Goal: Task Accomplishment & Management: Complete application form

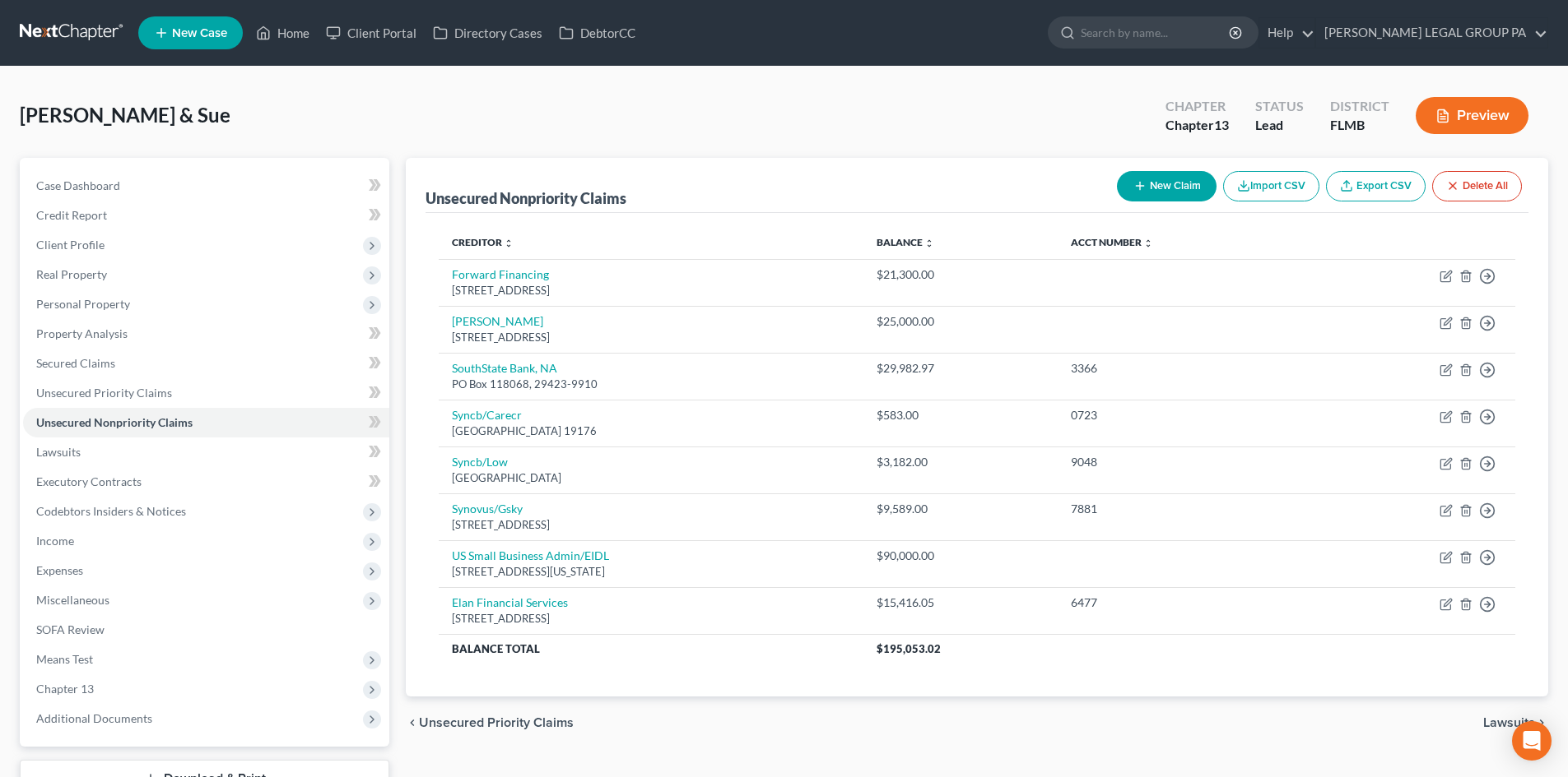
click at [86, 36] on link at bounding box center [72, 33] width 105 height 30
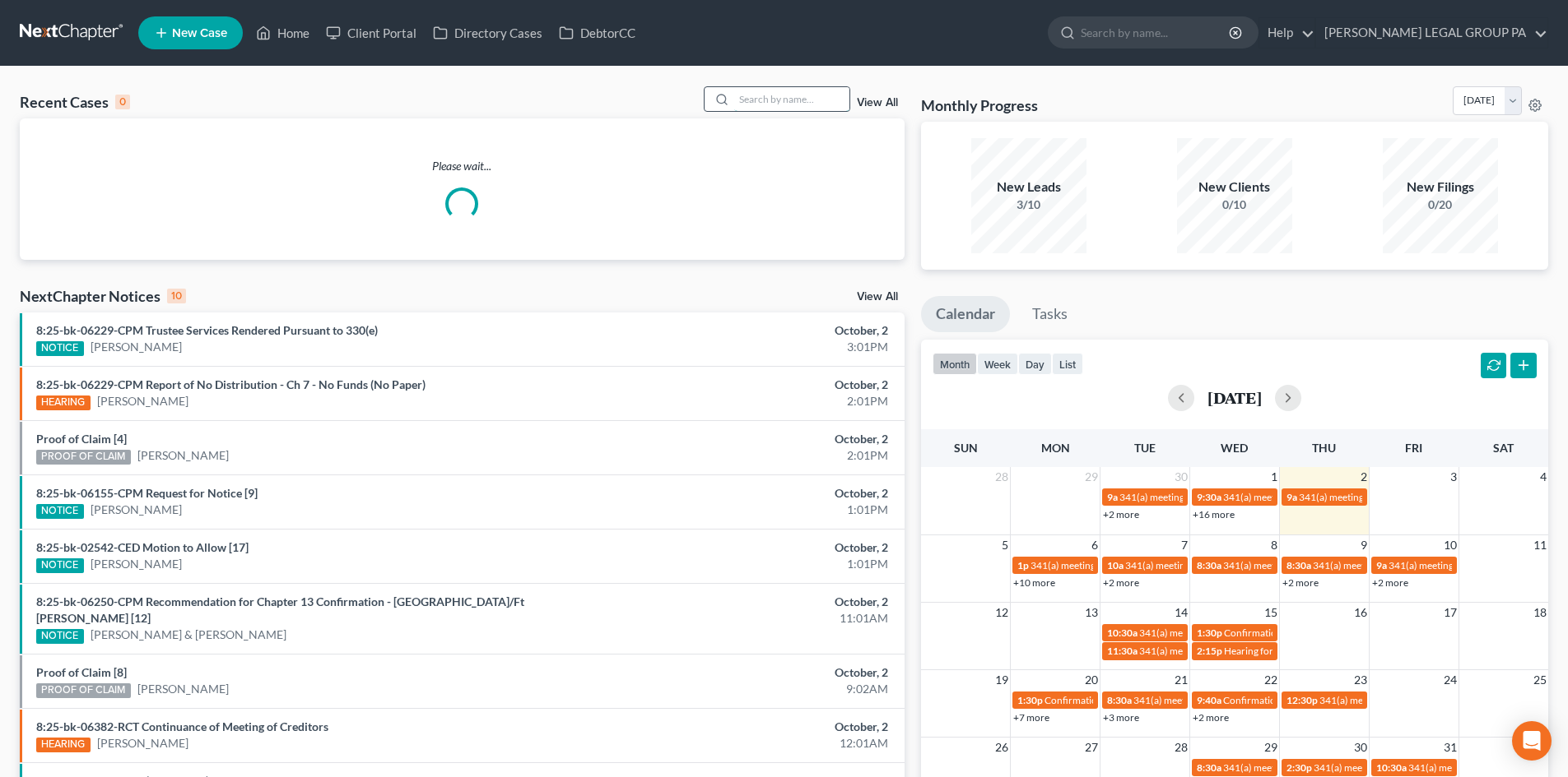
click at [820, 95] on input "search" at bounding box center [791, 99] width 115 height 24
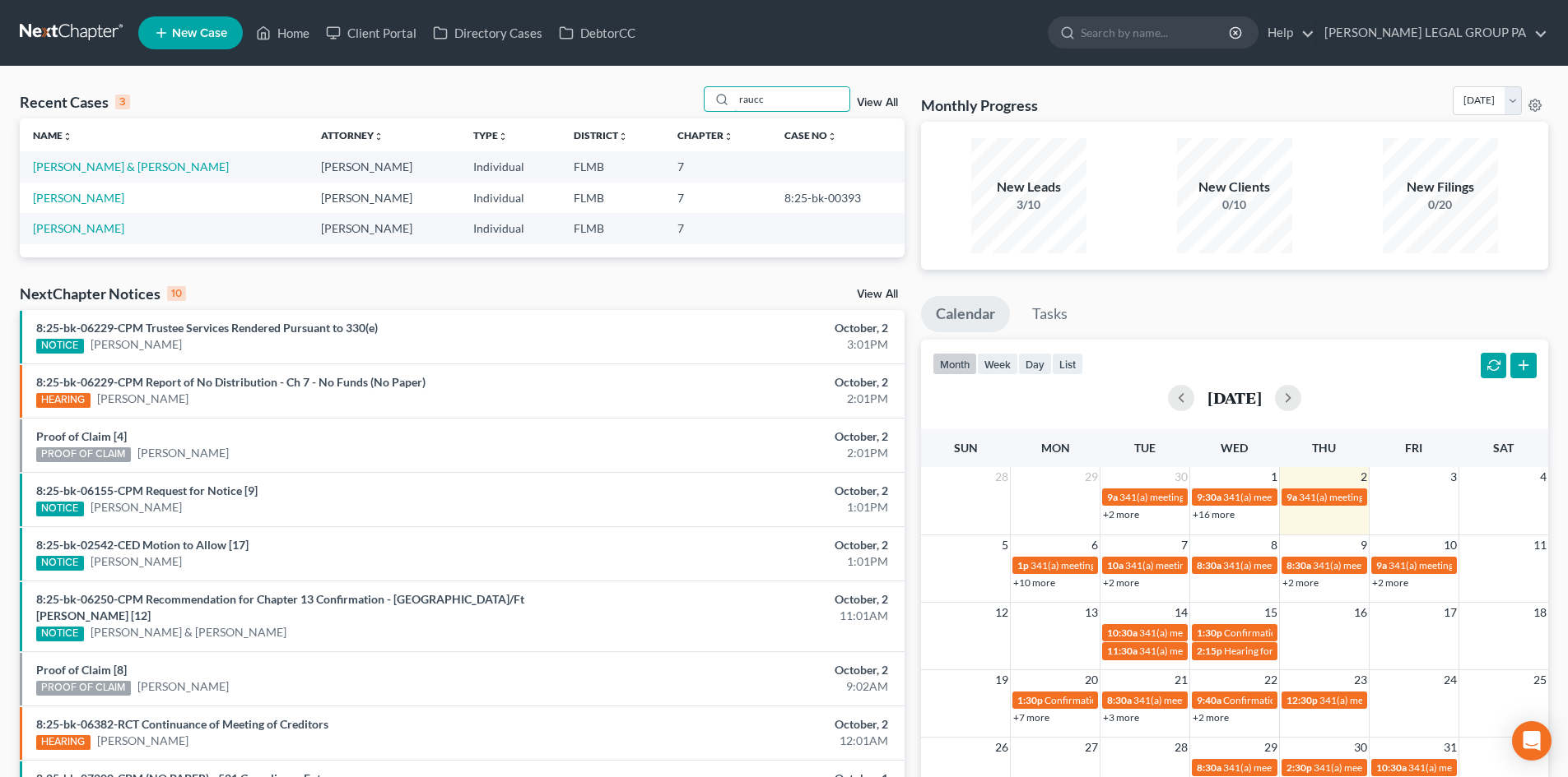
type input "raucc"
click at [119, 172] on link "Raucci, George & Jacqueline" at bounding box center [131, 166] width 196 height 14
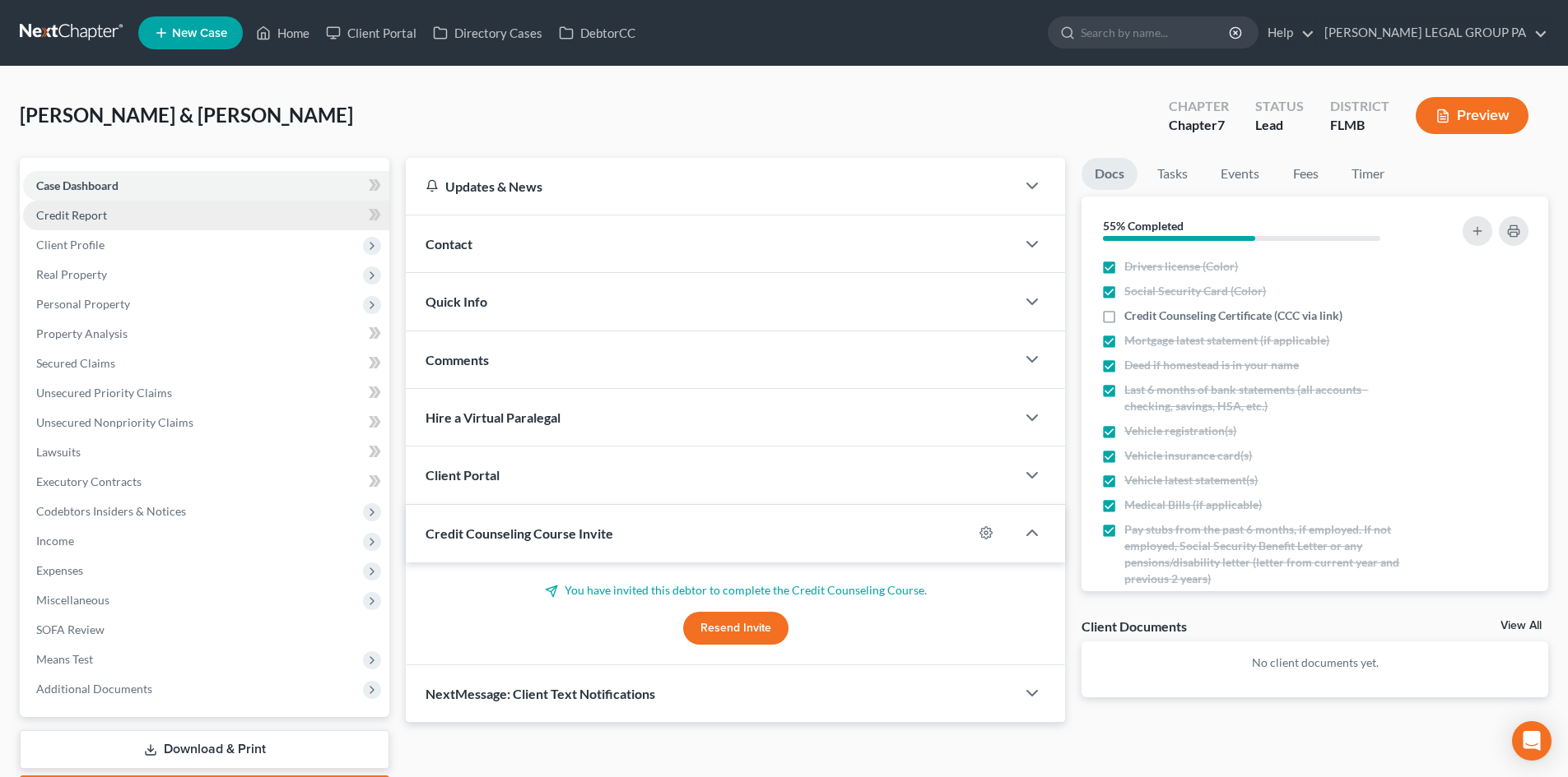
click at [95, 211] on span "Credit Report" at bounding box center [71, 215] width 71 height 14
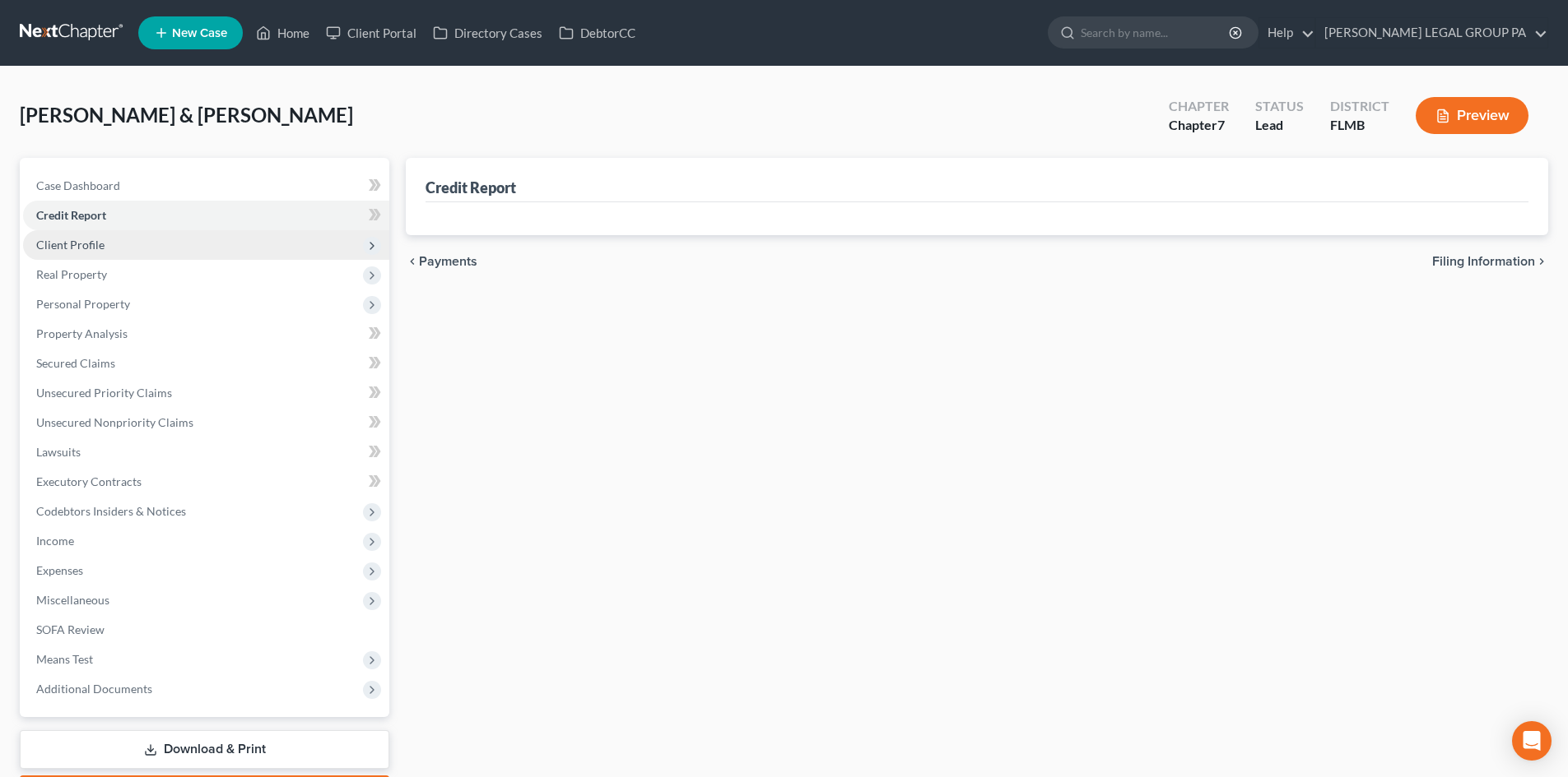
click at [93, 245] on span "Client Profile" at bounding box center [71, 245] width 68 height 14
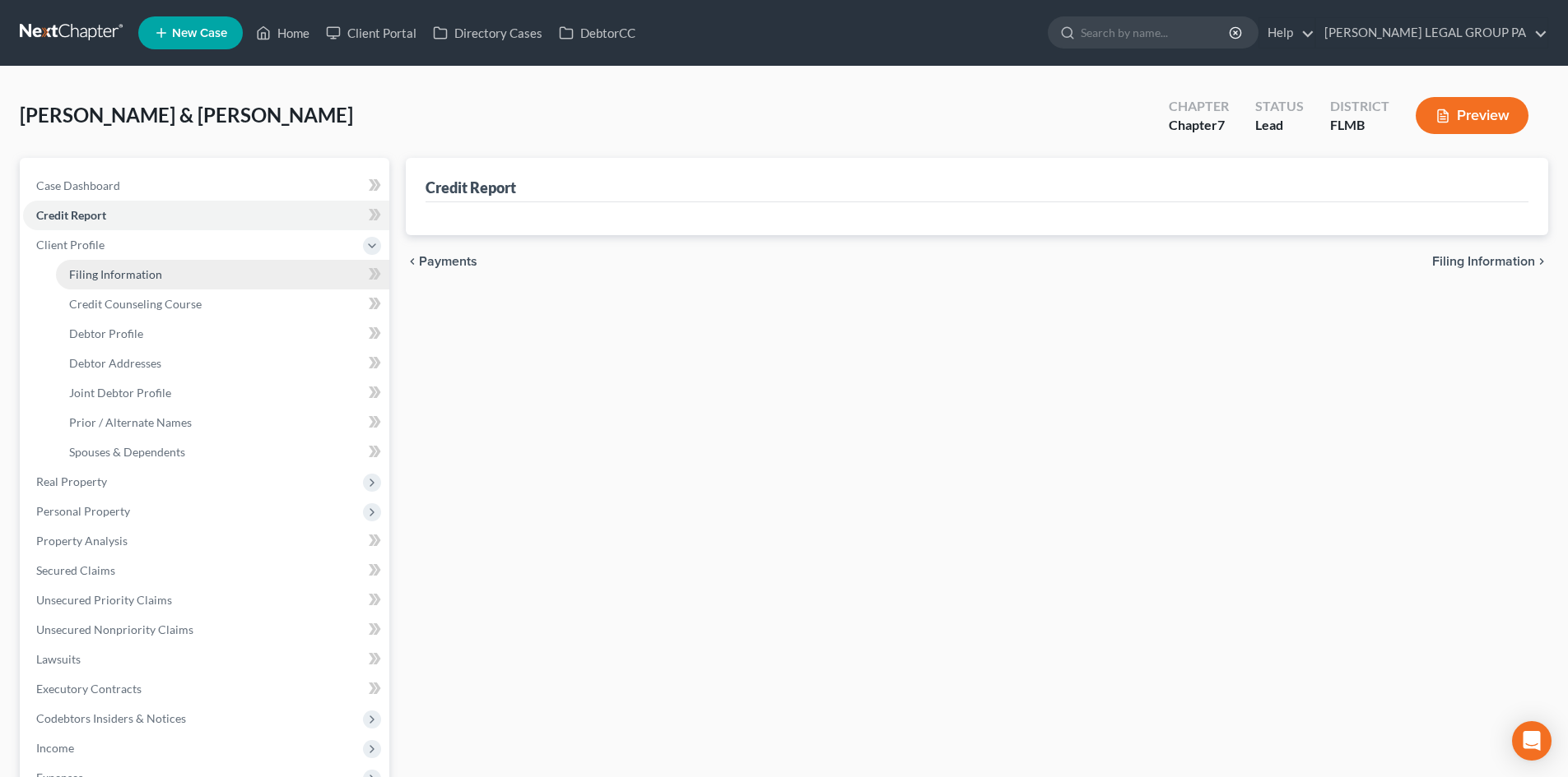
click at [106, 287] on link "Filing Information" at bounding box center [222, 274] width 334 height 30
select select "1"
select select "0"
select select "9"
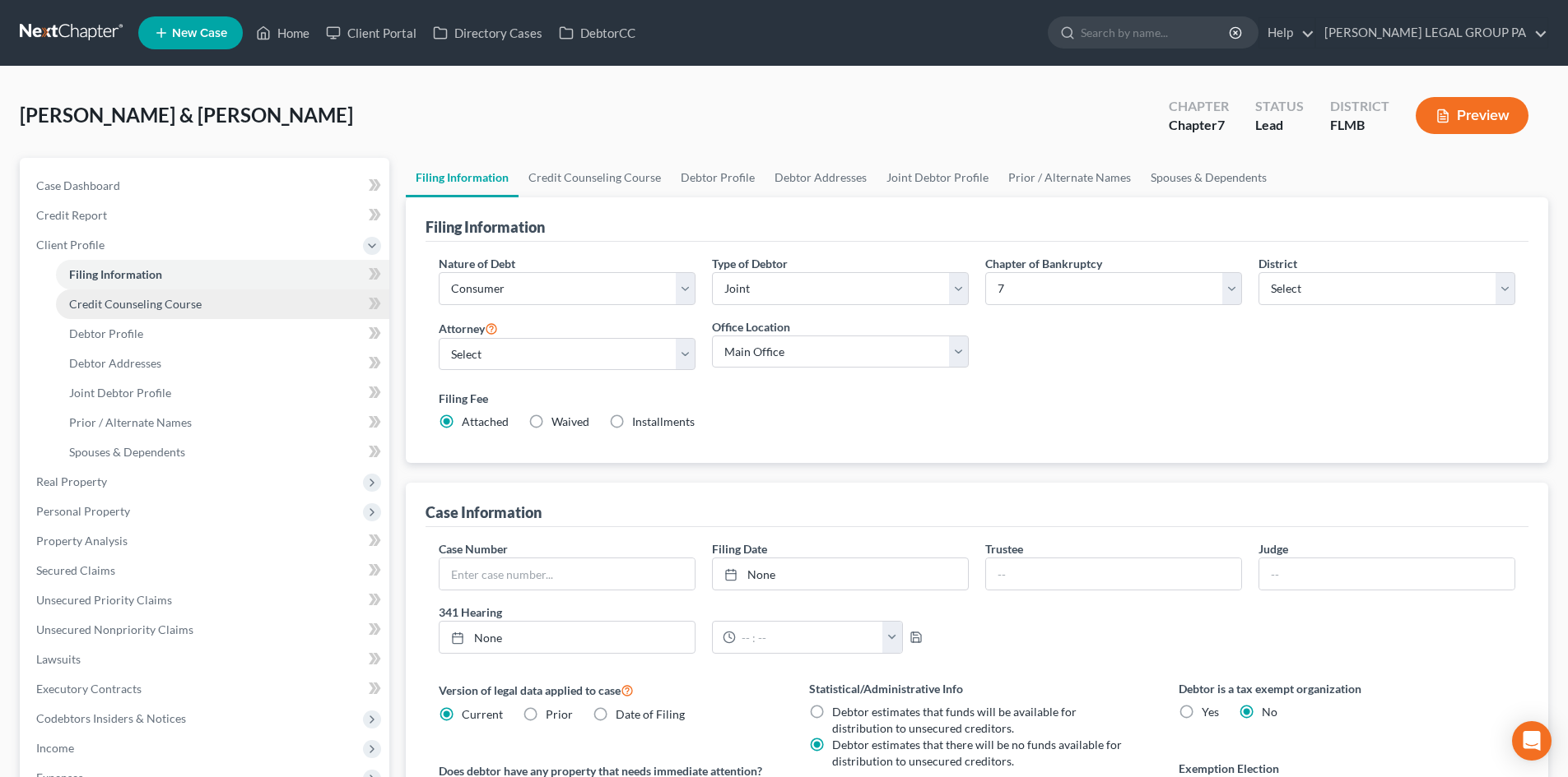
click at [129, 305] on span "Credit Counseling Course" at bounding box center [135, 304] width 133 height 14
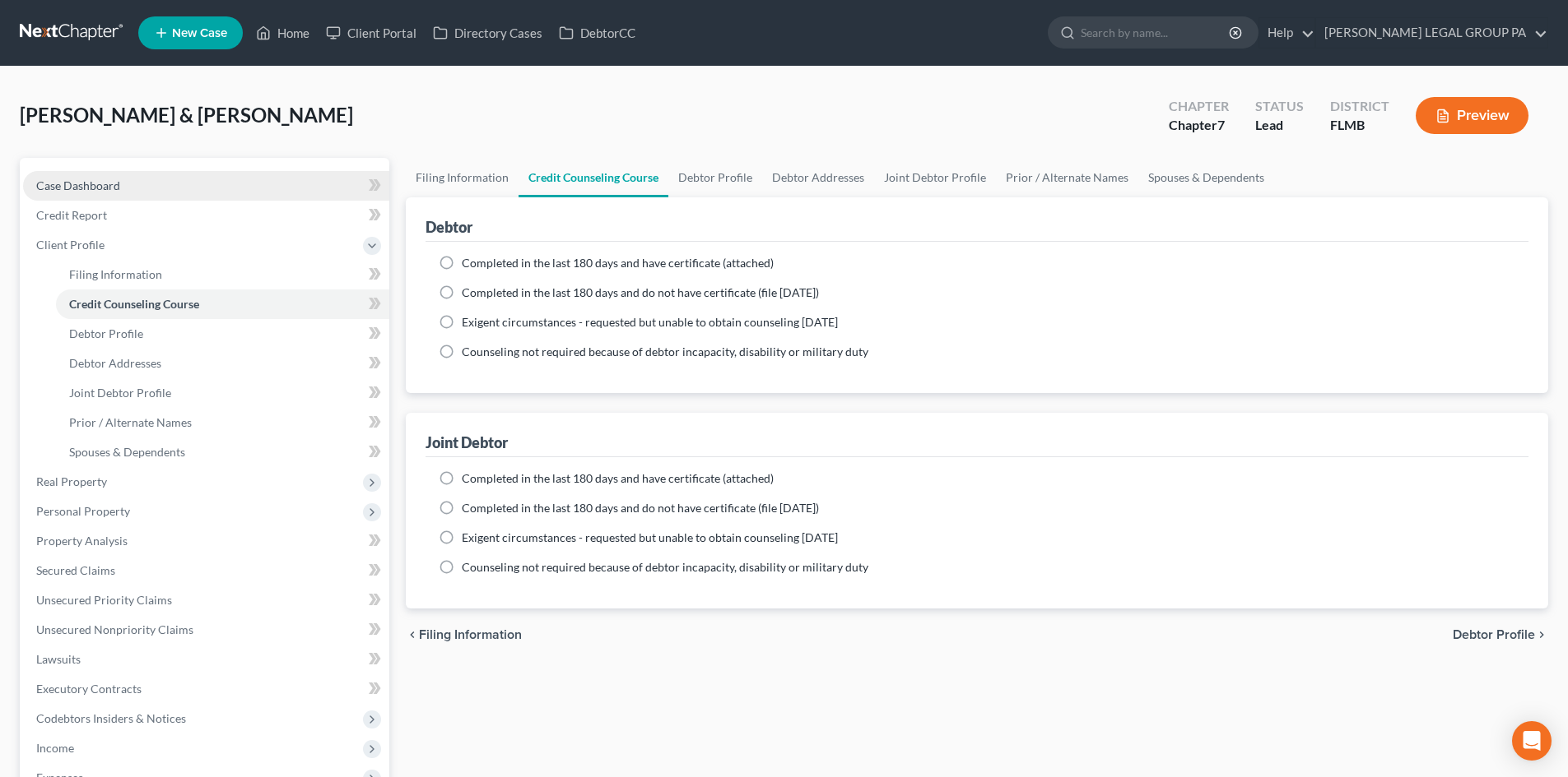
click at [74, 185] on span "Case Dashboard" at bounding box center [78, 185] width 84 height 14
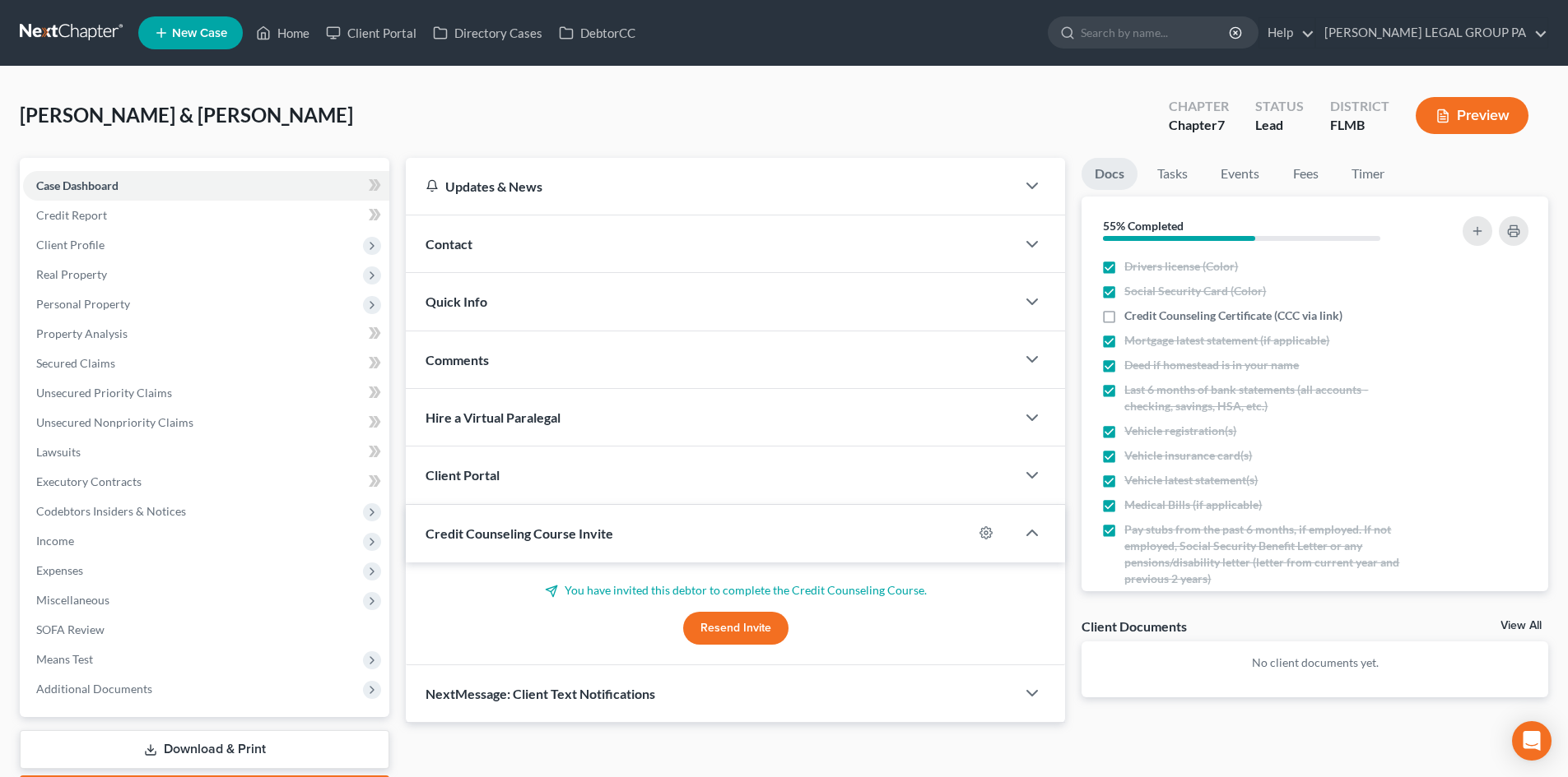
click at [760, 632] on button "Resend Invite" at bounding box center [735, 629] width 105 height 33
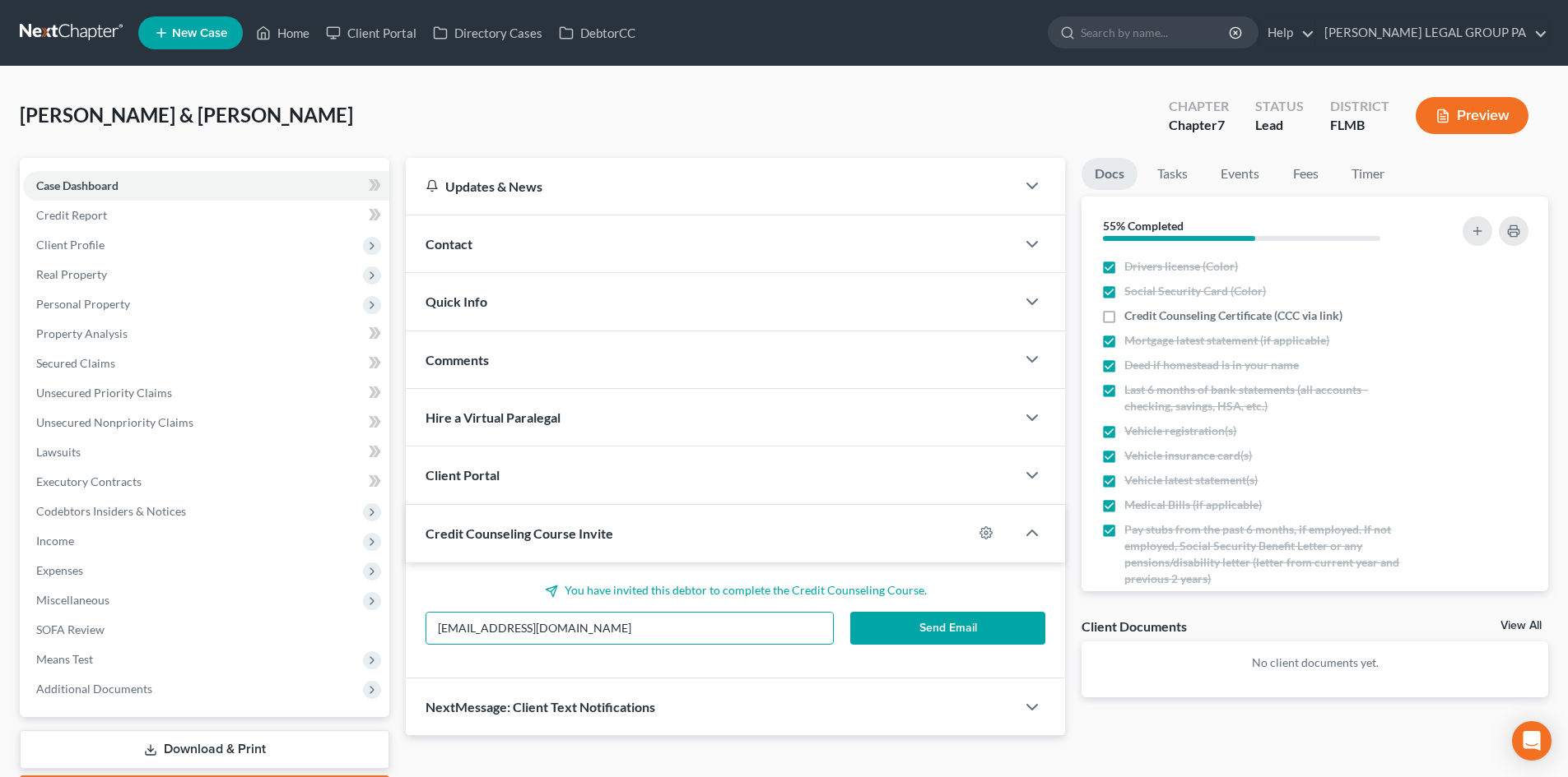
drag, startPoint x: 669, startPoint y: 629, endPoint x: 418, endPoint y: 625, distance: 251.0
click at [418, 625] on div "wa227d@gmail.com" at bounding box center [629, 629] width 424 height 33
paste input "gandjsales@aol.com"
type input "gandjsales@aol.com"
click at [910, 627] on button "Send Email" at bounding box center [948, 629] width 196 height 33
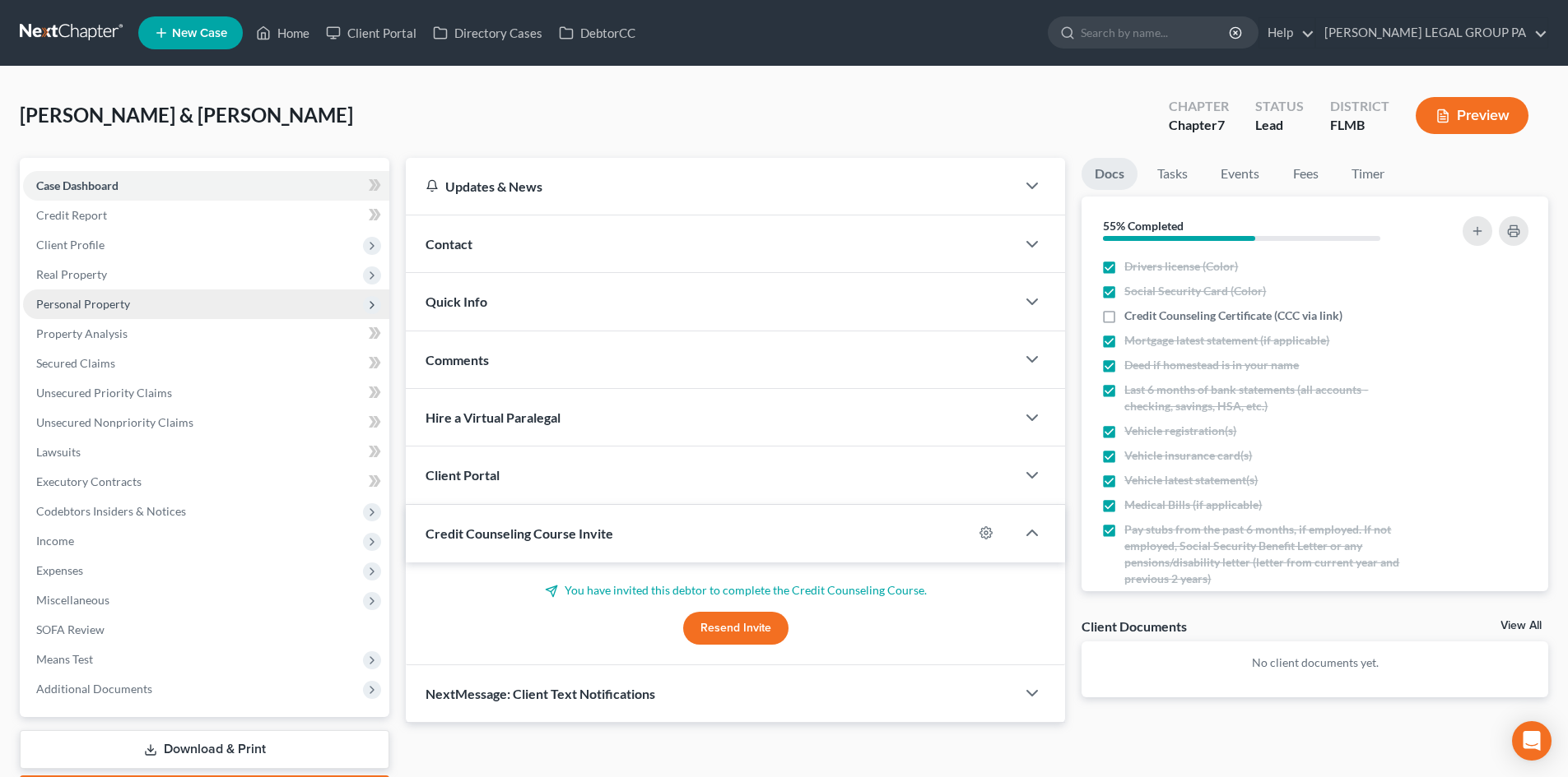
click at [74, 308] on span "Personal Property" at bounding box center [83, 304] width 94 height 14
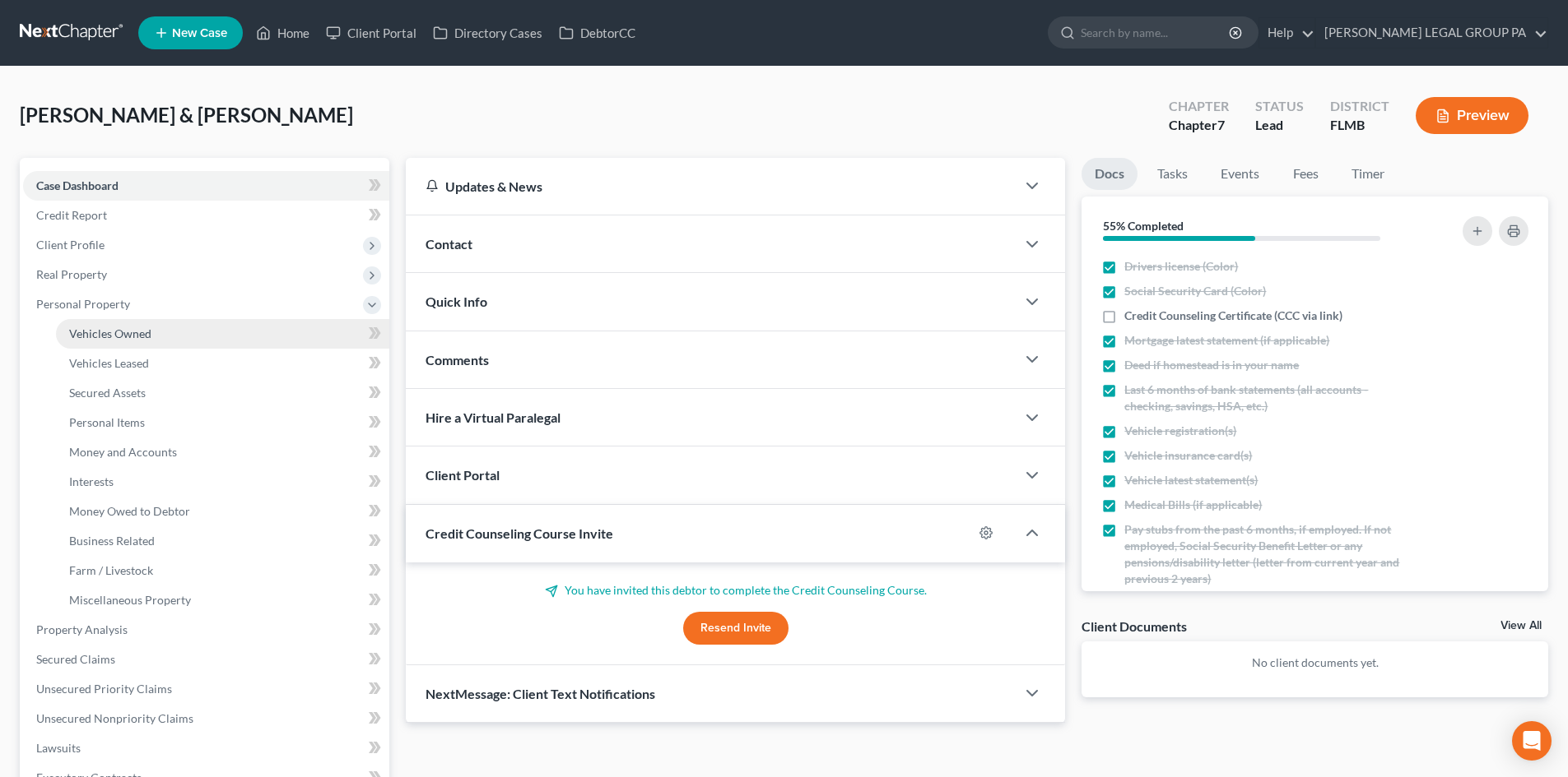
click at [127, 333] on span "Vehicles Owned" at bounding box center [110, 333] width 82 height 14
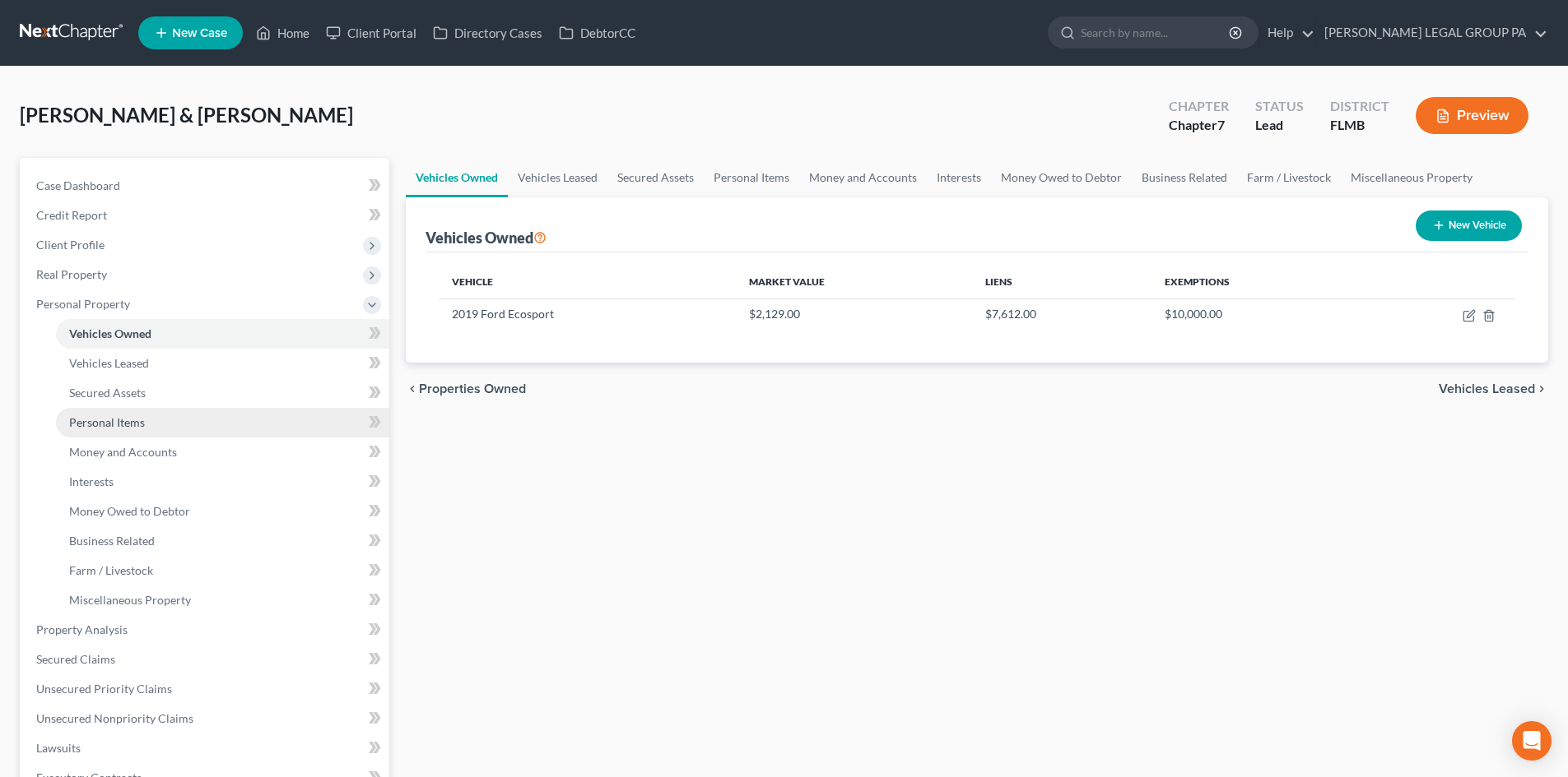
click at [134, 426] on span "Personal Items" at bounding box center [106, 422] width 75 height 14
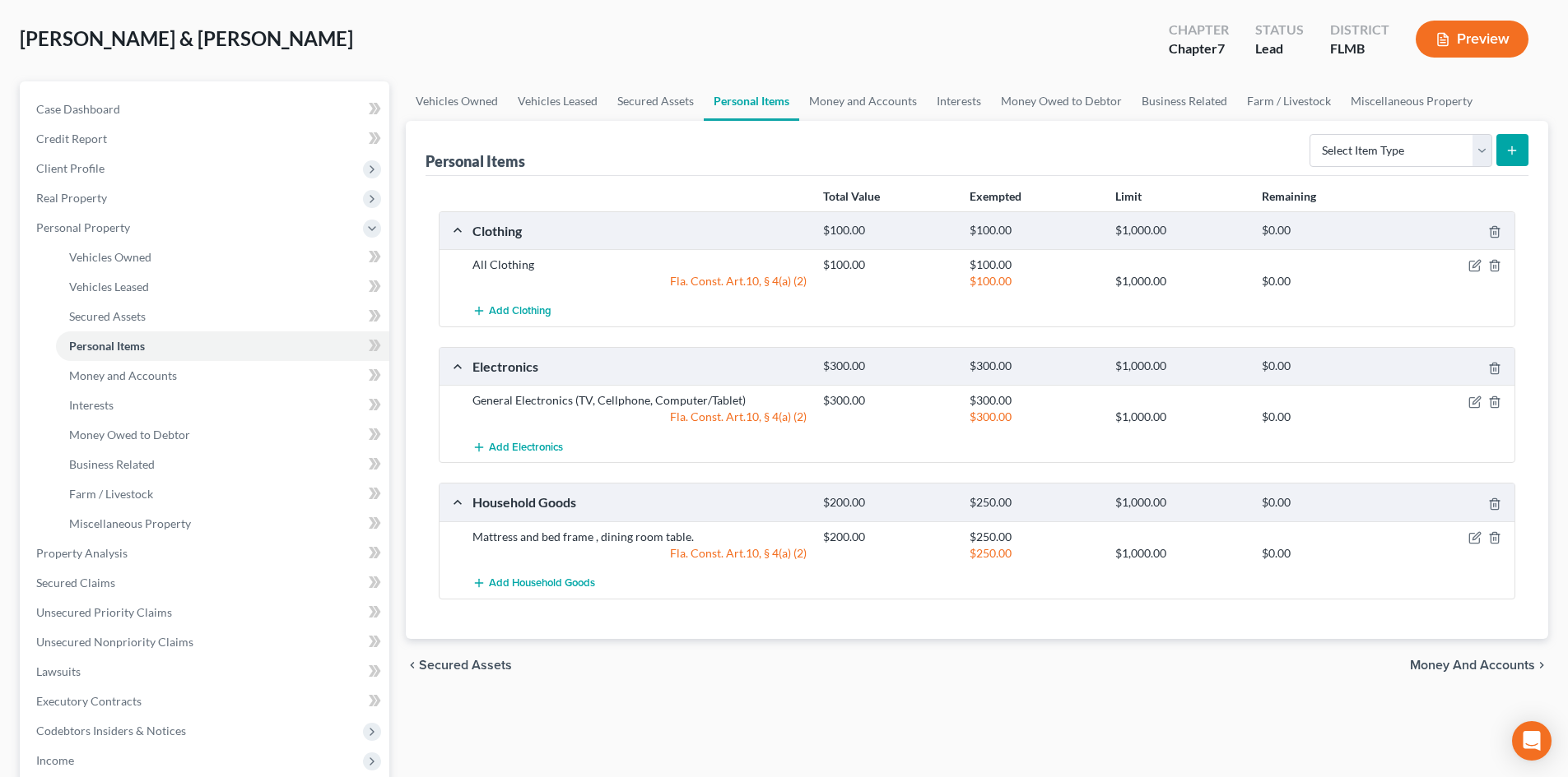
scroll to position [164, 0]
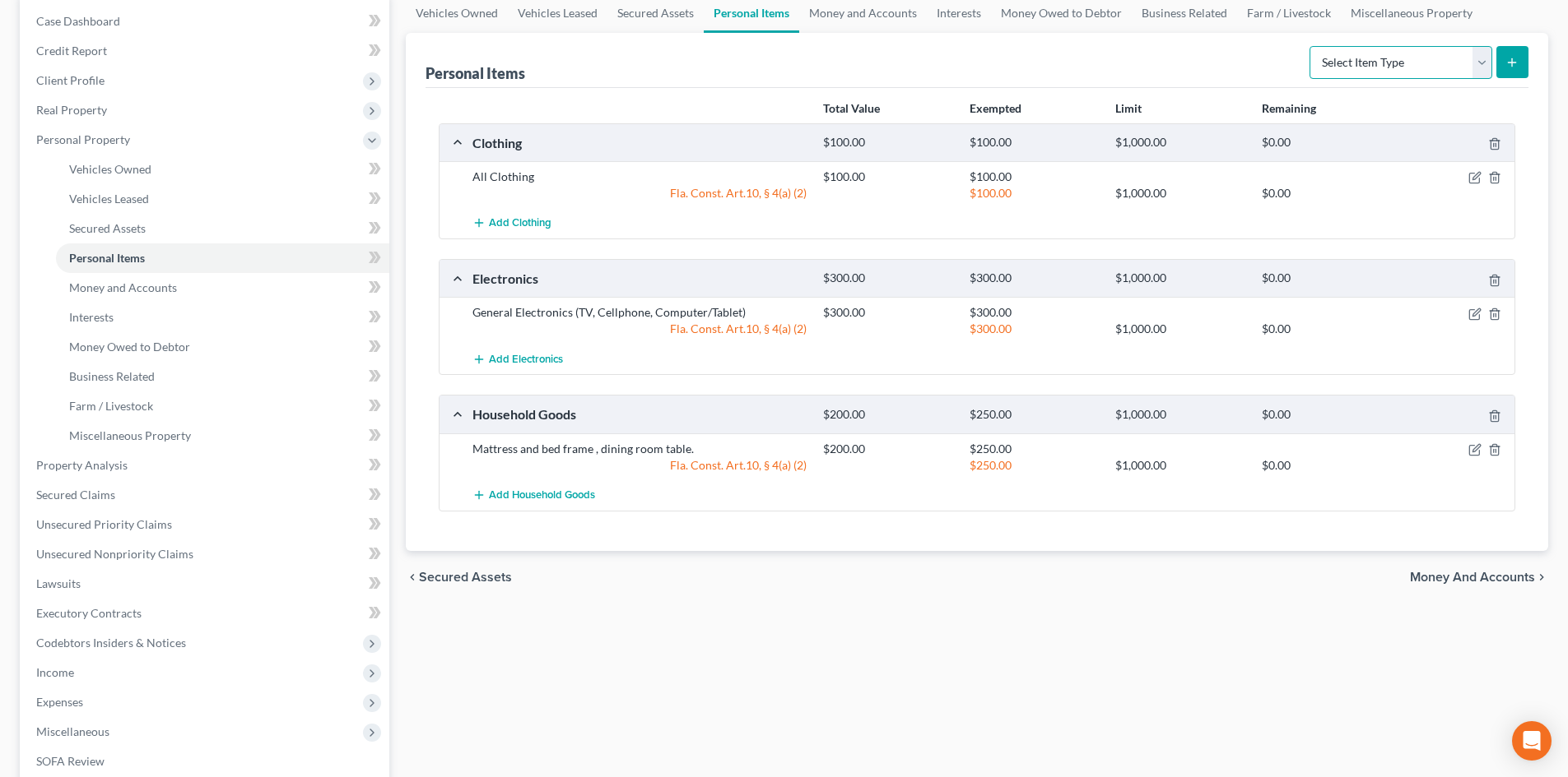
click at [1449, 67] on select "Select Item Type Clothing Collectibles Of Value Electronics Firearms Household …" at bounding box center [1400, 63] width 183 height 33
select select "pets"
click at [1311, 46] on select "Select Item Type Clothing Collectibles Of Value Electronics Firearms Household …" at bounding box center [1400, 63] width 183 height 33
click at [1454, 61] on select "Select Item Type Clothing Collectibles Of Value Electronics Firearms Household …" at bounding box center [1400, 63] width 183 height 33
click at [1311, 46] on select "Select Item Type Clothing Collectibles Of Value Electronics Firearms Household …" at bounding box center [1400, 63] width 183 height 33
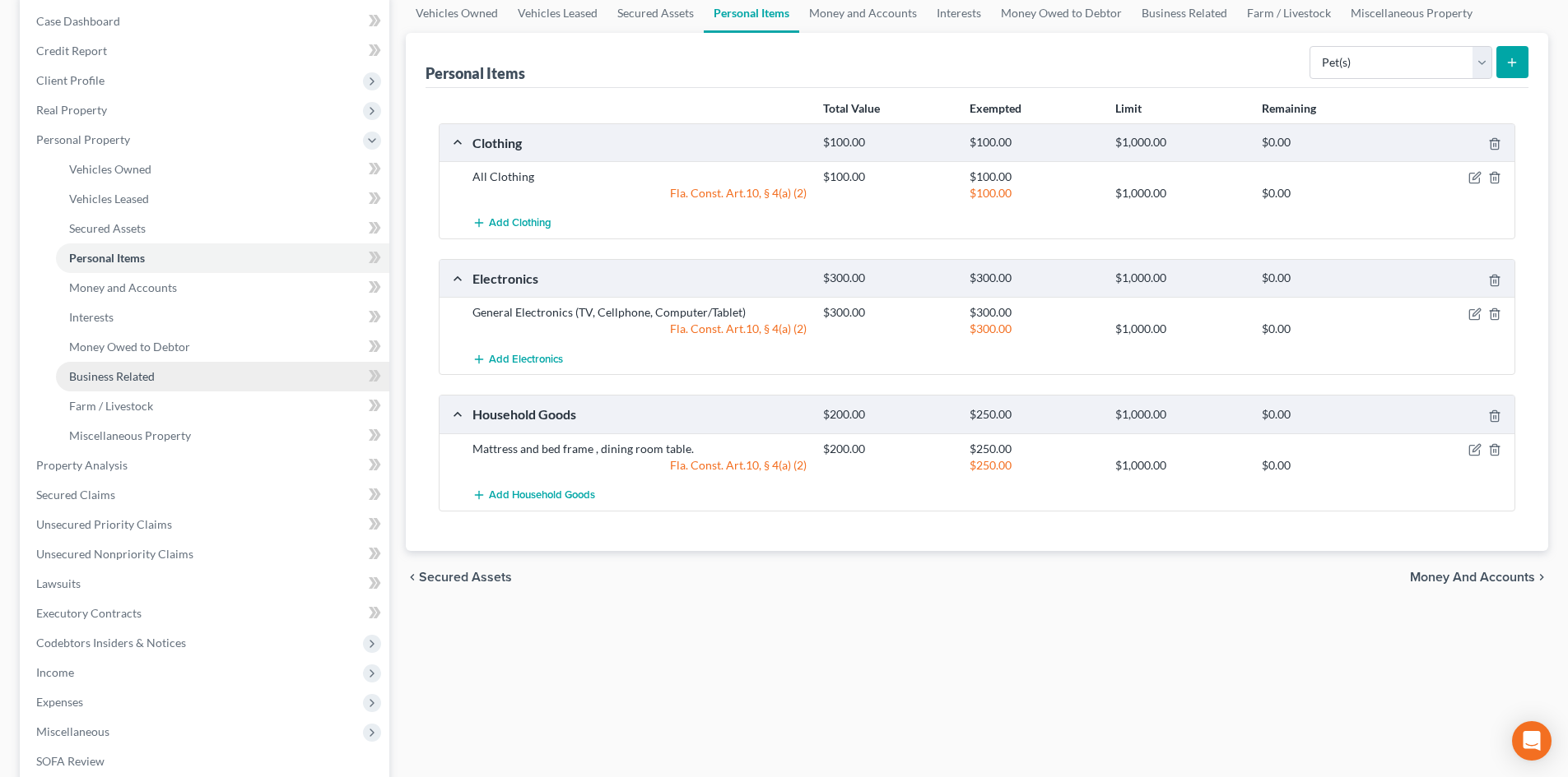
click at [154, 371] on link "Business Related" at bounding box center [222, 376] width 334 height 30
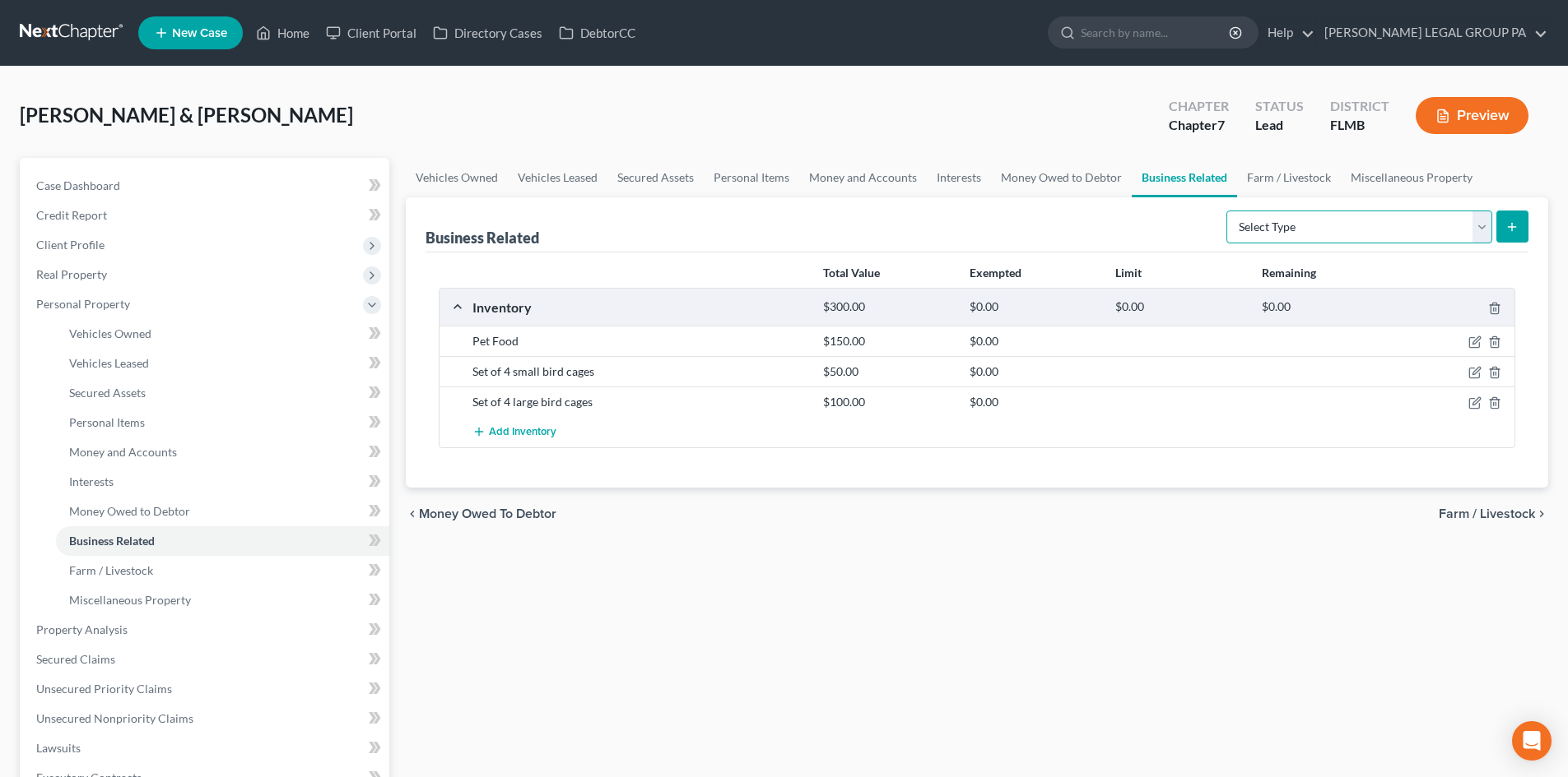
click at [1352, 238] on select "Select Type Customer Lists Franchises Inventory Licenses Machinery Office Equip…" at bounding box center [1359, 227] width 265 height 33
select select "inventory"
click at [1227, 211] on select "Select Type Customer Lists Franchises Inventory Licenses Machinery Office Equip…" at bounding box center [1359, 227] width 265 height 33
click at [1153, 228] on div "Business Related Select Type Customer Lists Franchises Inventory Licenses Machi…" at bounding box center [976, 225] width 1103 height 55
click at [1525, 228] on button "submit" at bounding box center [1512, 226] width 32 height 32
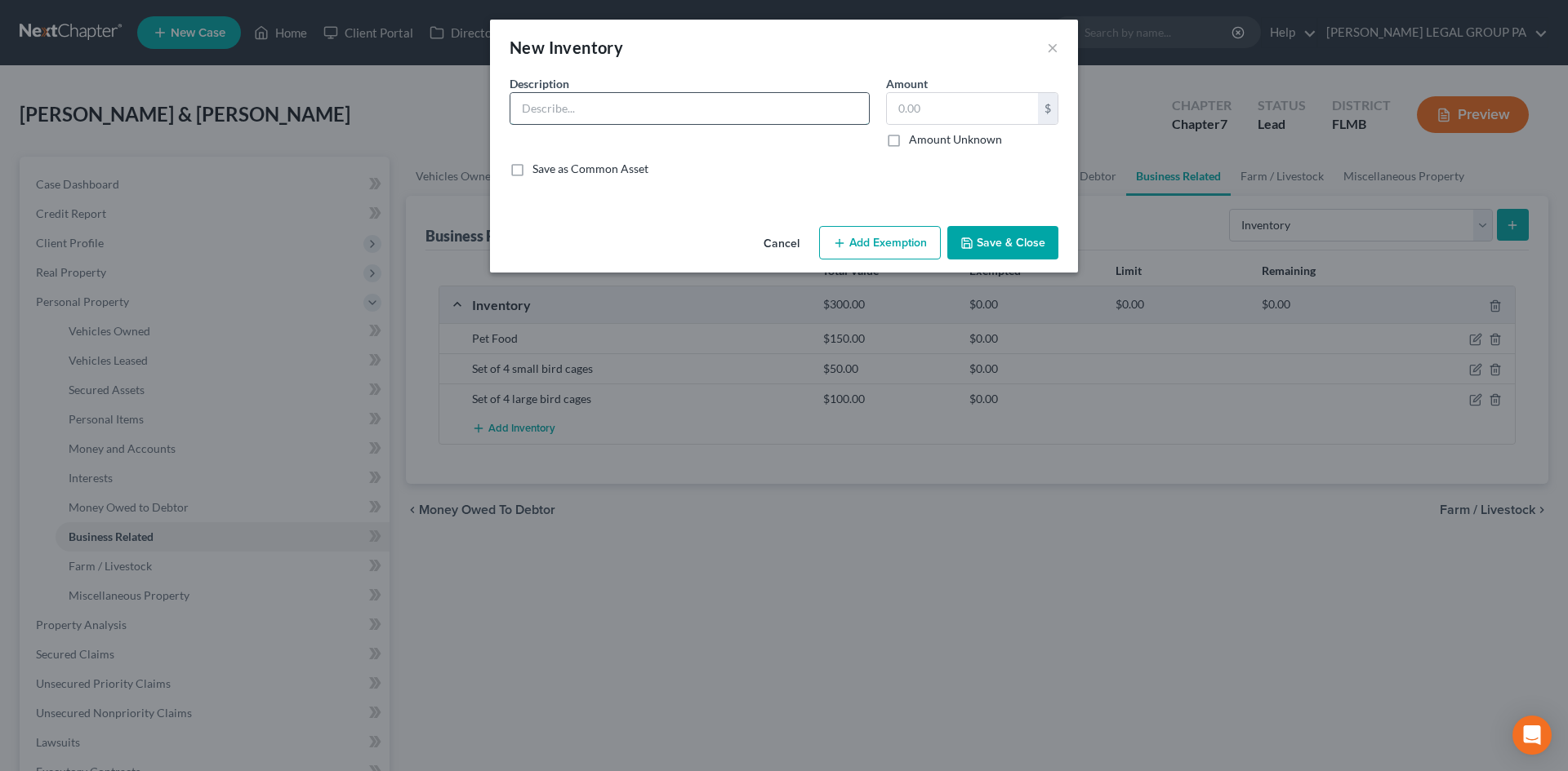
click at [703, 110] on input "text" at bounding box center [689, 109] width 358 height 31
type input "1"
type input "15 Parakeets, 10 Canarys"
click at [943, 114] on input "text" at bounding box center [962, 109] width 151 height 31
click at [698, 122] on input "15 Parakeets, 10 Canarys" at bounding box center [689, 109] width 358 height 31
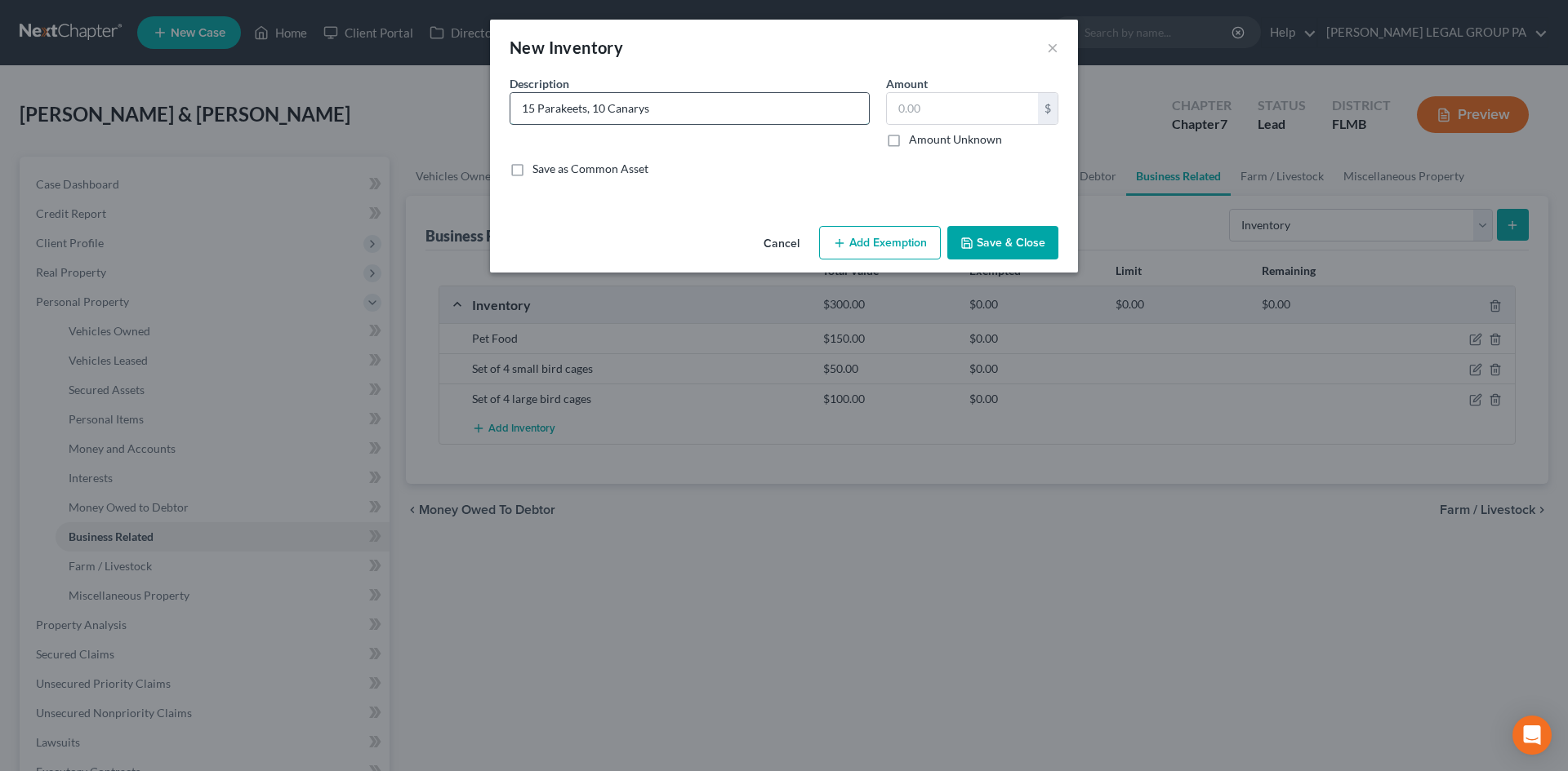
click at [726, 109] on input "15 Parakeets, 10 Canarys" at bounding box center [689, 109] width 358 height 31
click at [746, 153] on div "Description * 15 Parakeets, 10 Canarys Amount $ Amount Unknown Balance Undeterm…" at bounding box center [784, 132] width 565 height 115
click at [899, 109] on input "text" at bounding box center [962, 109] width 151 height 31
click at [966, 114] on input "text" at bounding box center [962, 109] width 151 height 31
type input "125"
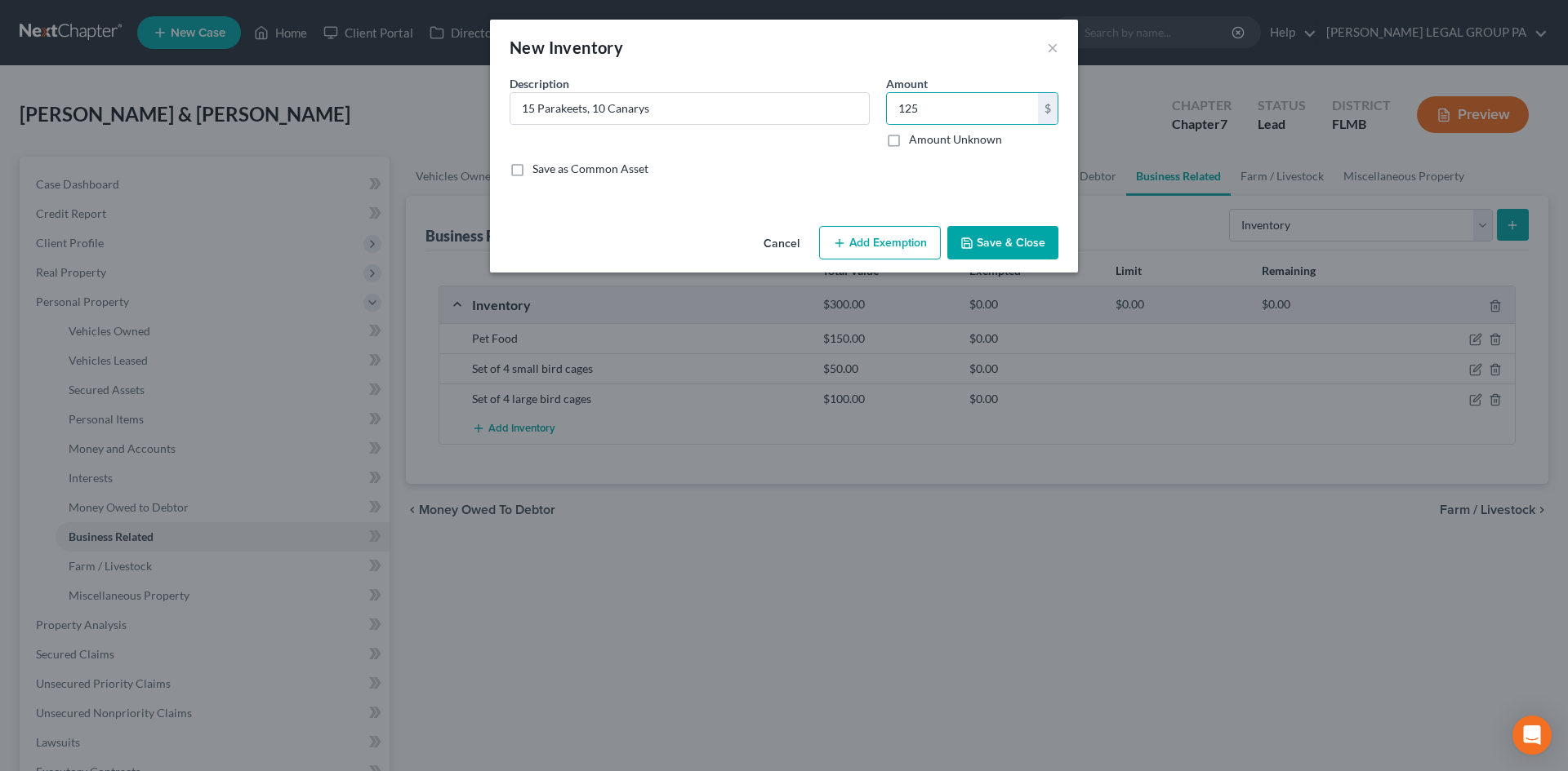
click at [1003, 235] on button "Save & Close" at bounding box center [1003, 244] width 111 height 35
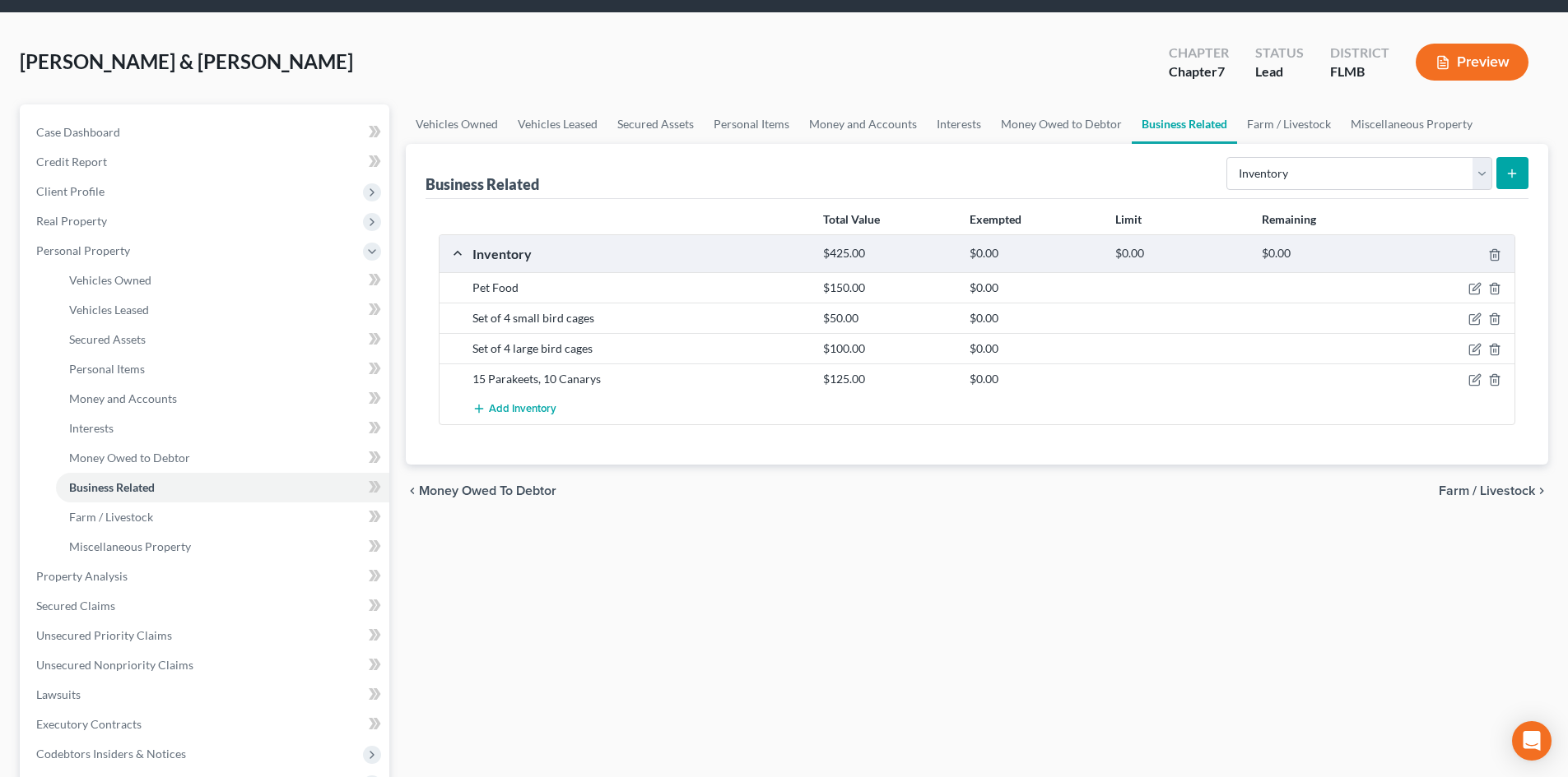
scroll to position [82, 0]
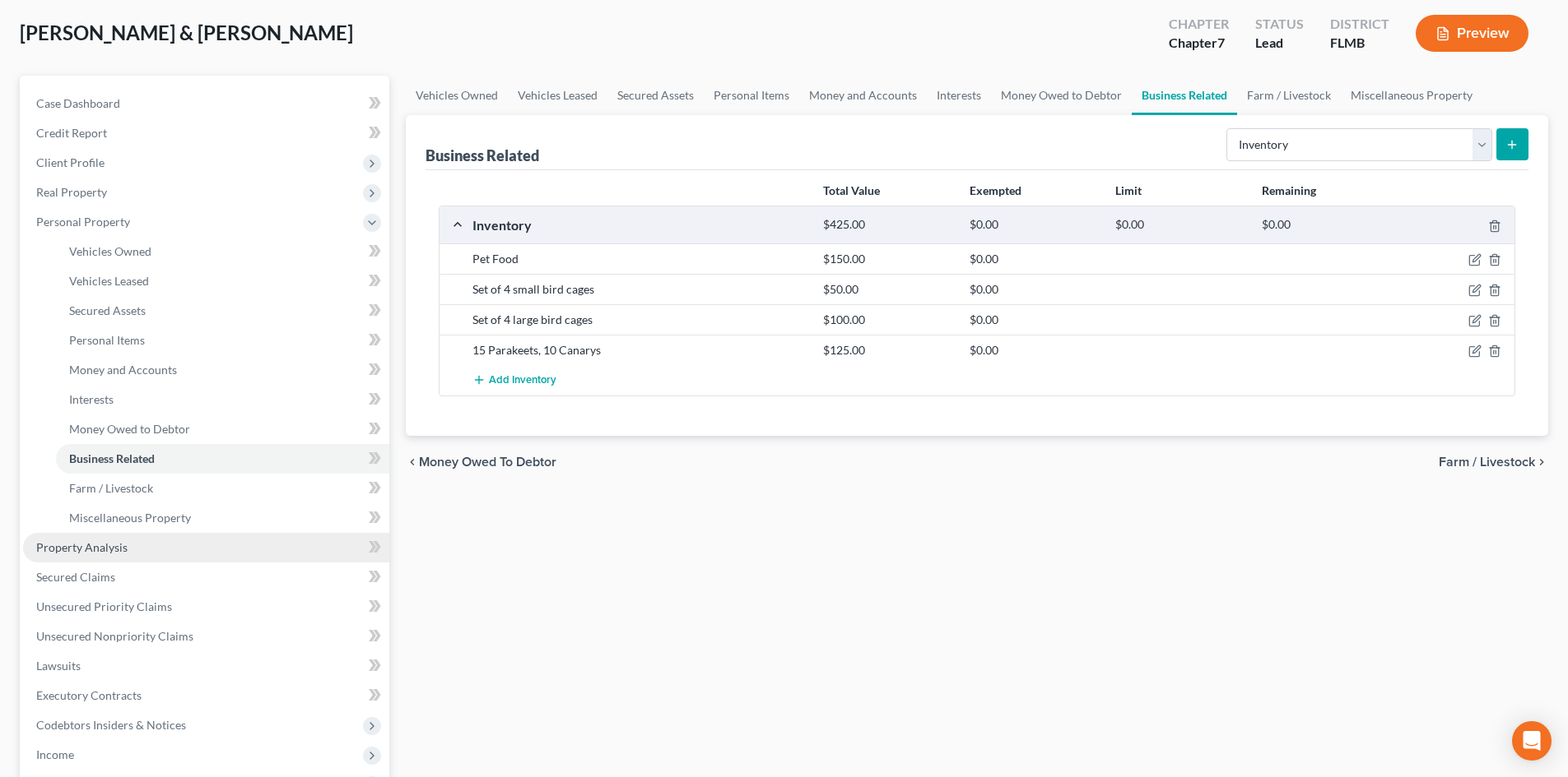
click at [158, 538] on link "Property Analysis" at bounding box center [206, 548] width 366 height 30
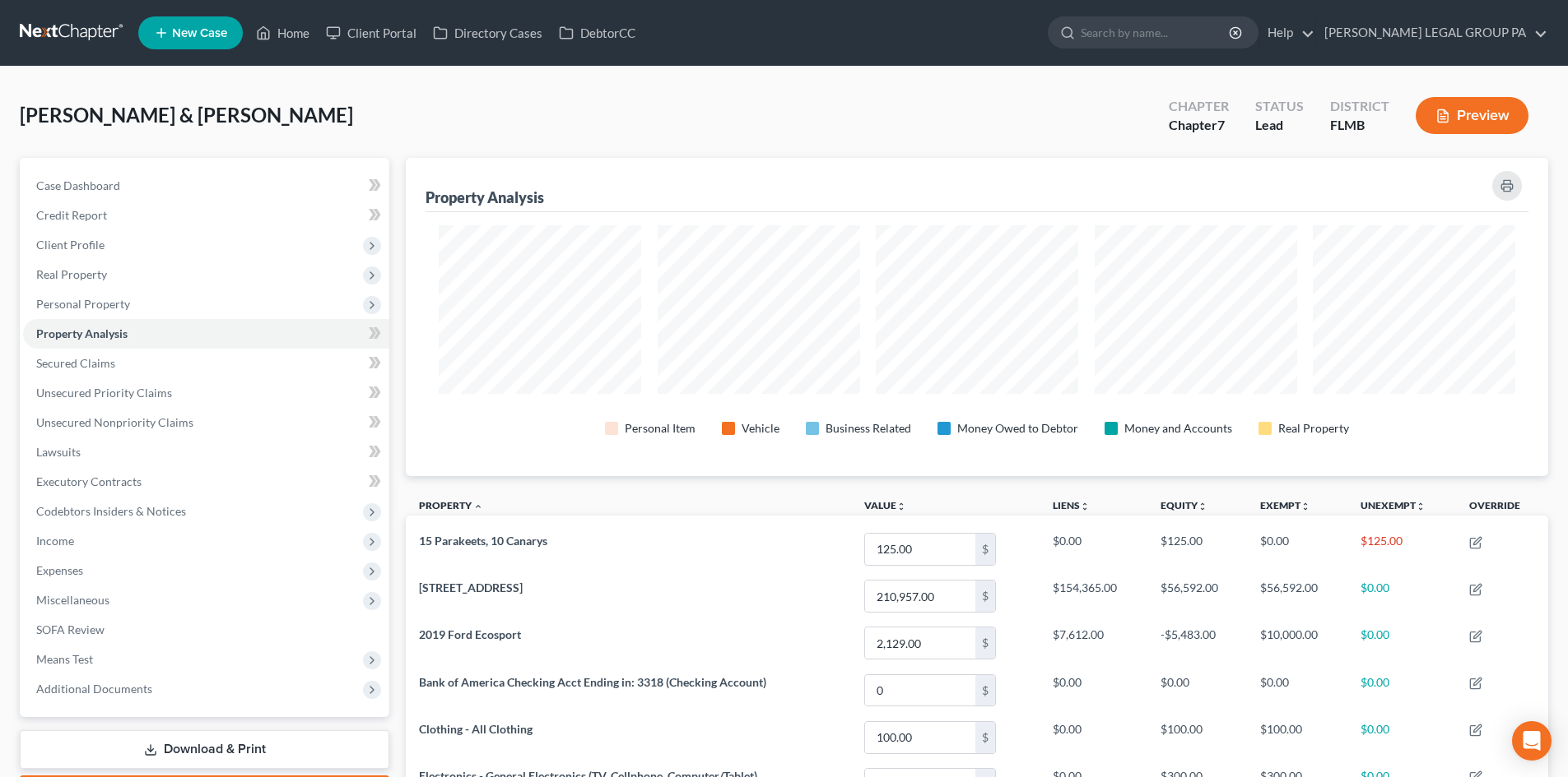
click at [42, 20] on link at bounding box center [72, 33] width 105 height 30
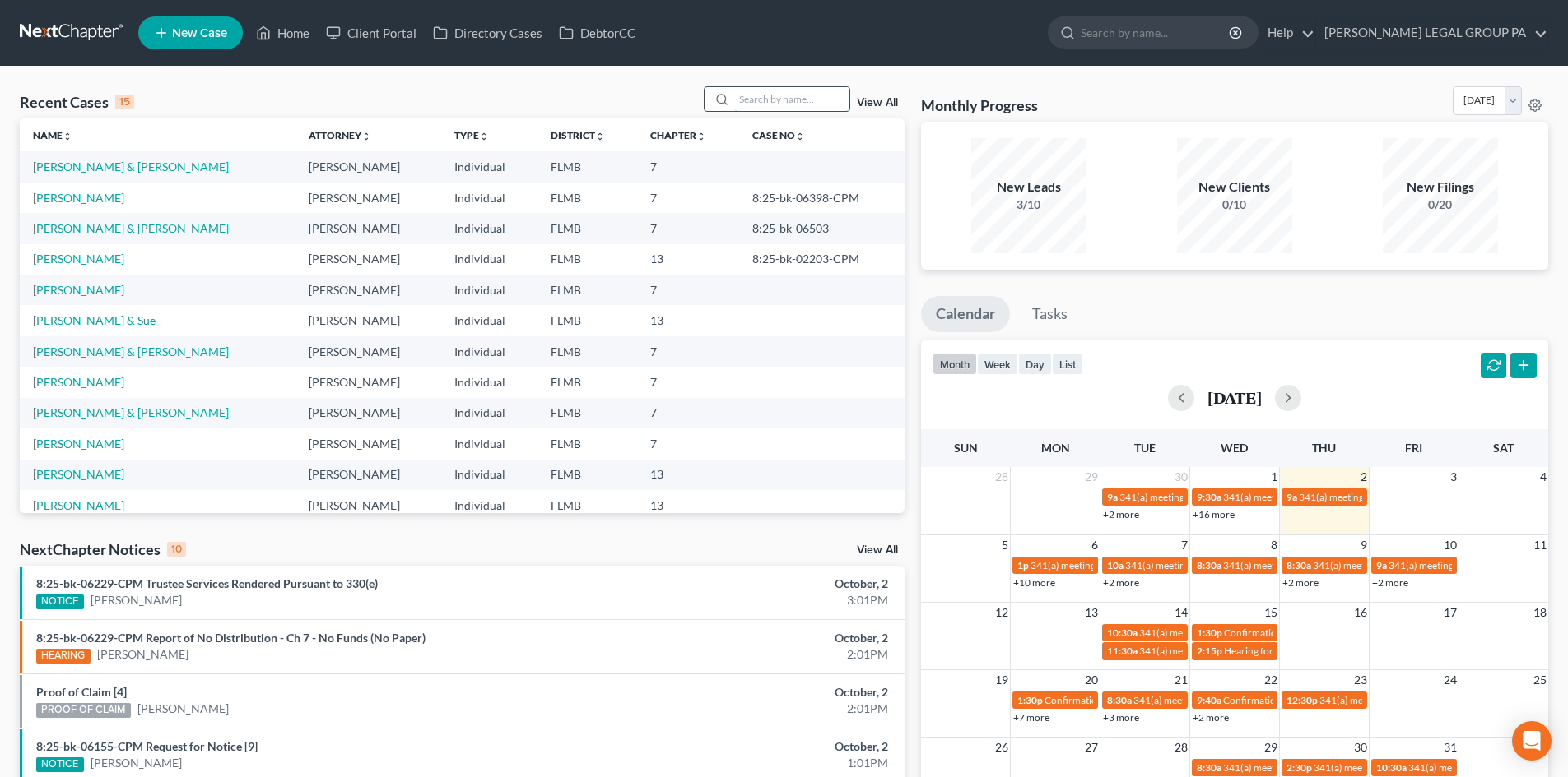
click at [782, 96] on input "search" at bounding box center [791, 99] width 115 height 24
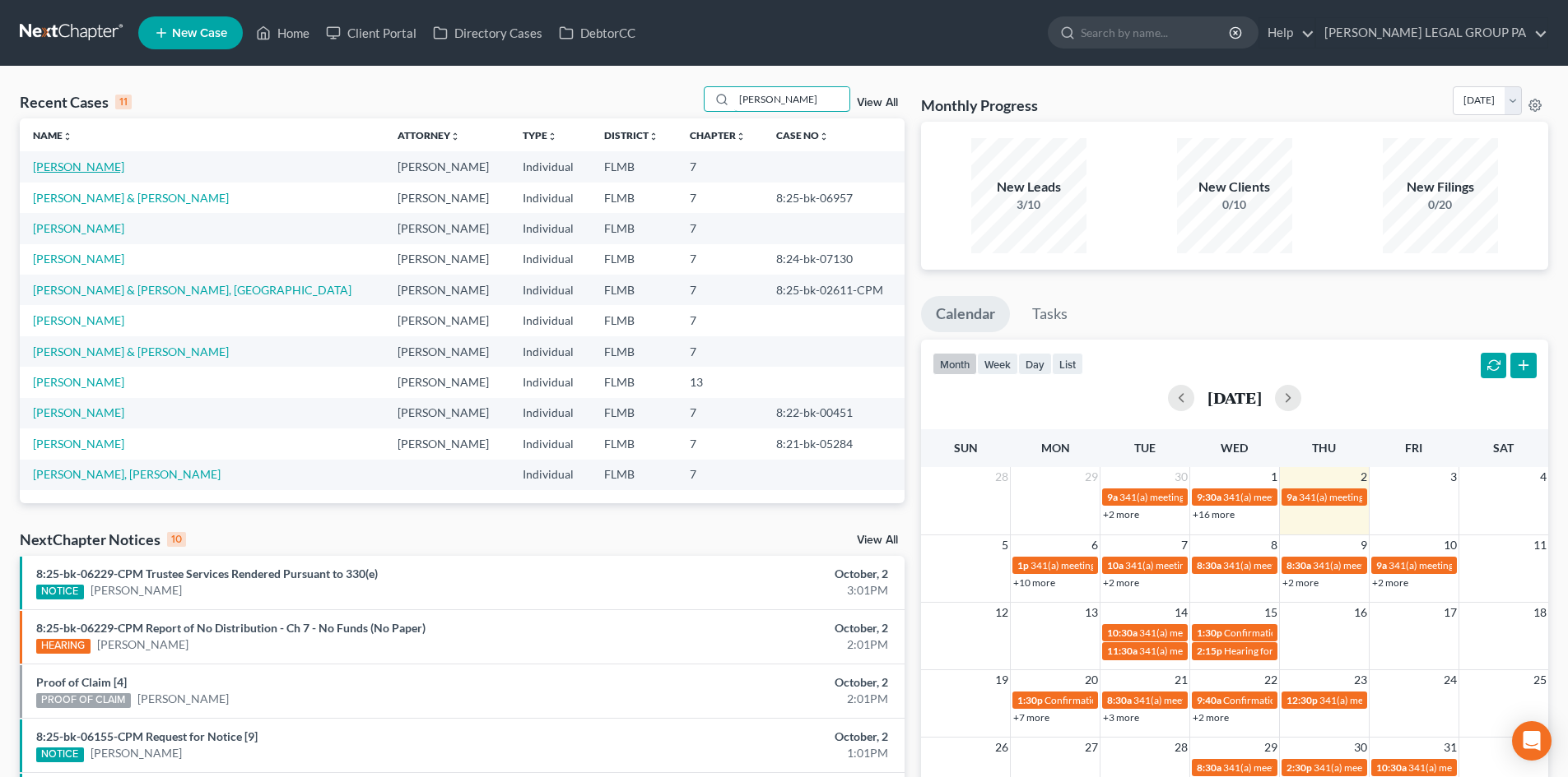
type input "smith"
click at [80, 166] on link "[PERSON_NAME]" at bounding box center [79, 166] width 91 height 14
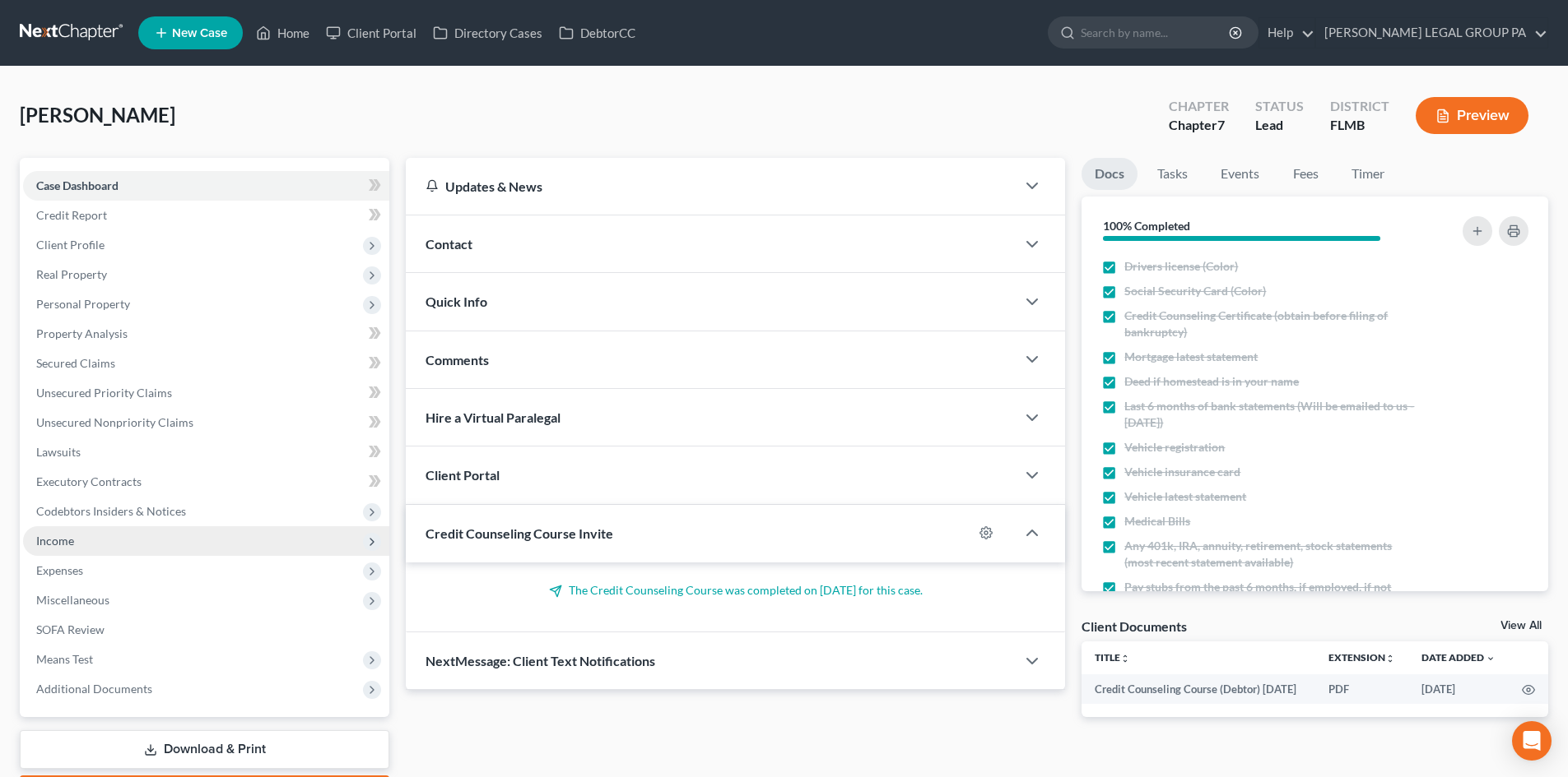
click at [92, 534] on span "Income" at bounding box center [206, 541] width 366 height 30
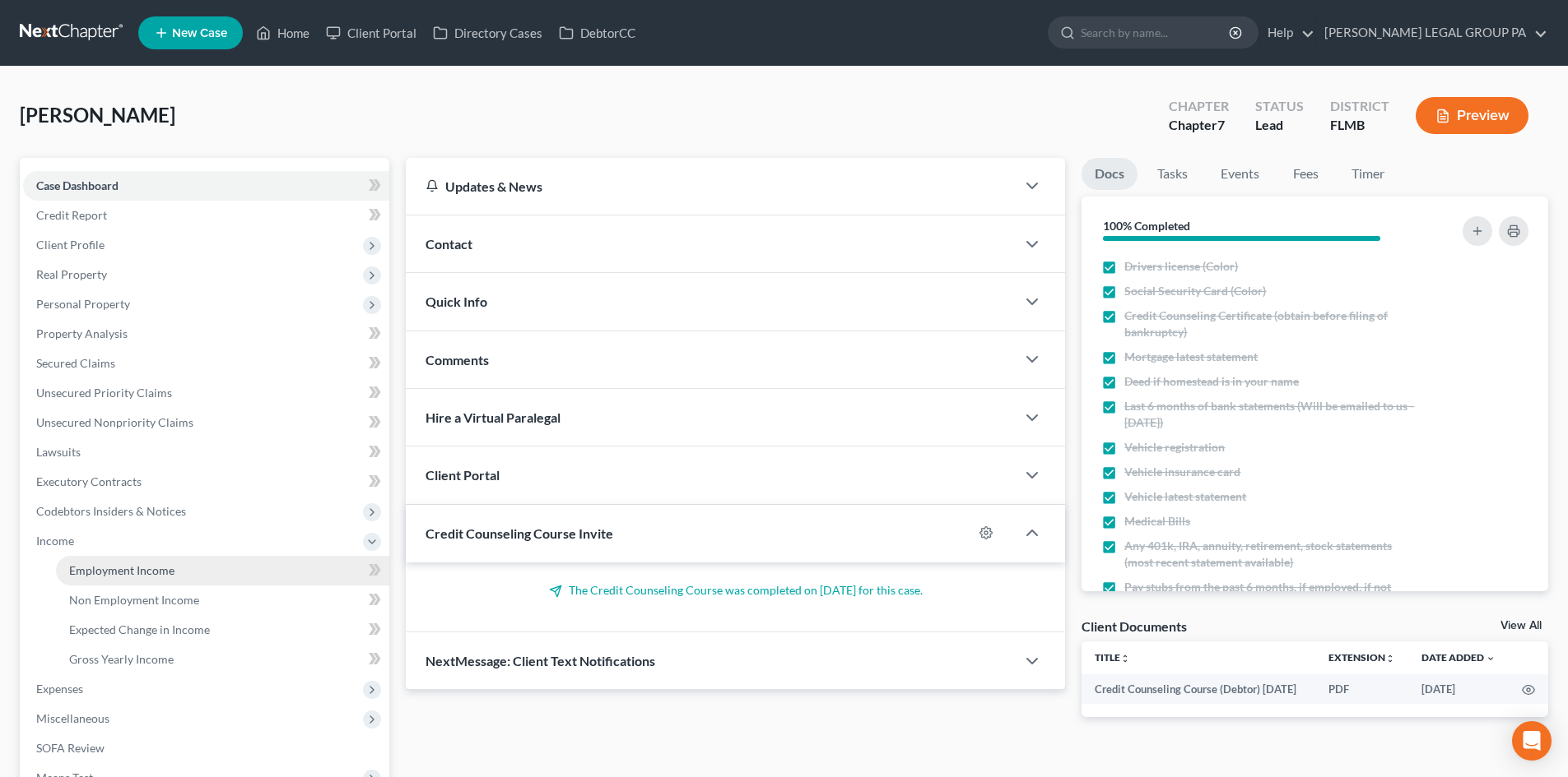
click at [123, 566] on span "Employment Income" at bounding box center [121, 571] width 105 height 14
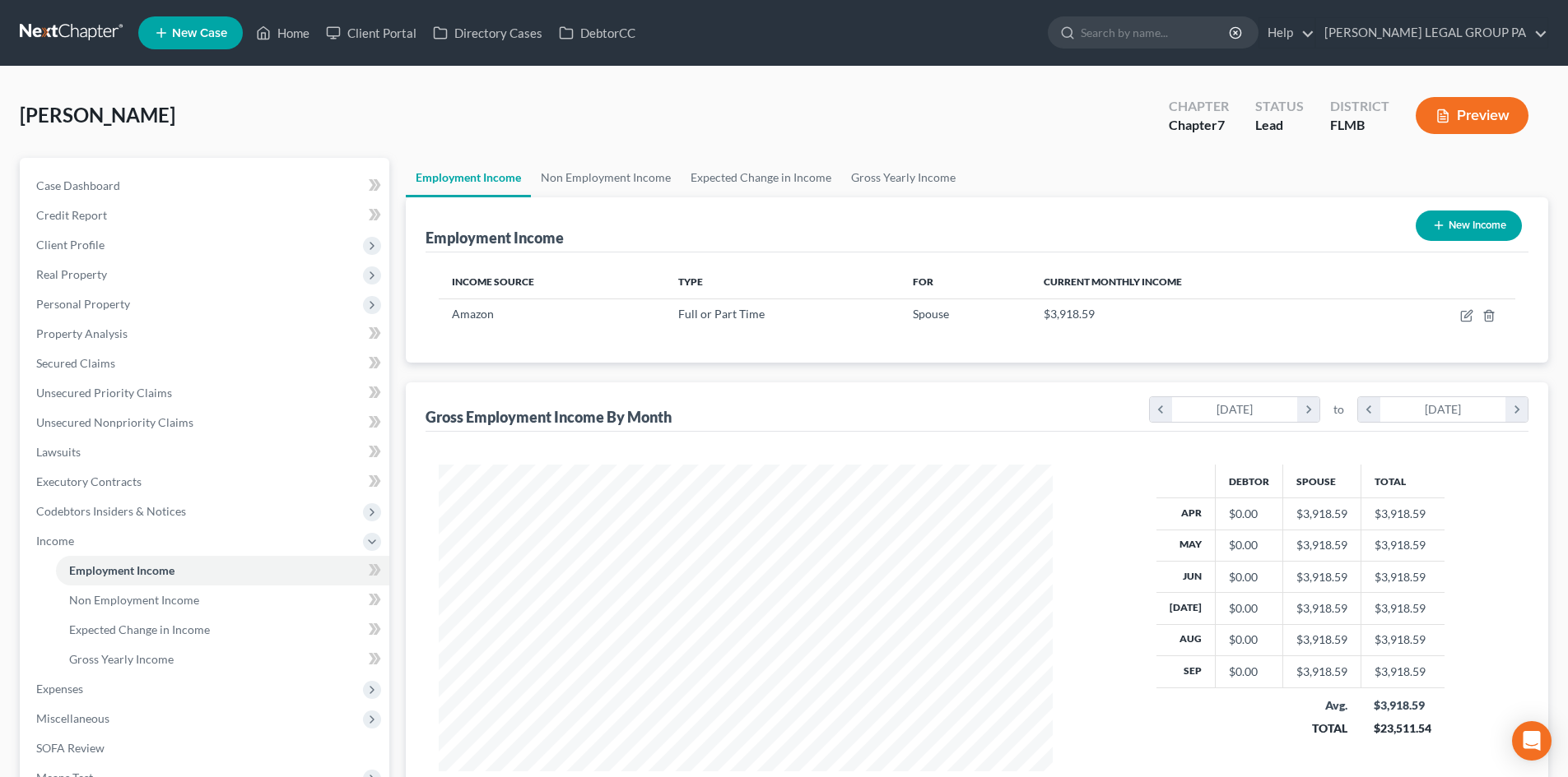
scroll to position [307, 647]
click at [126, 611] on link "Non Employment Income" at bounding box center [222, 600] width 334 height 30
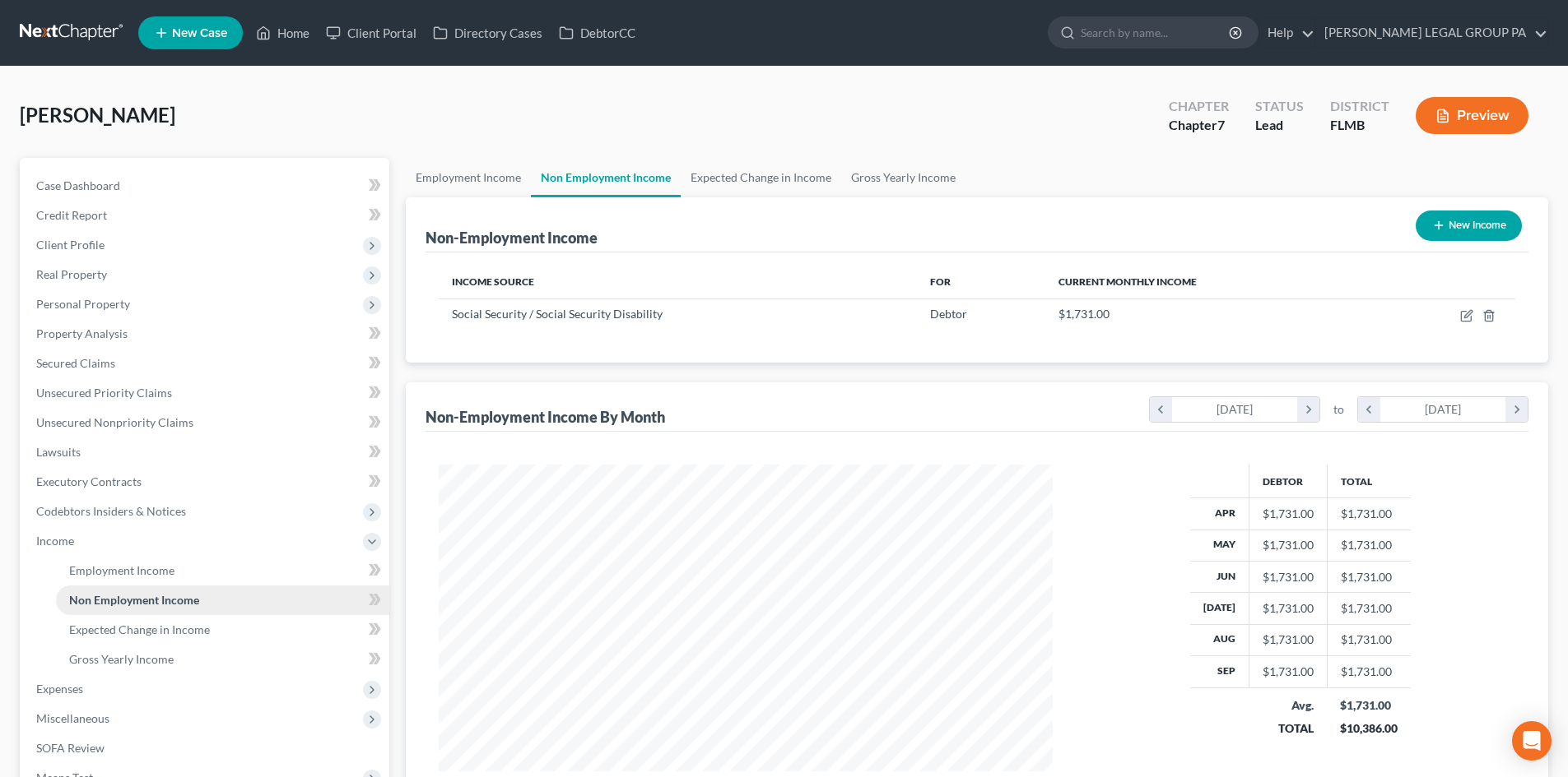
scroll to position [307, 647]
click at [129, 576] on span "Employment Income" at bounding box center [121, 571] width 105 height 14
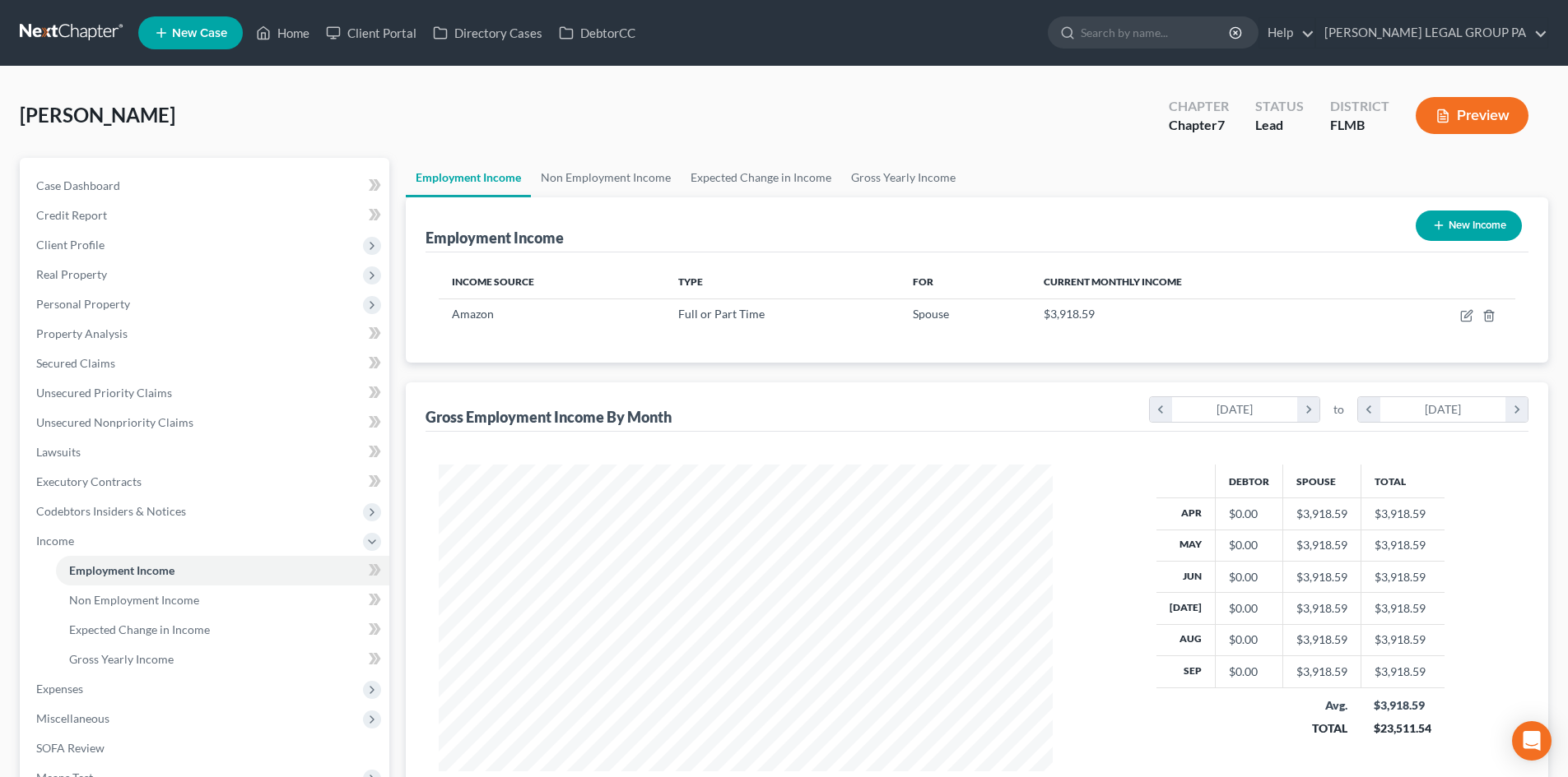
scroll to position [307, 647]
click at [70, 691] on span "Expenses" at bounding box center [60, 688] width 47 height 14
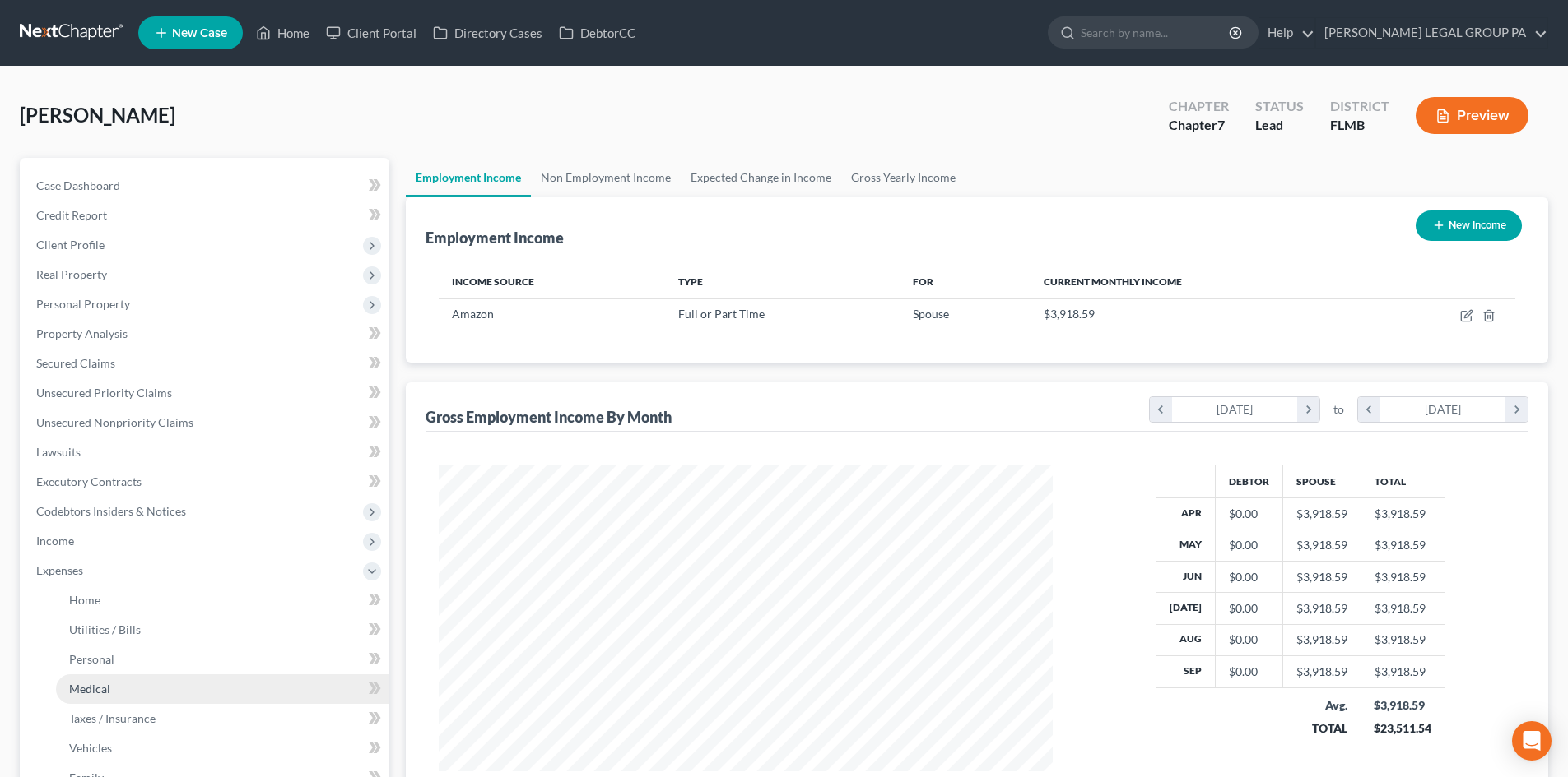
scroll to position [304, 0]
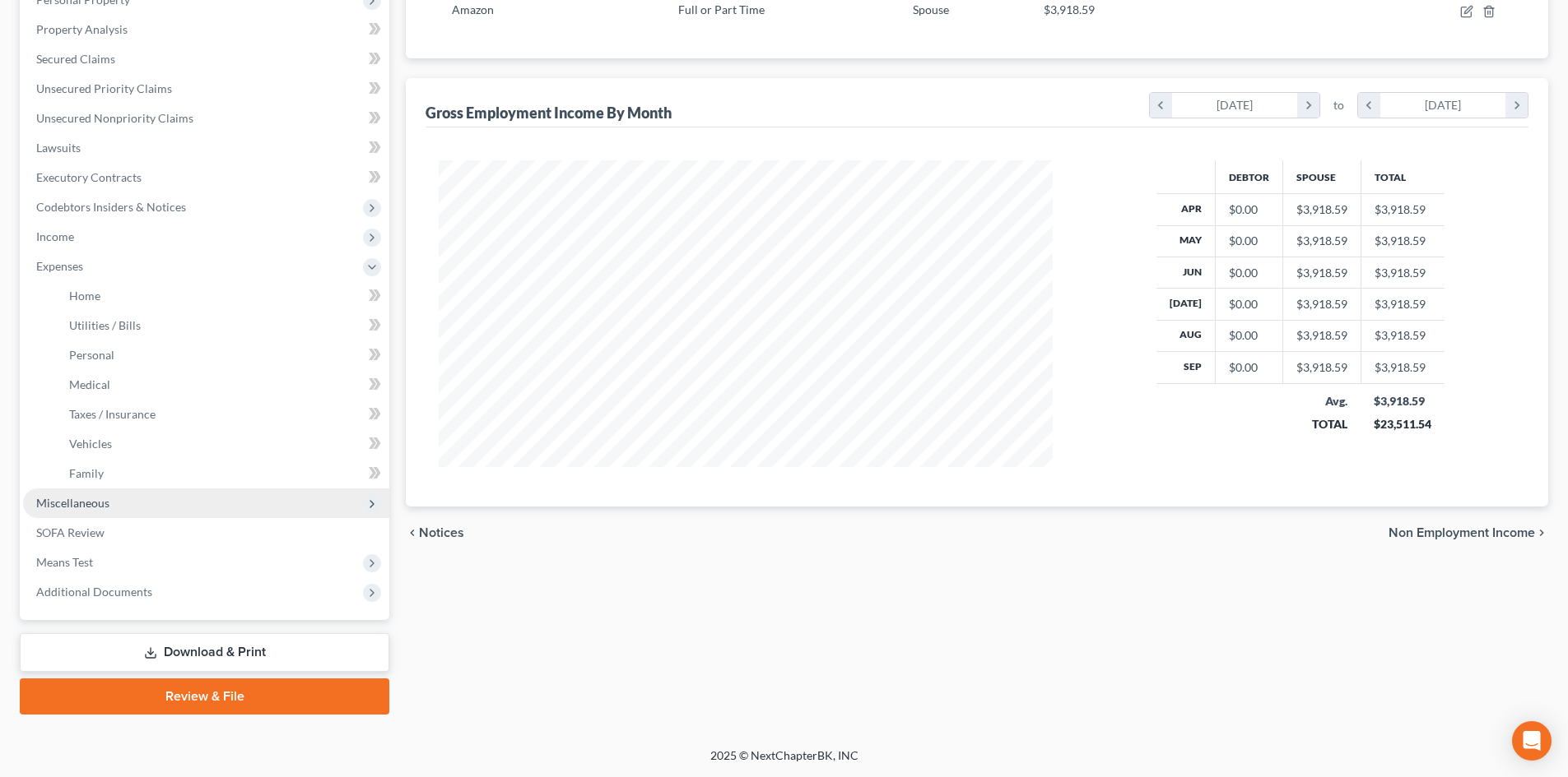
click at [89, 504] on span "Miscellaneous" at bounding box center [73, 503] width 73 height 14
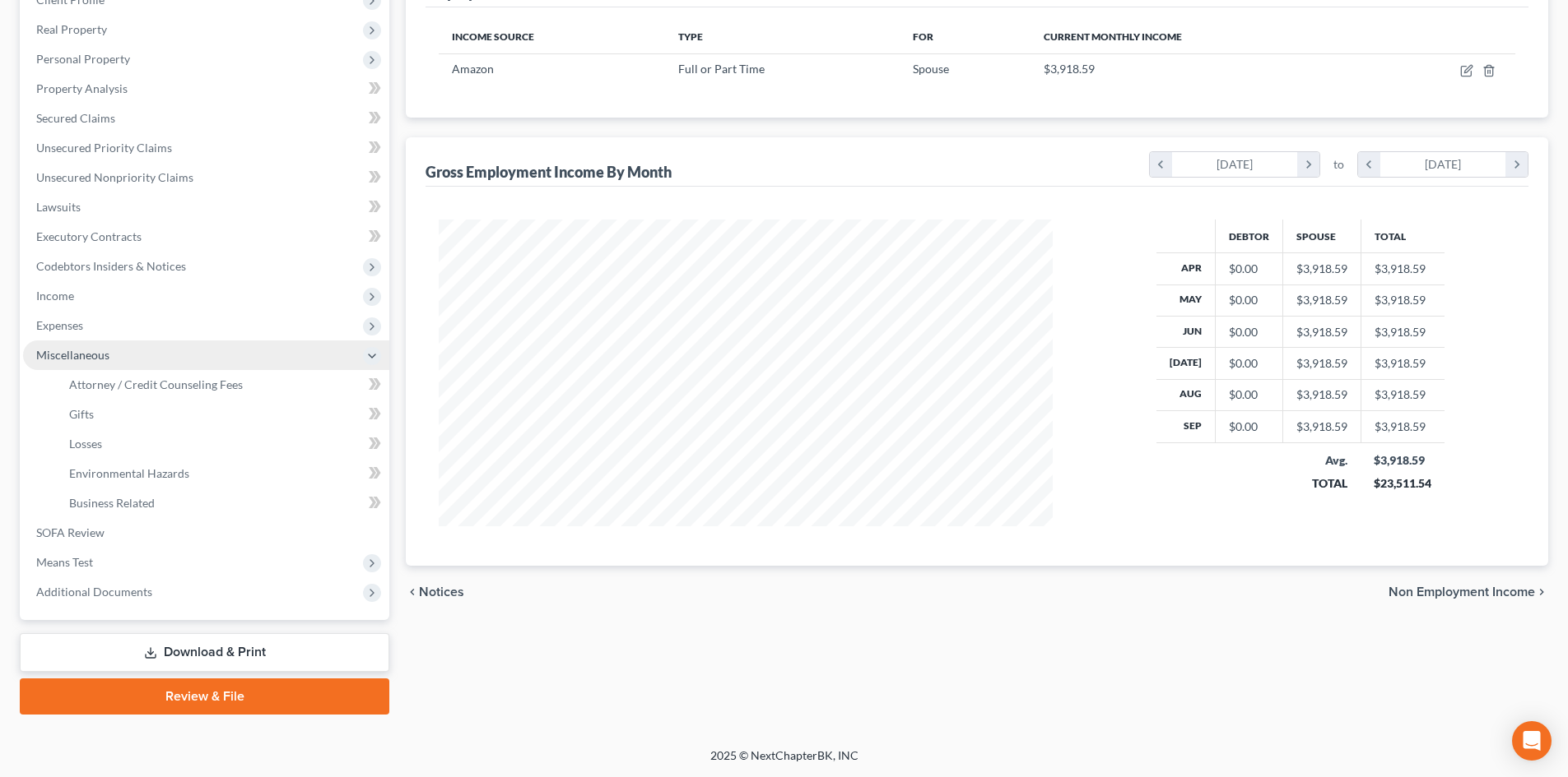
scroll to position [245, 0]
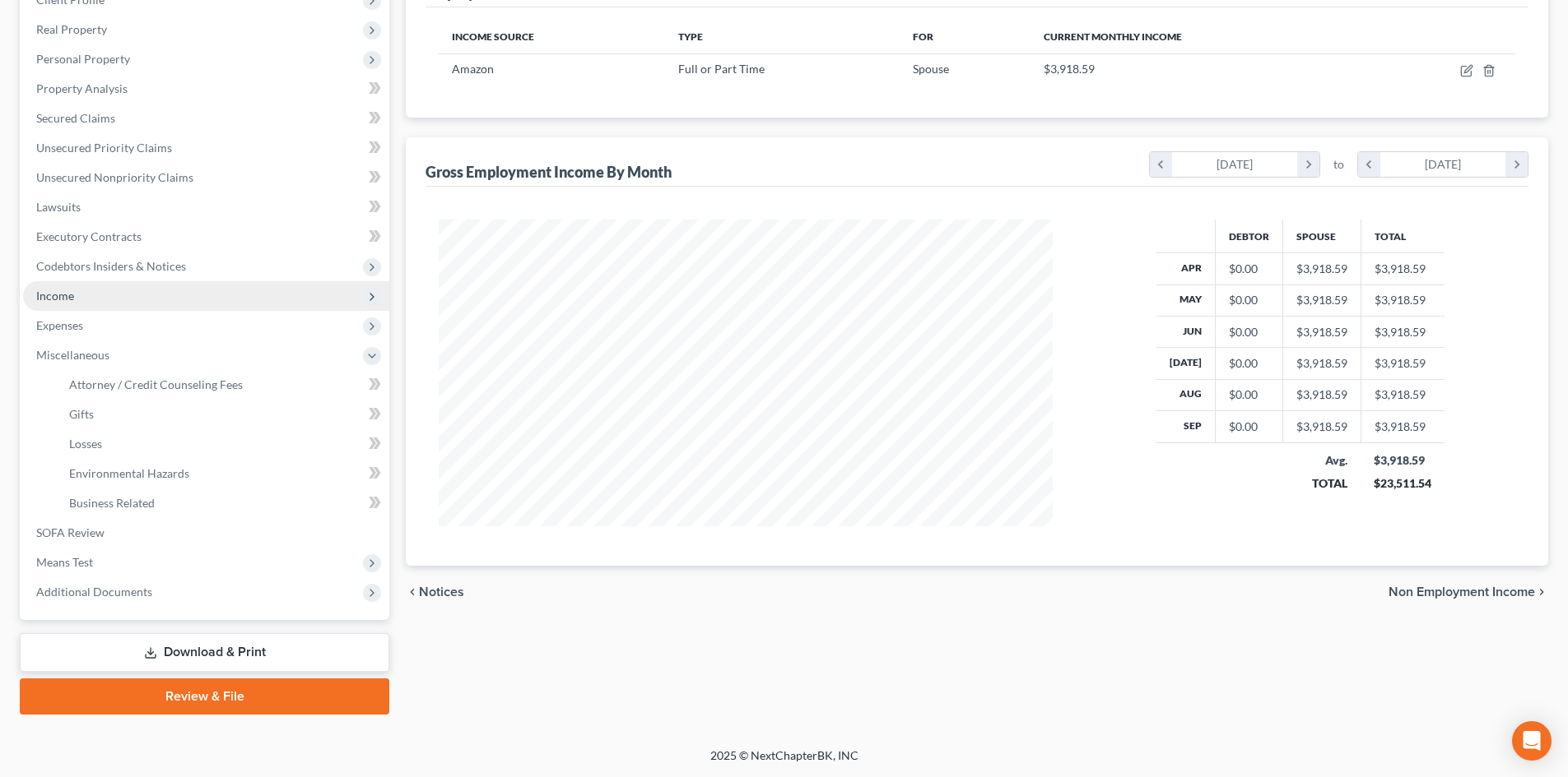
click at [75, 294] on span "Income" at bounding box center [206, 296] width 366 height 30
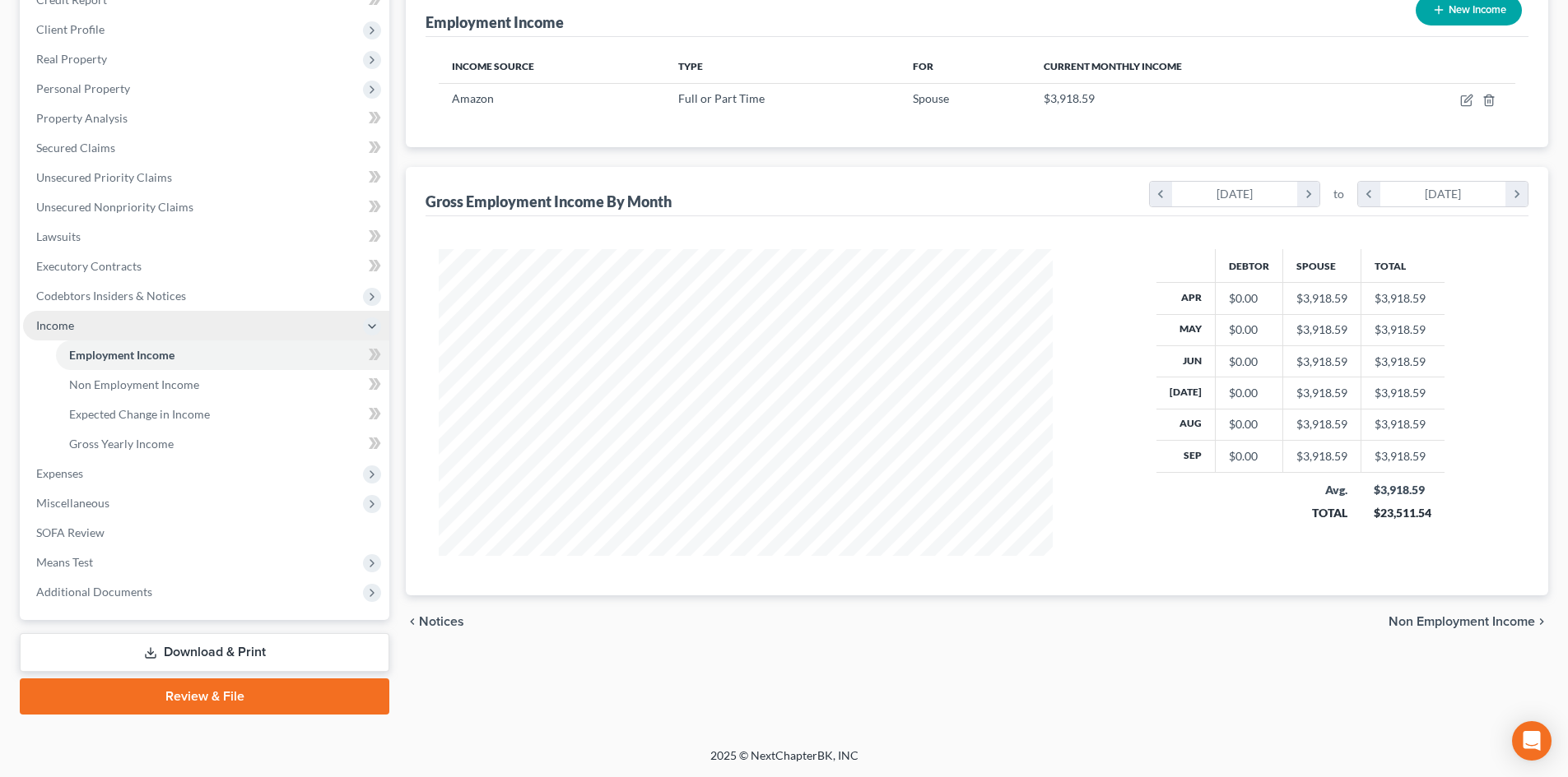
scroll to position [216, 0]
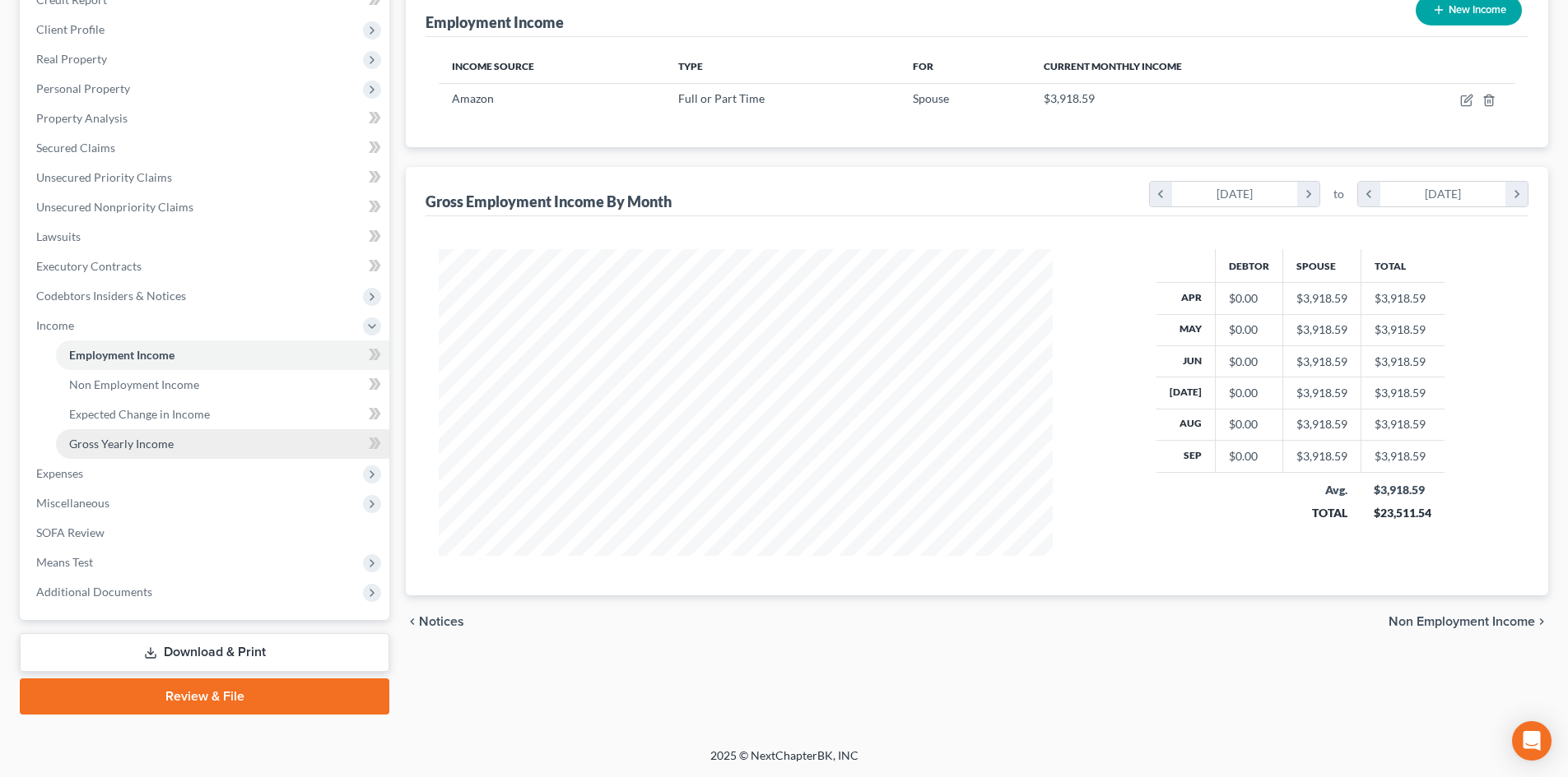
click at [134, 445] on span "Gross Yearly Income" at bounding box center [121, 444] width 105 height 14
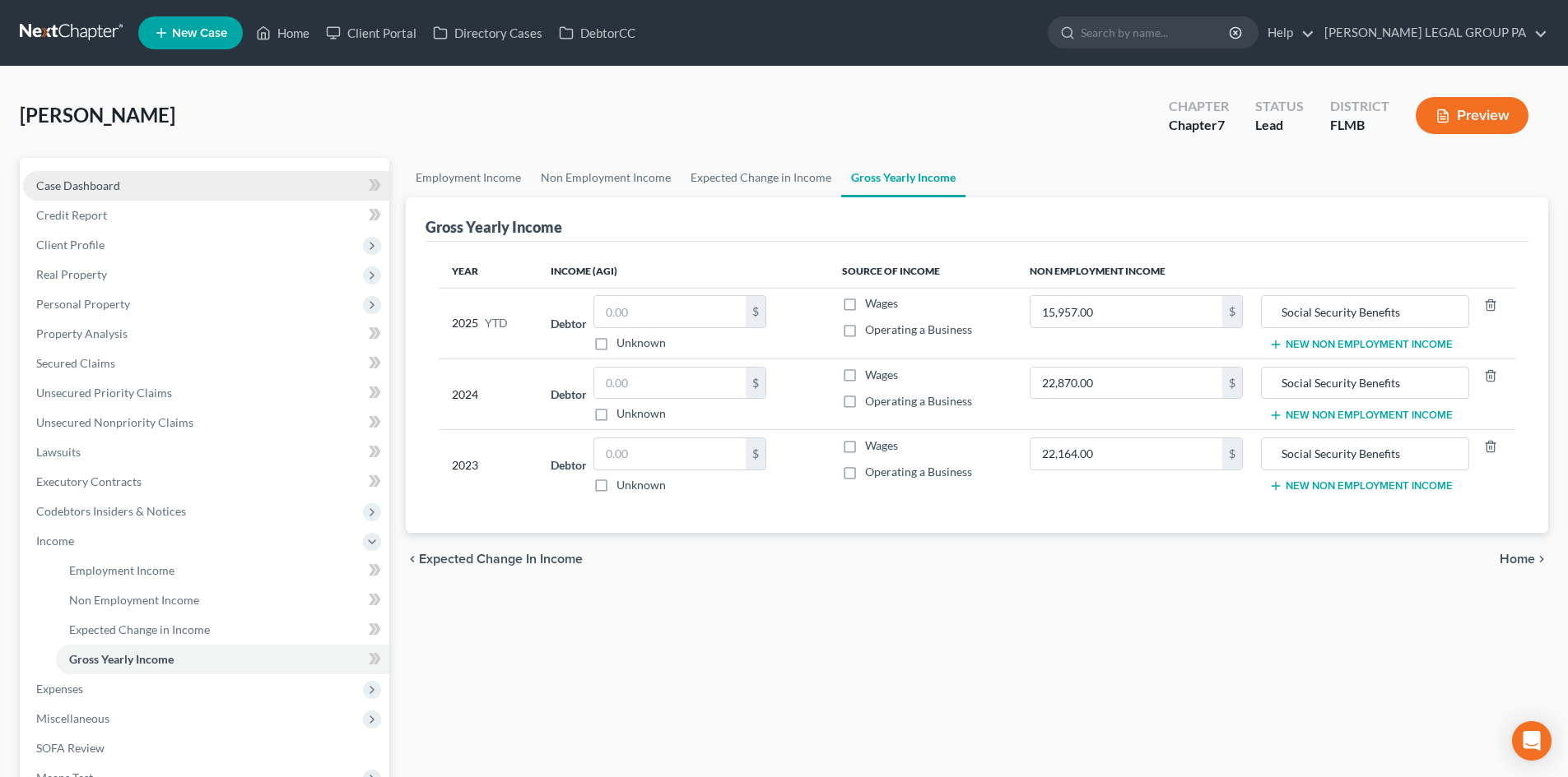
click at [93, 187] on span "Case Dashboard" at bounding box center [78, 185] width 84 height 14
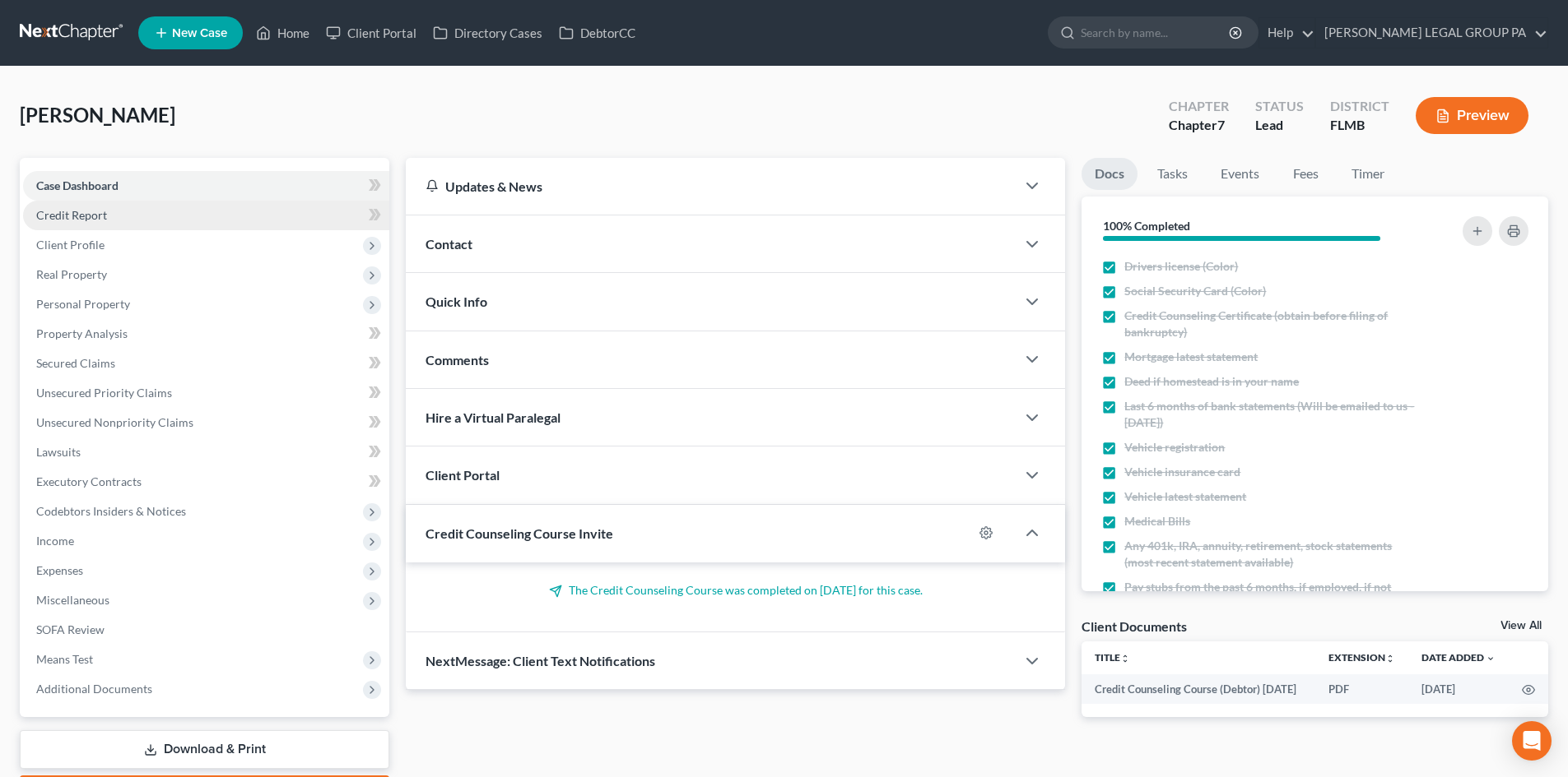
click at [105, 211] on span "Credit Report" at bounding box center [71, 215] width 71 height 14
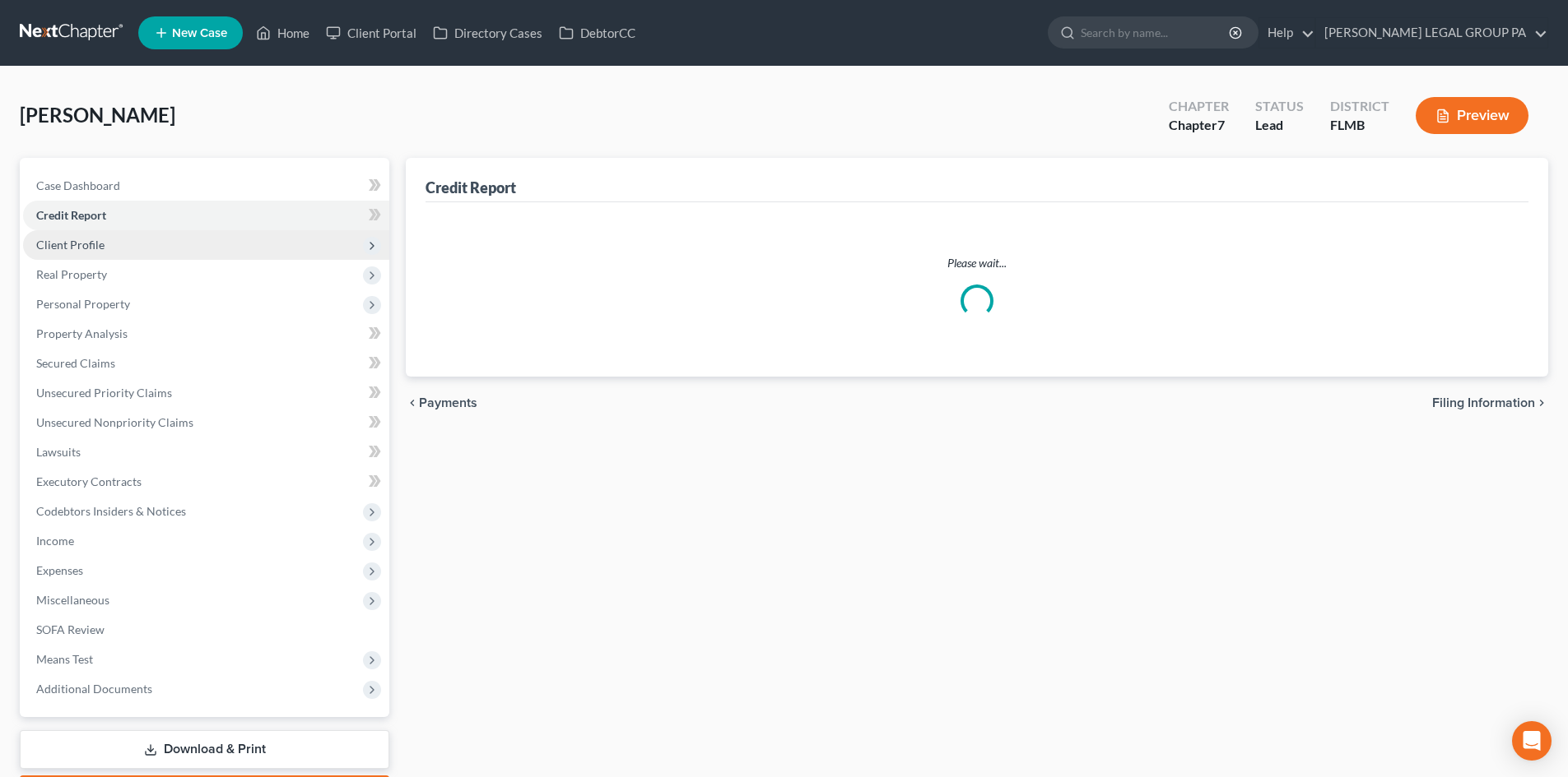
click at [103, 248] on span "Client Profile" at bounding box center [206, 245] width 366 height 30
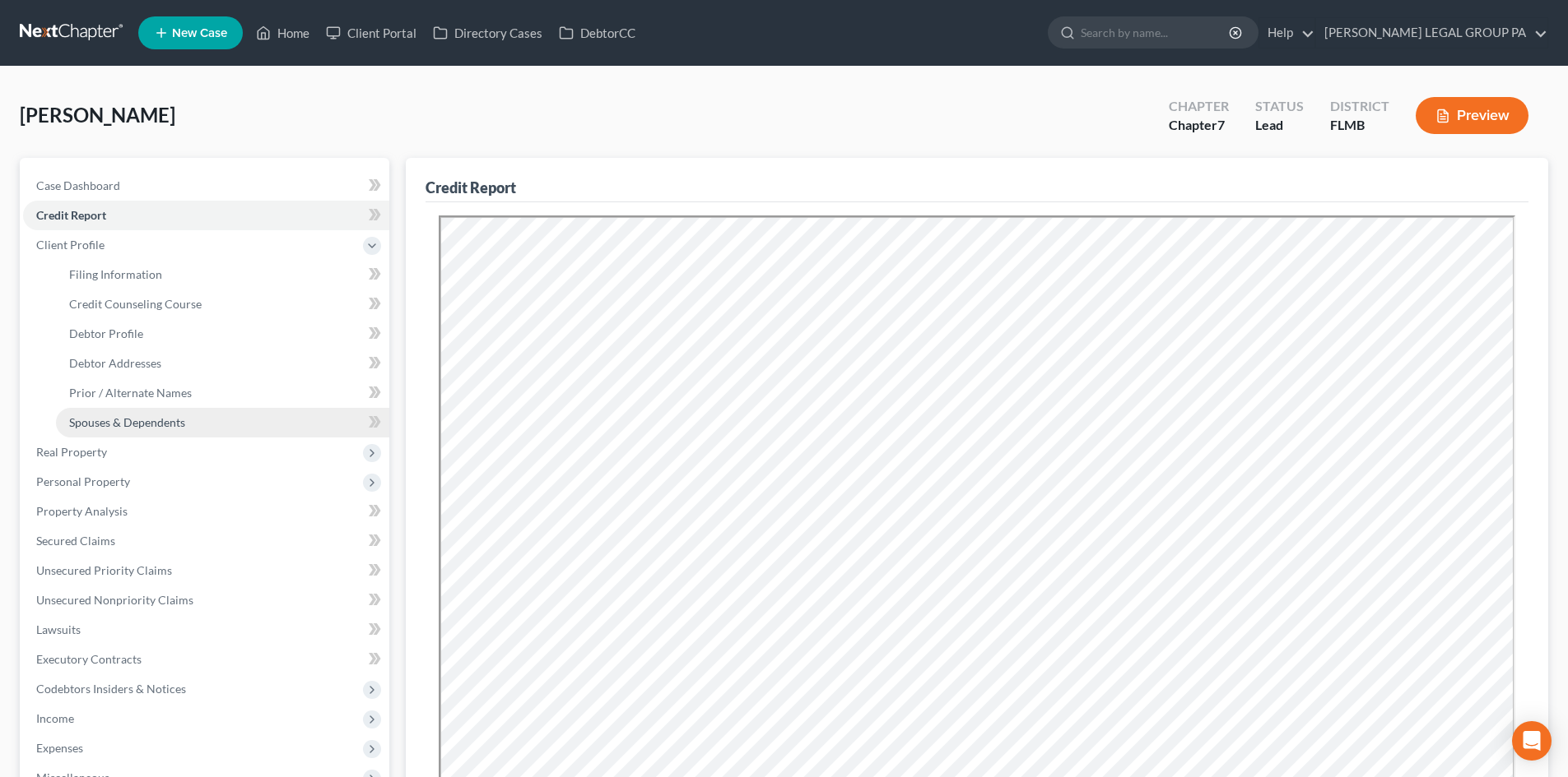
click at [136, 425] on span "Spouses & Dependents" at bounding box center [127, 422] width 116 height 14
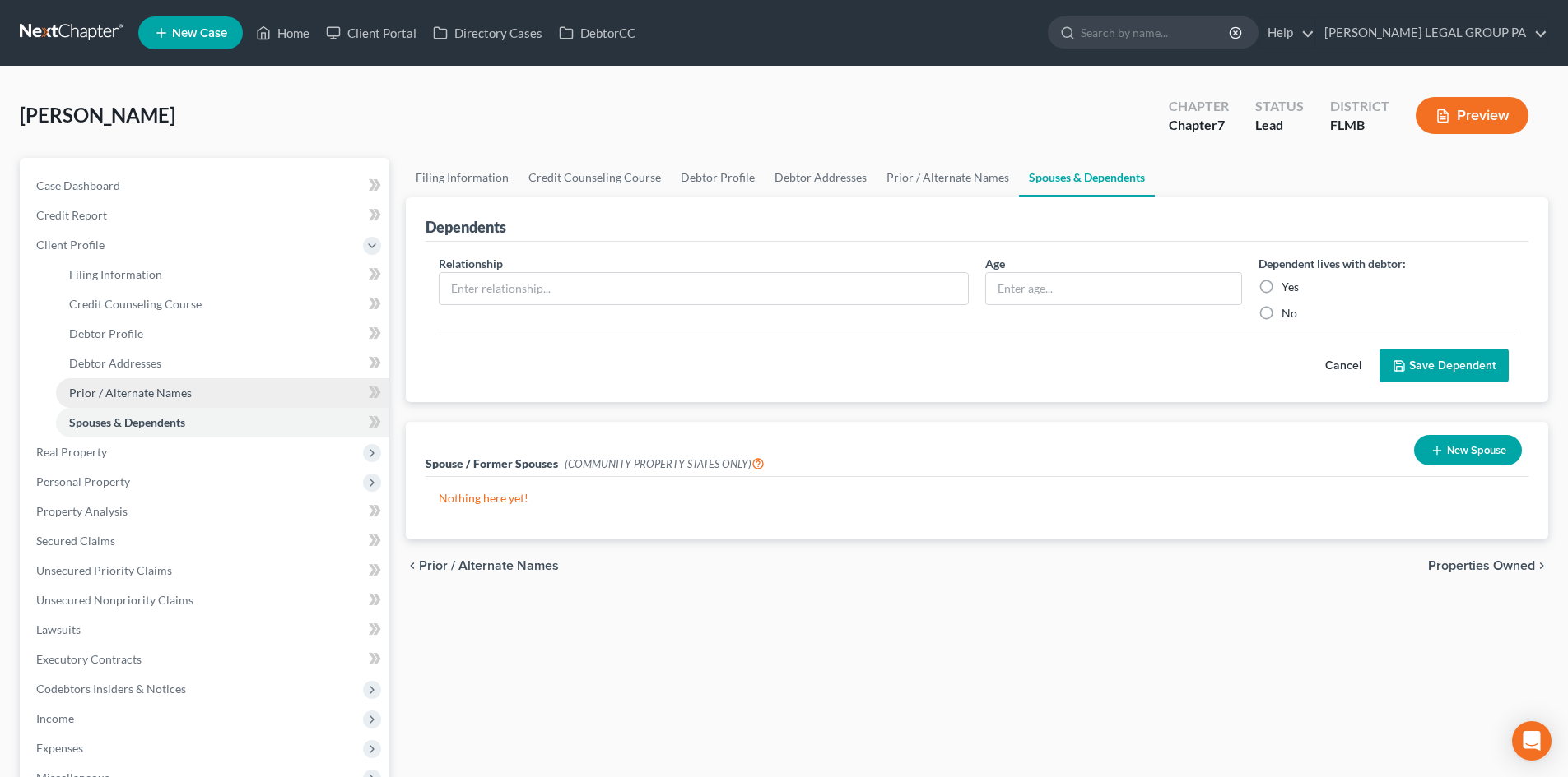
click at [107, 395] on span "Prior / Alternate Names" at bounding box center [130, 392] width 123 height 14
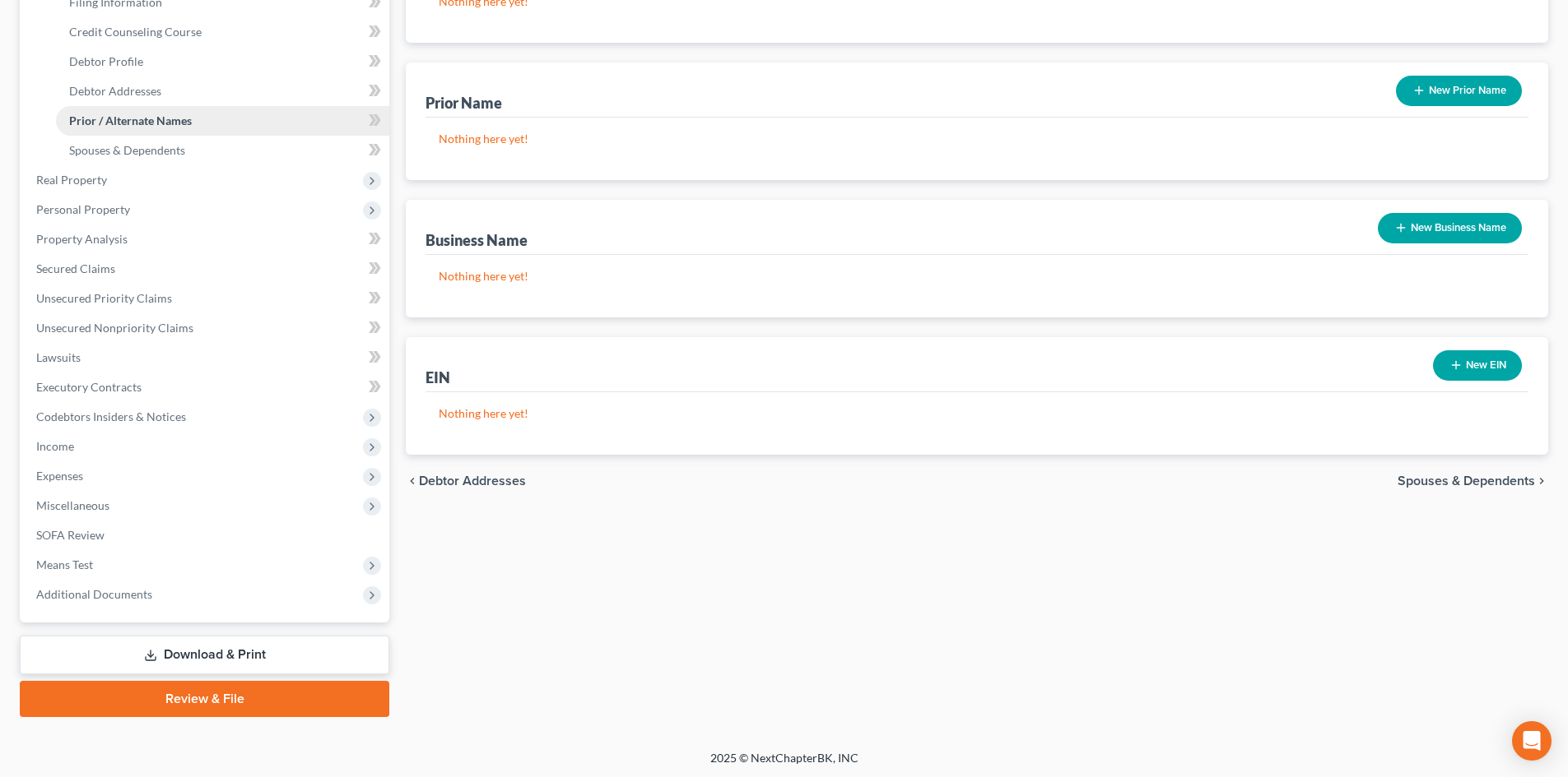
scroll to position [274, 0]
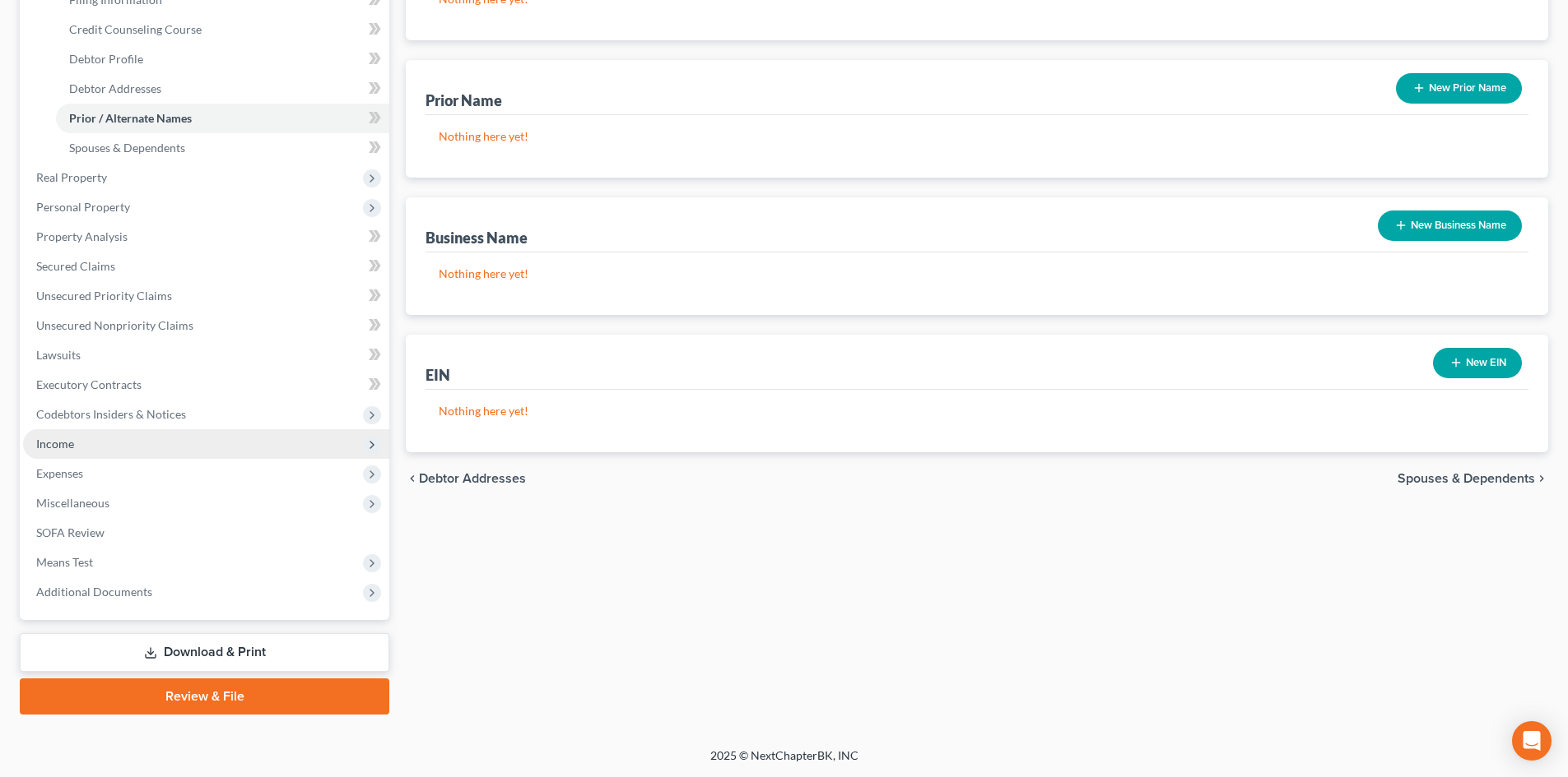
click at [78, 447] on span "Income" at bounding box center [206, 444] width 366 height 30
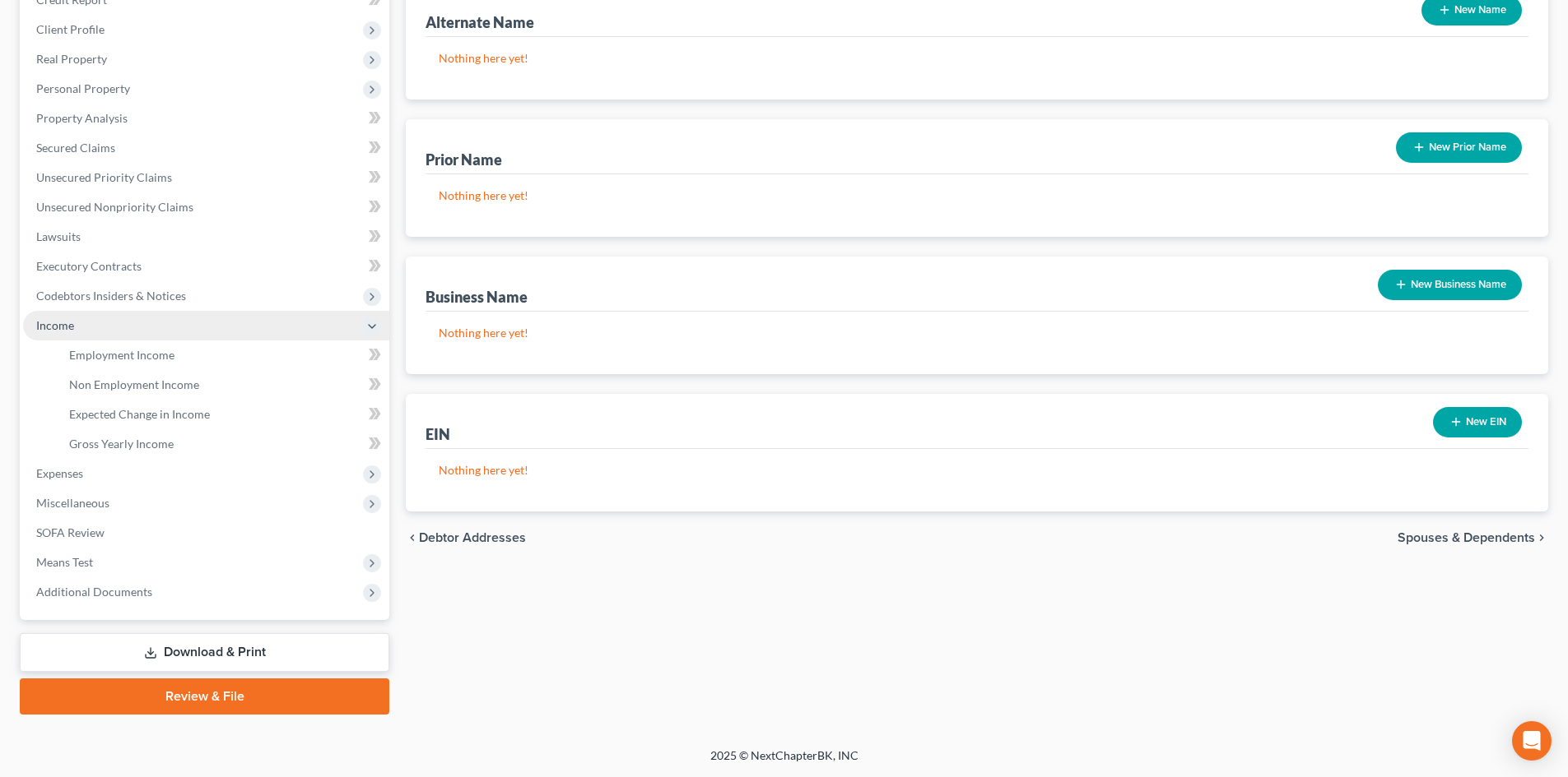
scroll to position [216, 0]
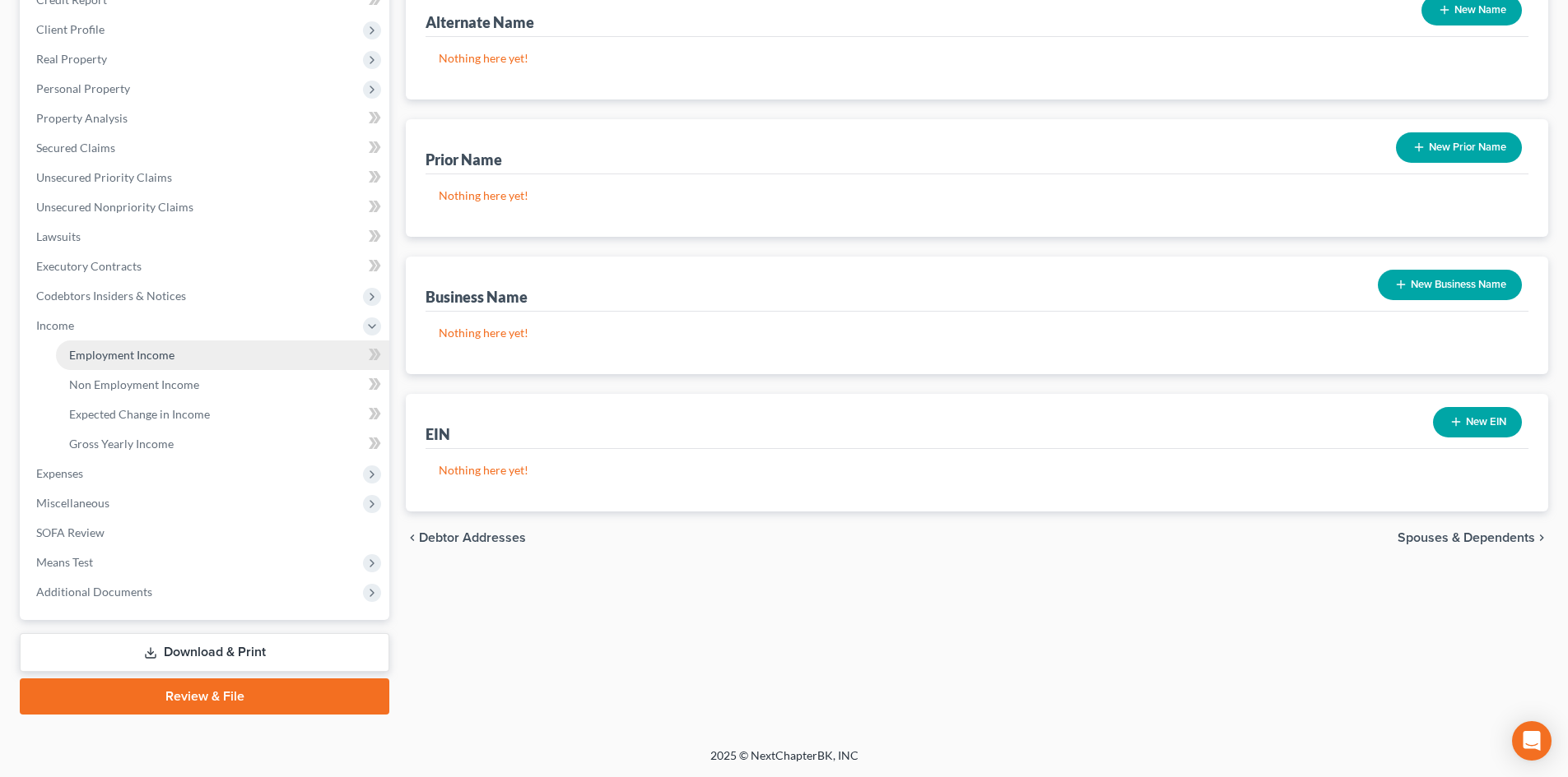
click at [104, 364] on link "Employment Income" at bounding box center [222, 356] width 334 height 30
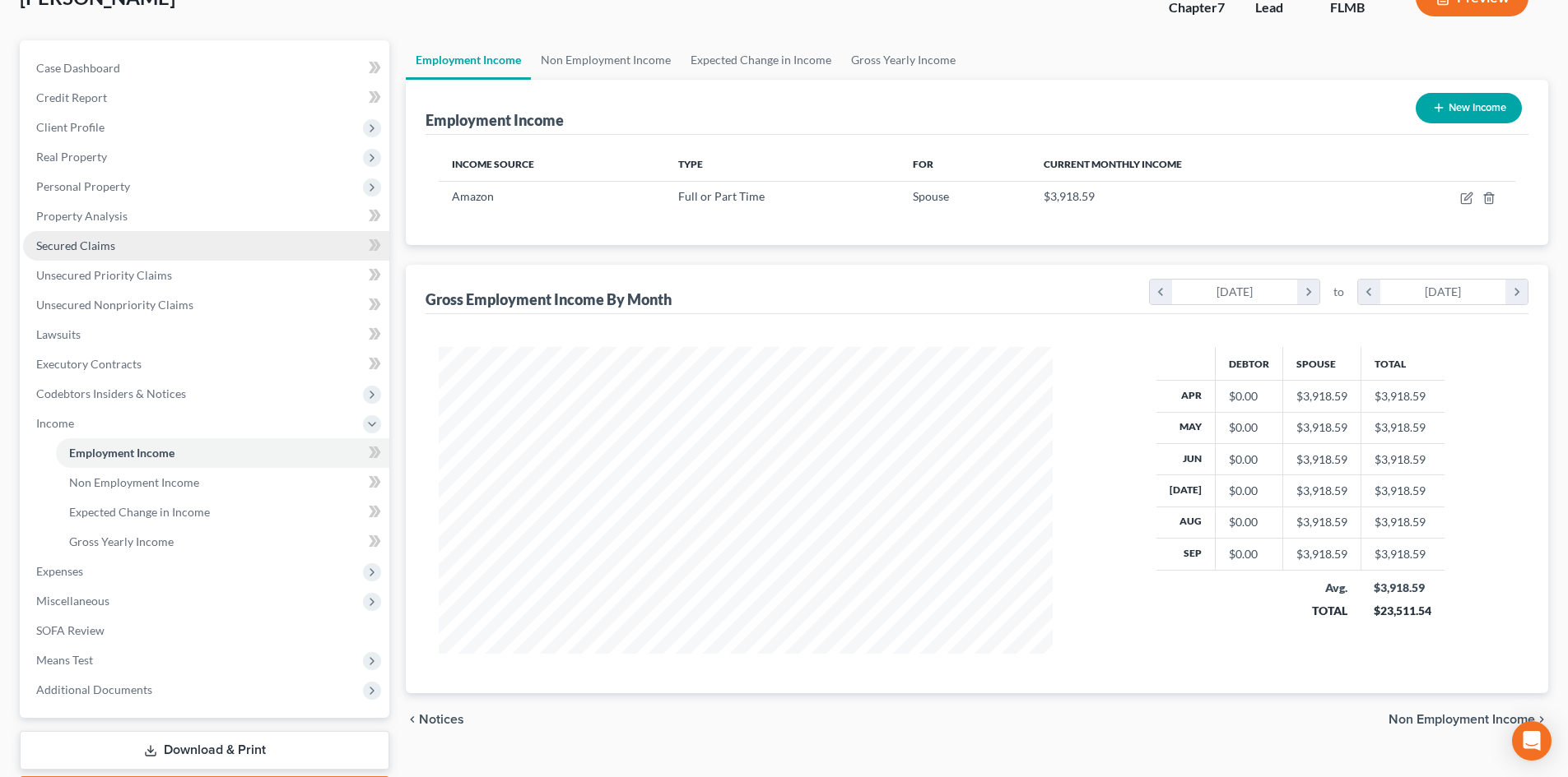
scroll to position [216, 0]
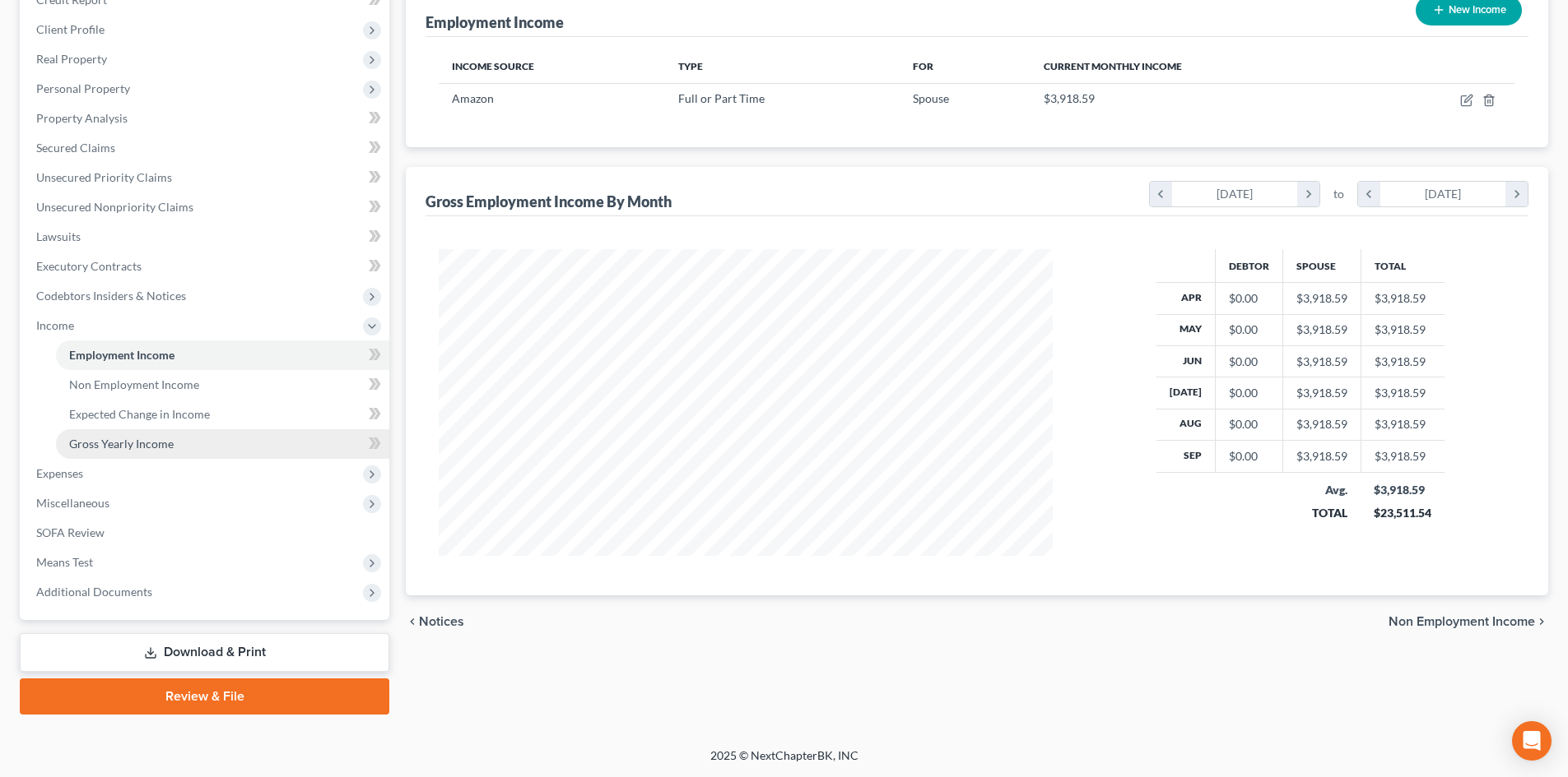
click at [160, 438] on span "Gross Yearly Income" at bounding box center [121, 444] width 105 height 14
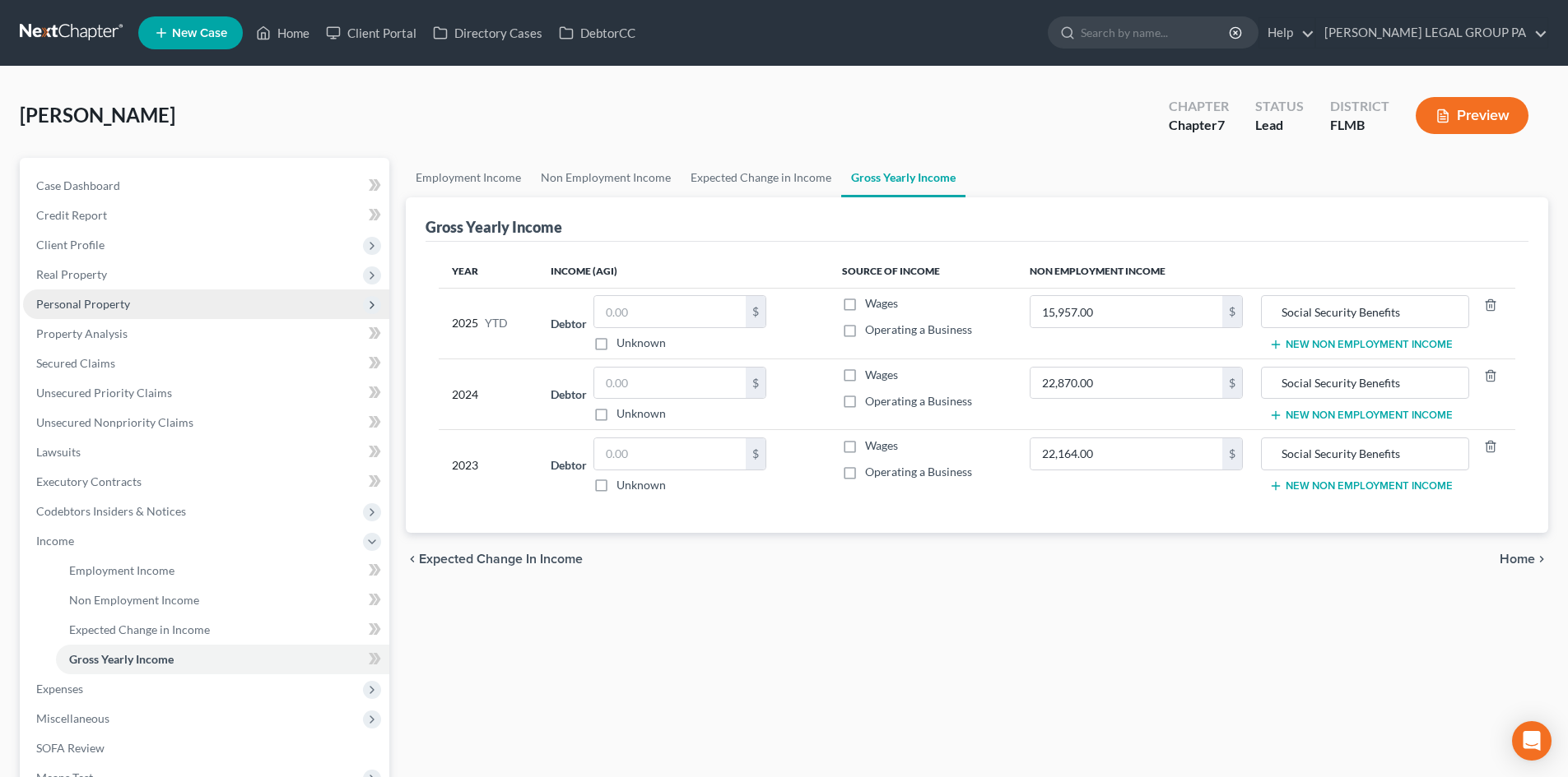
click at [92, 309] on span "Personal Property" at bounding box center [83, 304] width 94 height 14
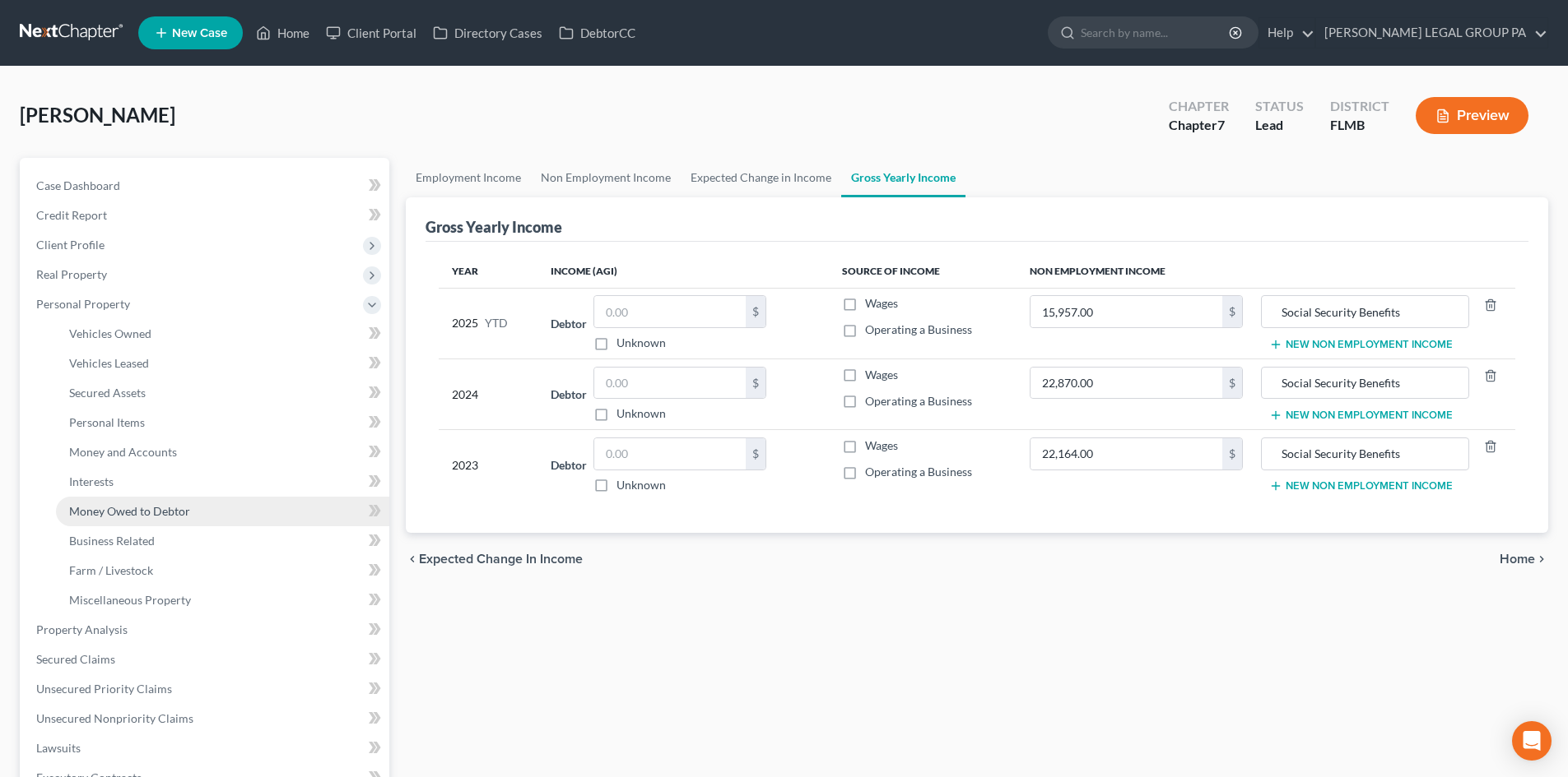
click at [129, 505] on span "Money Owed to Debtor" at bounding box center [129, 511] width 121 height 14
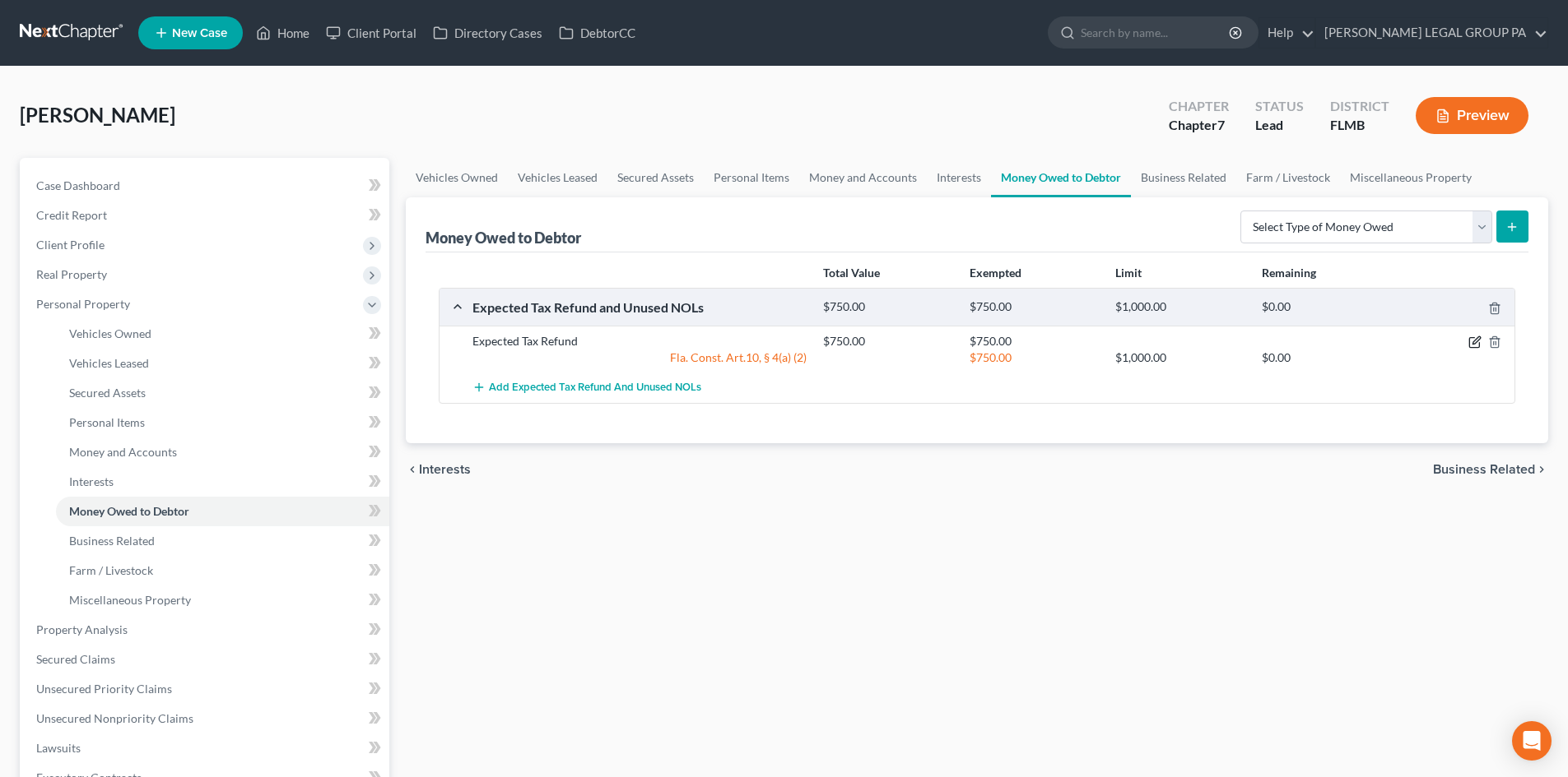
click at [1473, 338] on icon "button" at bounding box center [1474, 343] width 10 height 10
select select "0"
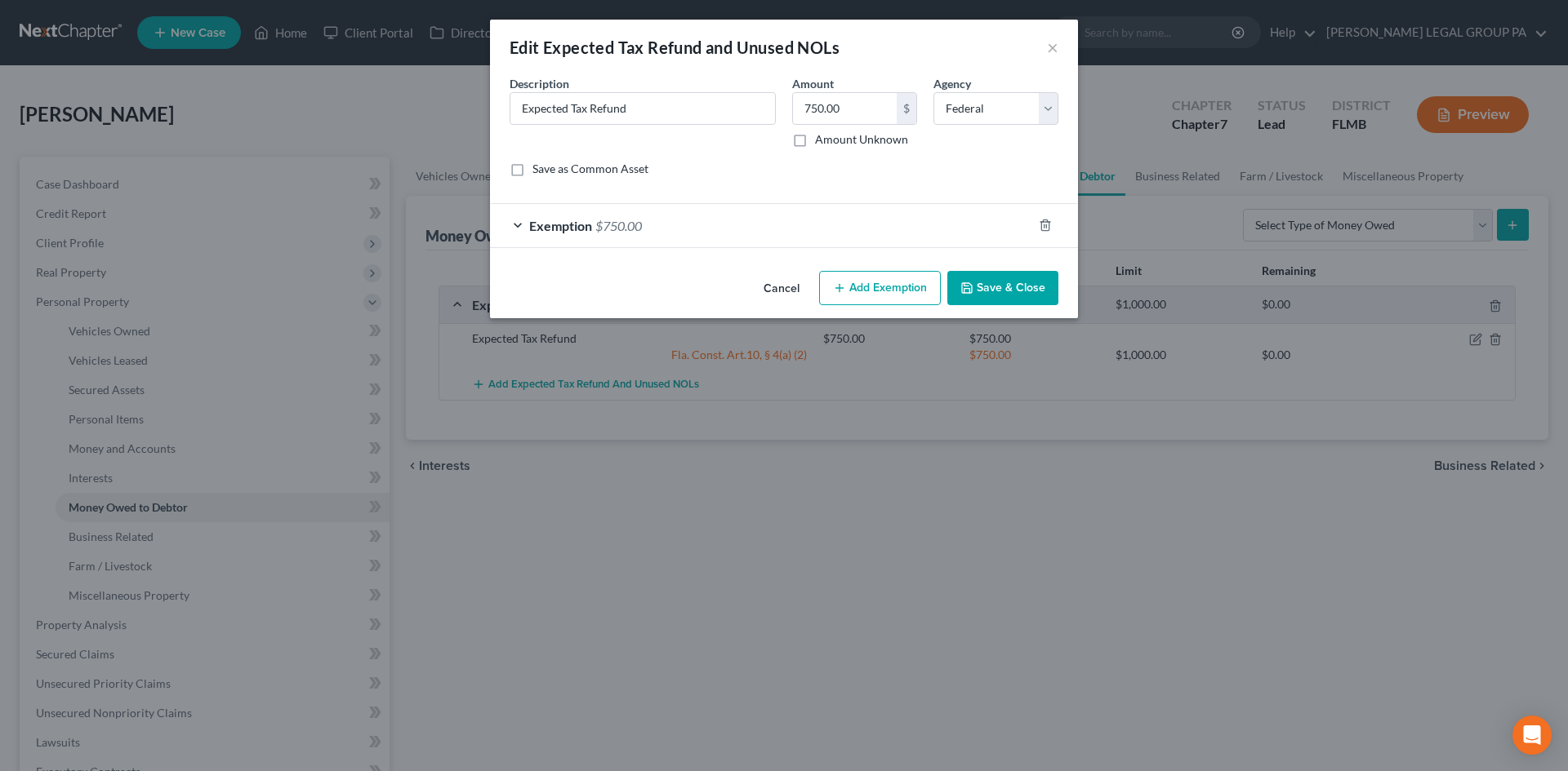
click at [687, 231] on div "Exemption $750.00" at bounding box center [761, 225] width 542 height 44
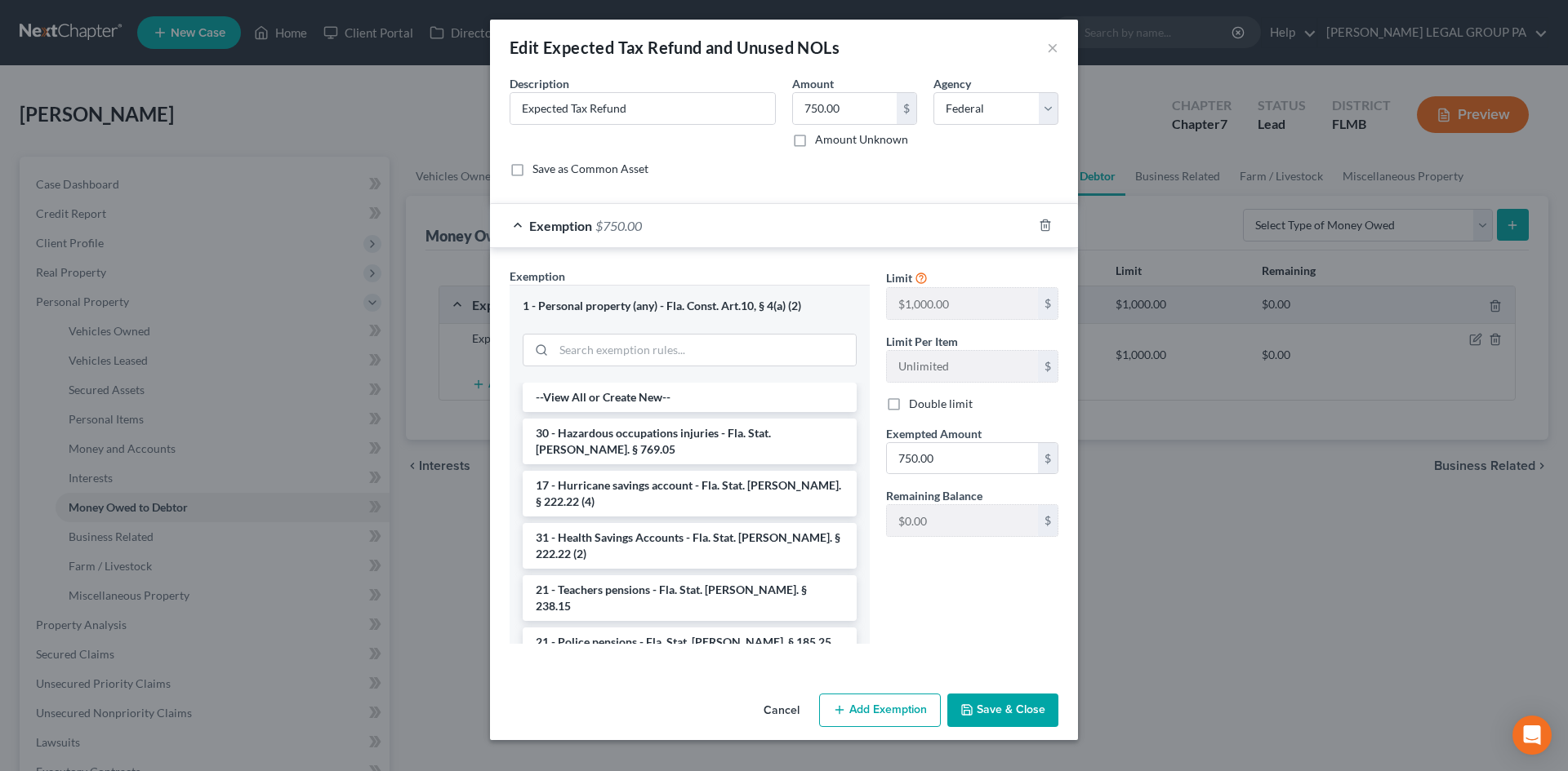
click at [1005, 708] on button "Save & Close" at bounding box center [1003, 711] width 111 height 35
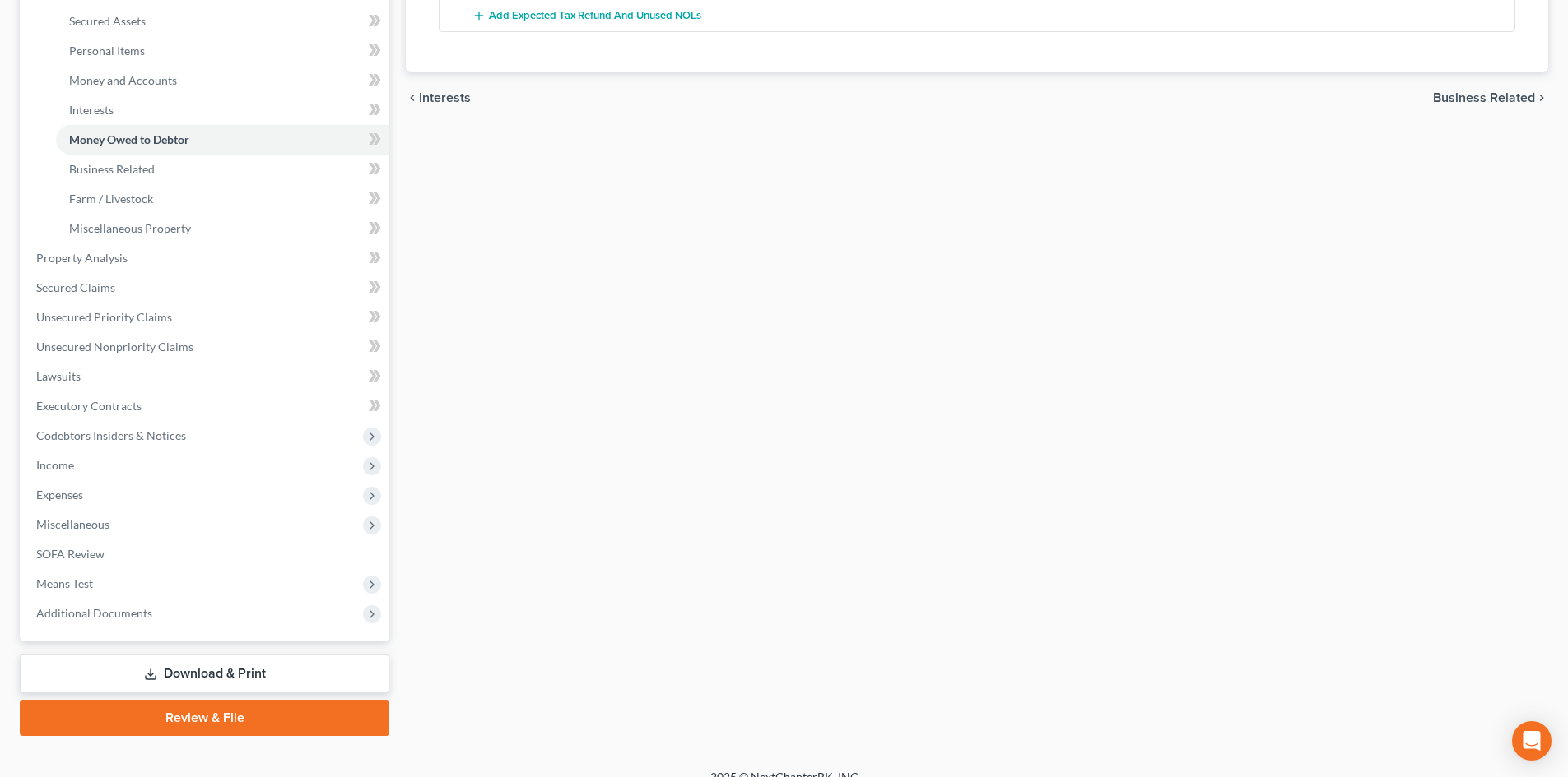
scroll to position [393, 0]
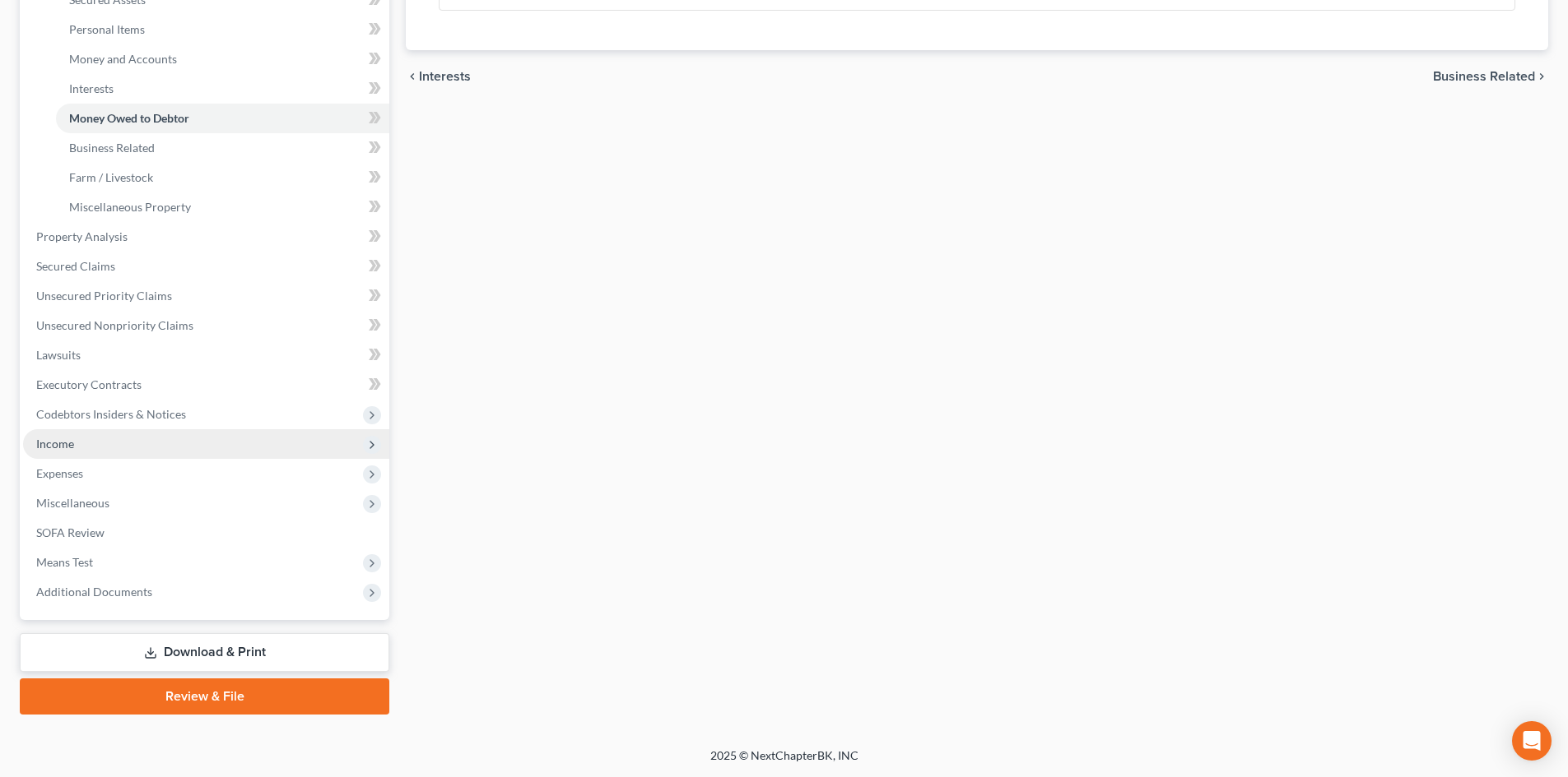
click at [84, 448] on span "Income" at bounding box center [206, 444] width 366 height 30
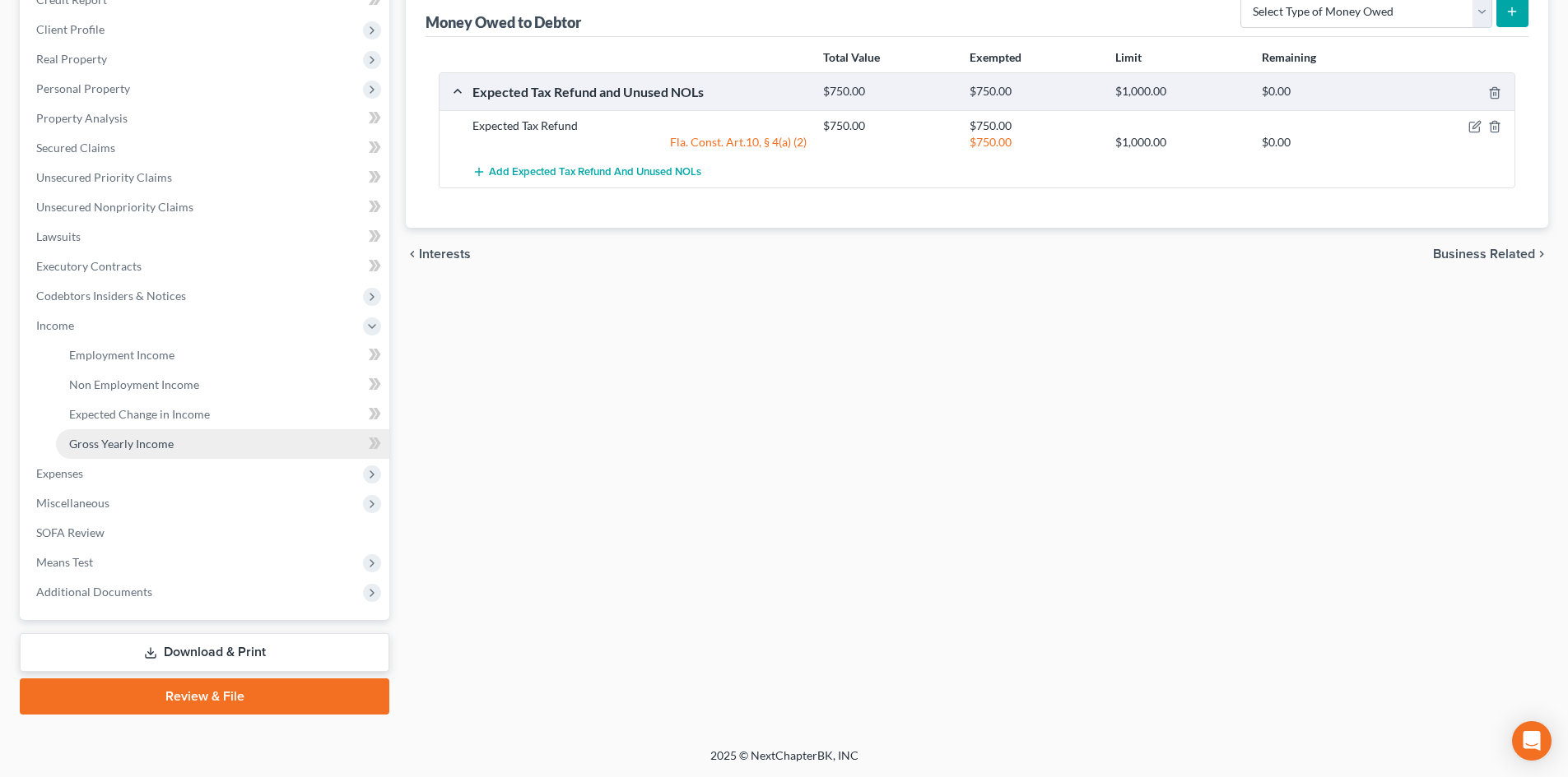
click at [163, 445] on span "Gross Yearly Income" at bounding box center [121, 444] width 105 height 14
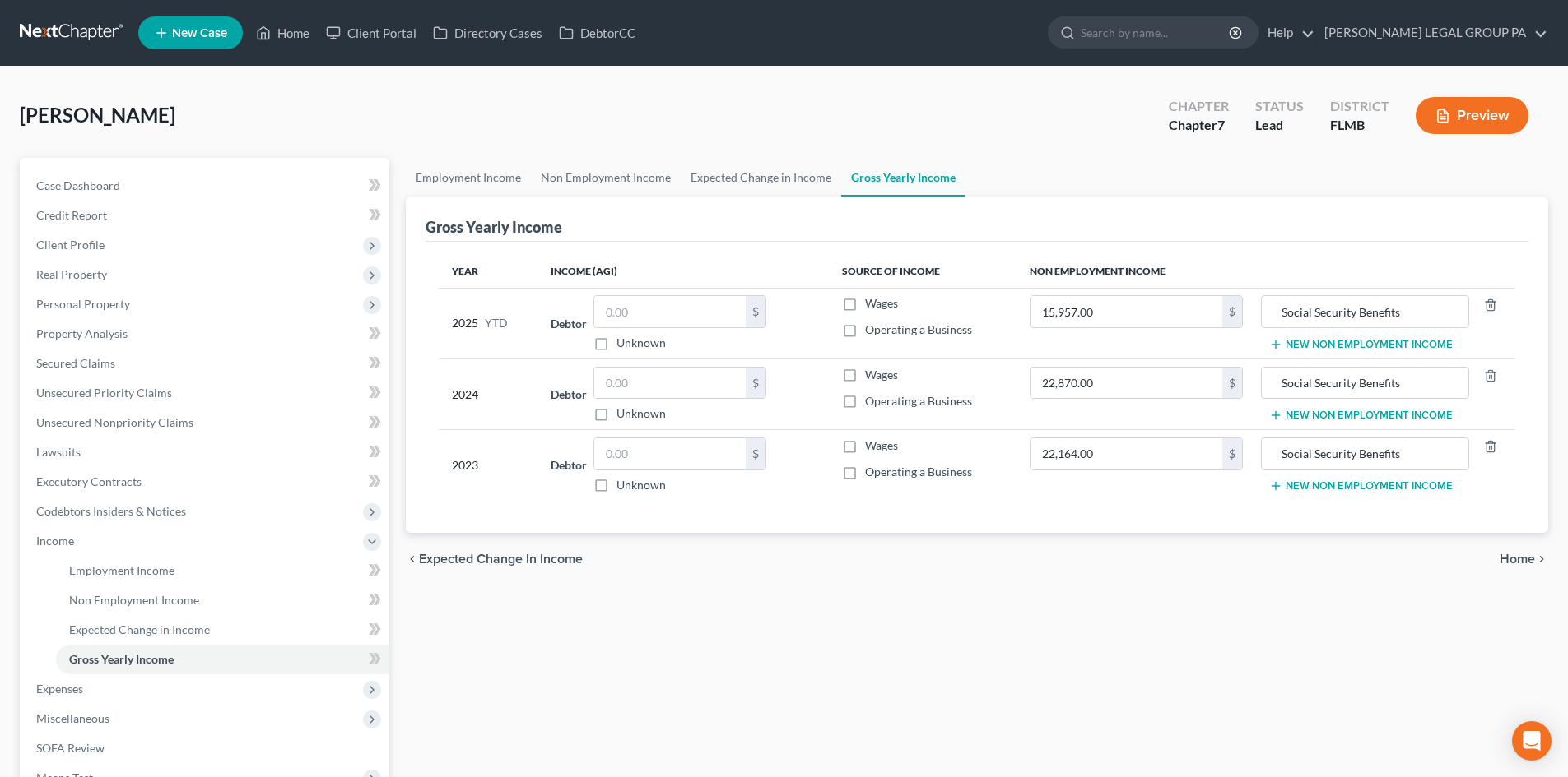
click at [1359, 491] on button "New Non Employment Income" at bounding box center [1361, 486] width 183 height 13
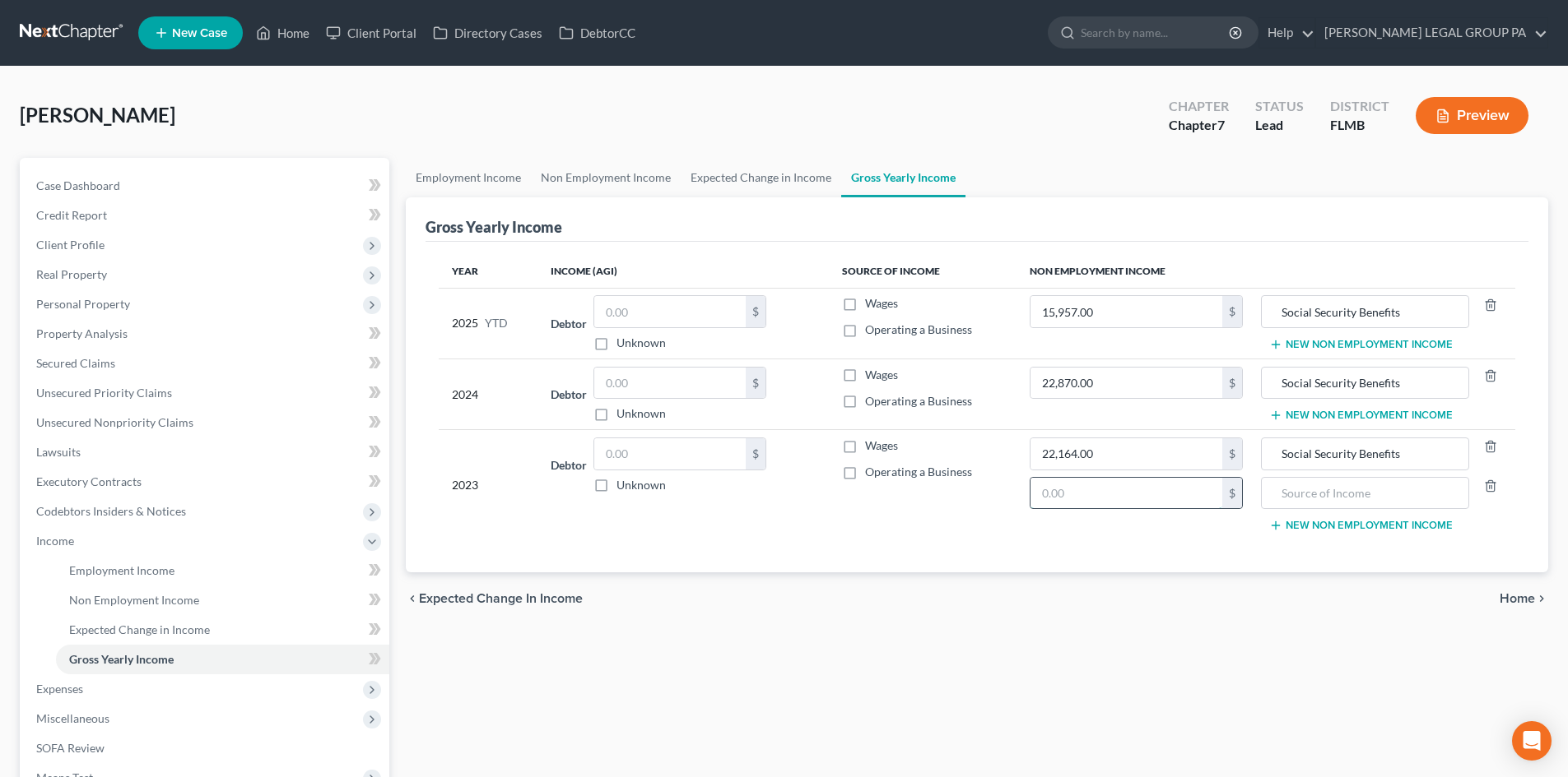
click at [1183, 501] on input "text" at bounding box center [1126, 493] width 192 height 32
drag, startPoint x: 1355, startPoint y: 508, endPoint x: 1328, endPoint y: 500, distance: 28.2
click at [1337, 503] on input "text" at bounding box center [1365, 493] width 189 height 32
click at [1307, 498] on input "Wife 2023 Taxes" at bounding box center [1365, 493] width 189 height 32
type input "Spouse's 2023 Taxes"
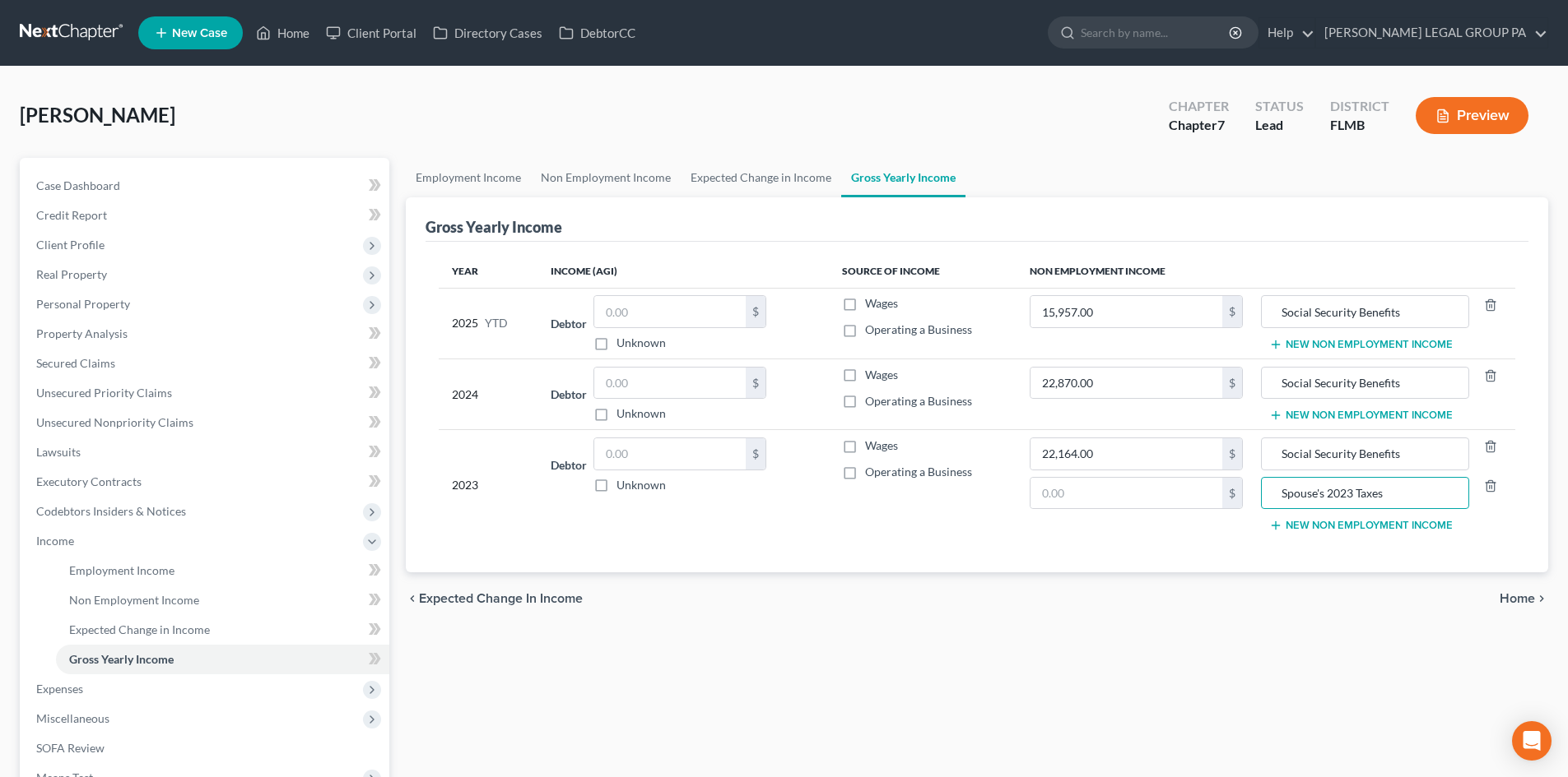
click at [1124, 511] on td "22,164.00 $ $" at bounding box center [1136, 485] width 240 height 109
click at [1129, 493] on input "text" at bounding box center [1126, 493] width 192 height 32
click at [1312, 420] on button "New Non Employment Income" at bounding box center [1361, 415] width 183 height 13
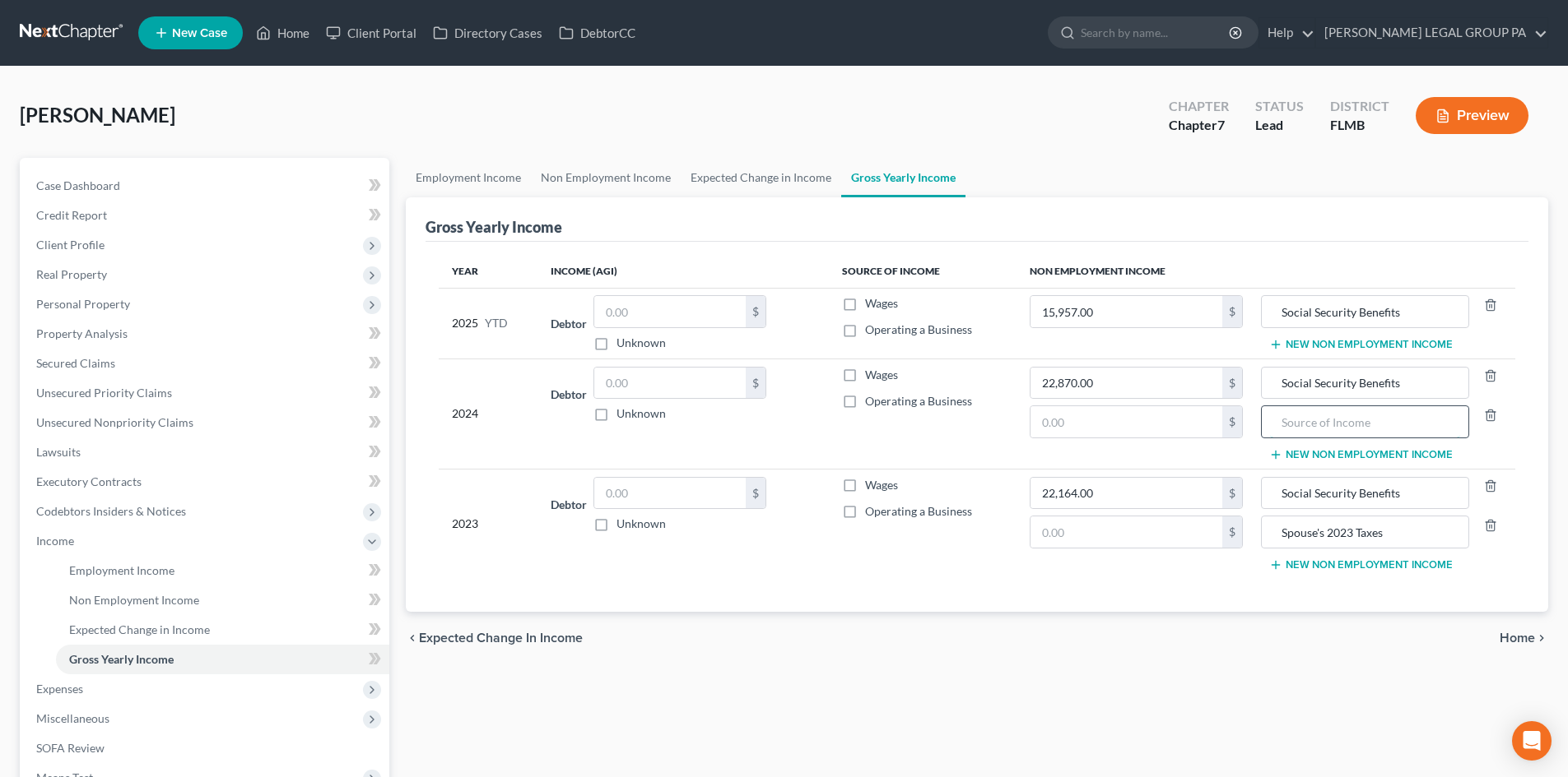
click at [1311, 430] on input "text" at bounding box center [1365, 422] width 189 height 32
type input "Spouse's 2024 Taxes"
click at [1310, 343] on button "New Non Employment Income" at bounding box center [1361, 345] width 183 height 13
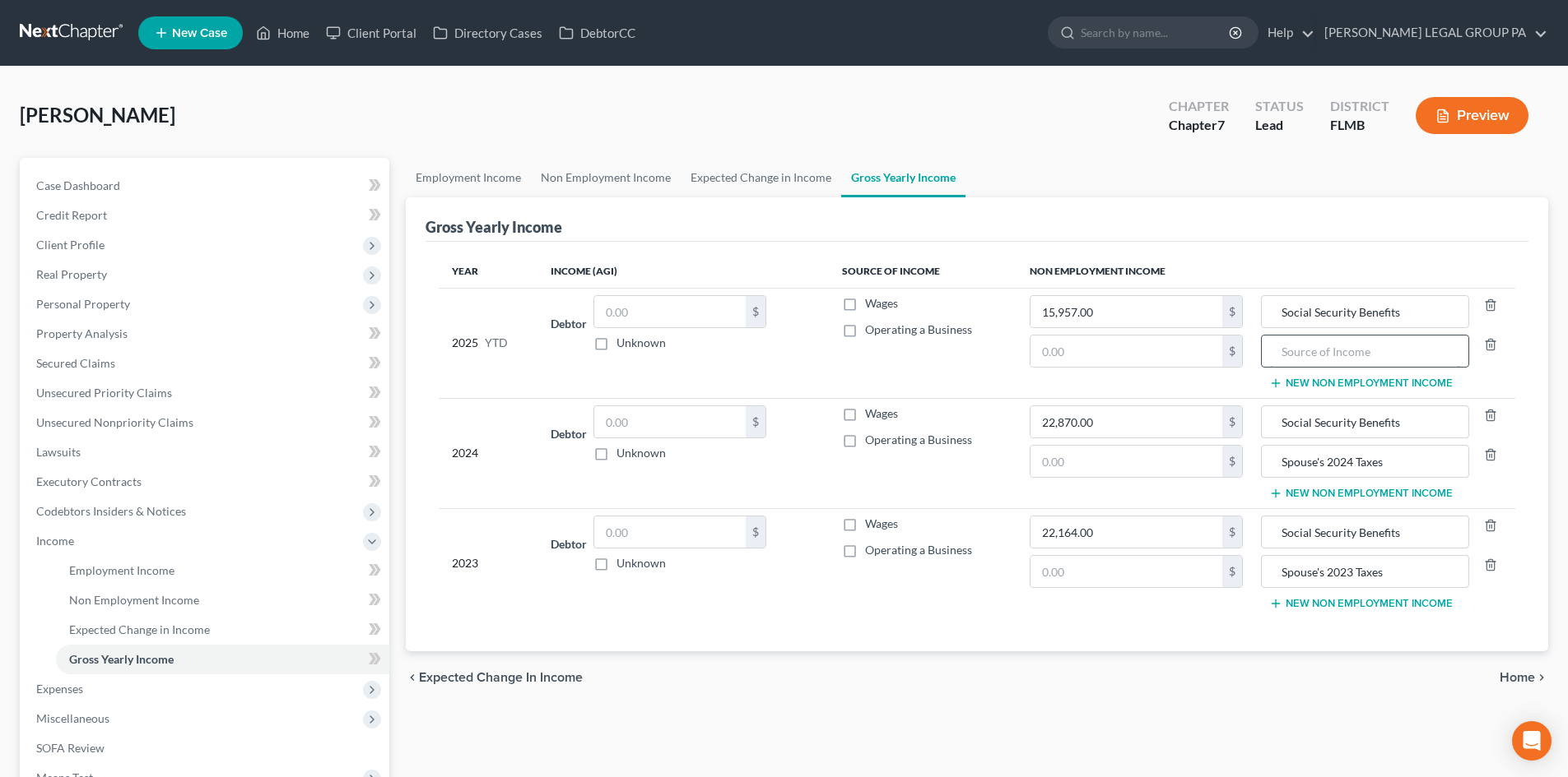
click at [1317, 357] on input "text" at bounding box center [1365, 352] width 189 height 32
type input "Spouse's YTD Income"
click at [1094, 571] on input "text" at bounding box center [1126, 572] width 192 height 32
click at [1186, 566] on input "text" at bounding box center [1126, 572] width 192 height 32
type input "38,930"
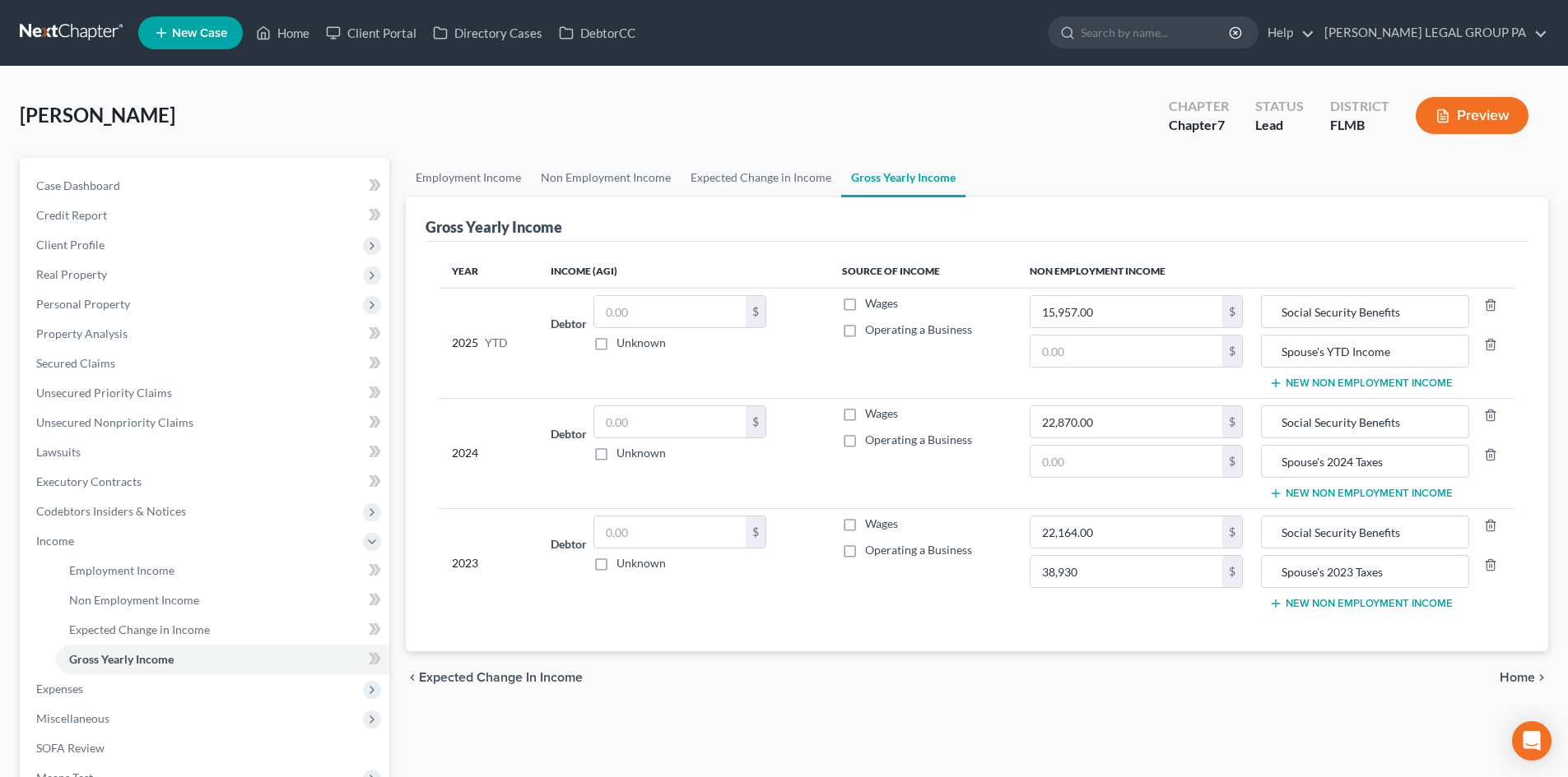
click at [1151, 610] on td "22,164.00 $ 38,930 $" at bounding box center [1136, 563] width 240 height 109
click at [1125, 454] on input "text" at bounding box center [1126, 462] width 192 height 32
type input "42,545"
click at [1115, 356] on input "text" at bounding box center [1126, 352] width 192 height 32
click at [121, 567] on span "Employment Income" at bounding box center [121, 571] width 105 height 14
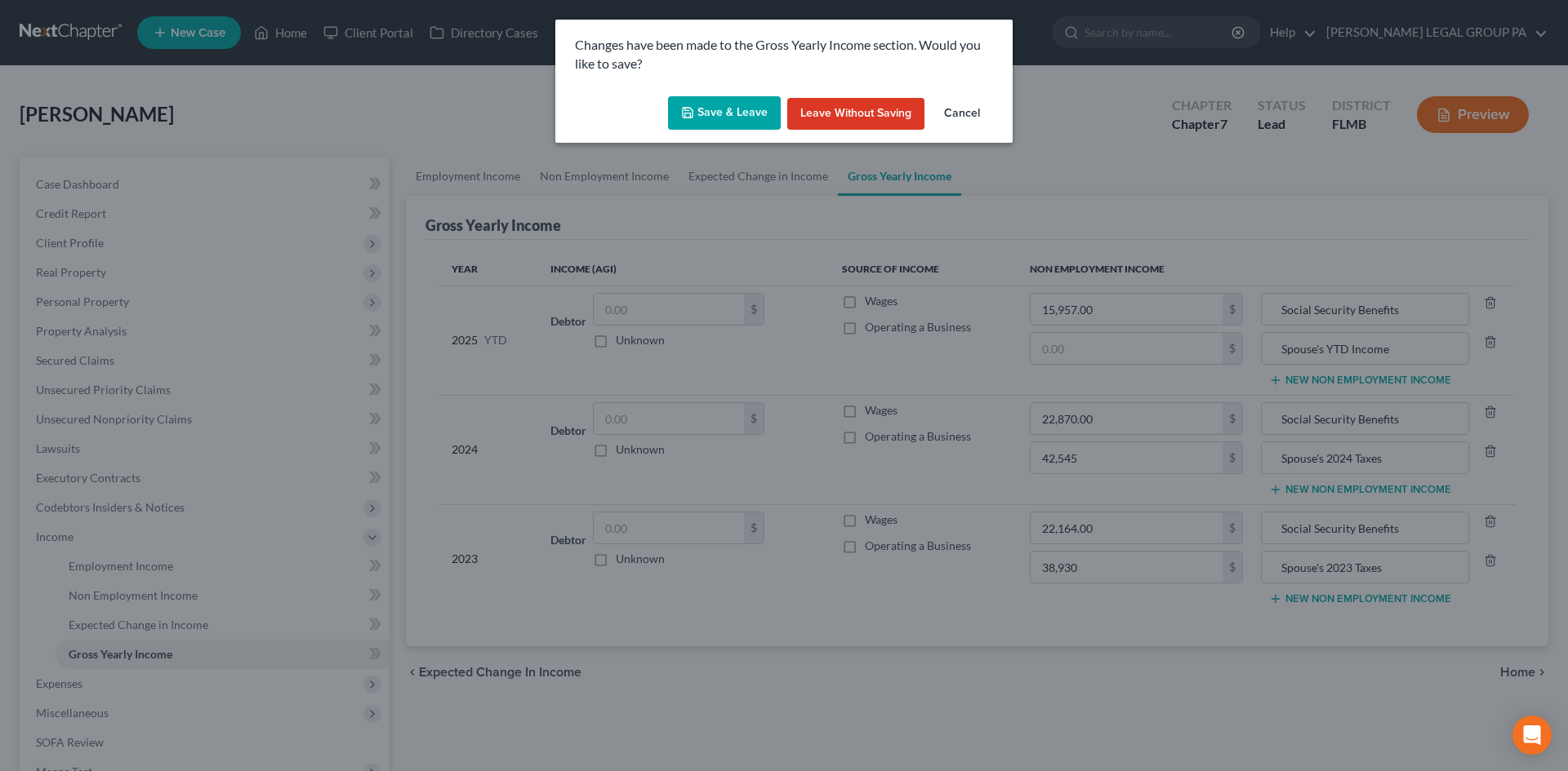
click at [703, 109] on button "Save & Leave" at bounding box center [724, 114] width 113 height 35
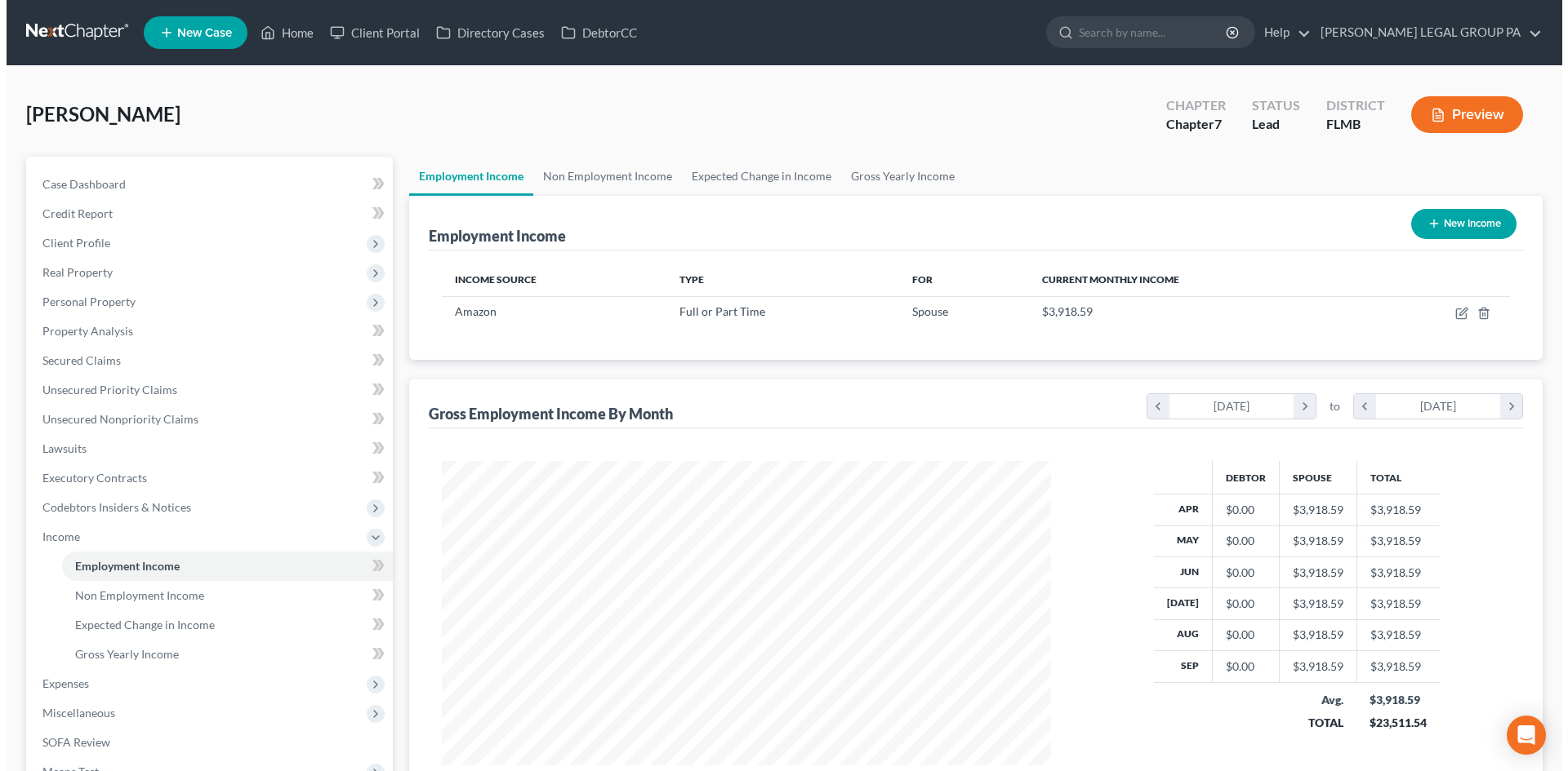
scroll to position [304, 642]
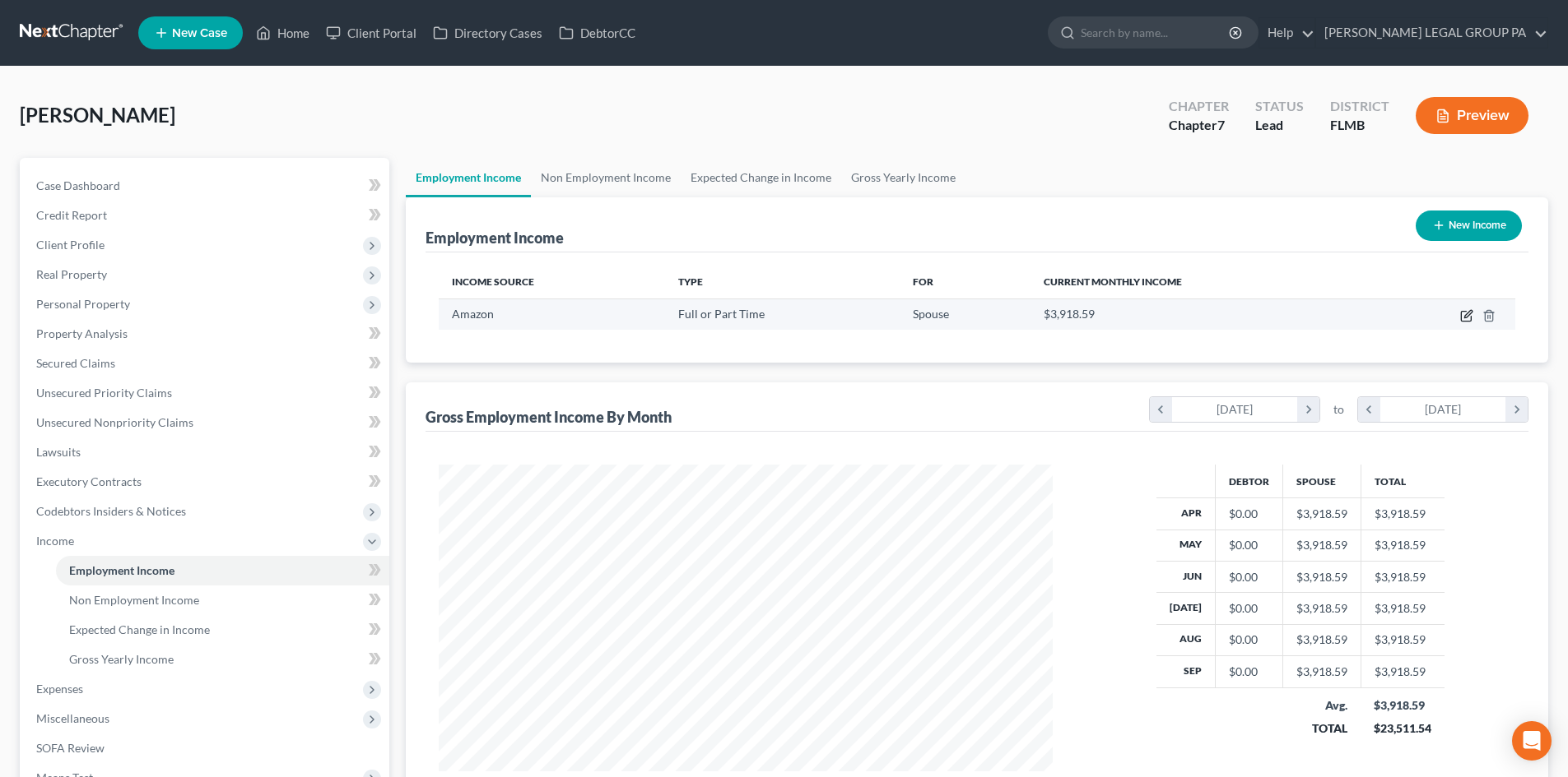
click at [1469, 317] on icon "button" at bounding box center [1467, 316] width 13 height 13
select select "0"
select select "9"
select select "3"
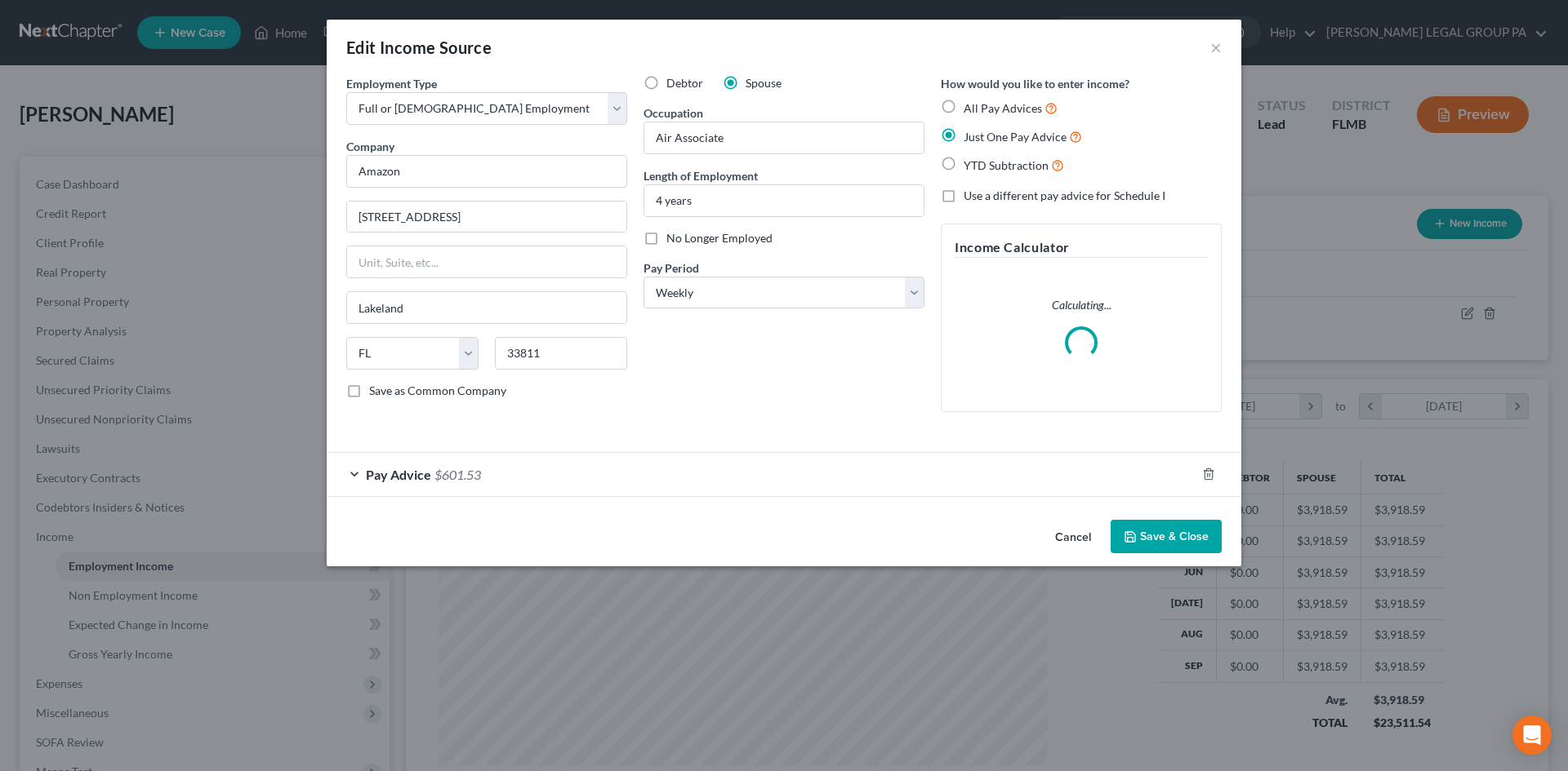
scroll to position [307, 648]
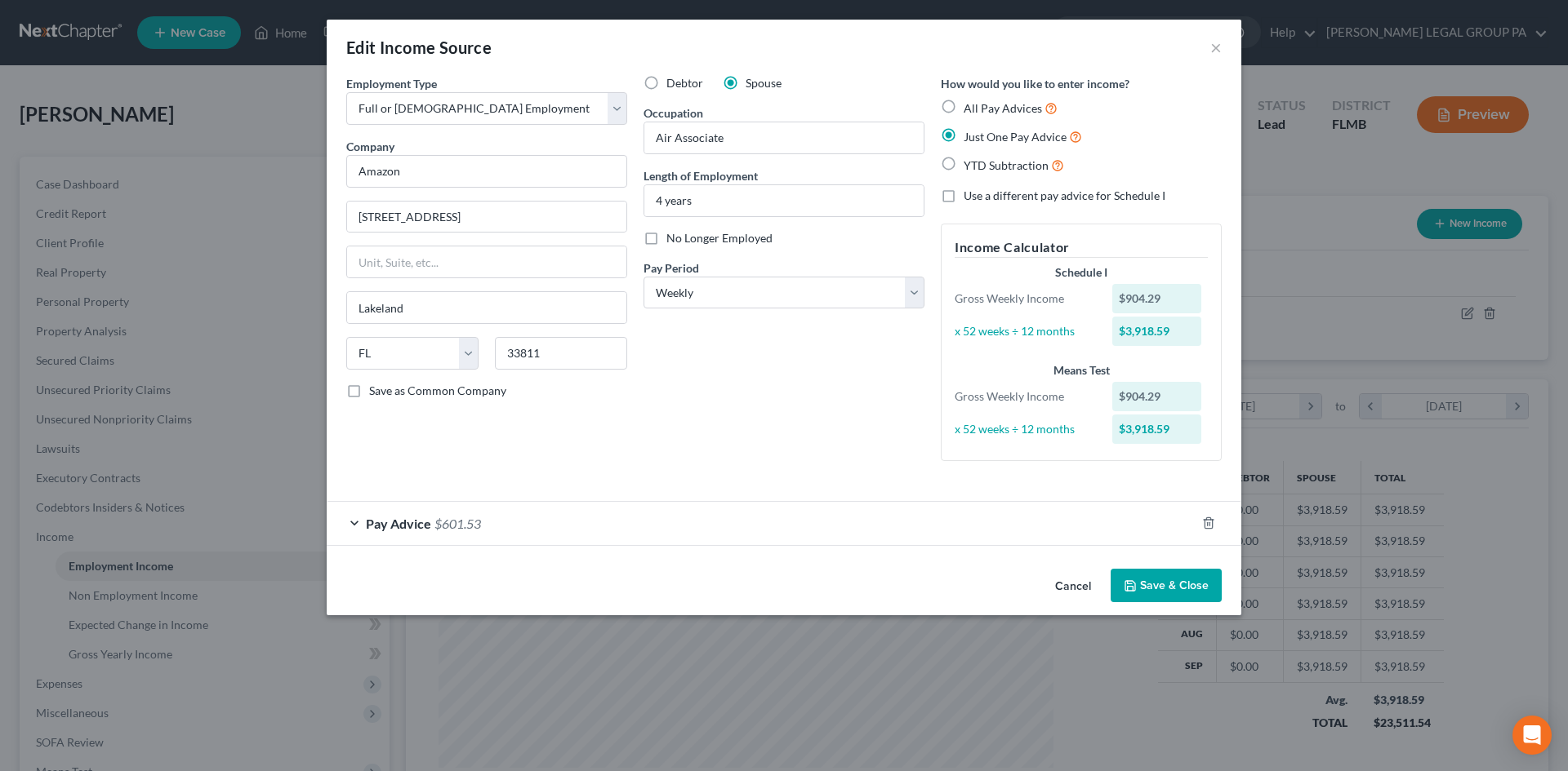
click at [1074, 535] on div "Pay Advice $601.53" at bounding box center [761, 523] width 868 height 44
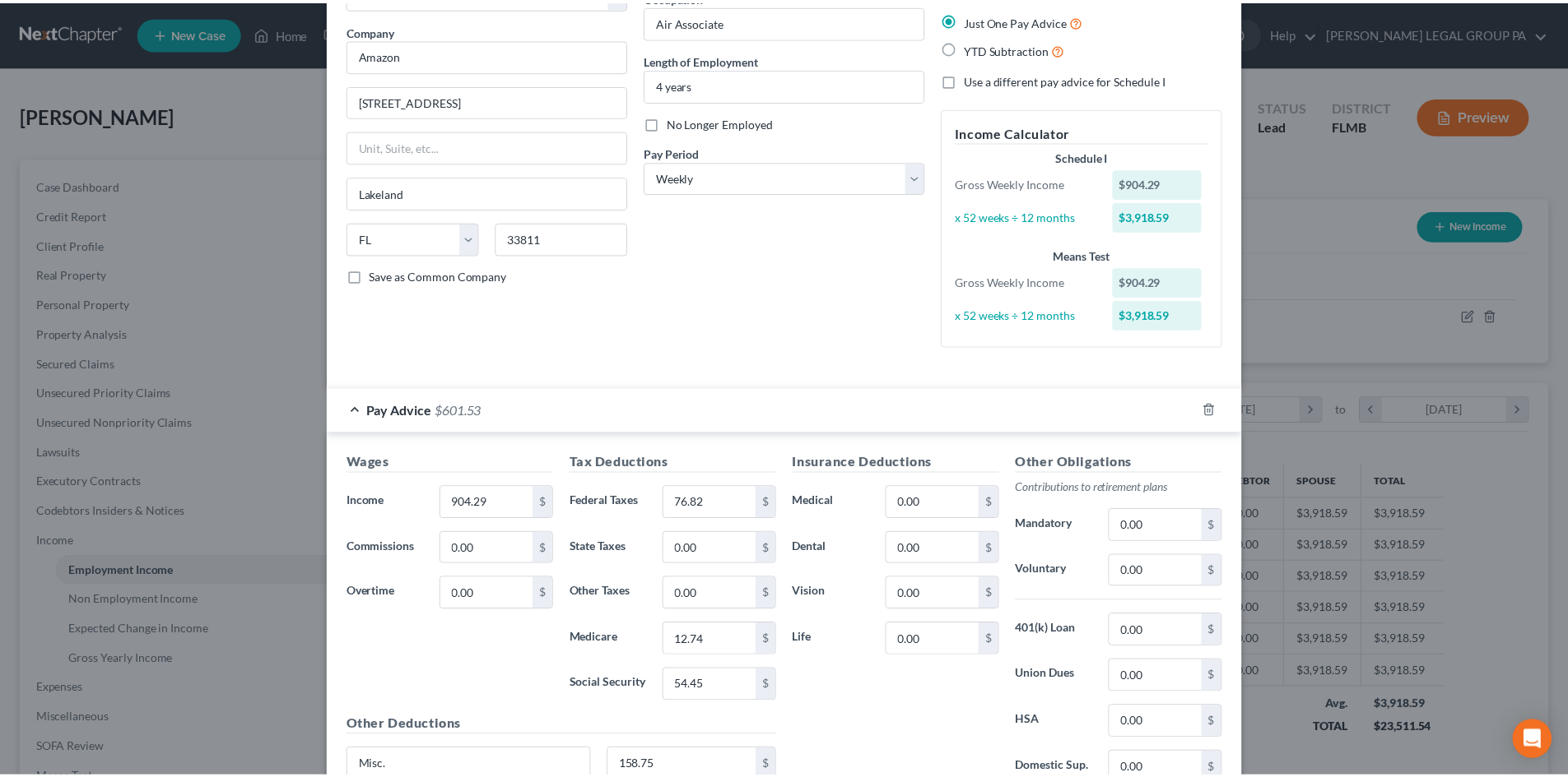
scroll to position [265, 0]
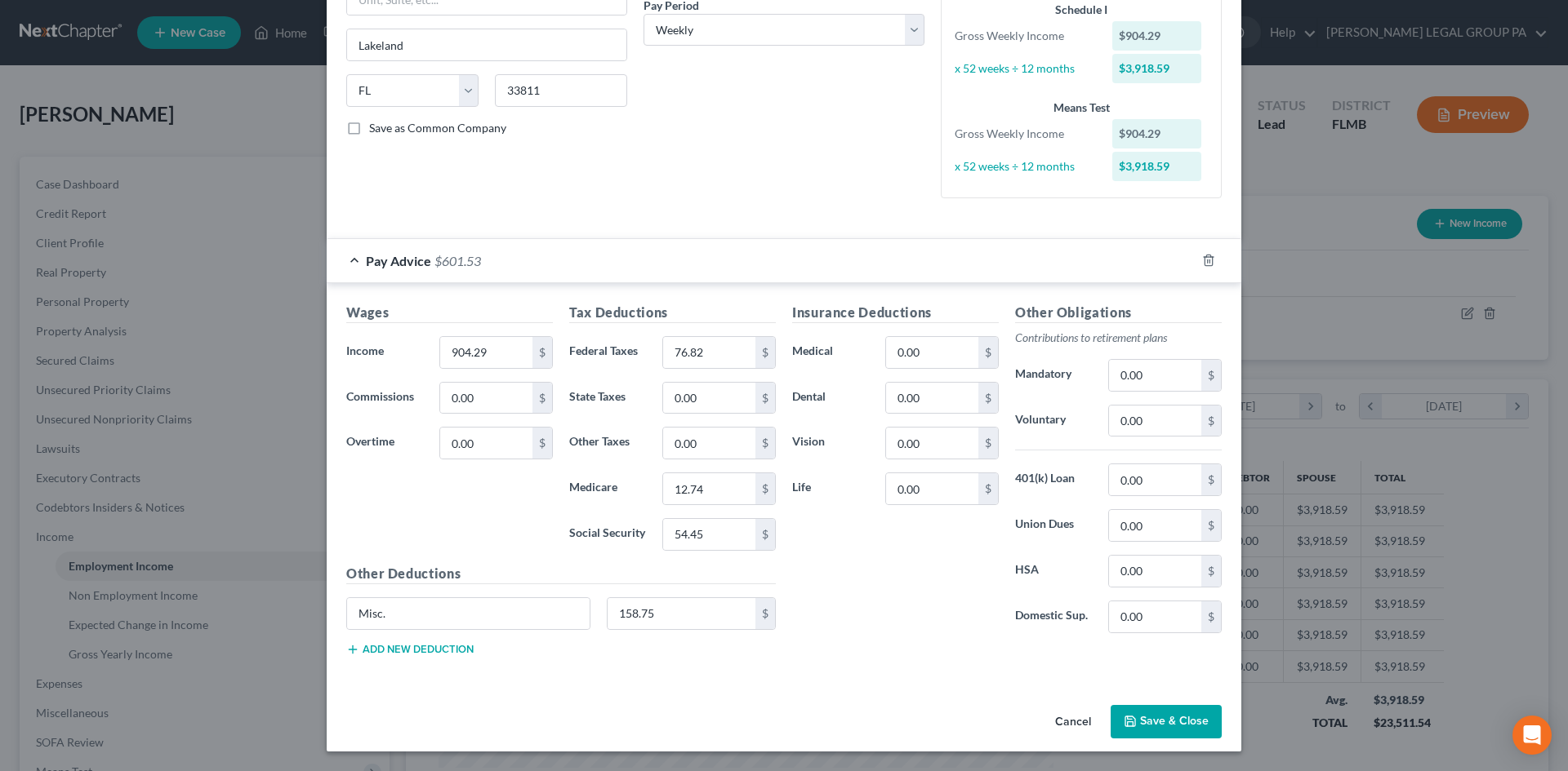
click at [1068, 722] on button "Cancel" at bounding box center [1072, 723] width 62 height 33
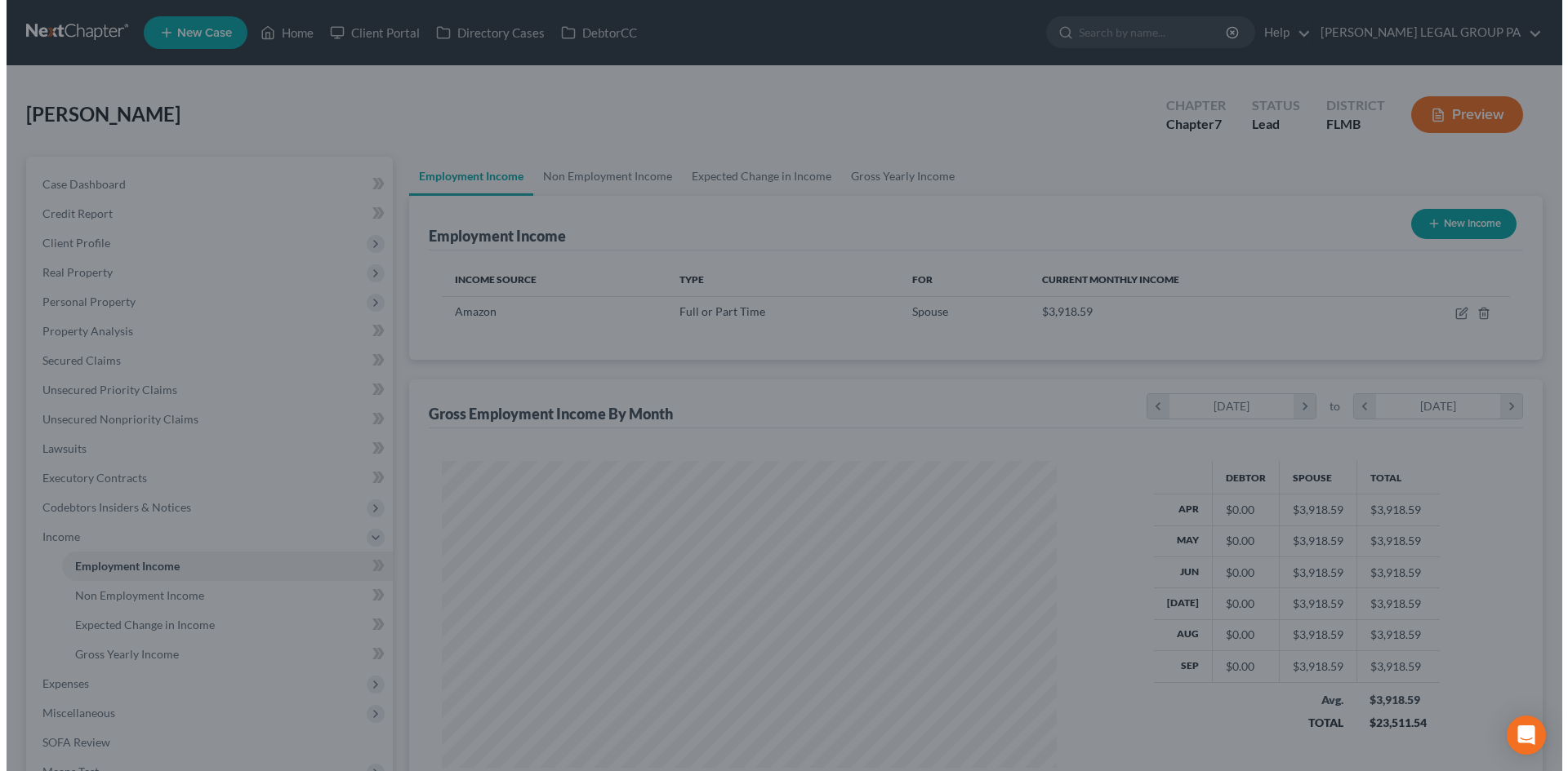
scroll to position [815942, 815860]
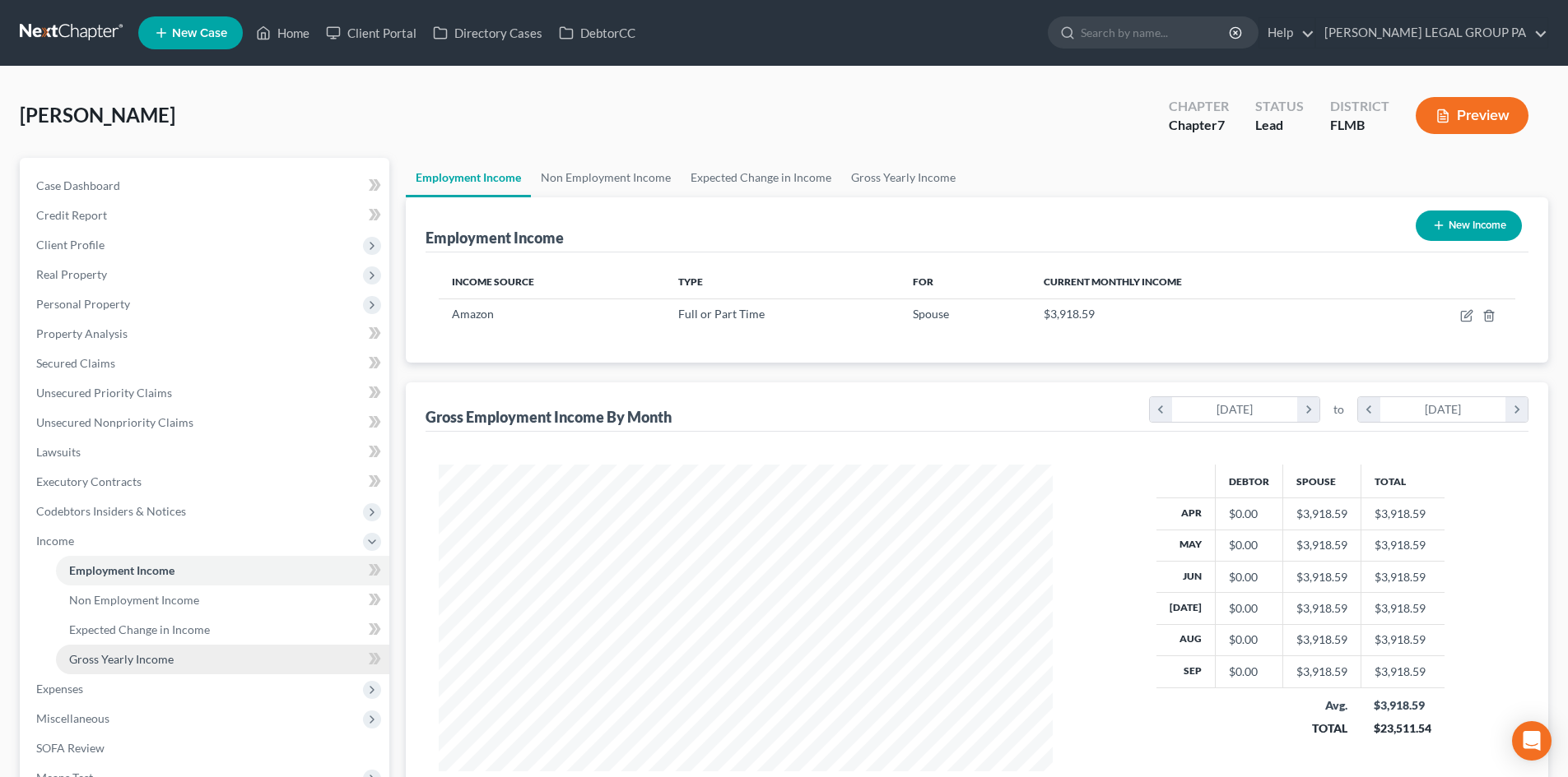
click at [155, 658] on span "Gross Yearly Income" at bounding box center [121, 659] width 105 height 14
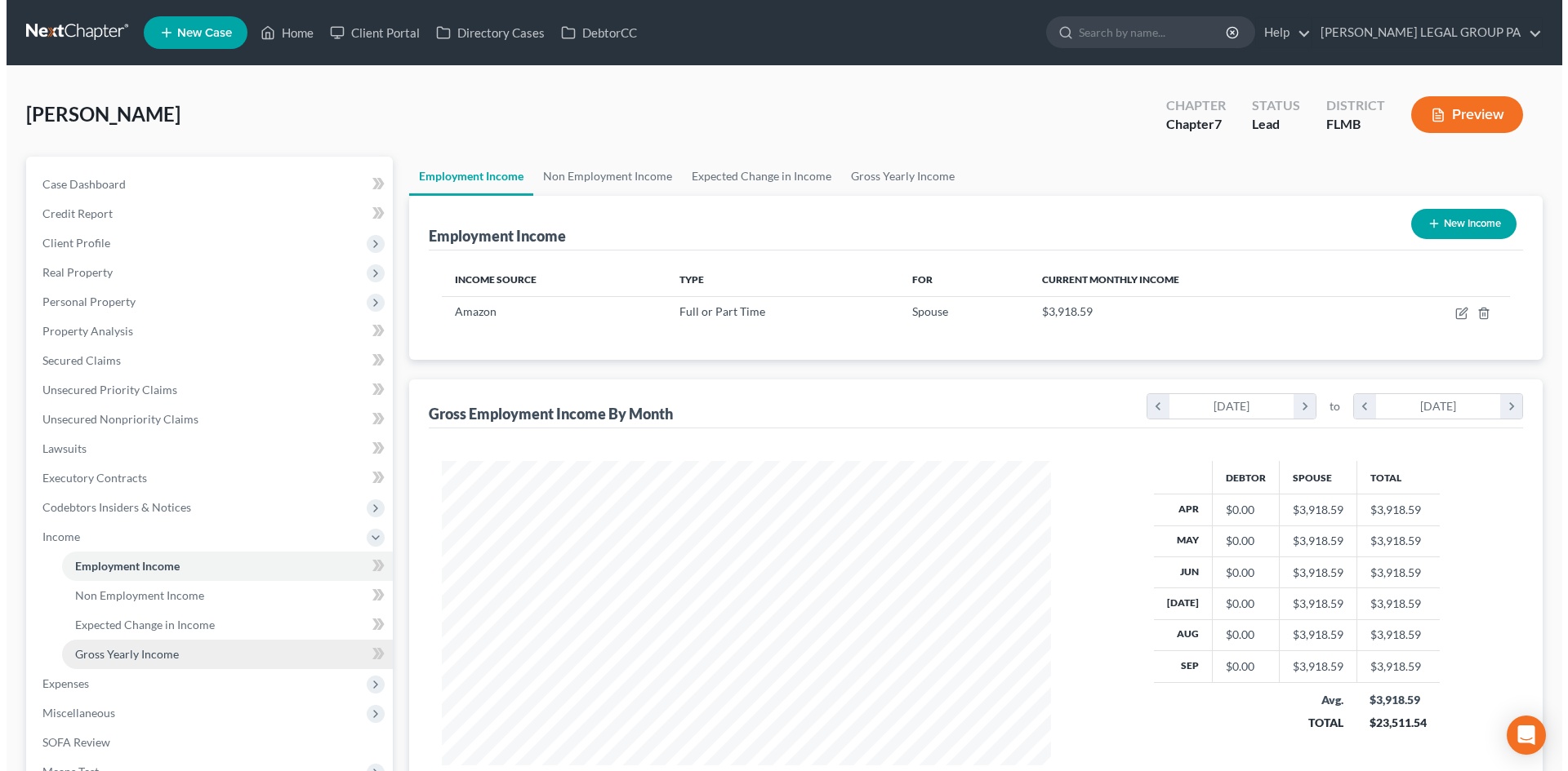
scroll to position [307, 648]
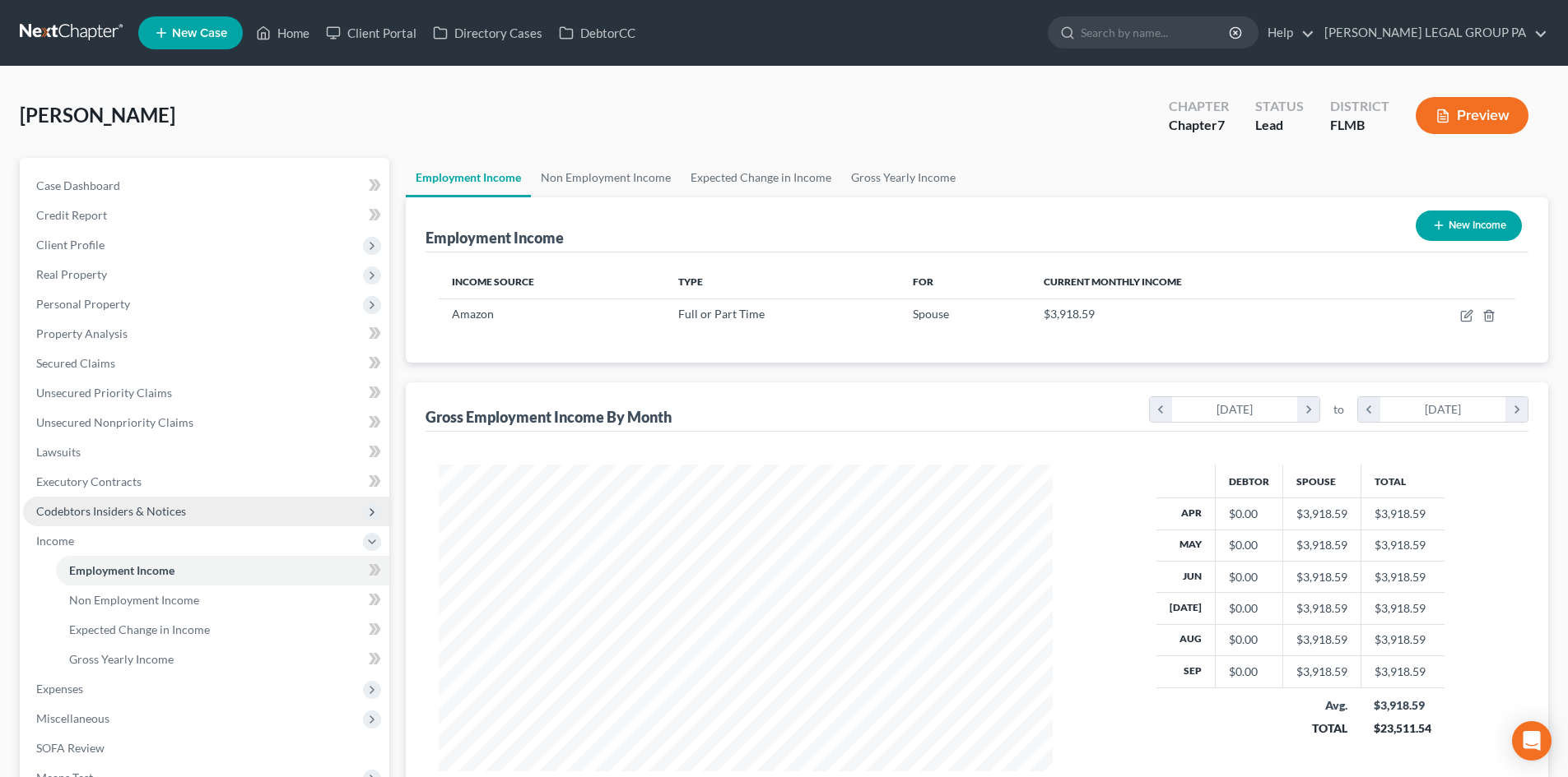
scroll to position [307, 647]
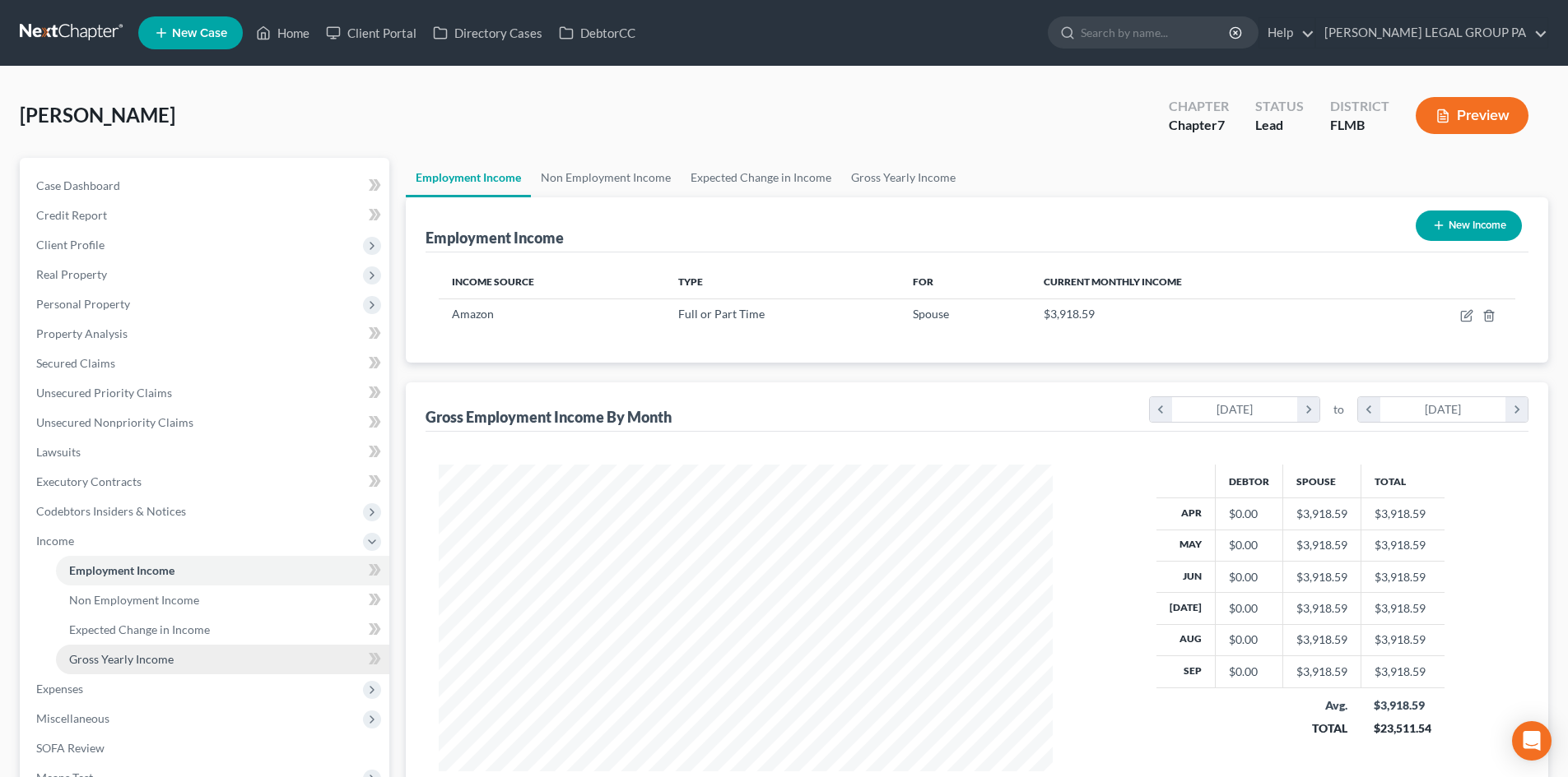
click at [136, 660] on span "Gross Yearly Income" at bounding box center [121, 659] width 105 height 14
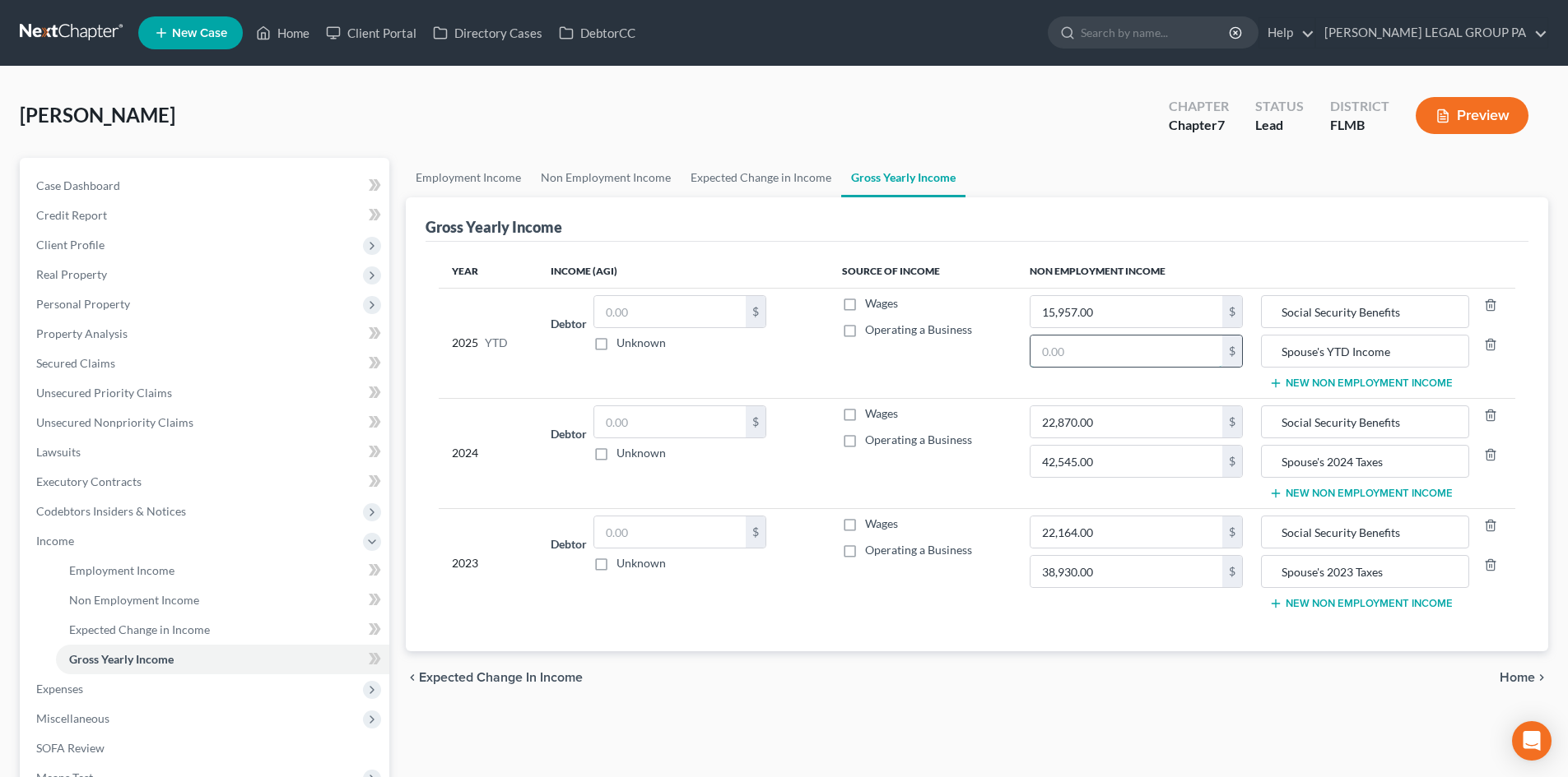
click at [1159, 357] on input "text" at bounding box center [1126, 352] width 192 height 32
type input "35,267.31"
click at [996, 384] on td "Wages Operating a Business" at bounding box center [923, 342] width 187 height 110
click at [116, 687] on span "Expenses" at bounding box center [206, 689] width 366 height 30
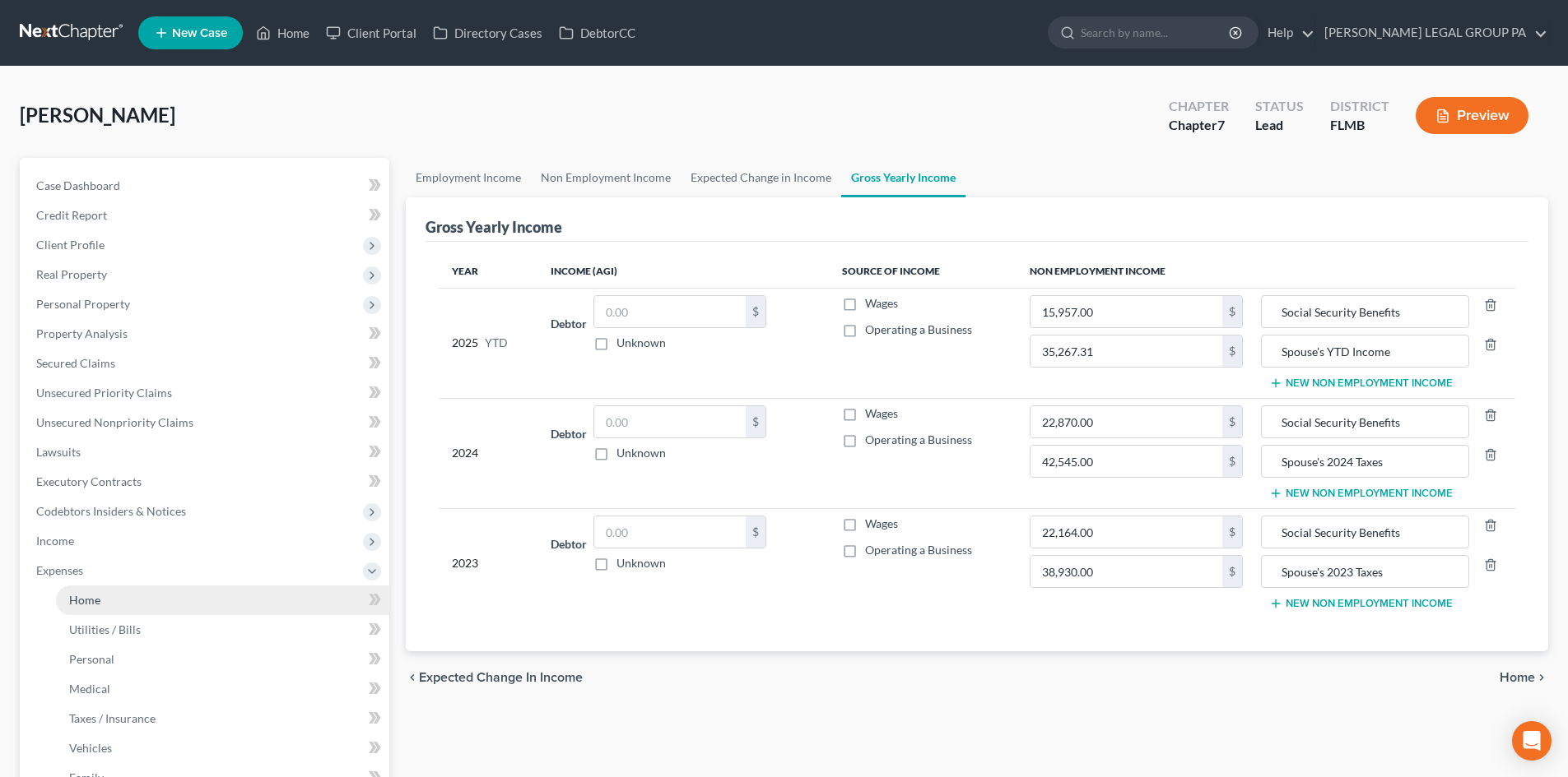
click at [119, 614] on link "Home" at bounding box center [222, 600] width 334 height 30
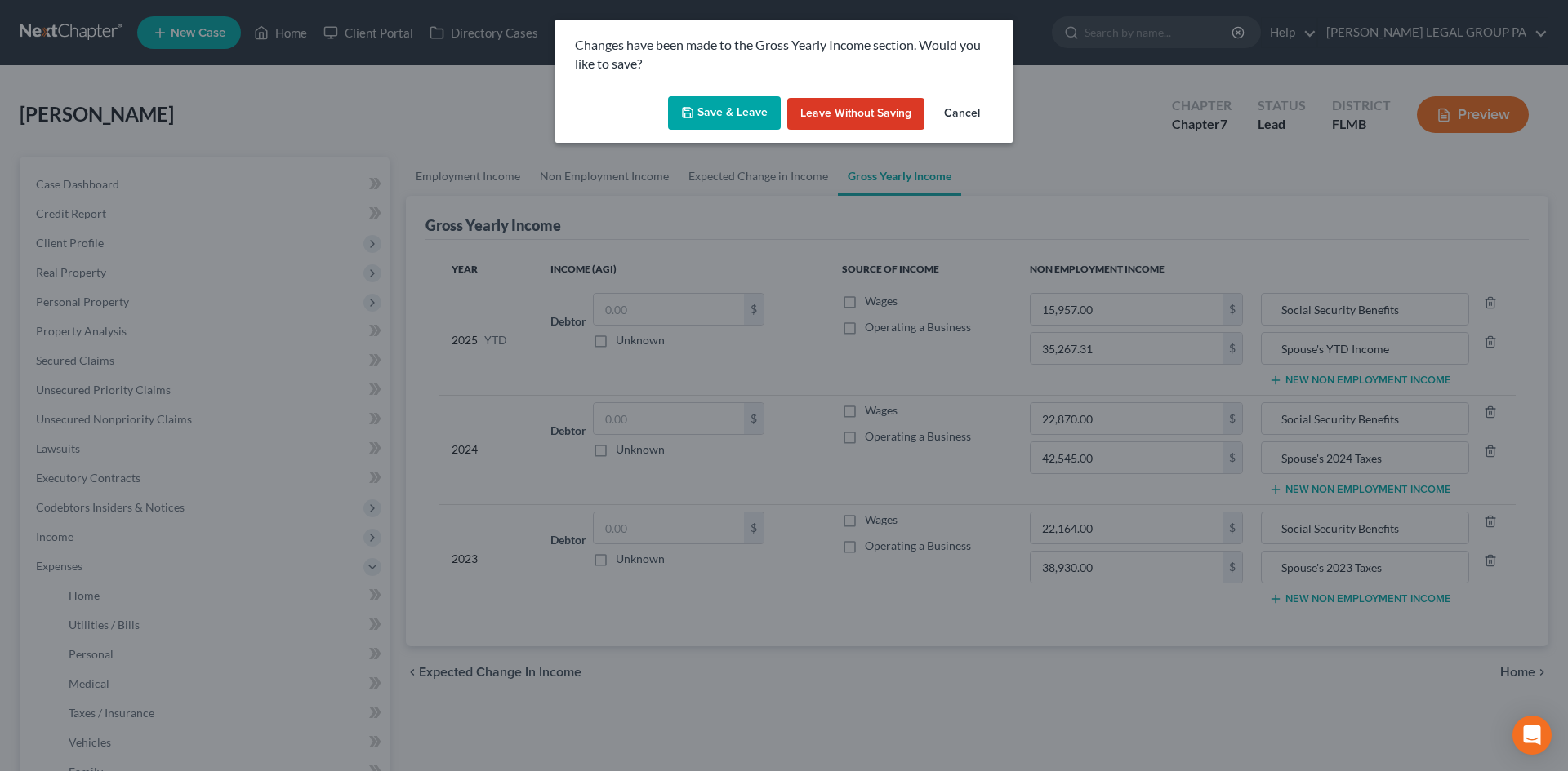
click at [728, 111] on button "Save & Leave" at bounding box center [724, 114] width 113 height 35
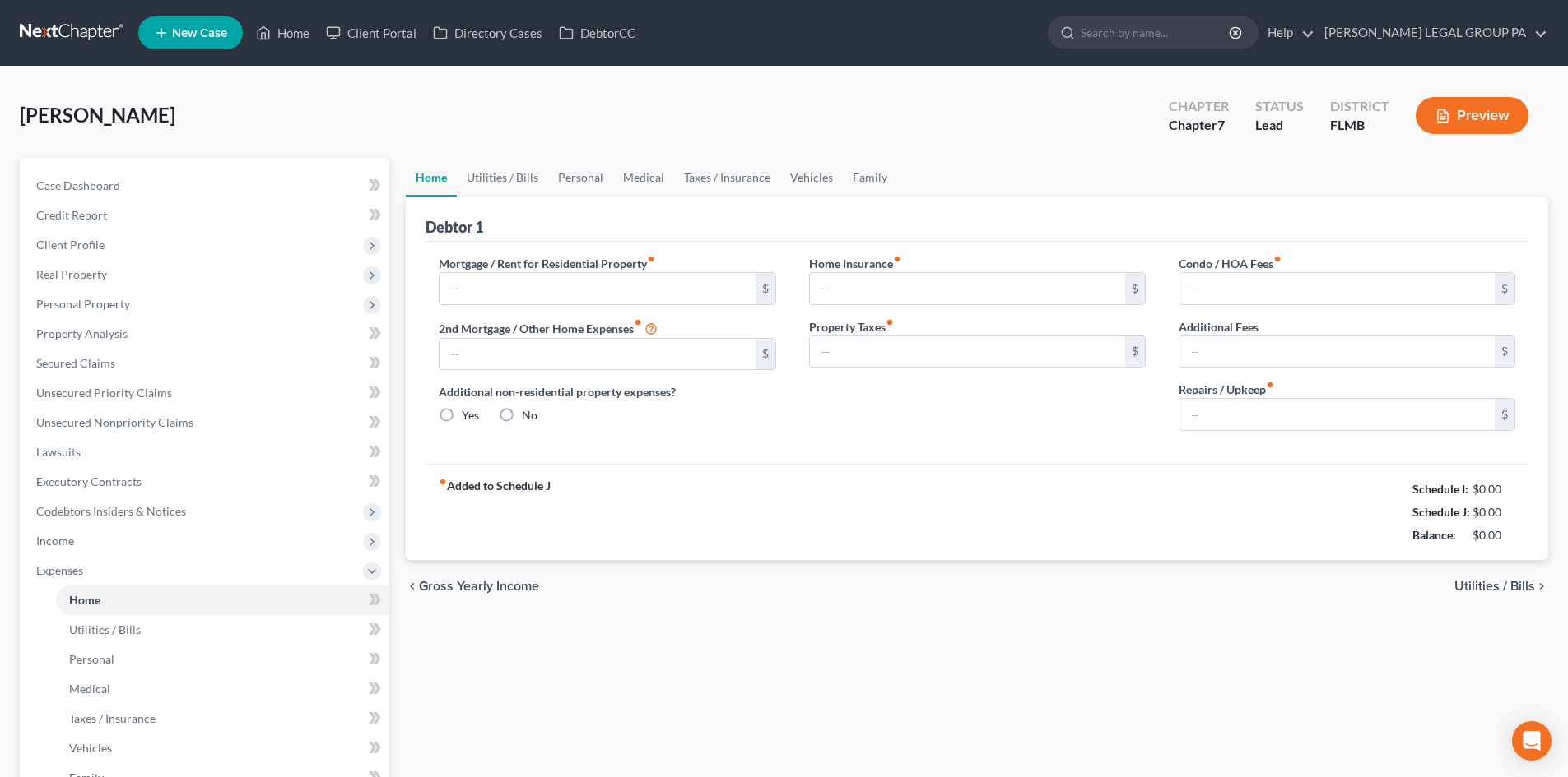
type input "585.00"
type input "0.00"
radio input "true"
type input "0.00"
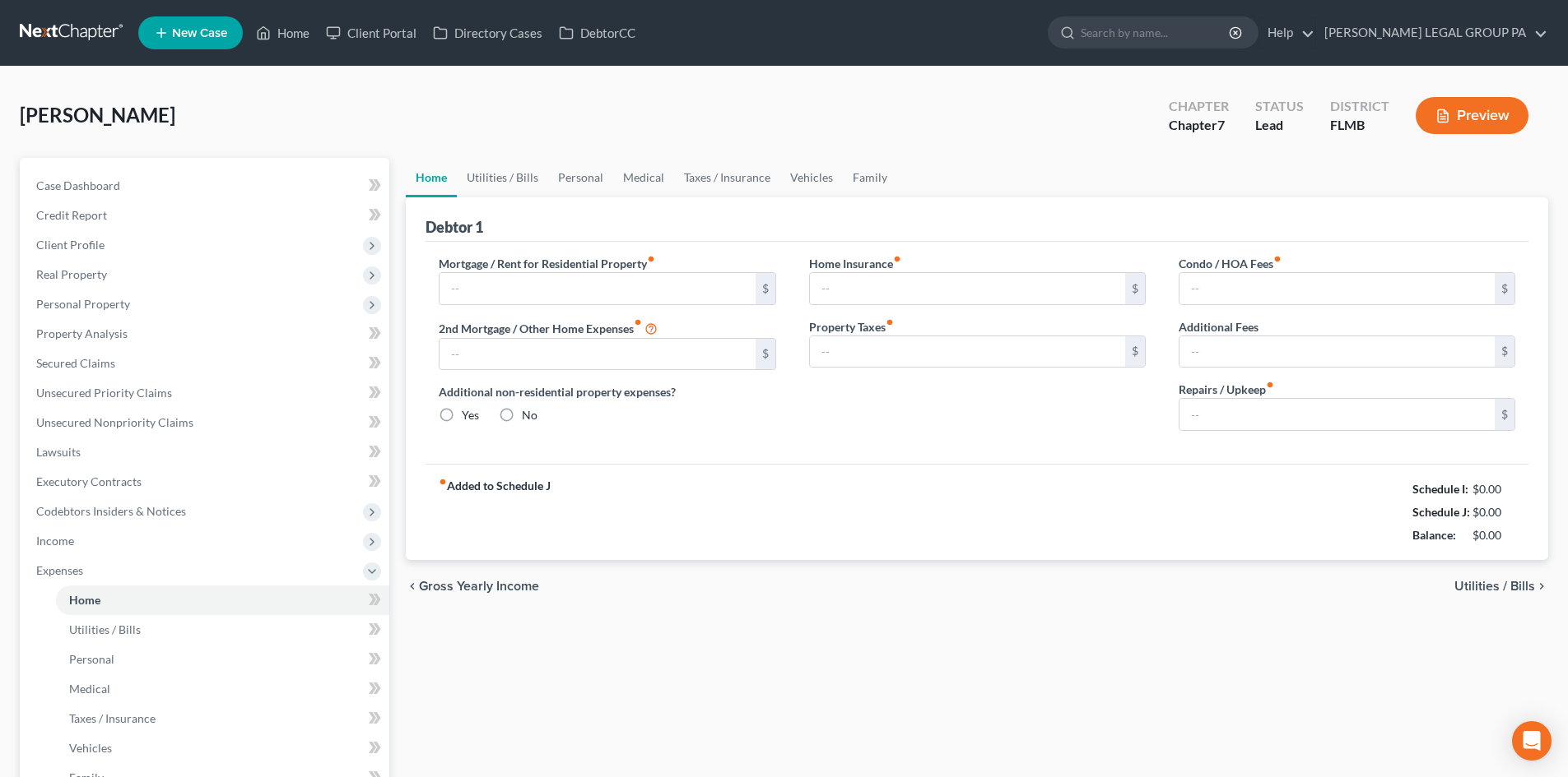
type input "0.00"
click at [141, 191] on link "Case Dashboard" at bounding box center [206, 186] width 366 height 30
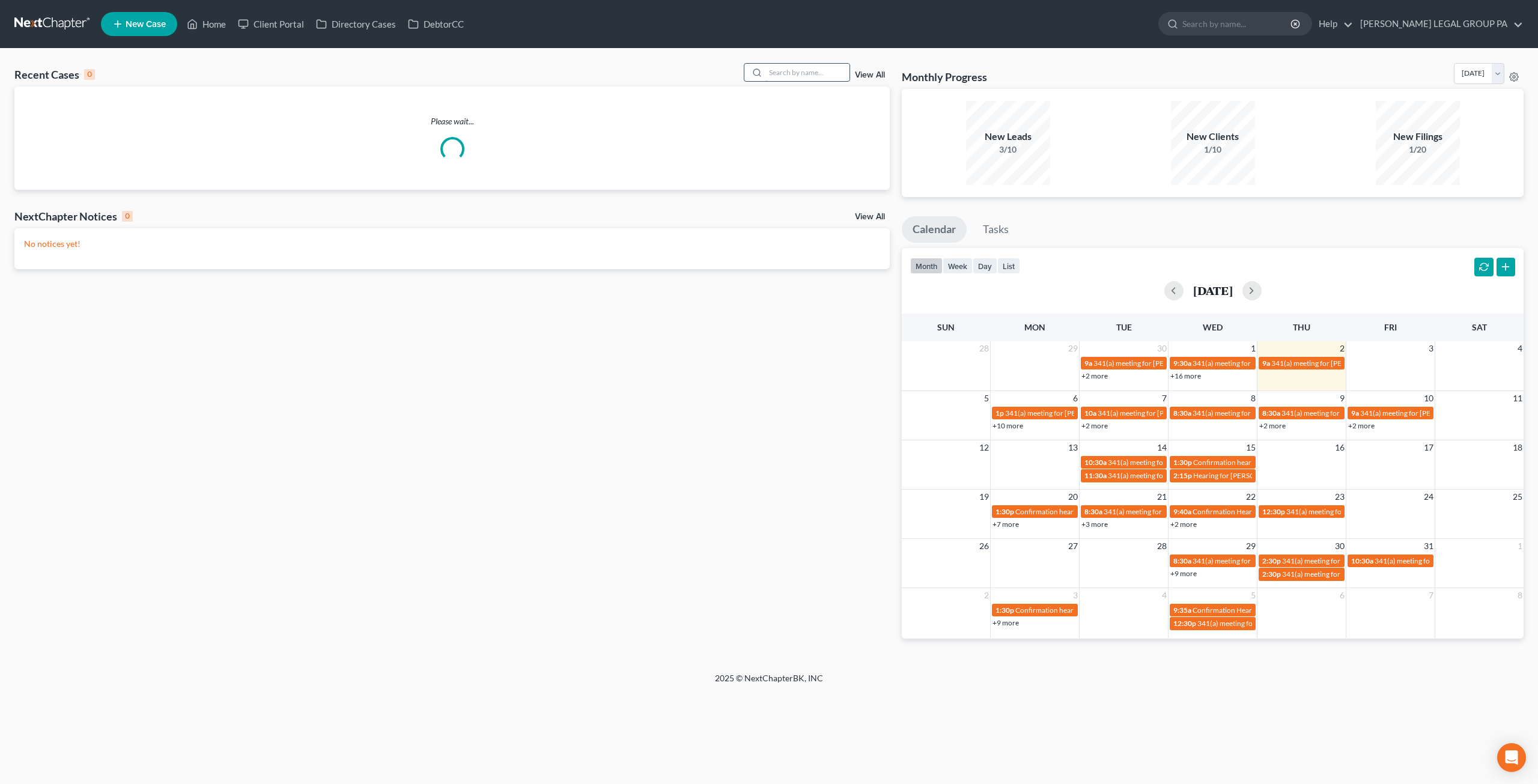
click at [805, 75] on input "search" at bounding box center [807, 72] width 84 height 18
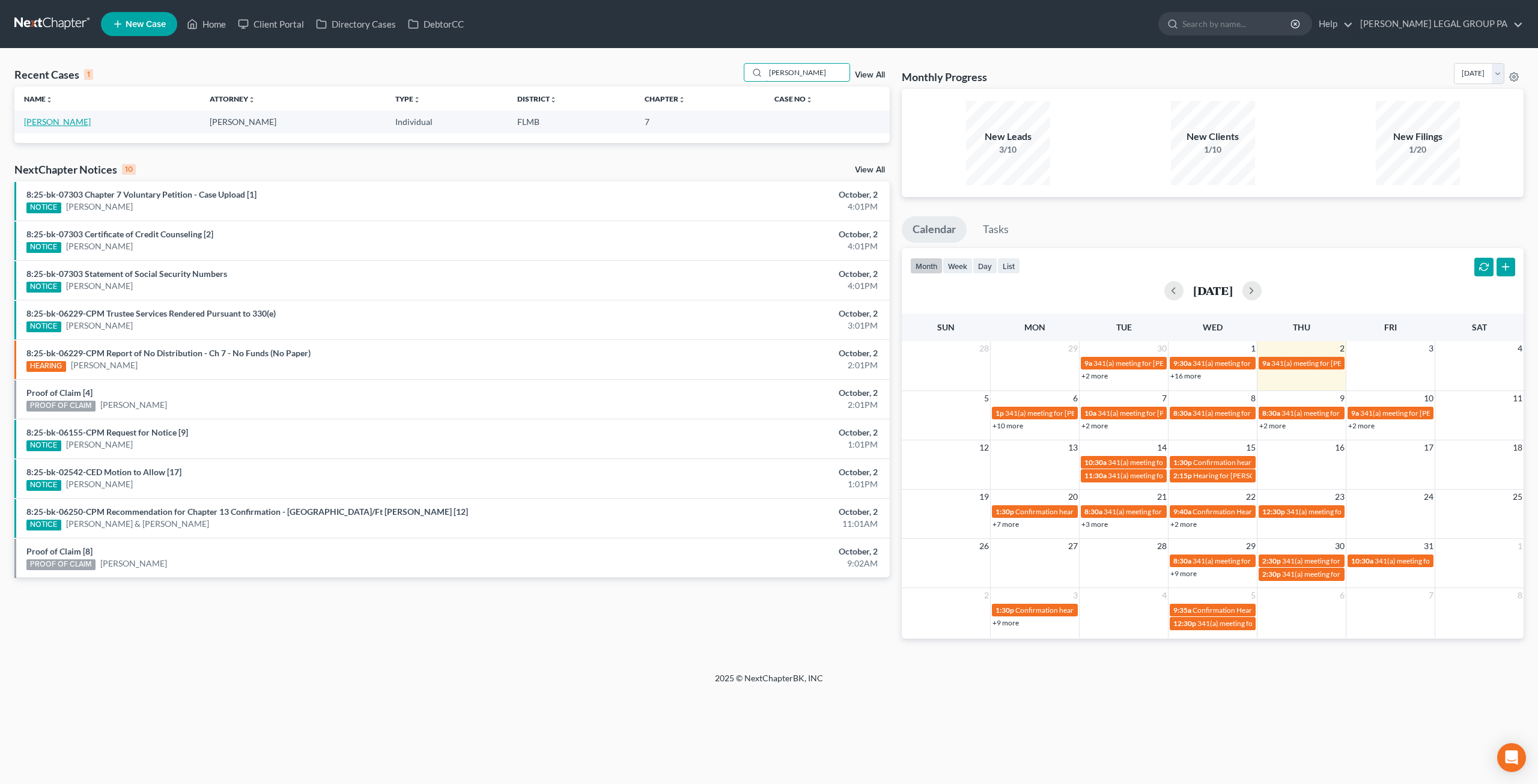
type input "[PERSON_NAME]"
click at [76, 119] on link "[PERSON_NAME]" at bounding box center [58, 121] width 67 height 10
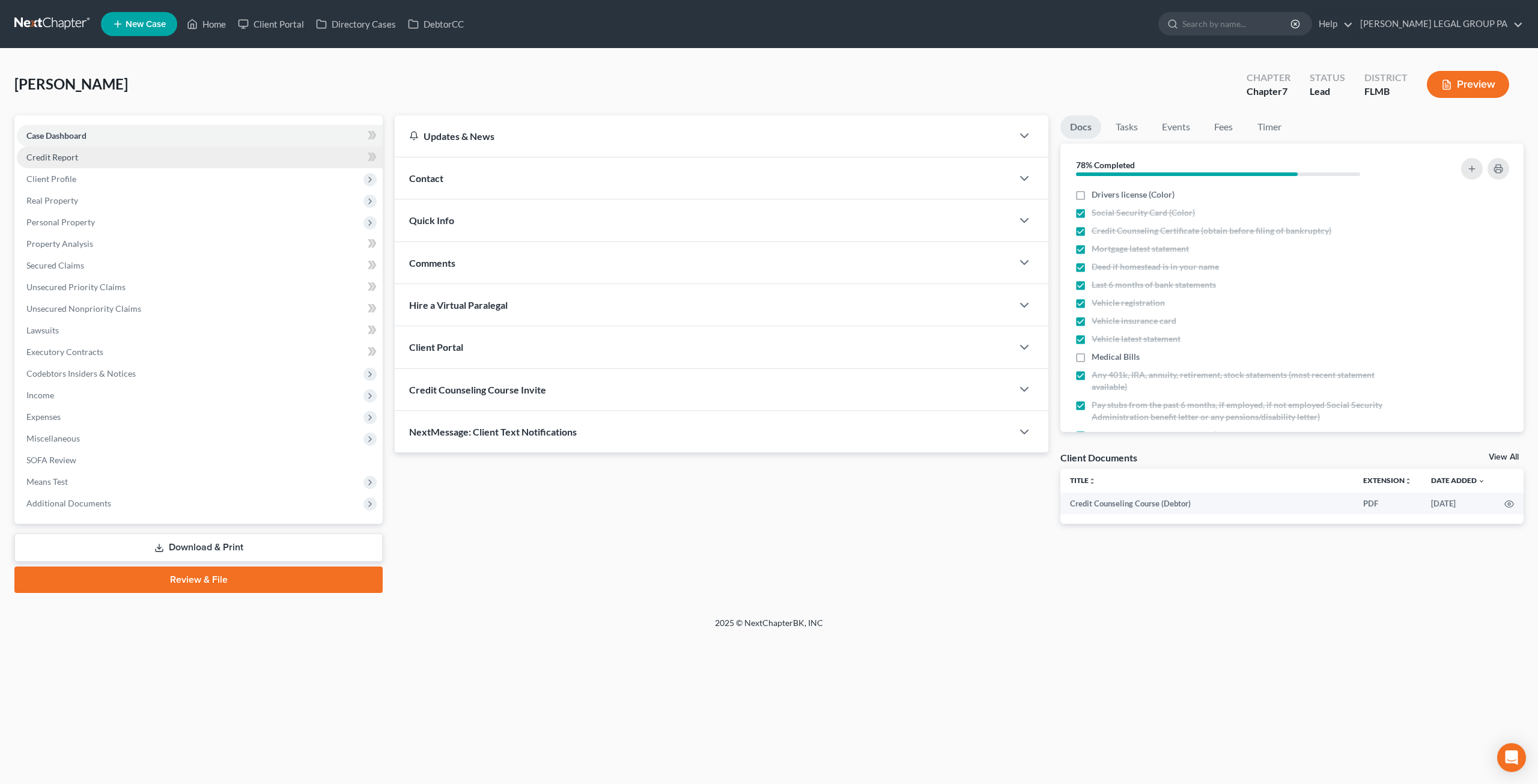
click at [59, 160] on span "Credit Report" at bounding box center [52, 157] width 51 height 10
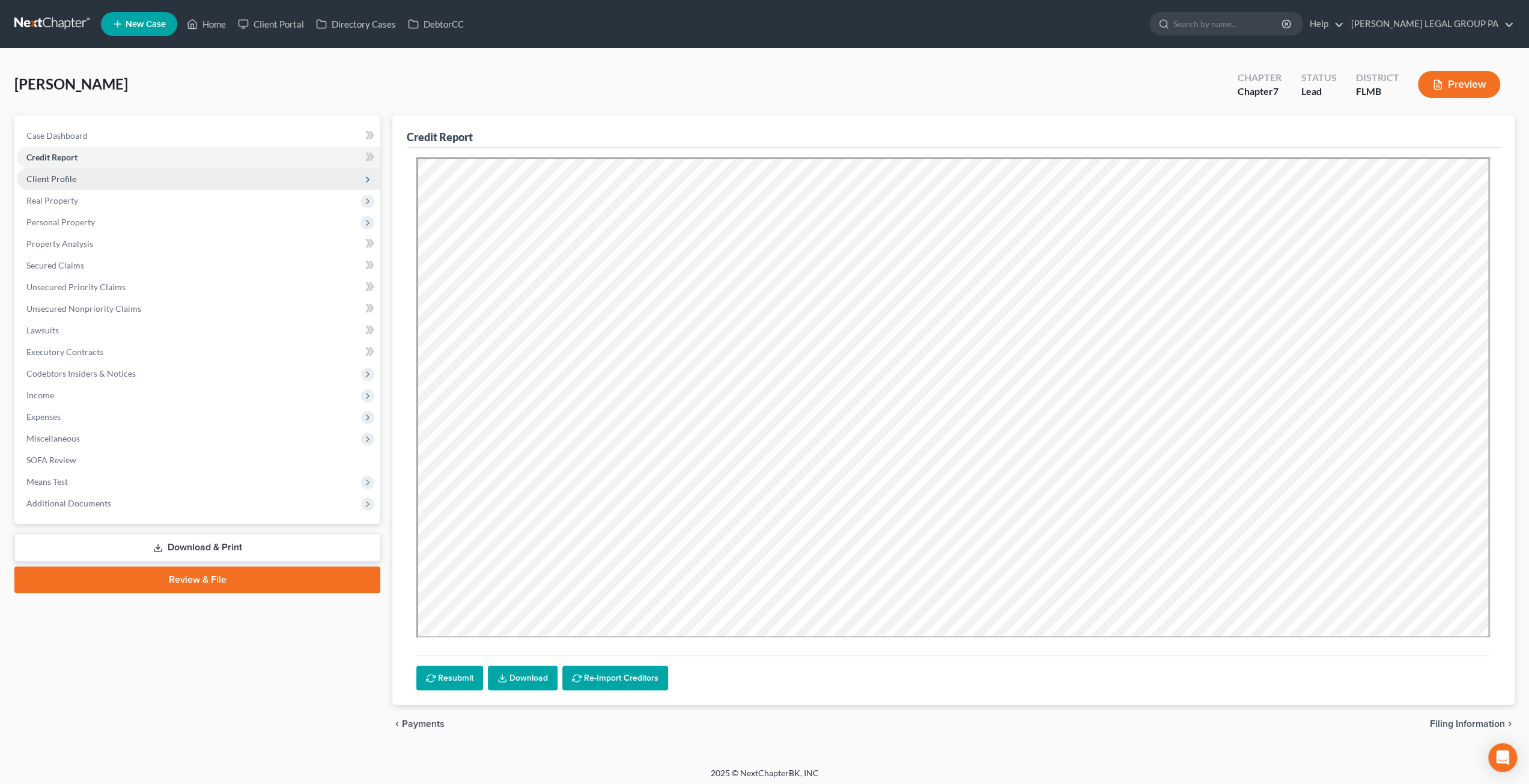
click at [68, 179] on span "Client Profile" at bounding box center [51, 179] width 50 height 10
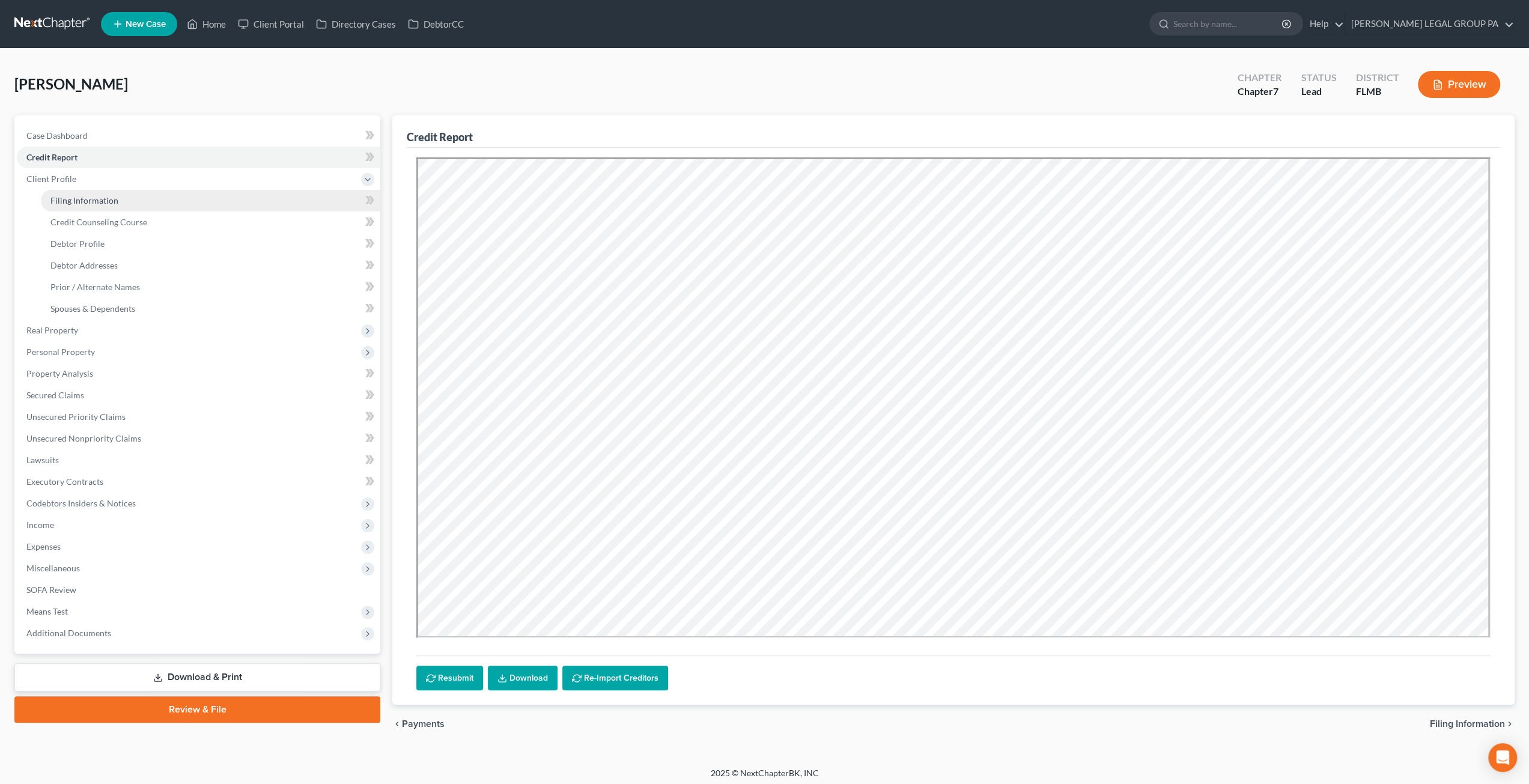
click at [70, 199] on span "Filing Information" at bounding box center [84, 200] width 68 height 10
select select "1"
select select "0"
select select "9"
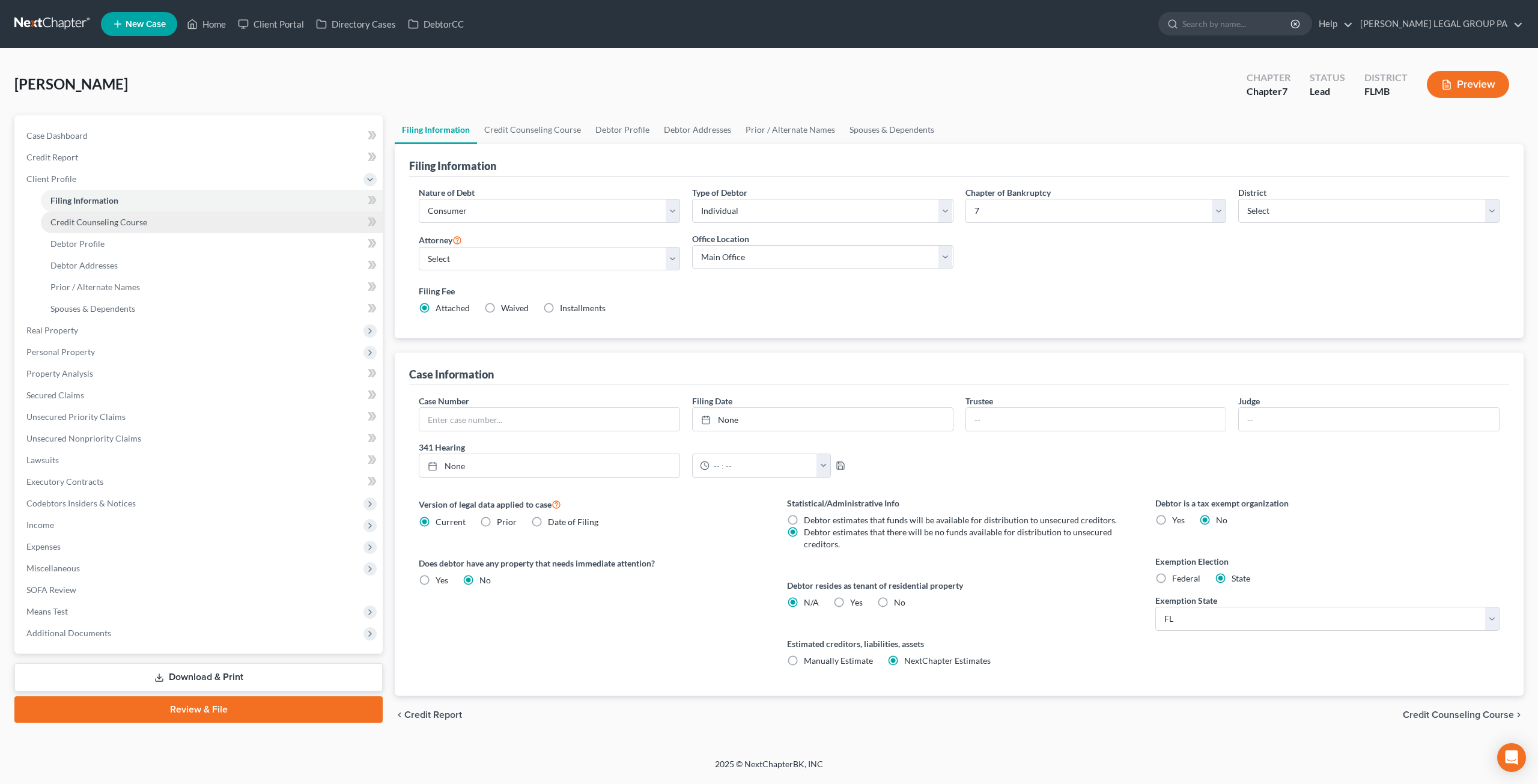
click at [82, 217] on span "Credit Counseling Course" at bounding box center [99, 222] width 97 height 10
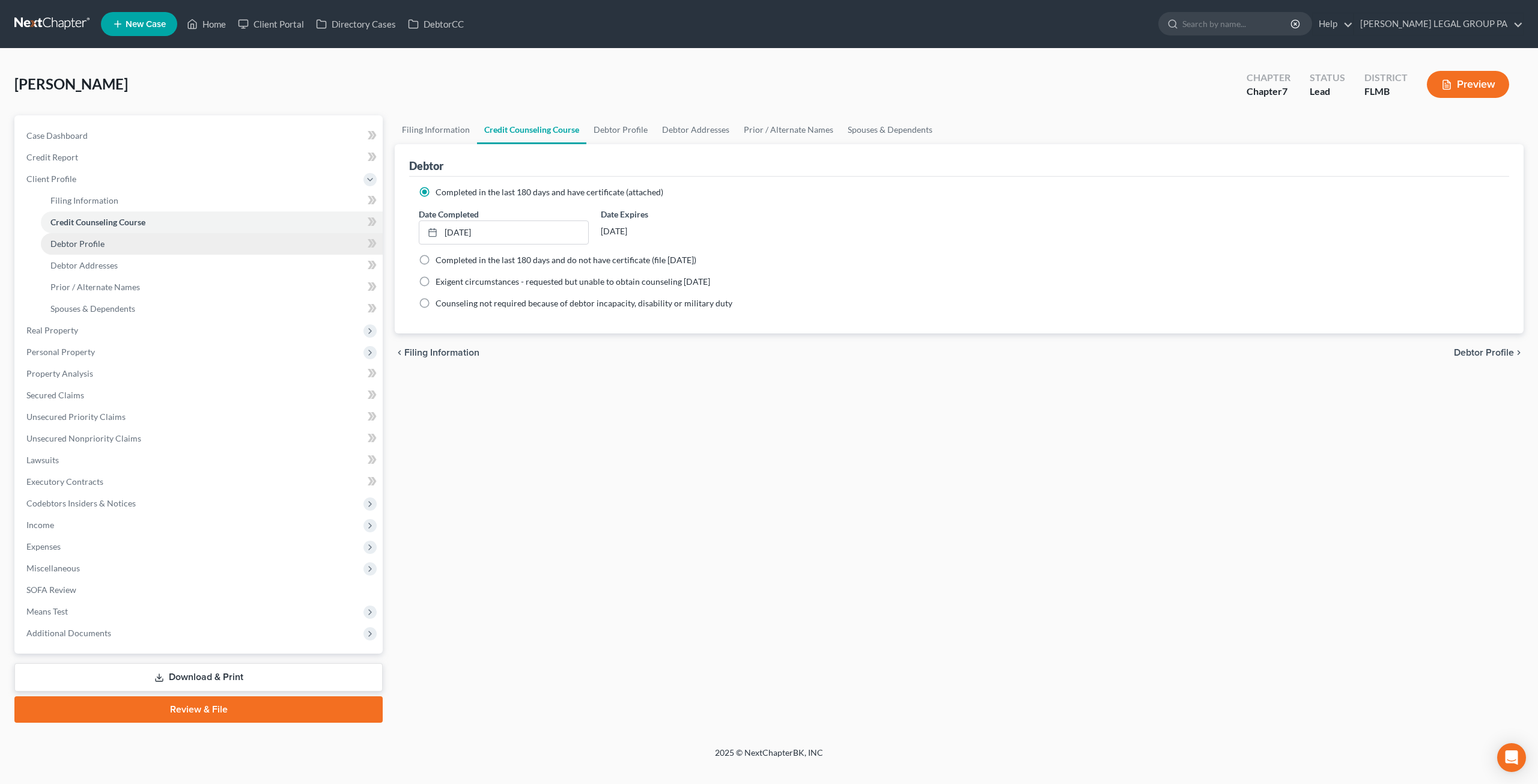
click at [85, 242] on span "Debtor Profile" at bounding box center [77, 243] width 54 height 10
select select "0"
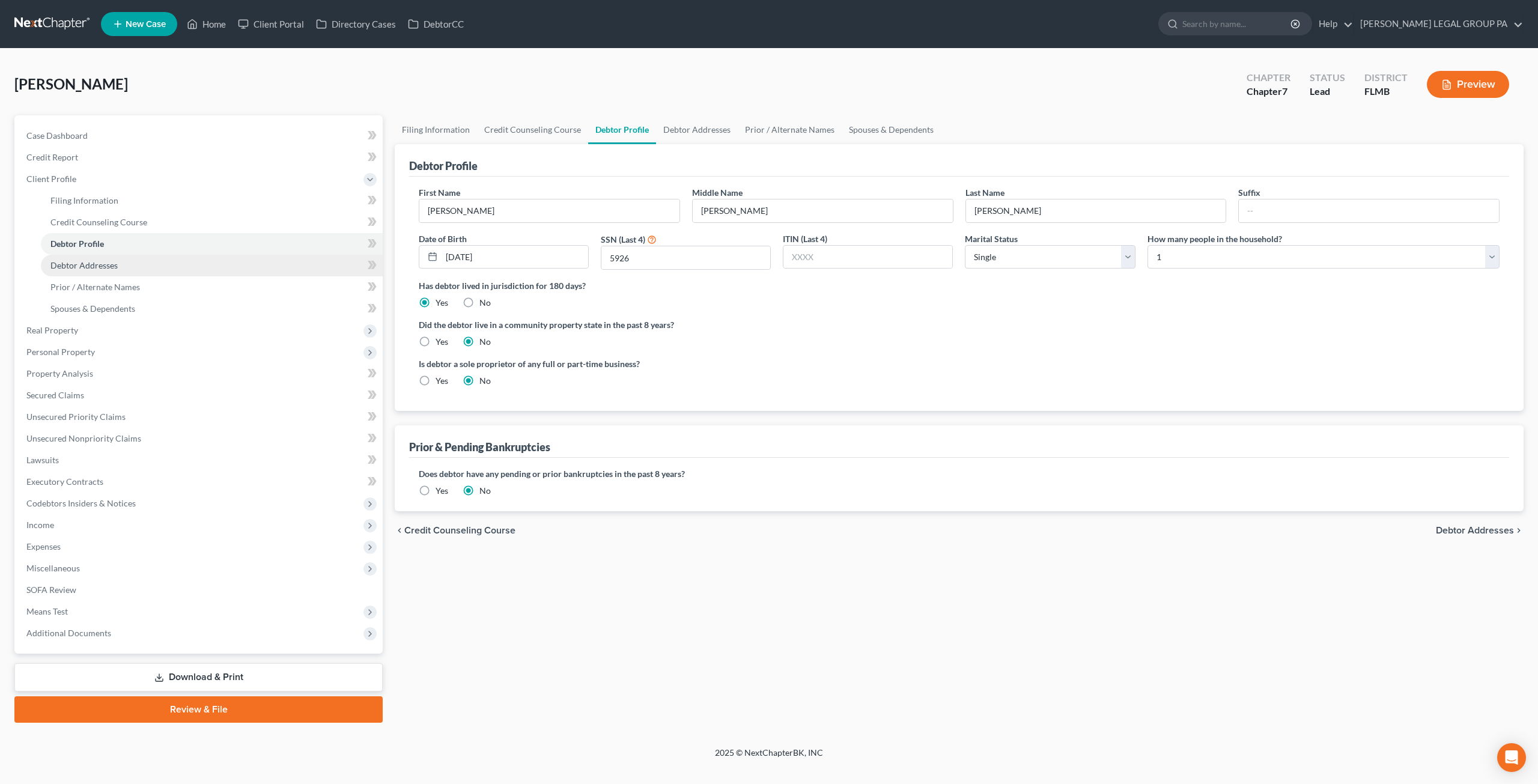
click at [105, 262] on span "Debtor Addresses" at bounding box center [84, 265] width 67 height 10
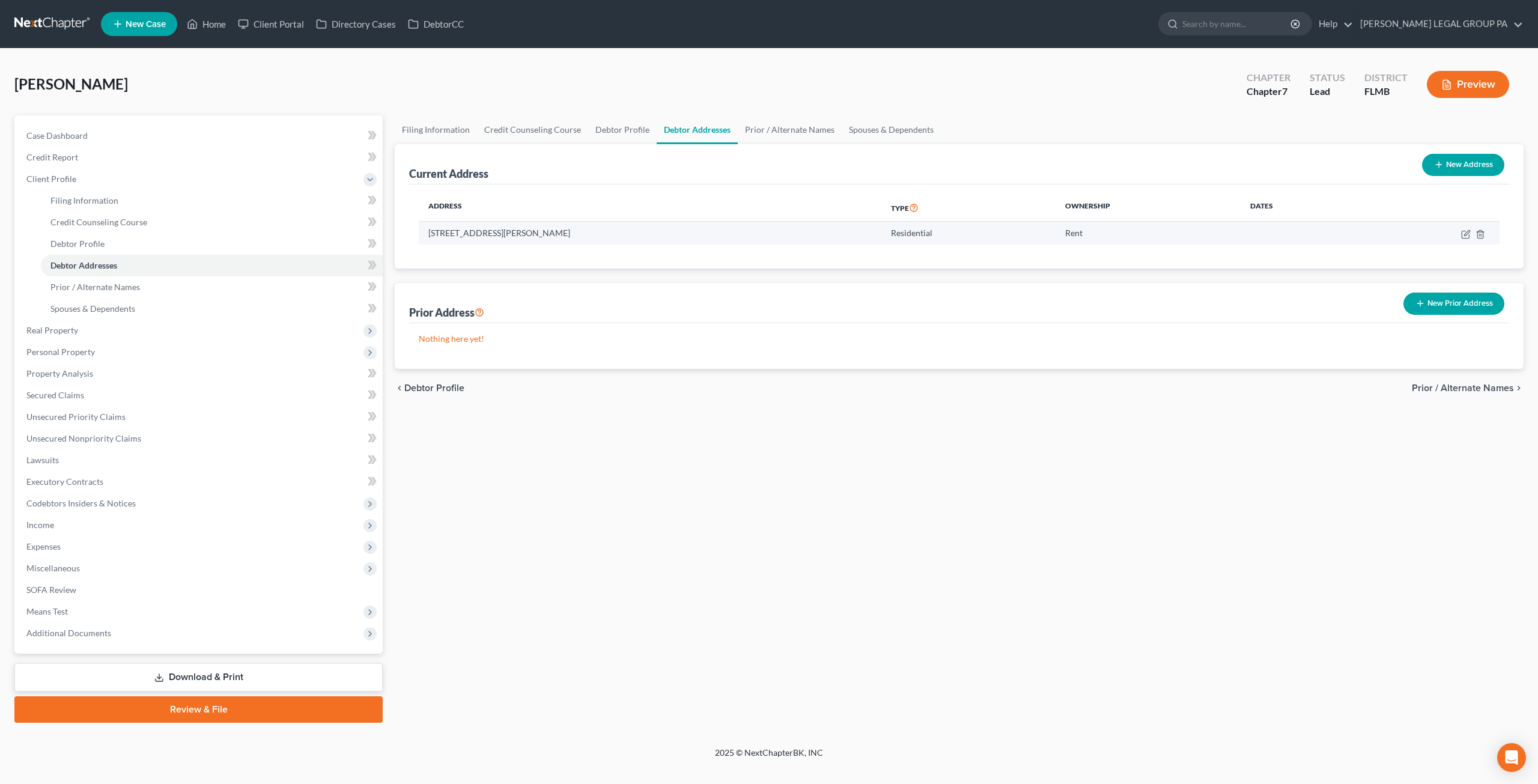
click at [1471, 234] on td at bounding box center [1431, 233] width 138 height 23
click at [1467, 234] on icon "button" at bounding box center [1467, 232] width 5 height 5
select select "9"
select select "0"
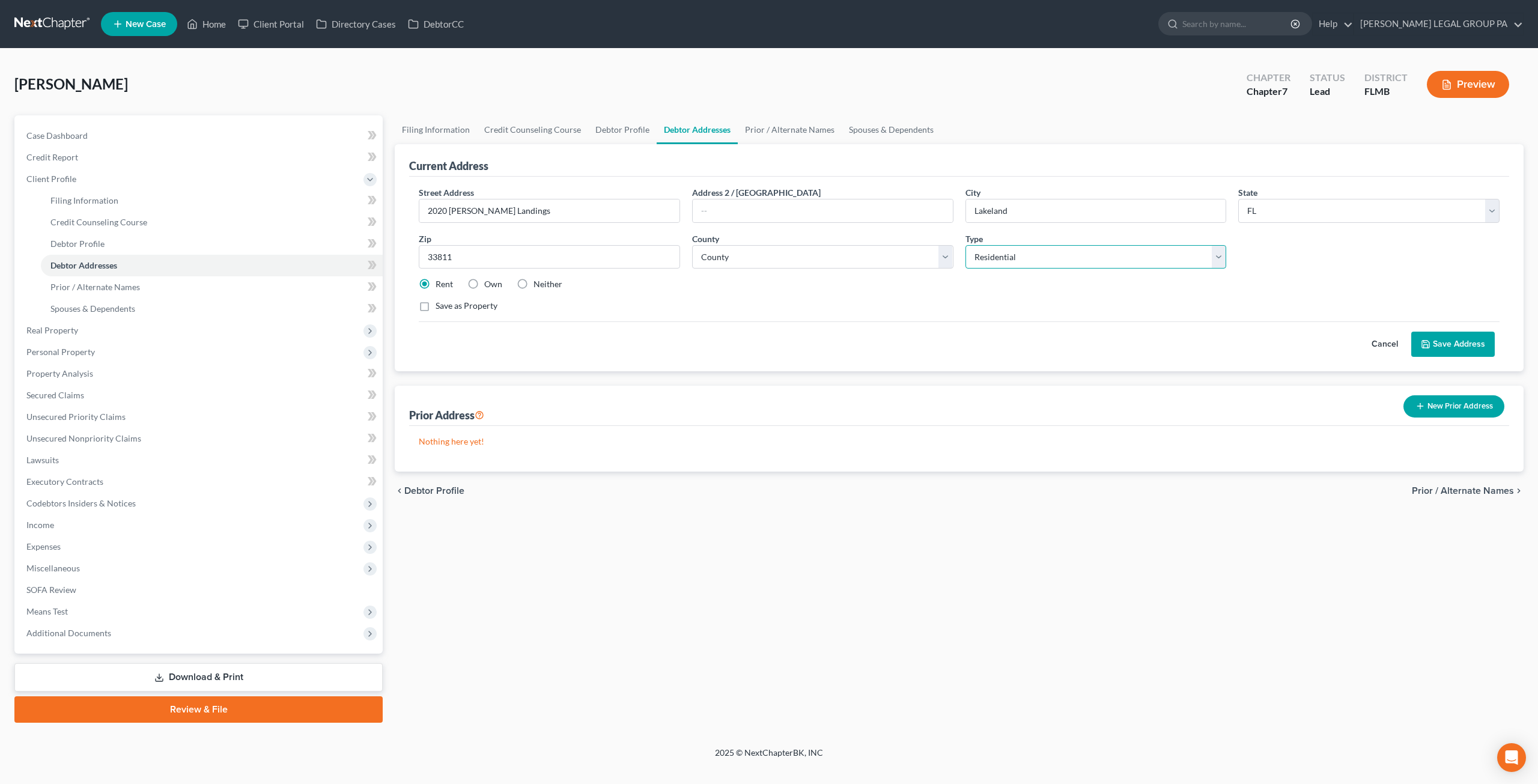
click at [1011, 248] on select "Select Residential Mailing Rental Business" at bounding box center [1096, 257] width 262 height 24
click at [900, 311] on div "Street Address * 2020 [PERSON_NAME] Landings Address 2 / [GEOGRAPHIC_DATA] * [G…" at bounding box center [959, 254] width 1093 height 136
click at [1451, 341] on button "Save Address" at bounding box center [1453, 344] width 84 height 25
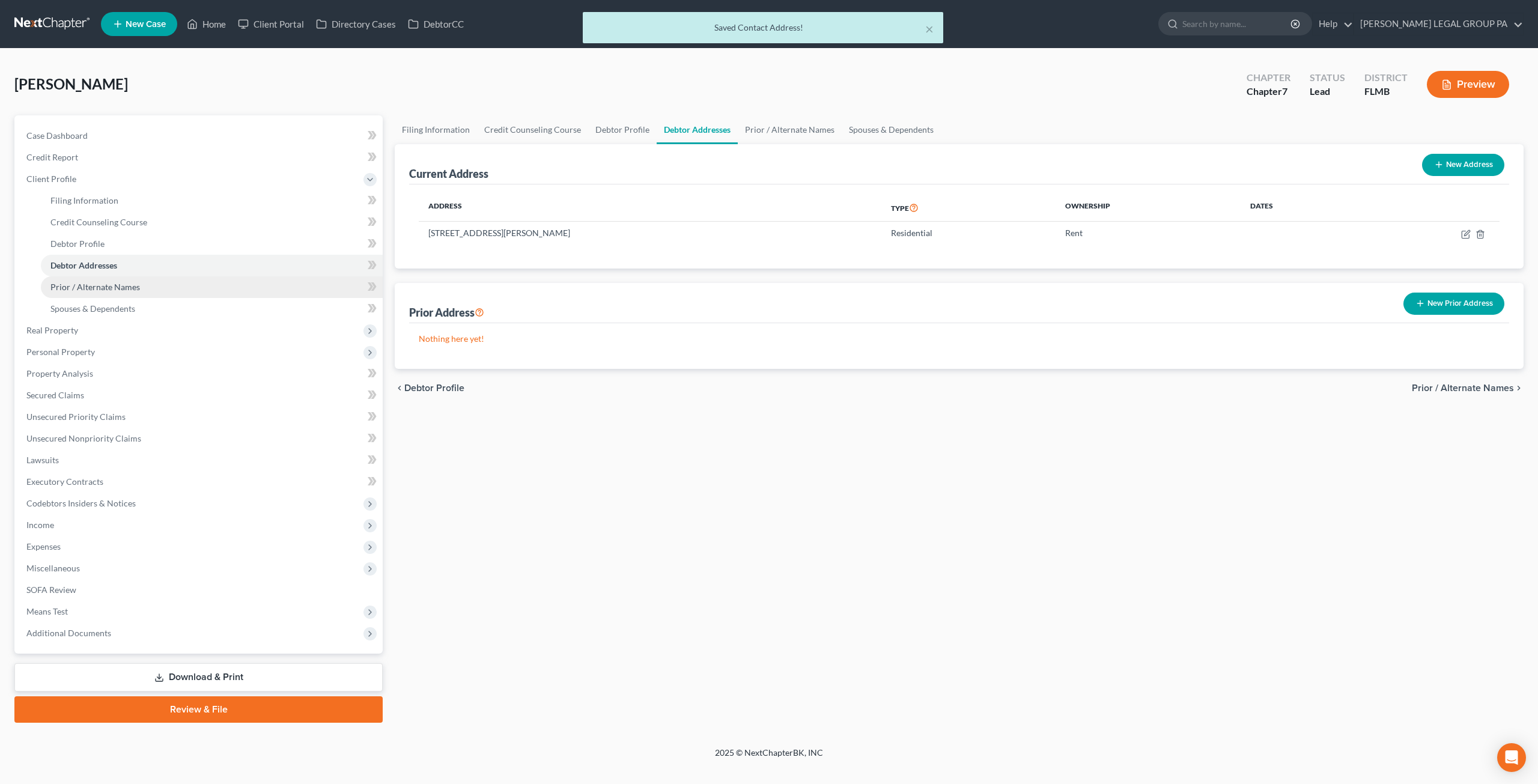
click at [205, 286] on link "Prior / Alternate Names" at bounding box center [211, 287] width 342 height 22
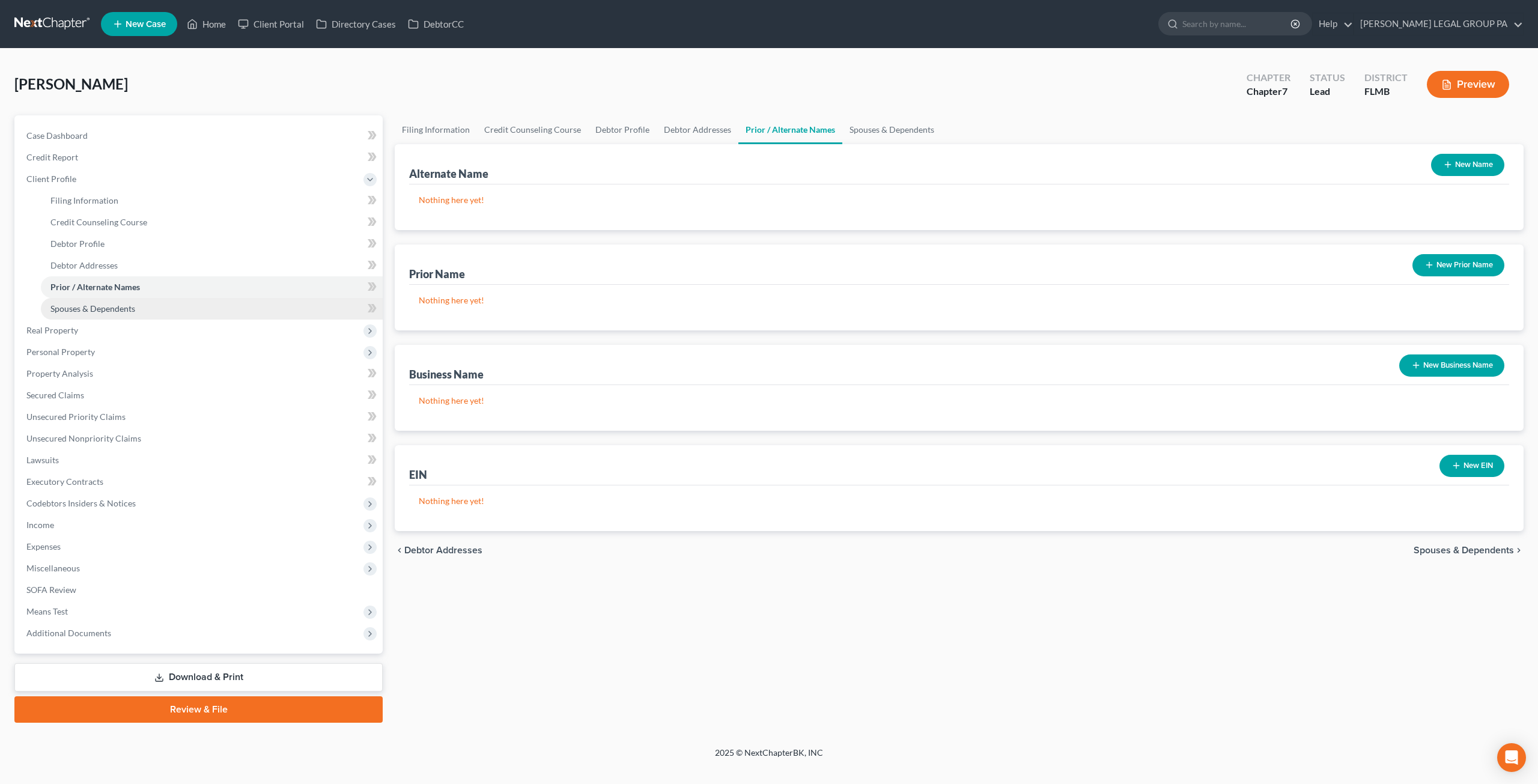
click at [110, 307] on span "Spouses & Dependents" at bounding box center [93, 308] width 85 height 10
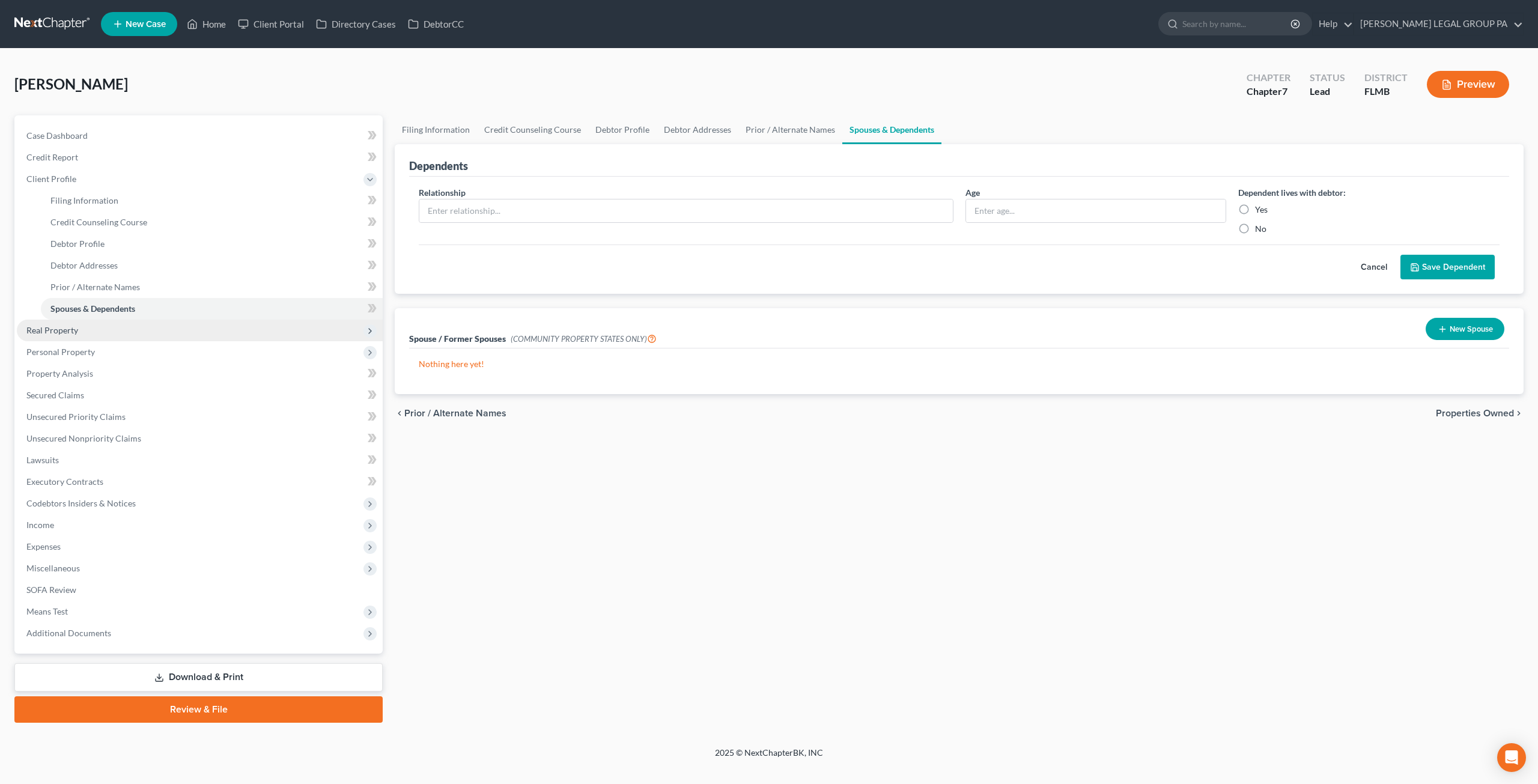
click at [84, 333] on span "Real Property" at bounding box center [200, 331] width 366 height 22
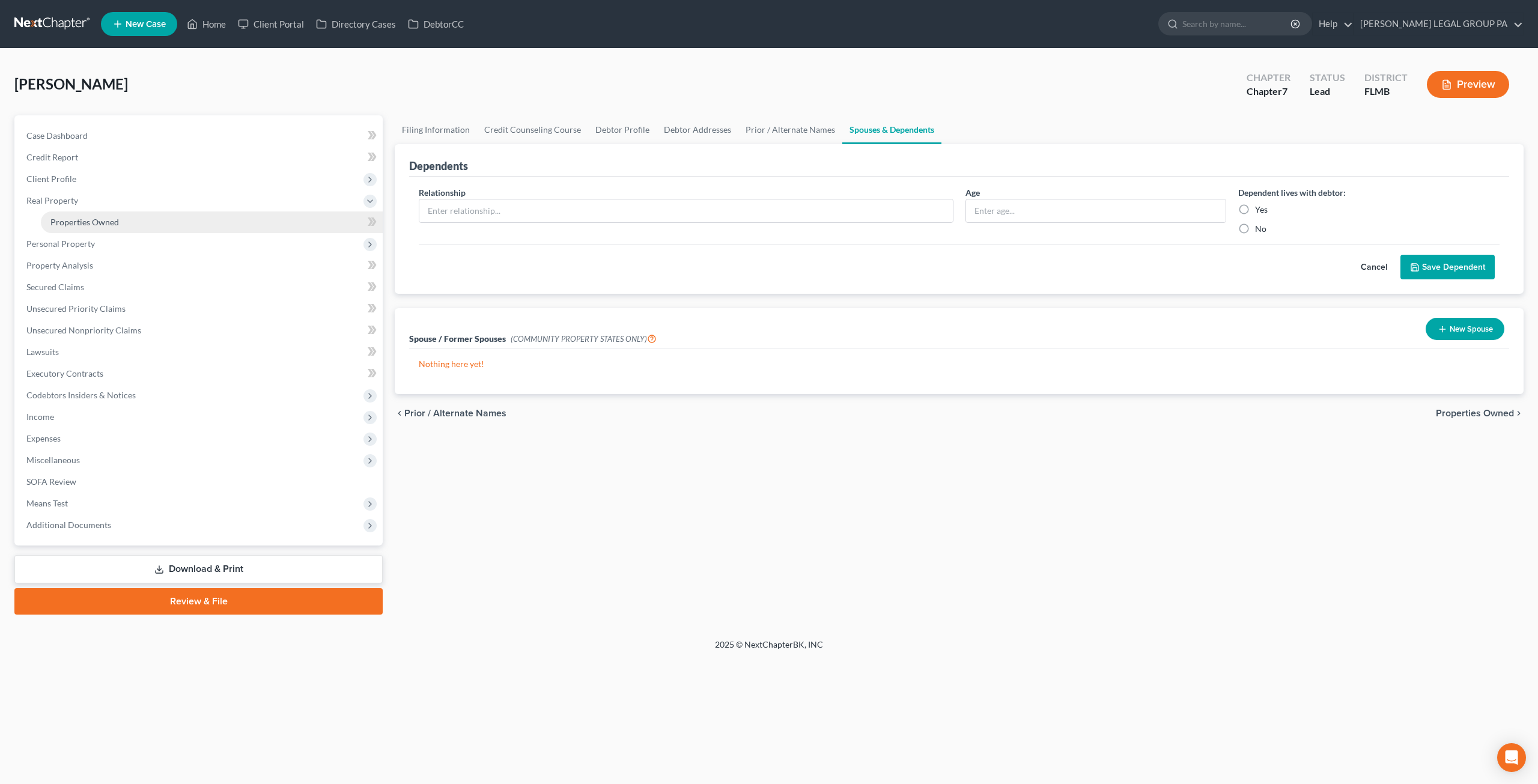
click at [80, 217] on span "Properties Owned" at bounding box center [84, 222] width 68 height 10
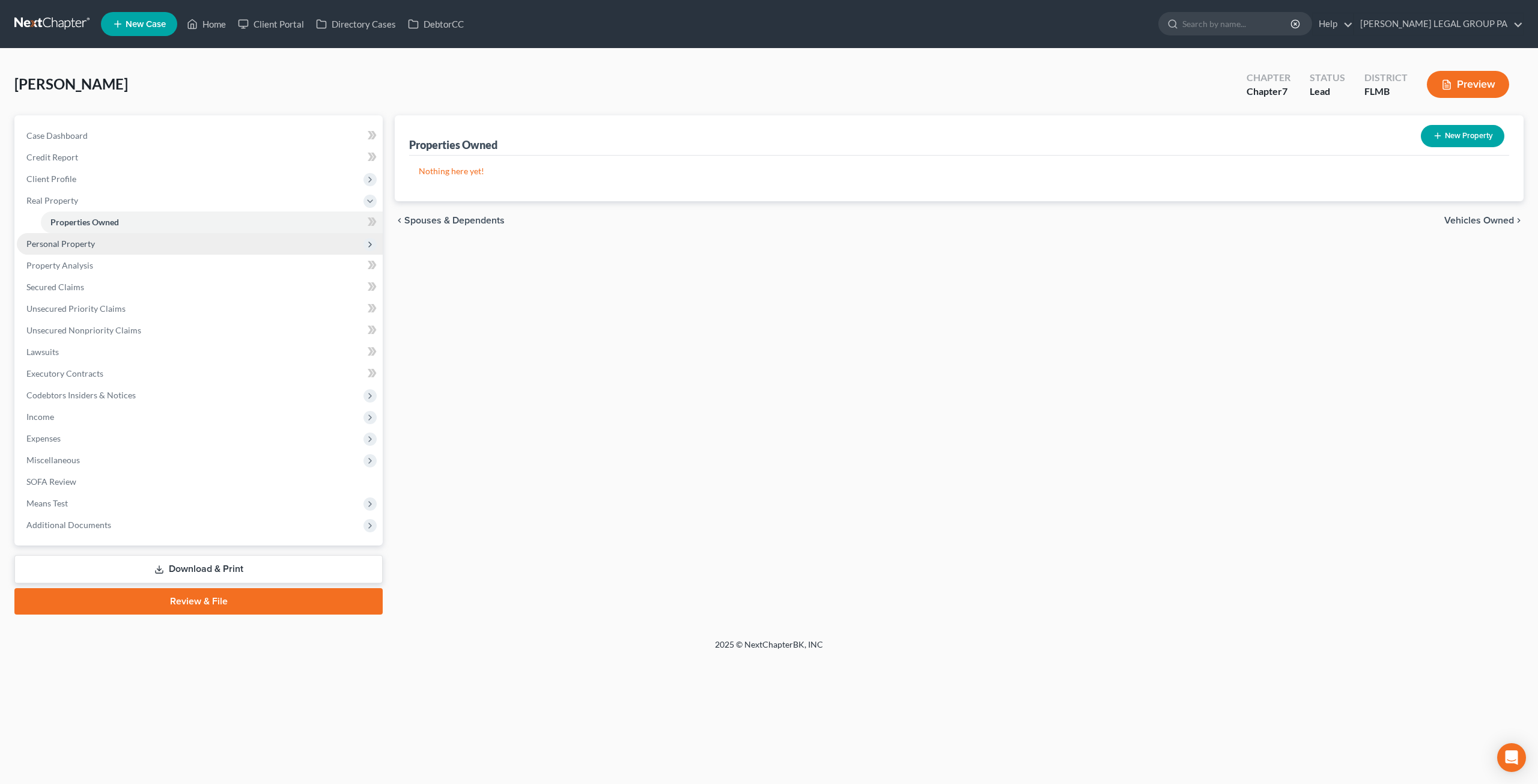
click at [96, 248] on span "Personal Property" at bounding box center [200, 244] width 366 height 22
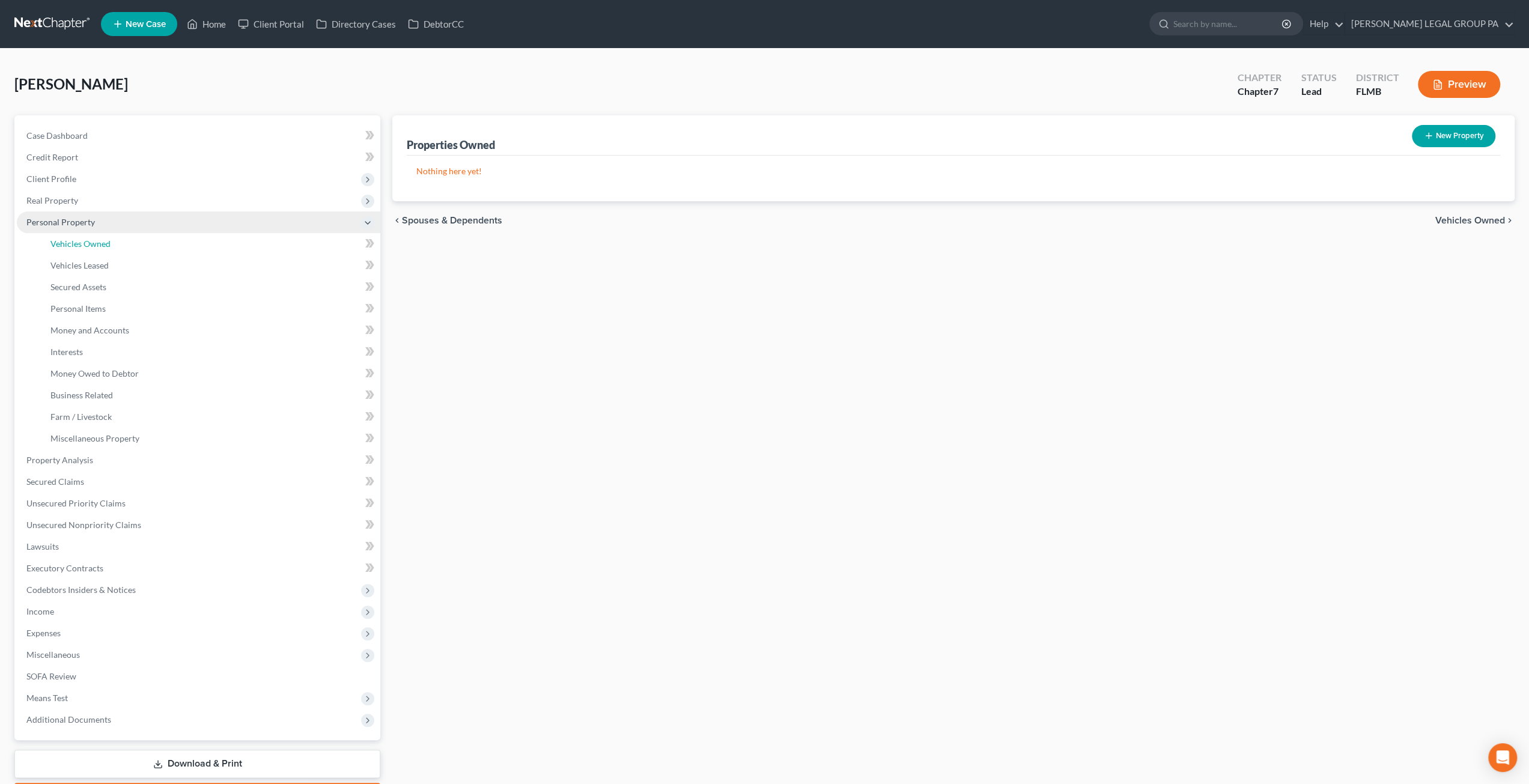
click at [96, 248] on span "Vehicles Owned" at bounding box center [80, 243] width 60 height 10
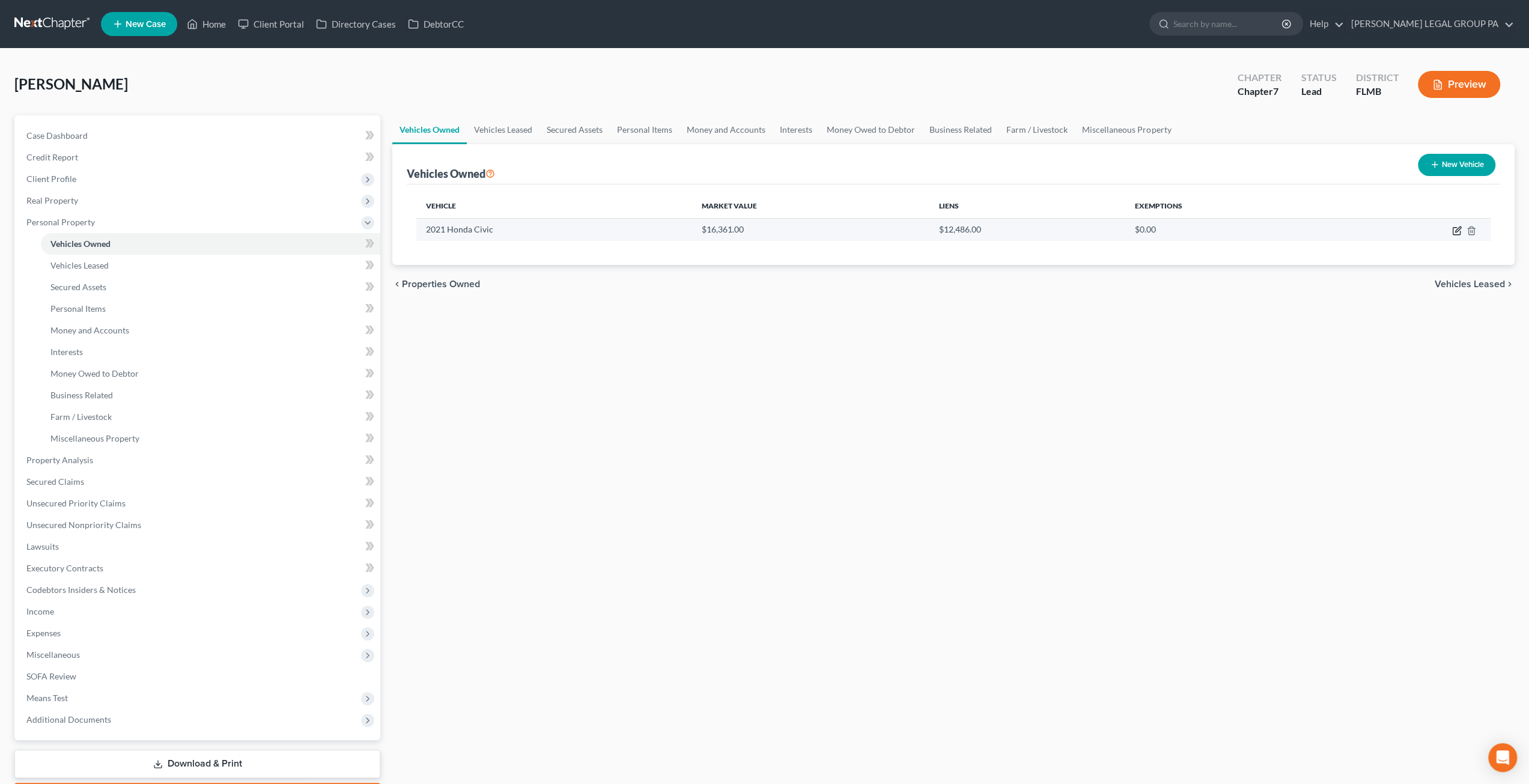
click at [1454, 228] on icon "button" at bounding box center [1457, 231] width 10 height 10
select select "0"
select select "5"
select select "2"
select select "0"
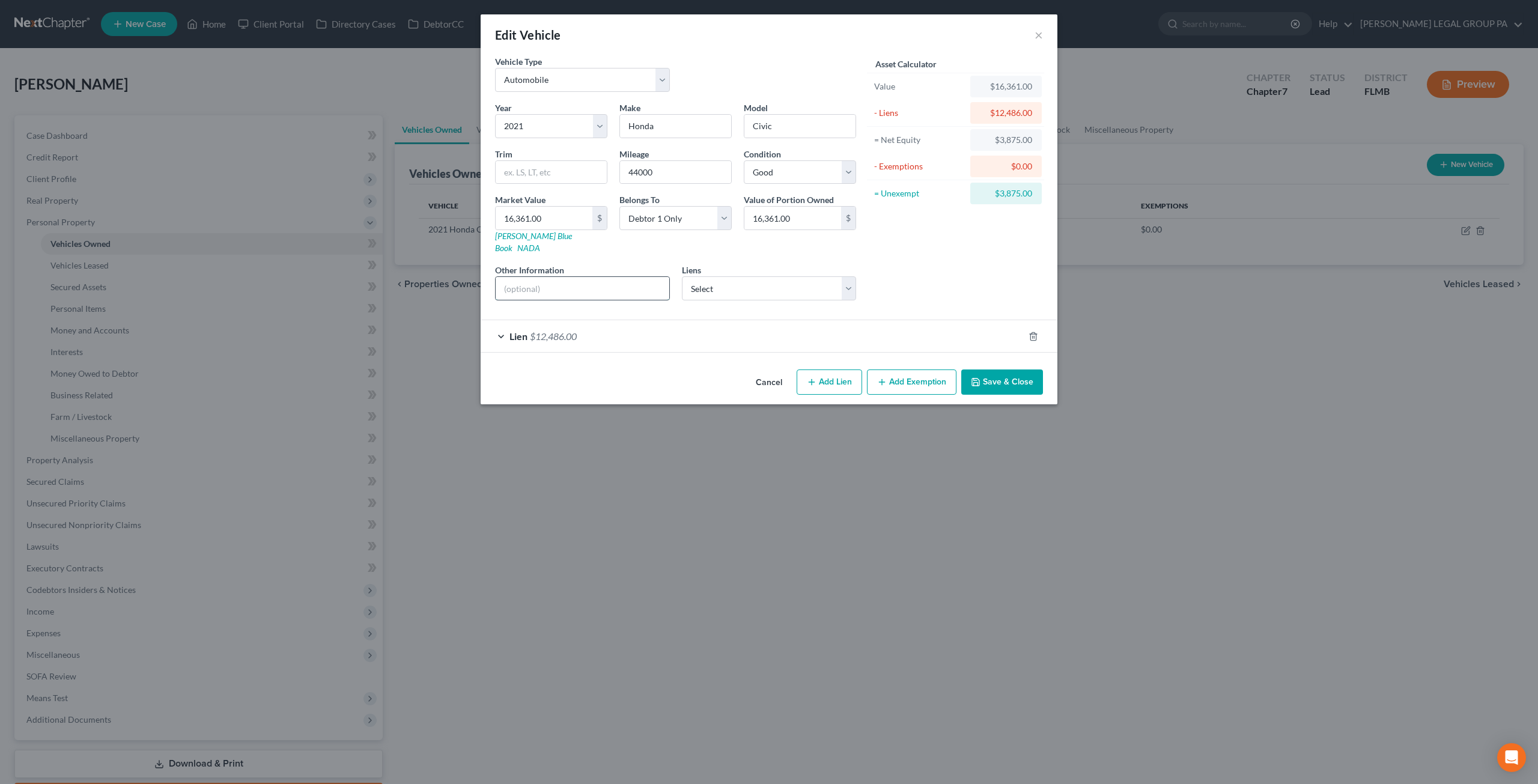
click at [585, 277] on input "text" at bounding box center [582, 288] width 174 height 23
type input "VIN: 2HGFC2F64MH557084"
click at [729, 276] on select "Select Ally Fincl - $0.00 Gm Financial - $0.00" at bounding box center [769, 288] width 175 height 24
drag, startPoint x: 646, startPoint y: 276, endPoint x: 523, endPoint y: 275, distance: 123.0
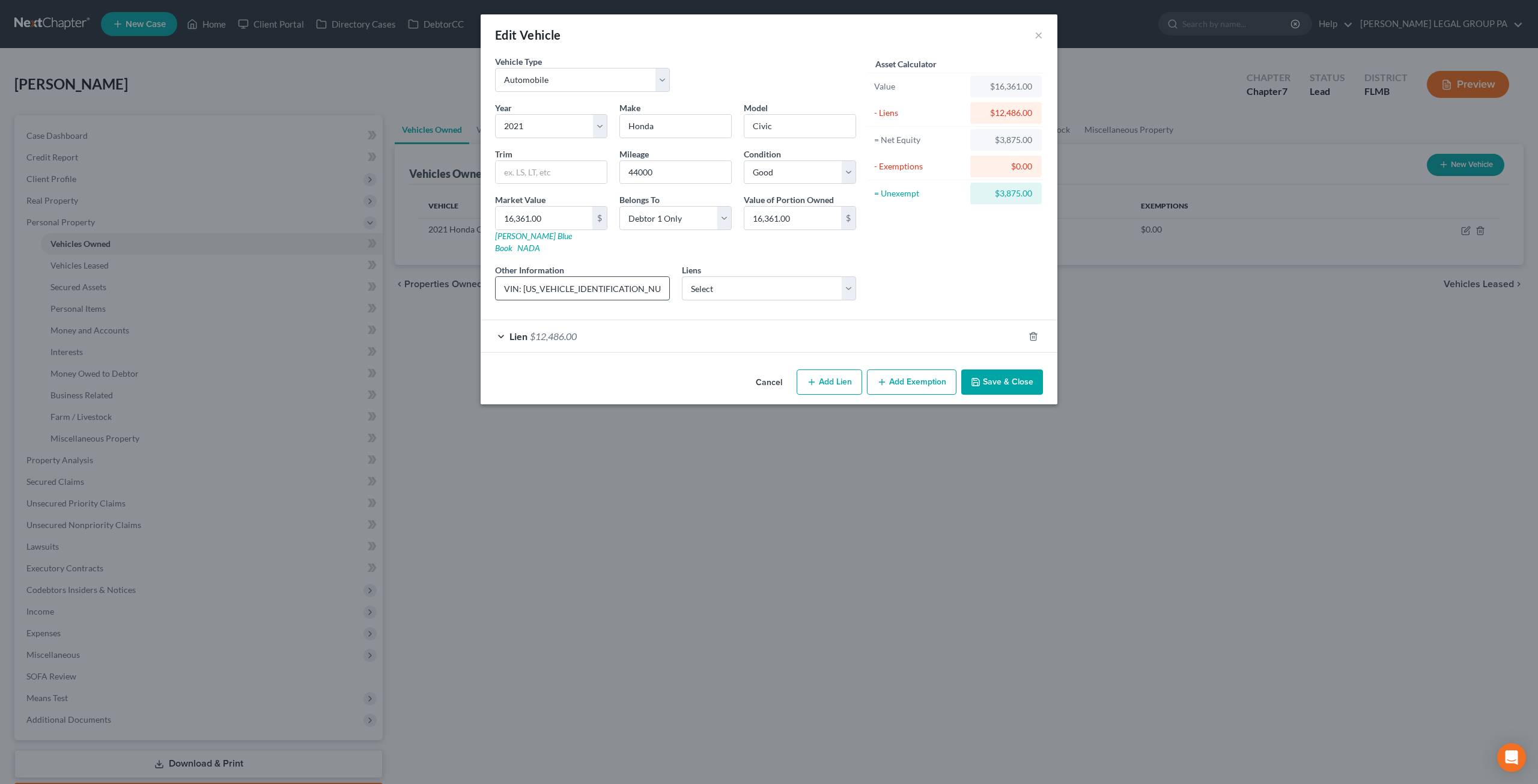
click at [523, 277] on input "VIN: 2HGFC2F64MH557084" at bounding box center [582, 288] width 174 height 23
click at [566, 215] on input "16,361.00" at bounding box center [544, 218] width 97 height 23
type input "1"
type input "1.00"
type input "16"
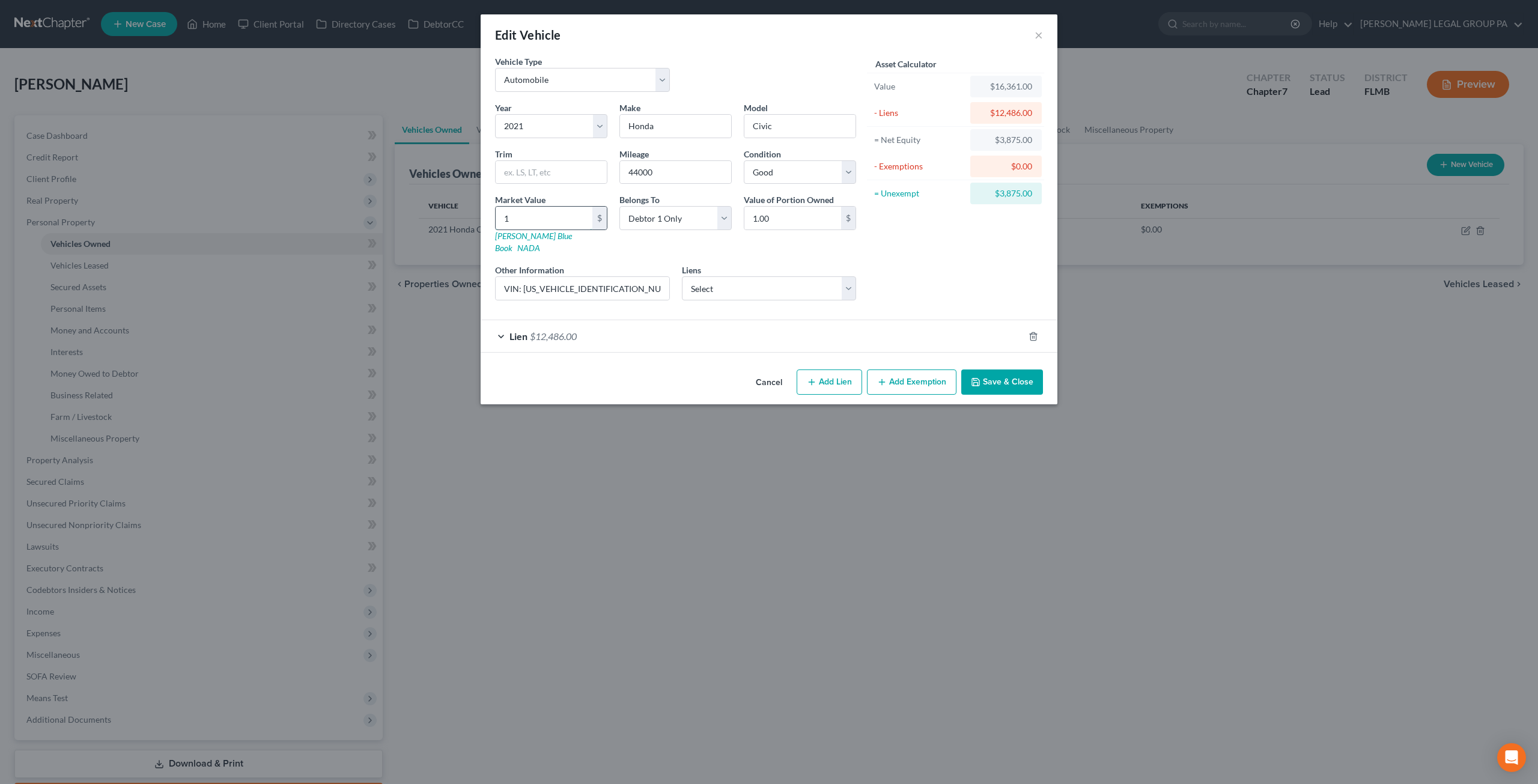
type input "16.00"
type input "164"
type input "164.00"
type input "1641"
type input "1,641.00"
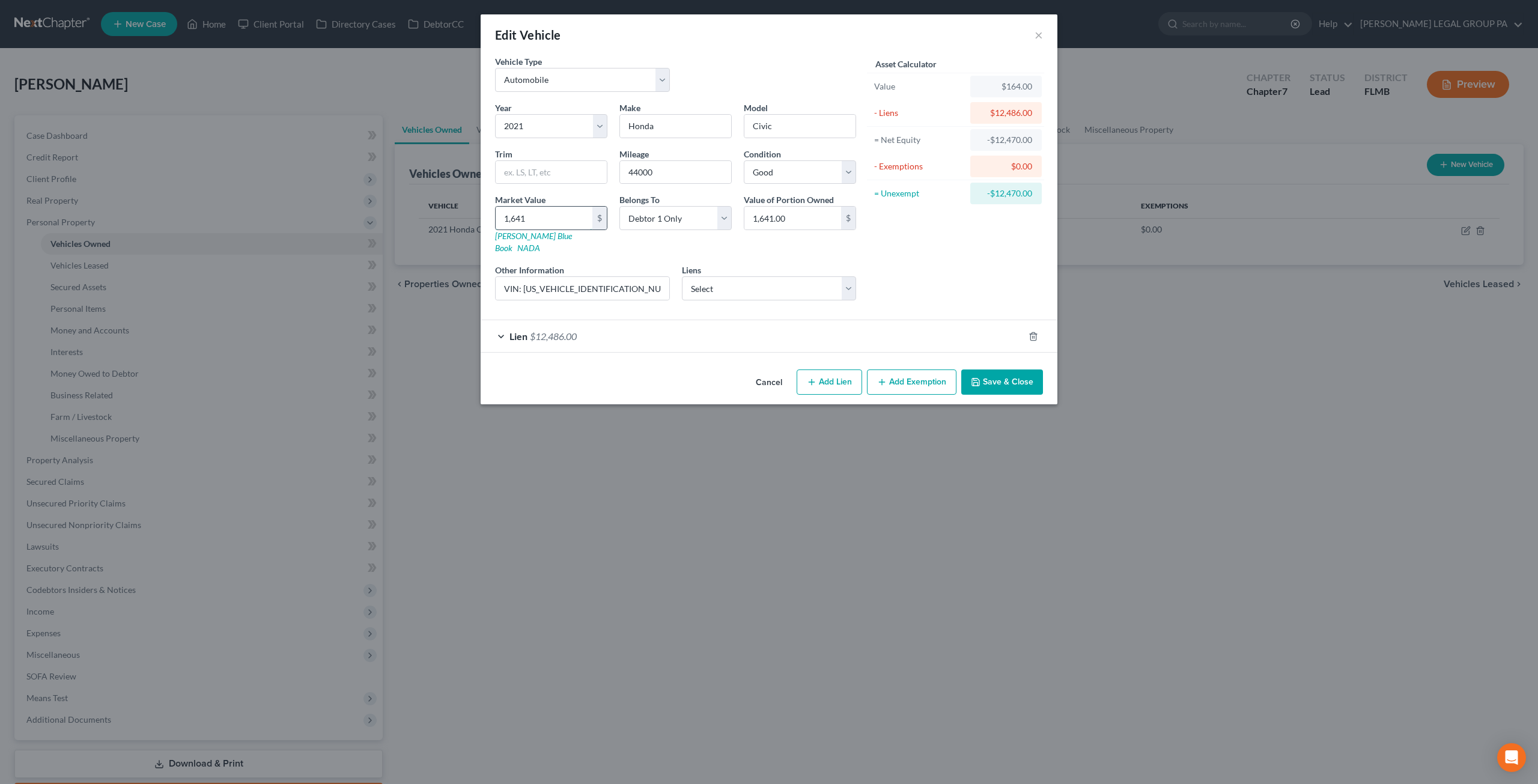
type input "1,6416"
type input "16,416.00"
type input "16,416"
click at [934, 245] on div "Asset Calculator Value $16,416.00 - Liens $12,486.00 = Net Equity -$12,322.00 -…" at bounding box center [956, 182] width 187 height 255
click at [611, 324] on div "Lien $12,486.00" at bounding box center [752, 336] width 543 height 32
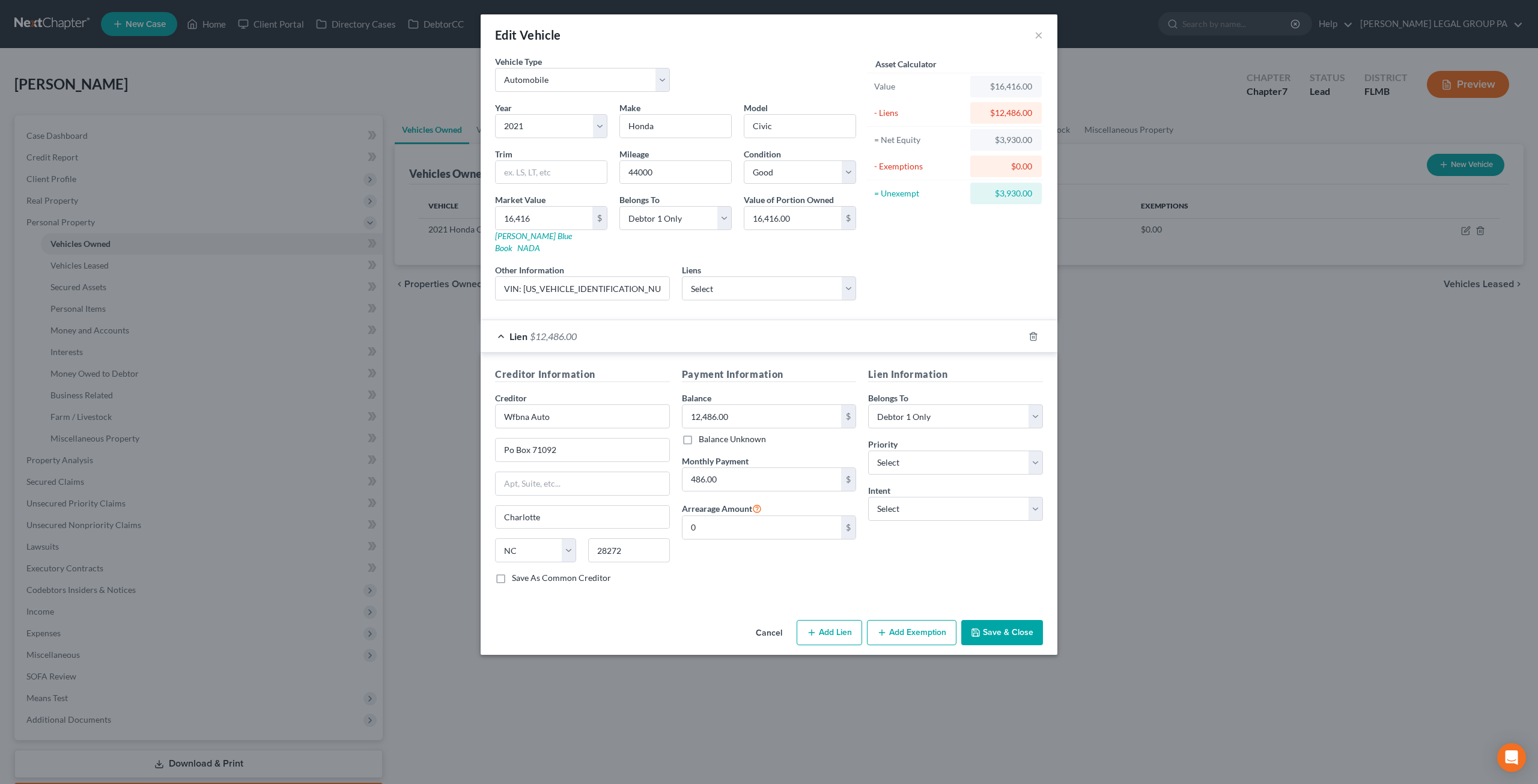
click at [901, 620] on button "Add Exemption" at bounding box center [912, 633] width 90 height 25
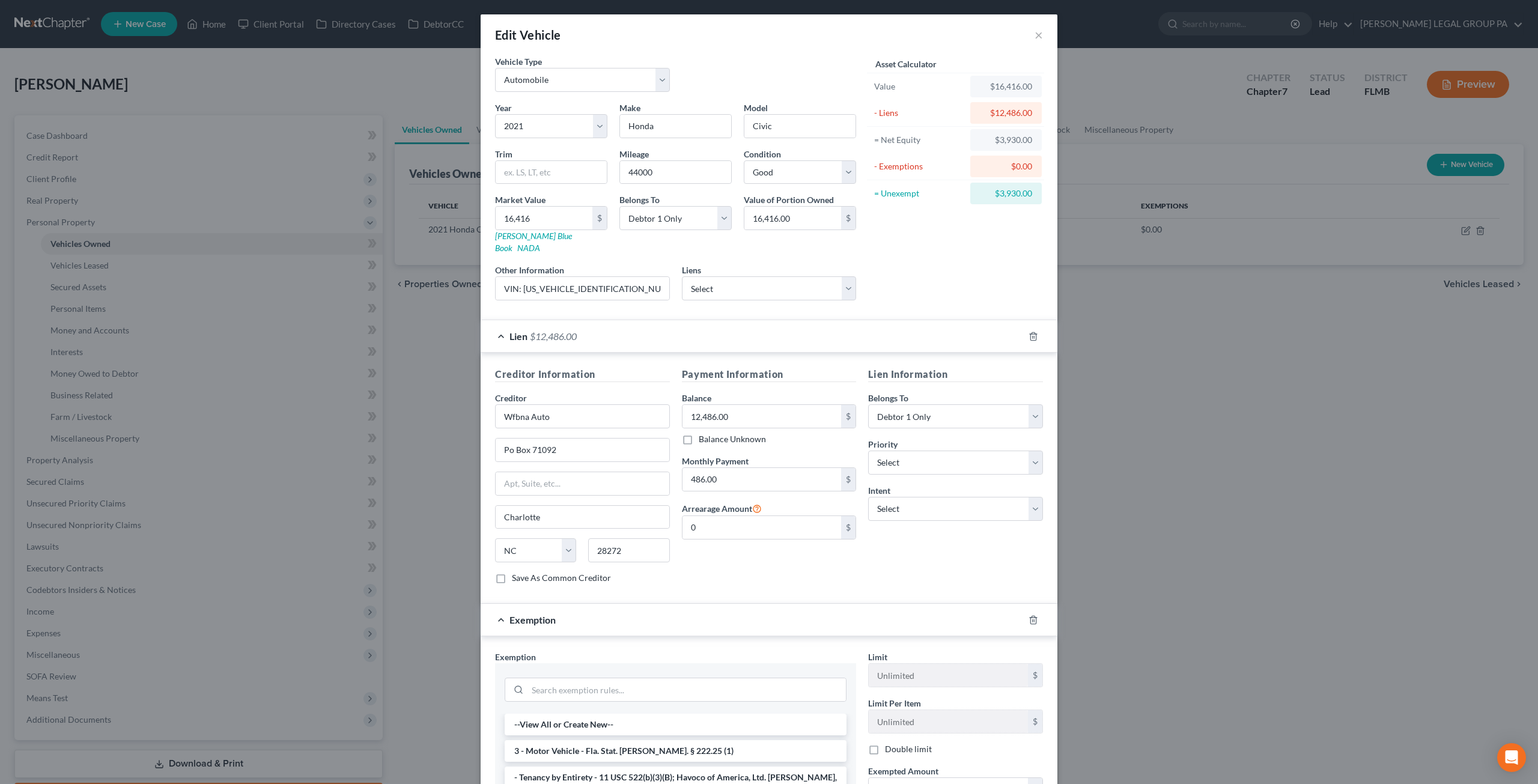
scroll to position [180, 0]
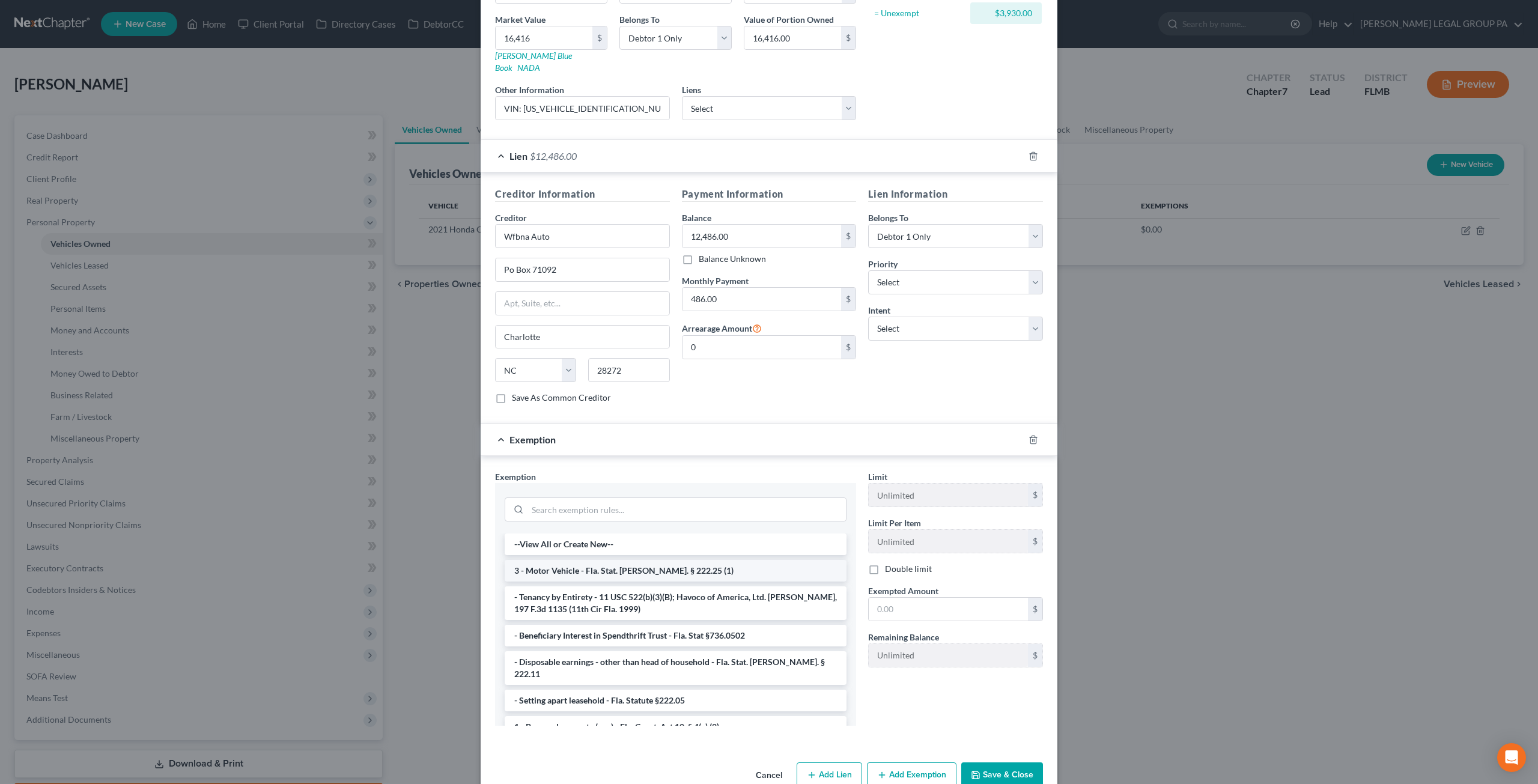
click at [603, 560] on li "3 - Motor Vehicle - Fla. Stat. Ann. § 222.25 (1)" at bounding box center [675, 571] width 342 height 22
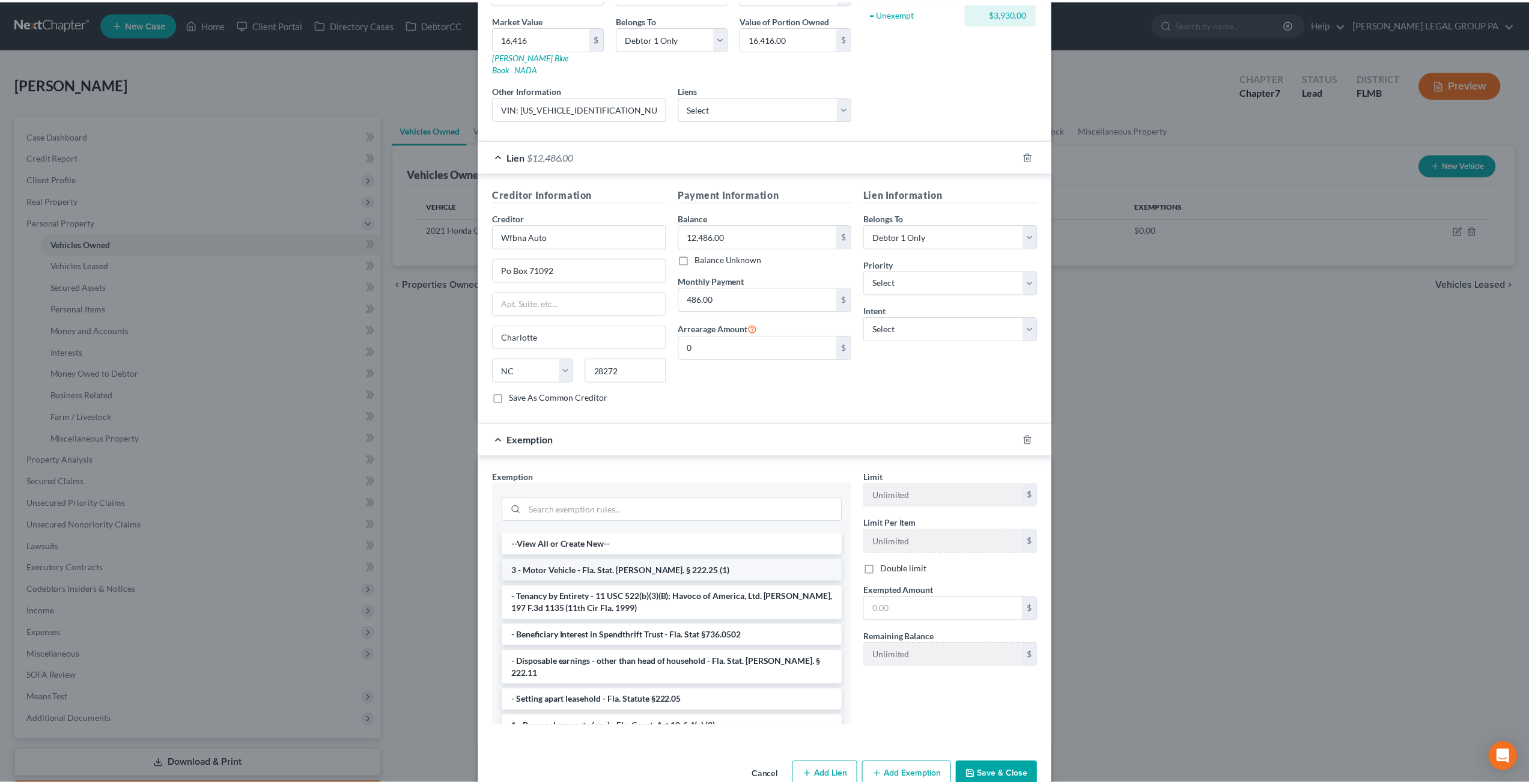
scroll to position [132, 0]
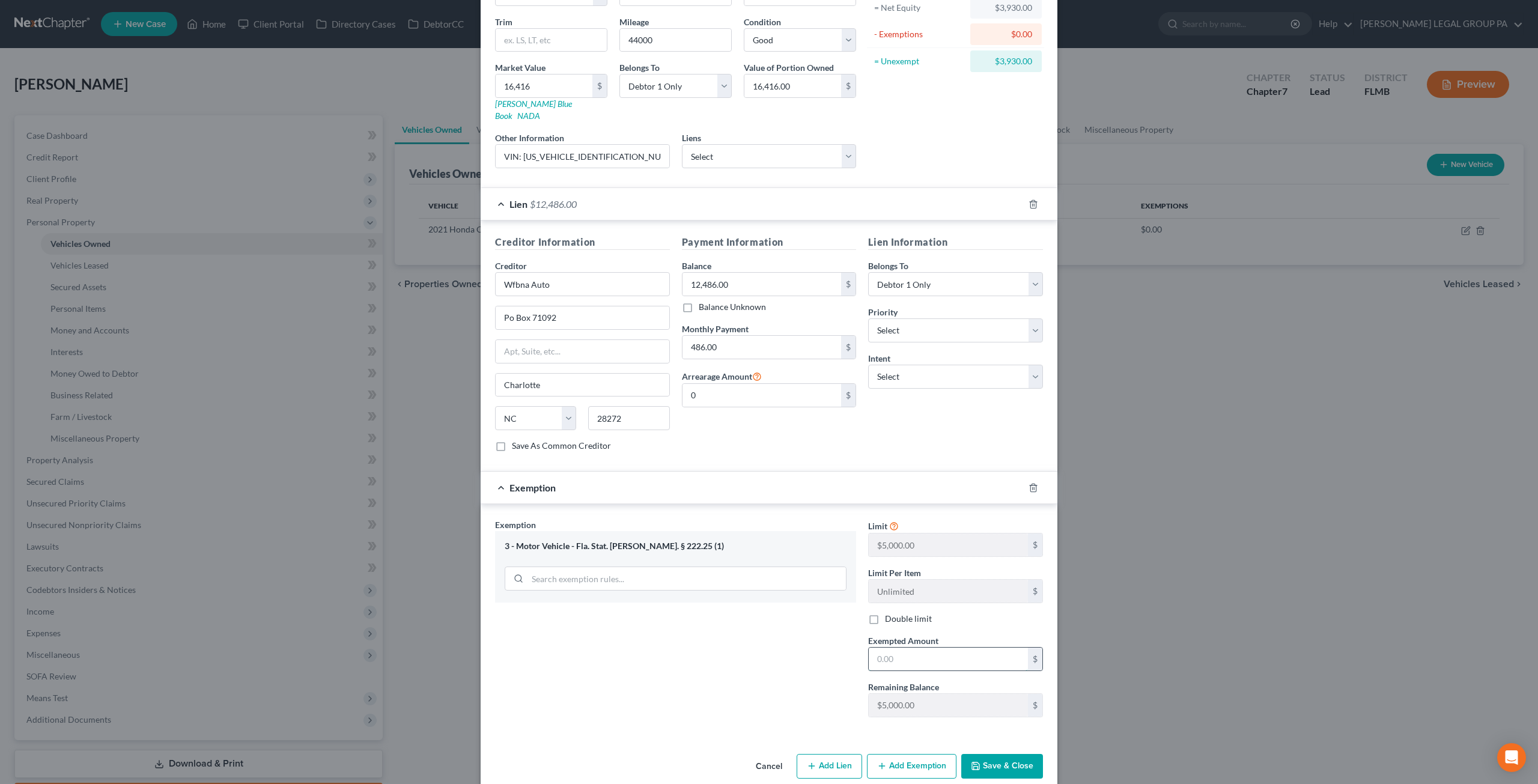
click at [921, 647] on input "text" at bounding box center [948, 659] width 159 height 23
type input "3,891"
drag, startPoint x: 938, startPoint y: 645, endPoint x: 832, endPoint y: 637, distance: 106.3
click at [832, 637] on div "Exemption Set must be selected for CA. Exemption * 3 - Motor Vehicle - Fla. Sta…" at bounding box center [769, 622] width 560 height 208
click at [930, 647] on input "text" at bounding box center [948, 659] width 159 height 23
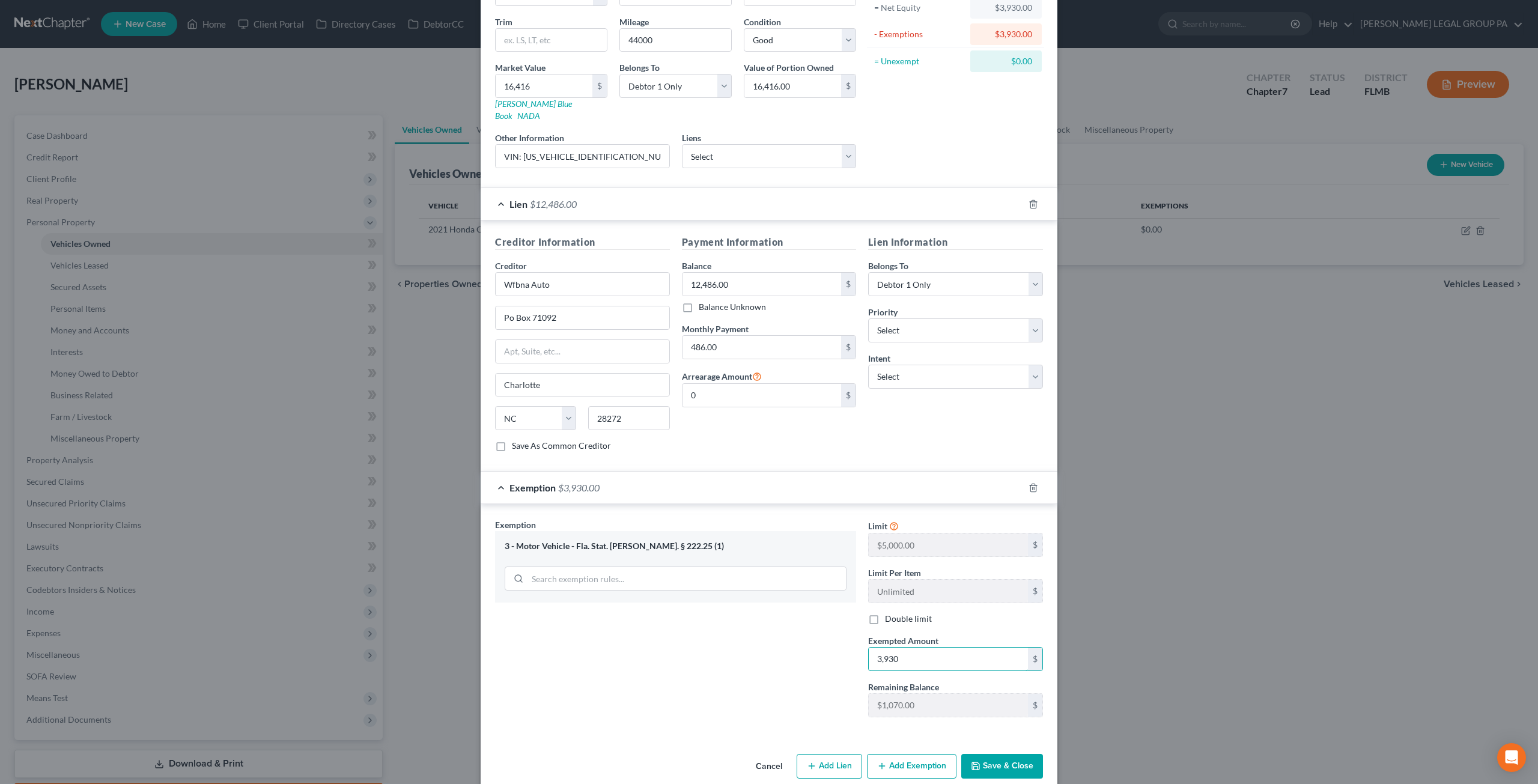
type input "3,930"
click at [1004, 754] on button "Save & Close" at bounding box center [1002, 766] width 82 height 25
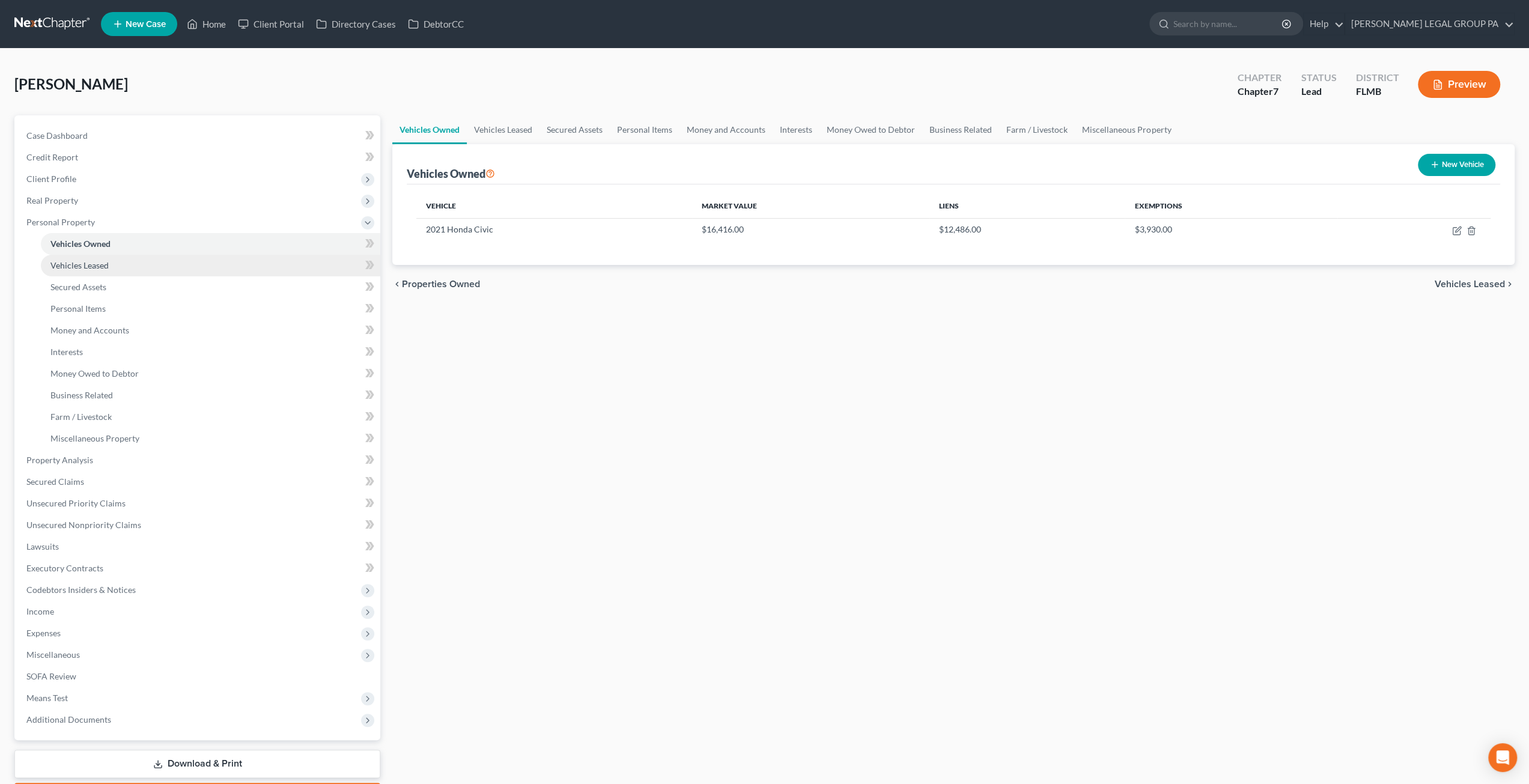
click at [91, 265] on span "Vehicles Leased" at bounding box center [79, 265] width 58 height 10
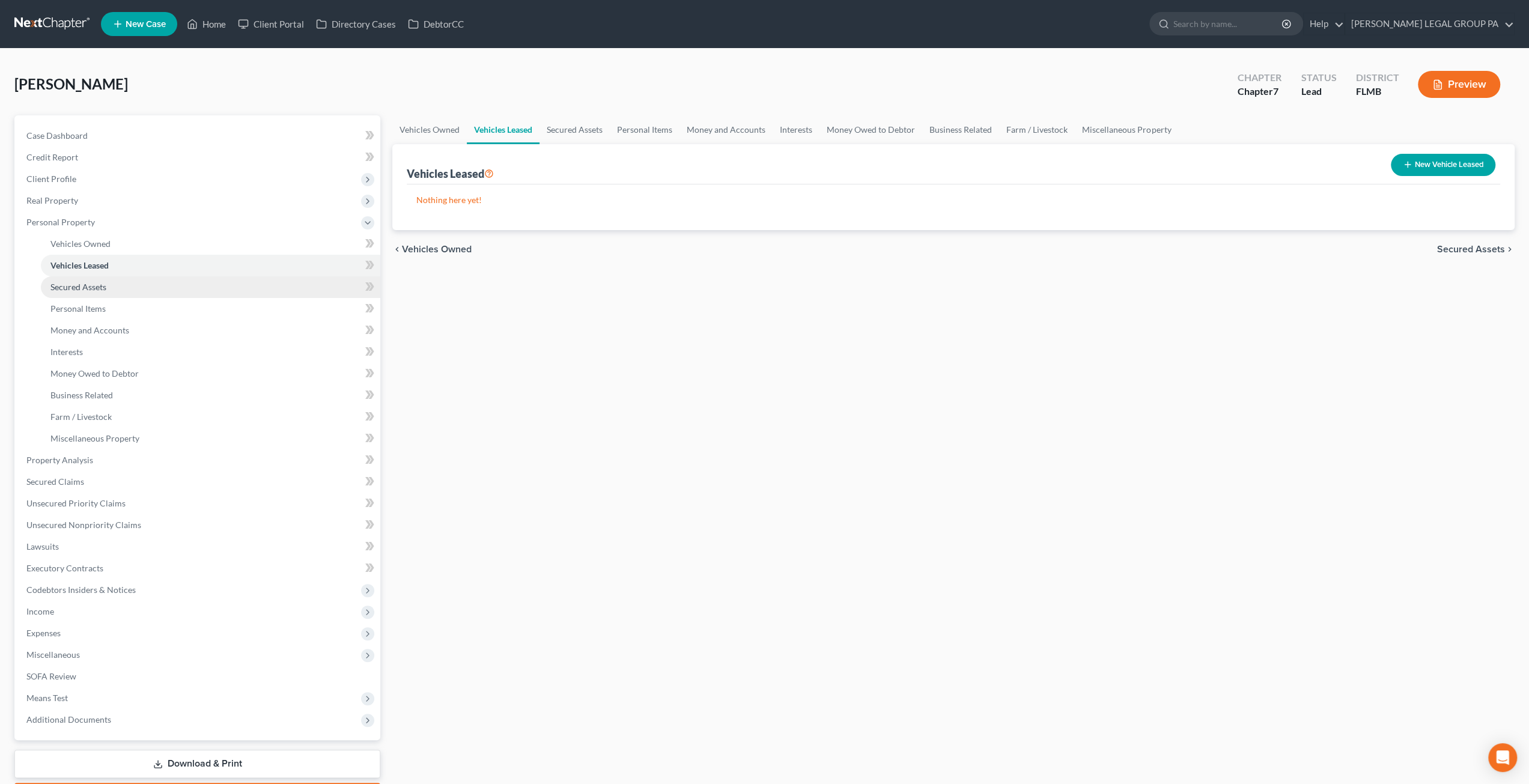
click at [97, 288] on span "Secured Assets" at bounding box center [78, 286] width 56 height 10
click at [108, 309] on link "Personal Items" at bounding box center [210, 309] width 339 height 22
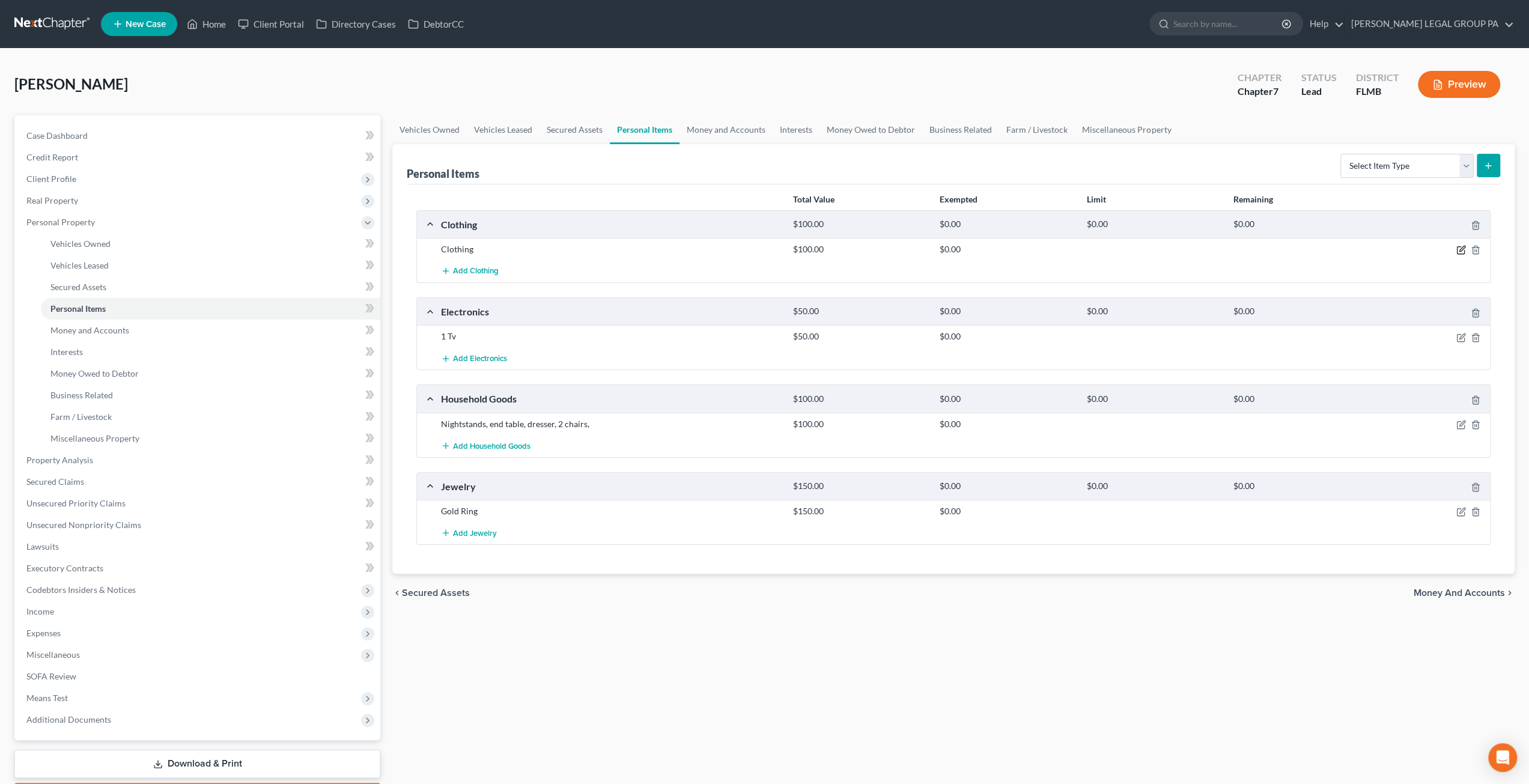
click at [1459, 252] on icon "button" at bounding box center [1461, 250] width 10 height 10
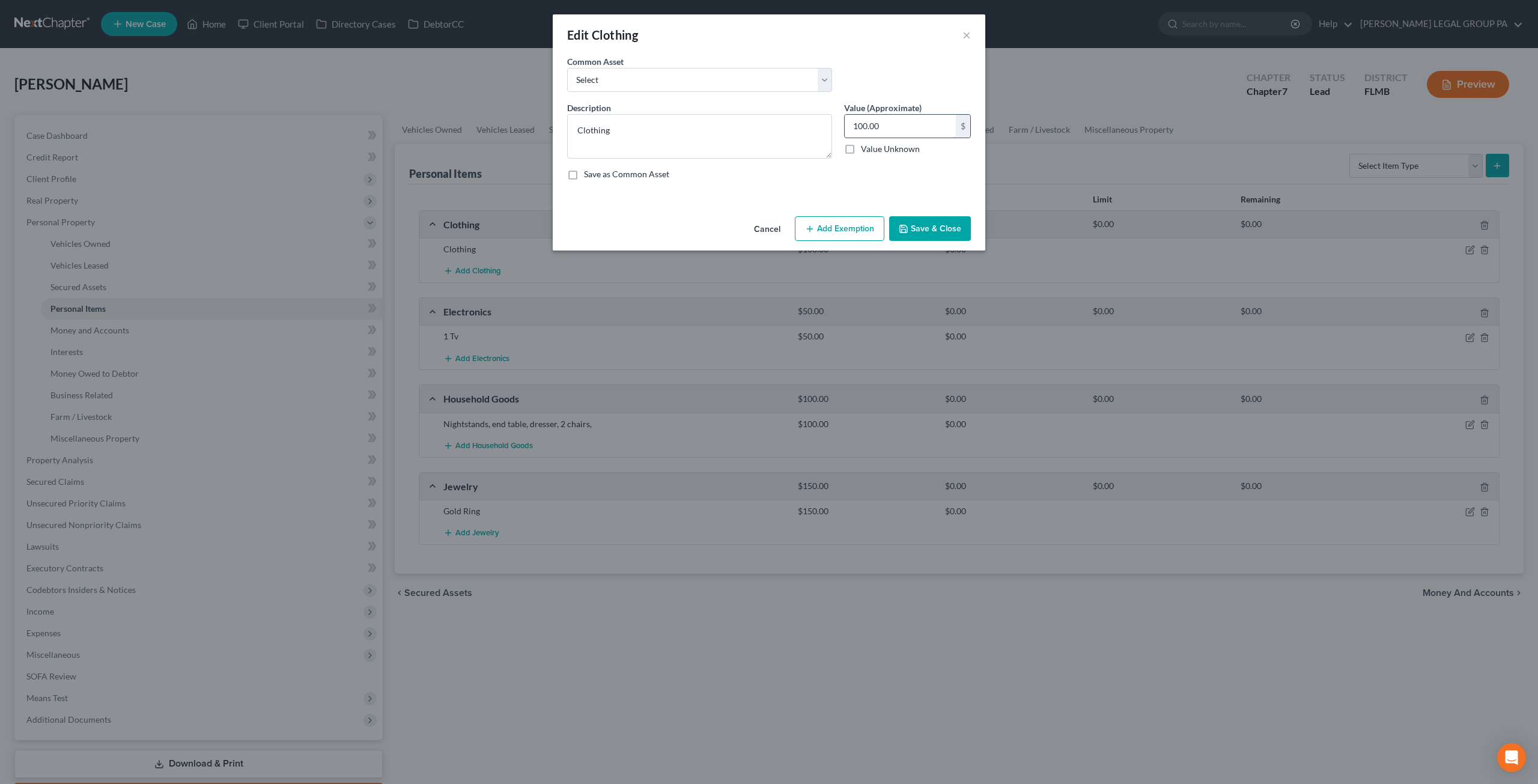
click at [907, 119] on input "100.00" at bounding box center [901, 126] width 111 height 23
type input "250"
click at [880, 200] on div "An exemption set must first be selected from the Filing Information section. Co…" at bounding box center [769, 133] width 433 height 156
click at [863, 230] on button "Add Exemption" at bounding box center [840, 229] width 90 height 25
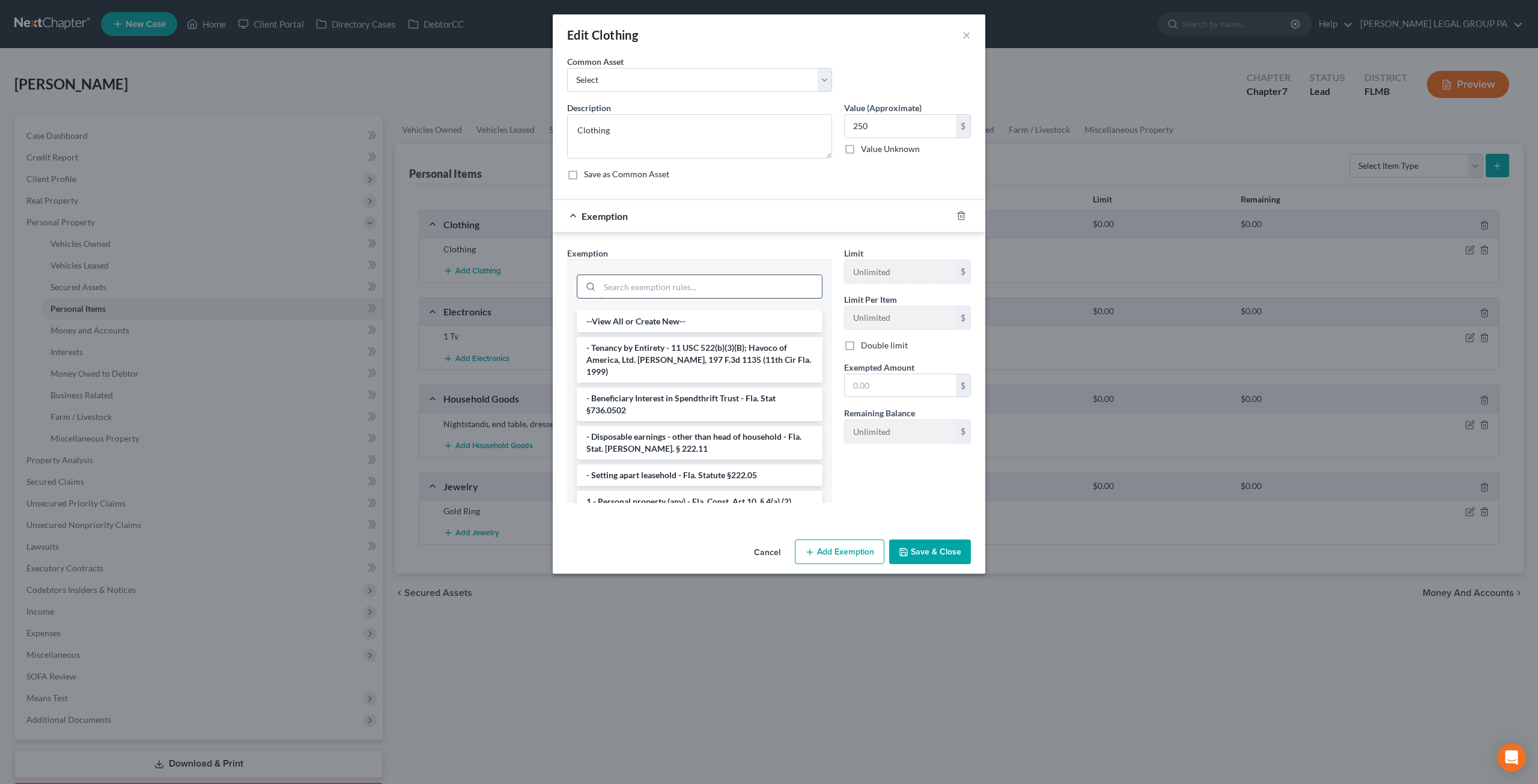
click at [646, 278] on input "search" at bounding box center [711, 286] width 222 height 23
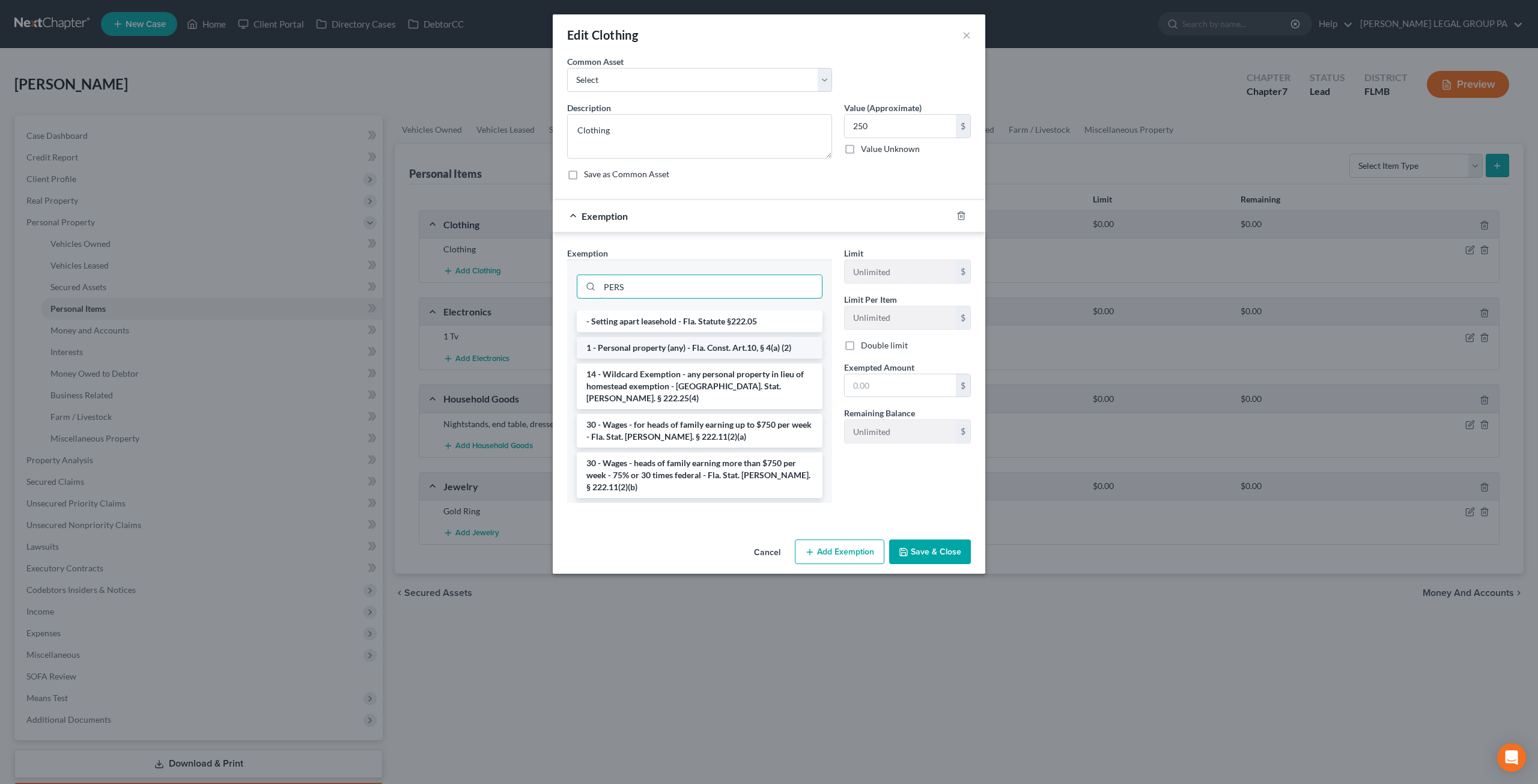
type input "PERS"
click at [657, 351] on li "1 - Personal property (any) - Fla. Const. Art.10, § 4(a) (2)" at bounding box center [700, 348] width 246 height 22
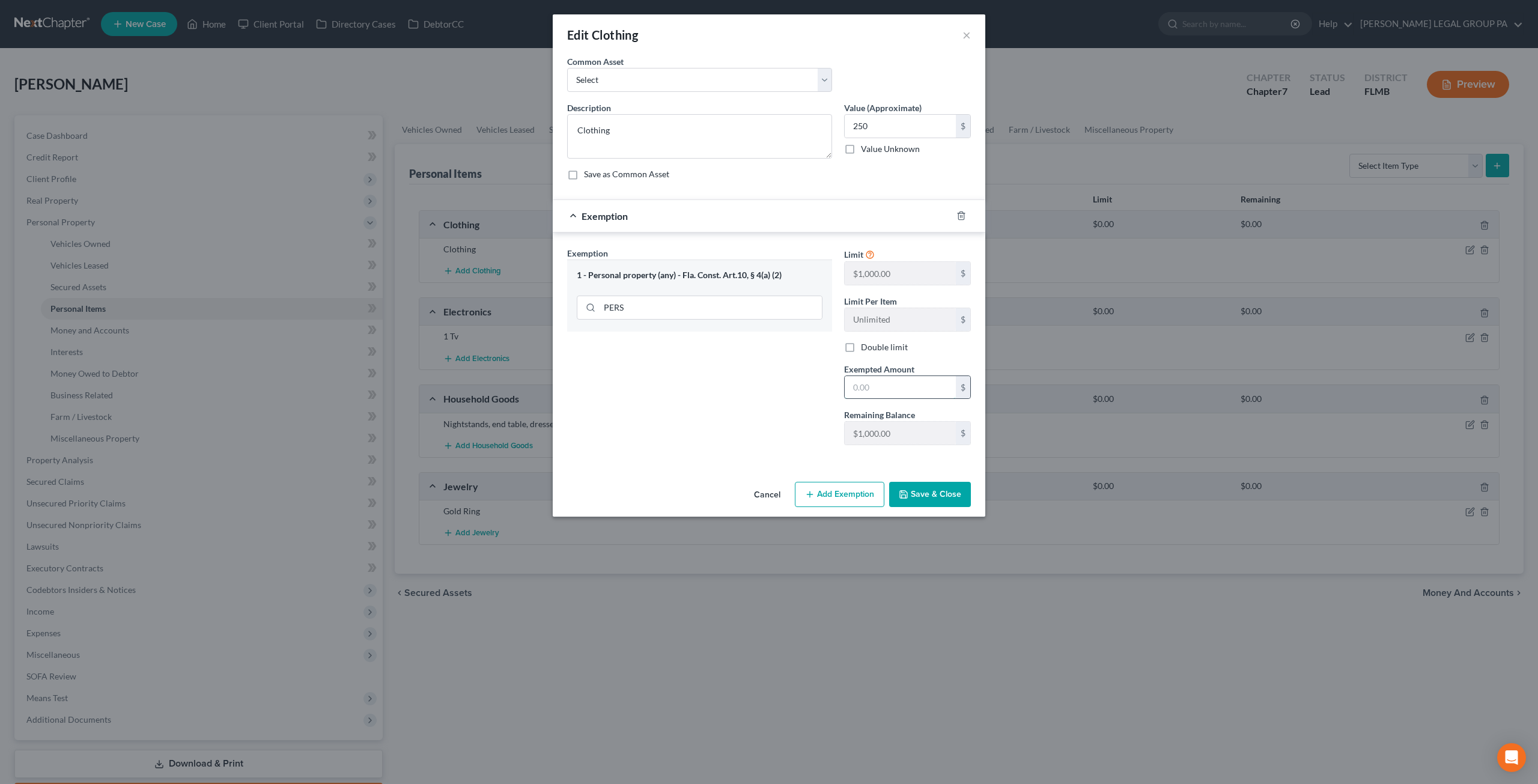
click at [897, 394] on input "text" at bounding box center [901, 387] width 111 height 23
type input "250"
click at [936, 495] on button "Save & Close" at bounding box center [930, 495] width 82 height 25
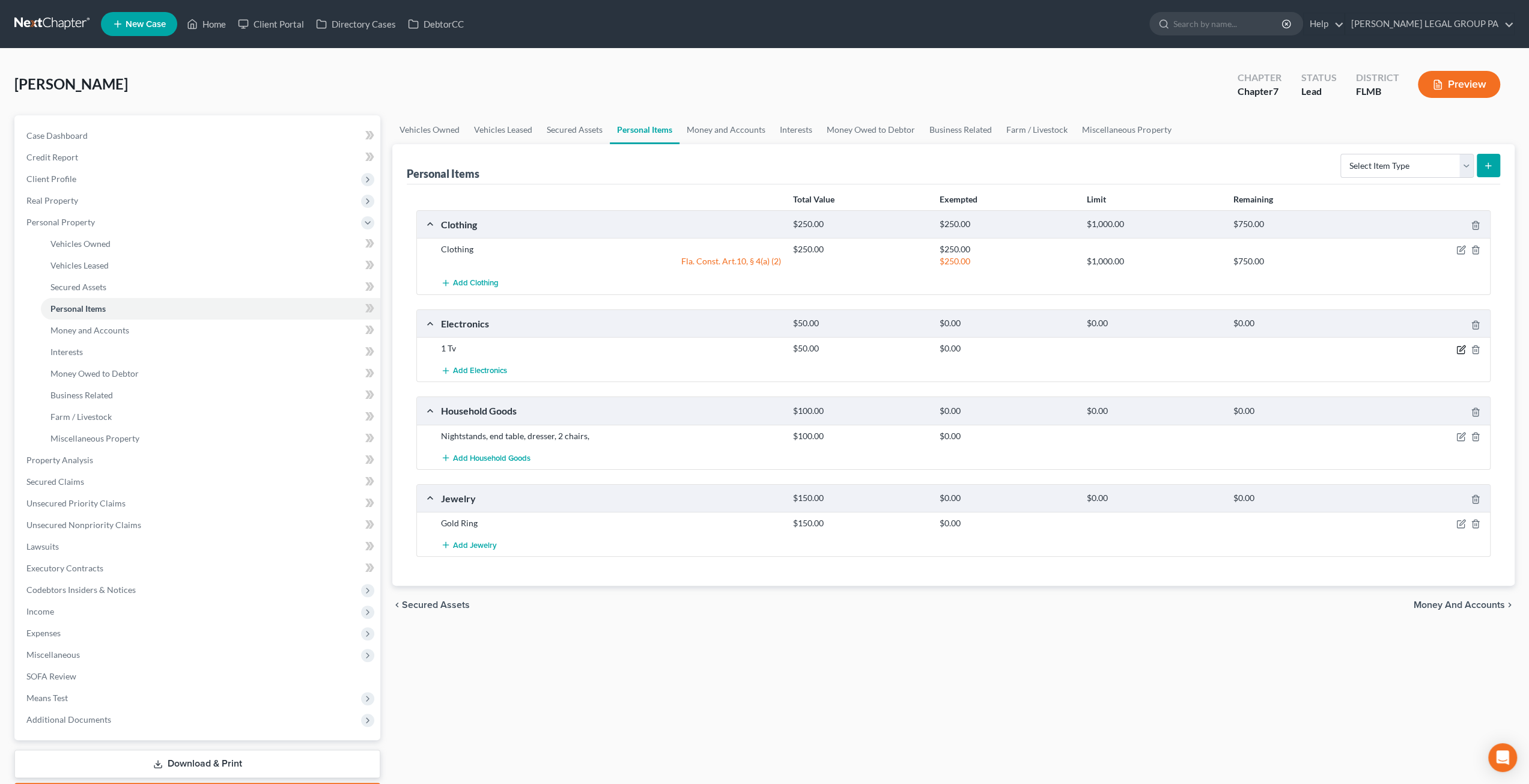
click at [1458, 348] on icon "button" at bounding box center [1461, 349] width 10 height 10
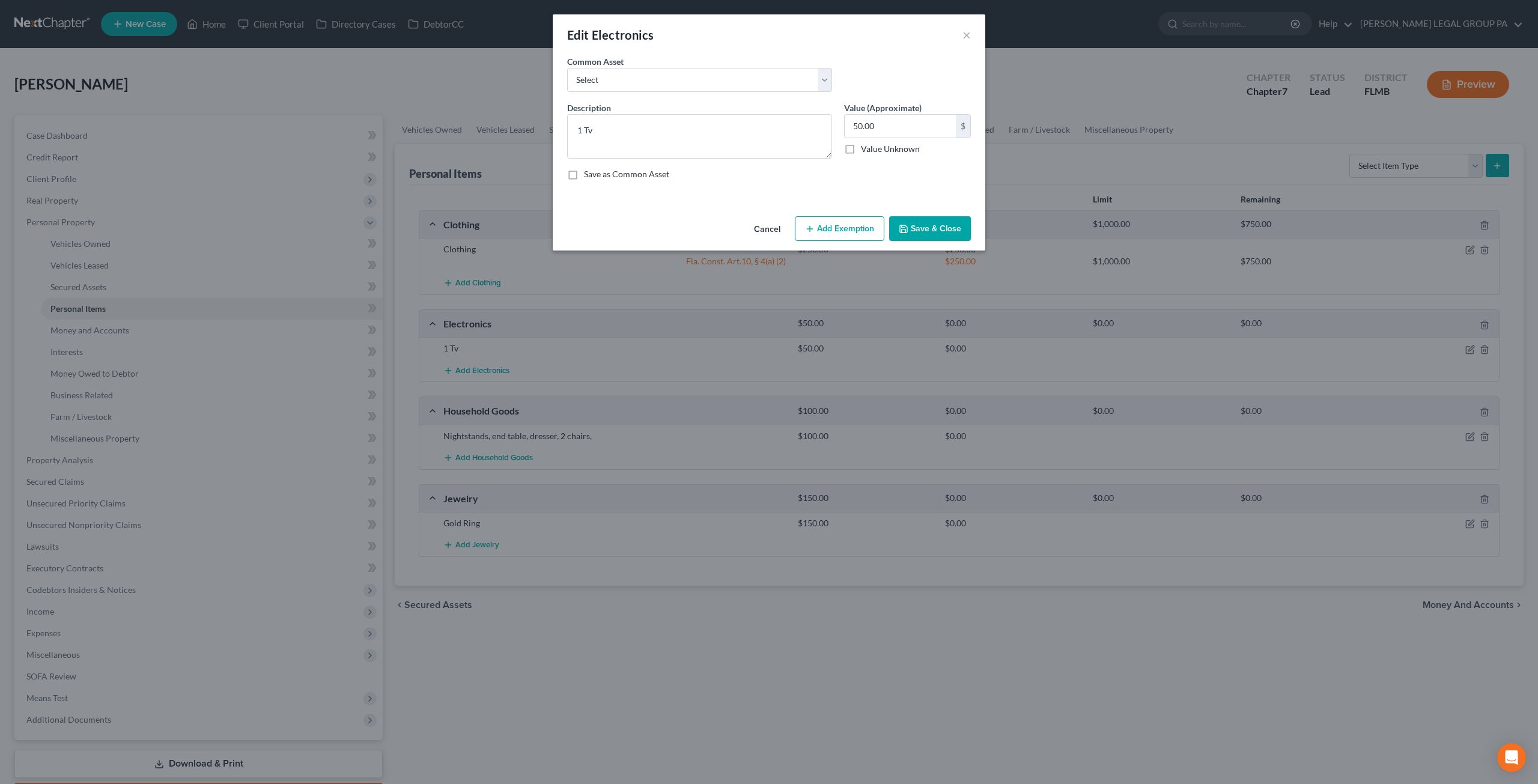
click at [815, 228] on icon "button" at bounding box center [810, 229] width 10 height 10
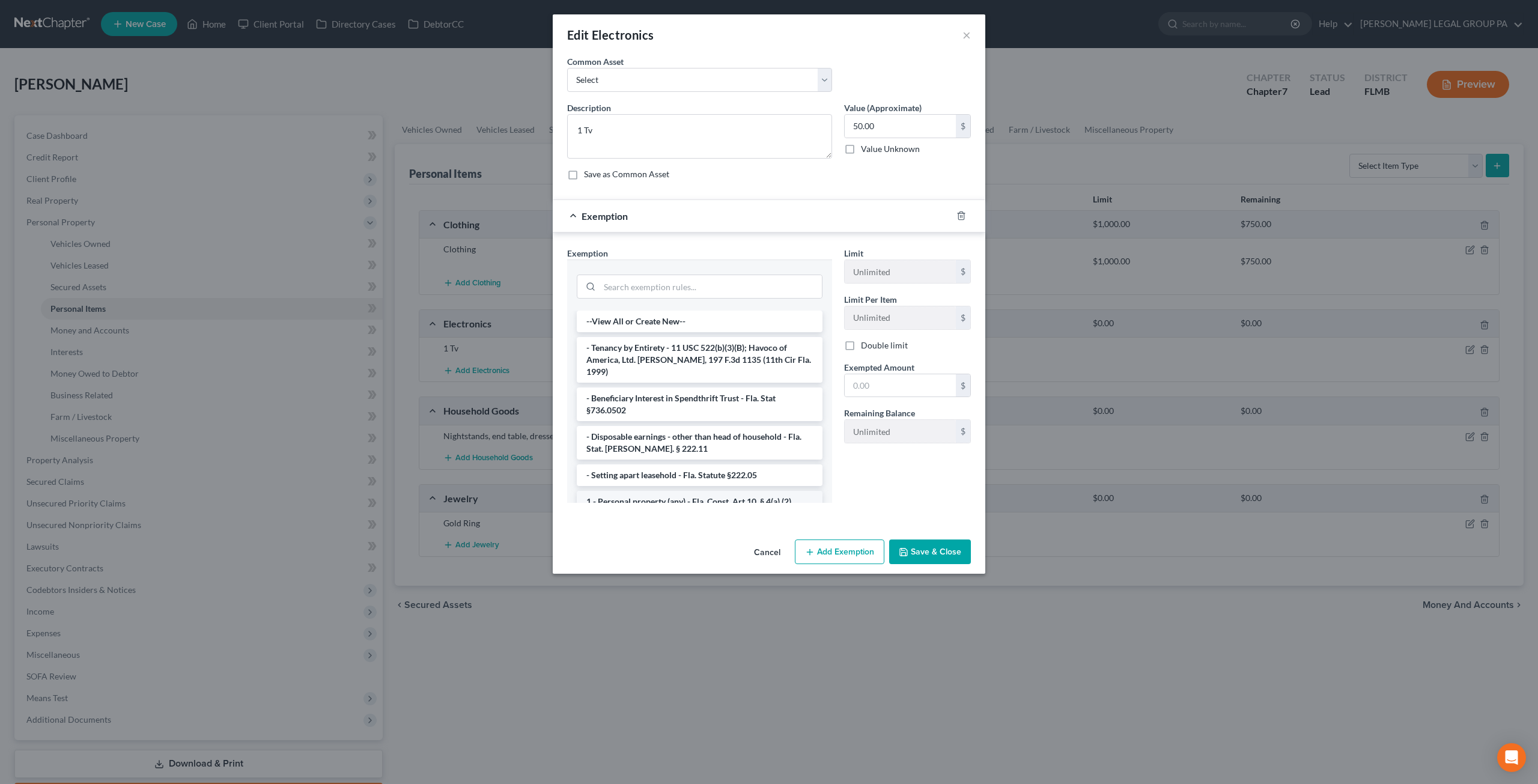
click at [658, 490] on li "1 - Personal property (any) - Fla. Const. Art.10, § 4(a) (2)" at bounding box center [700, 501] width 246 height 22
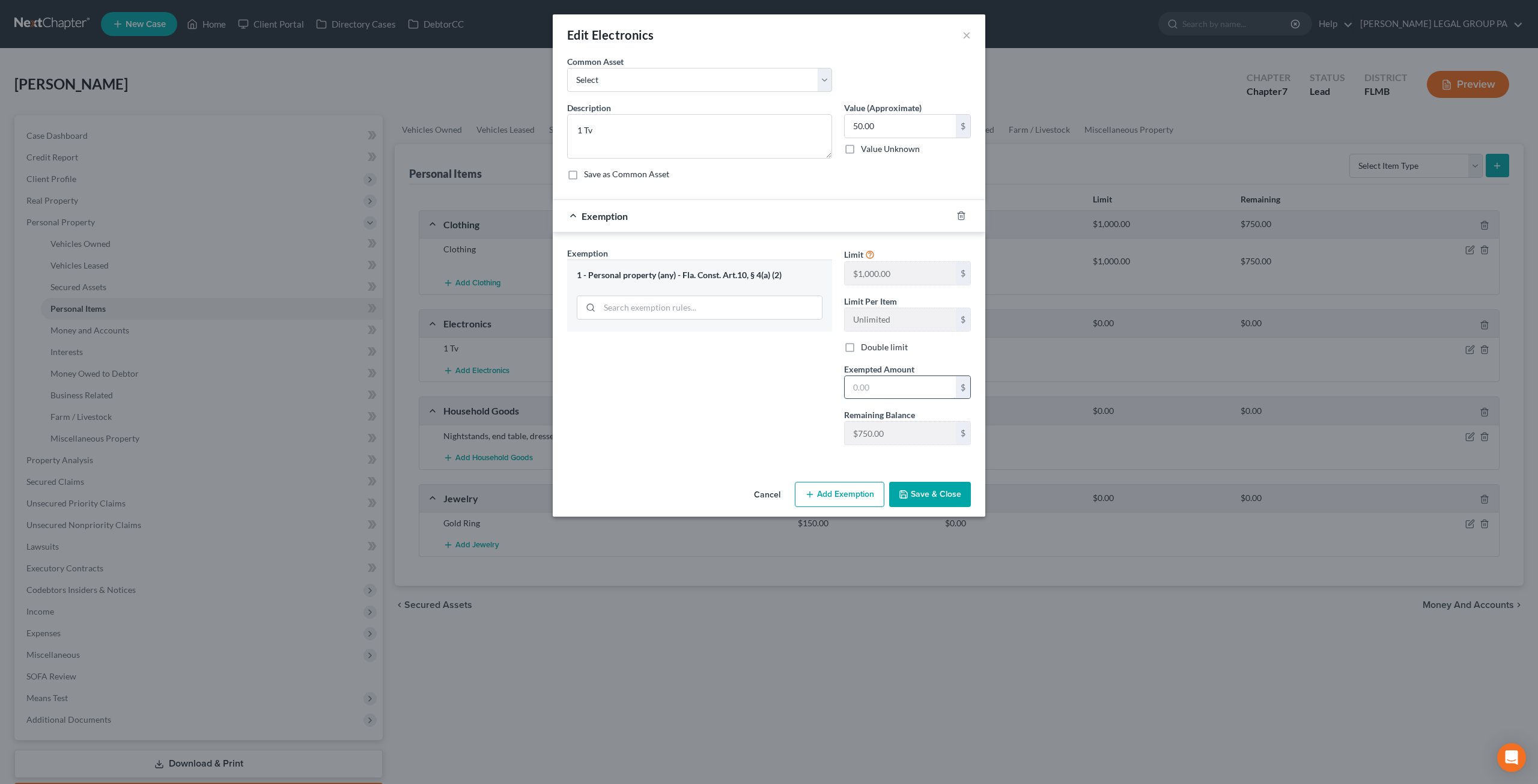
click at [890, 391] on input "text" at bounding box center [901, 387] width 111 height 23
type input "50"
click at [779, 426] on div "Exemption Set must be selected for CA. Exemption * 1 - Personal property (any) …" at bounding box center [700, 351] width 277 height 208
click at [945, 488] on button "Save & Close" at bounding box center [930, 495] width 82 height 25
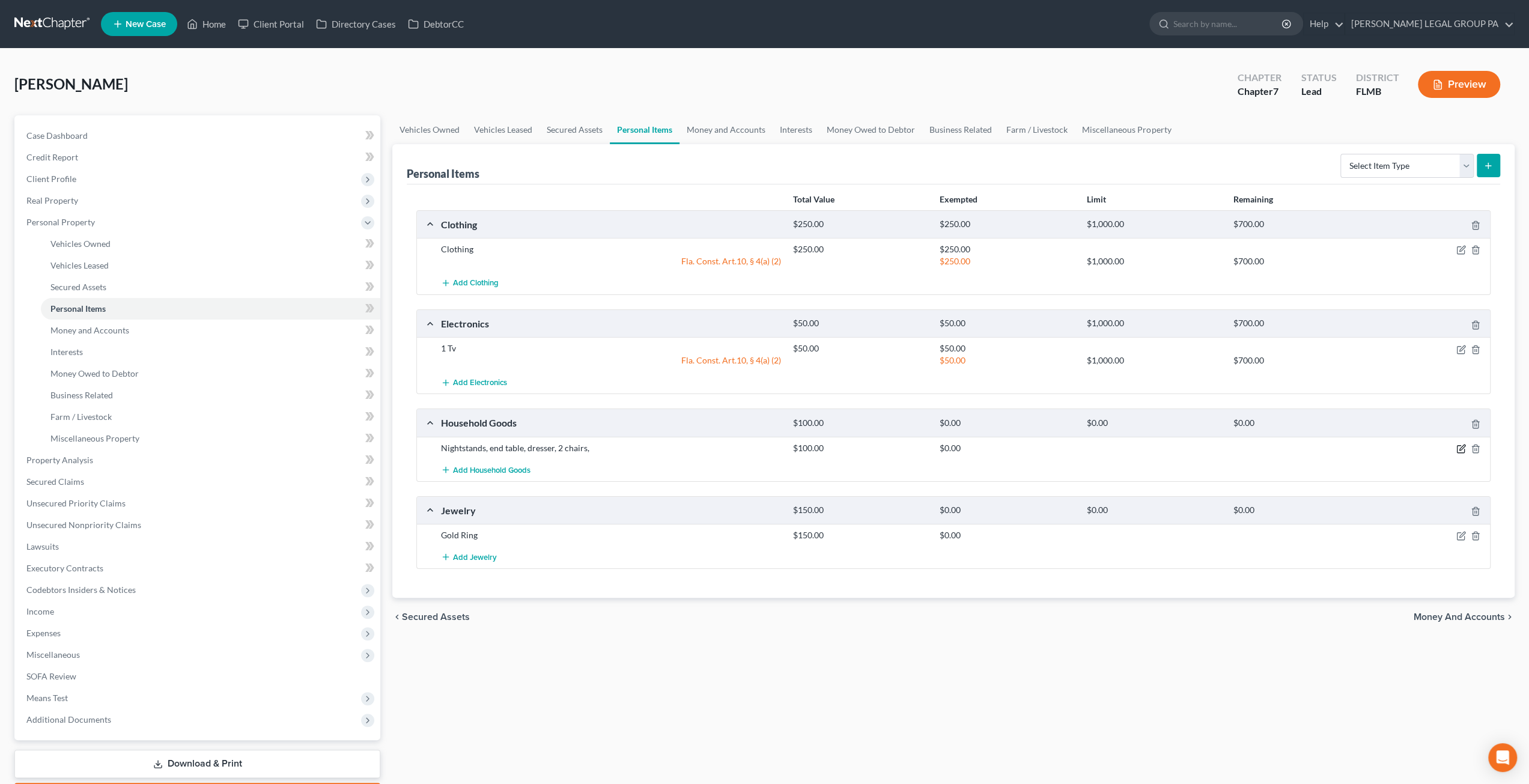
click at [1458, 445] on icon "button" at bounding box center [1461, 449] width 10 height 10
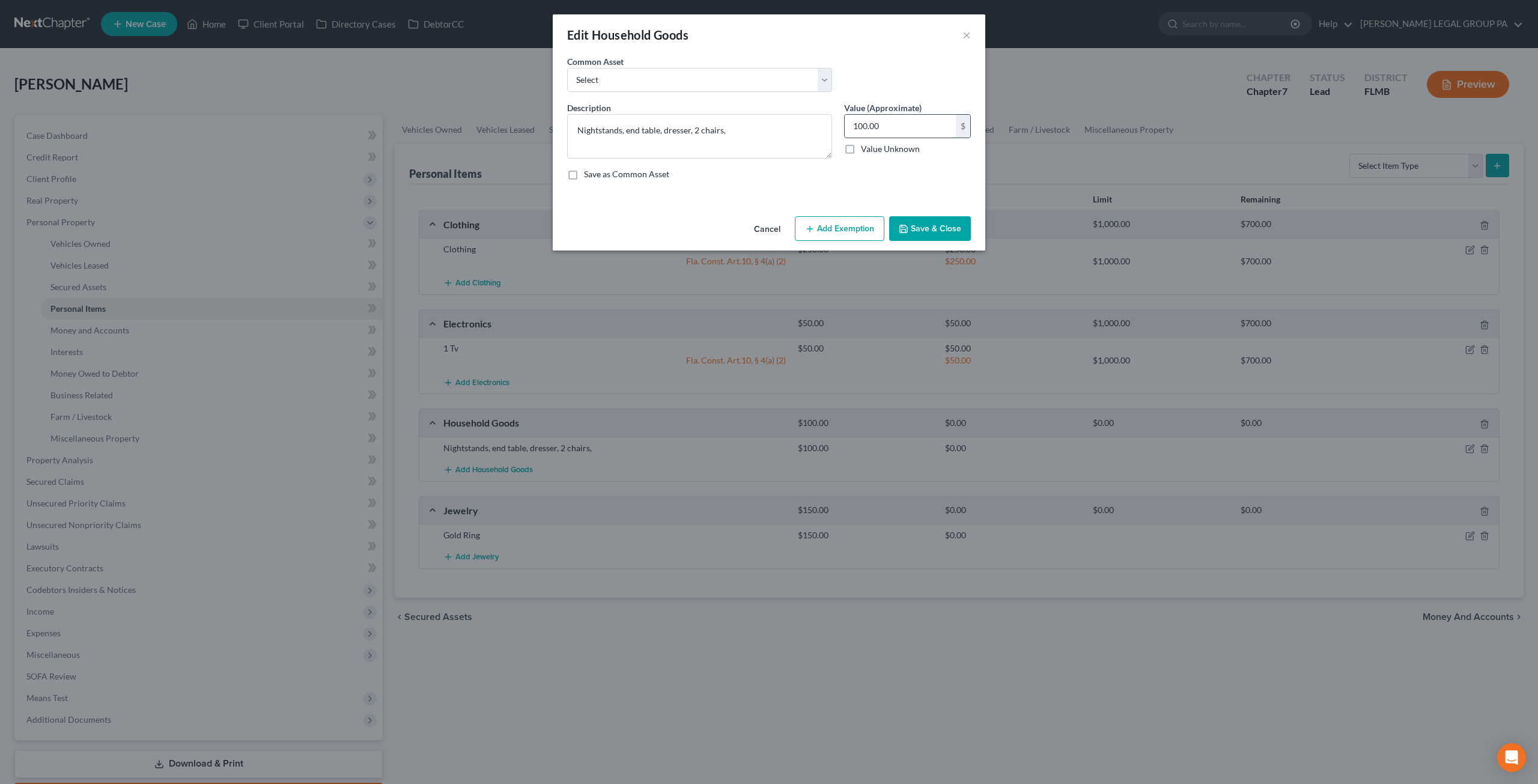
click at [898, 122] on input "100.00" at bounding box center [901, 126] width 111 height 23
type input "200"
click at [843, 219] on button "Add Exemption" at bounding box center [840, 229] width 90 height 25
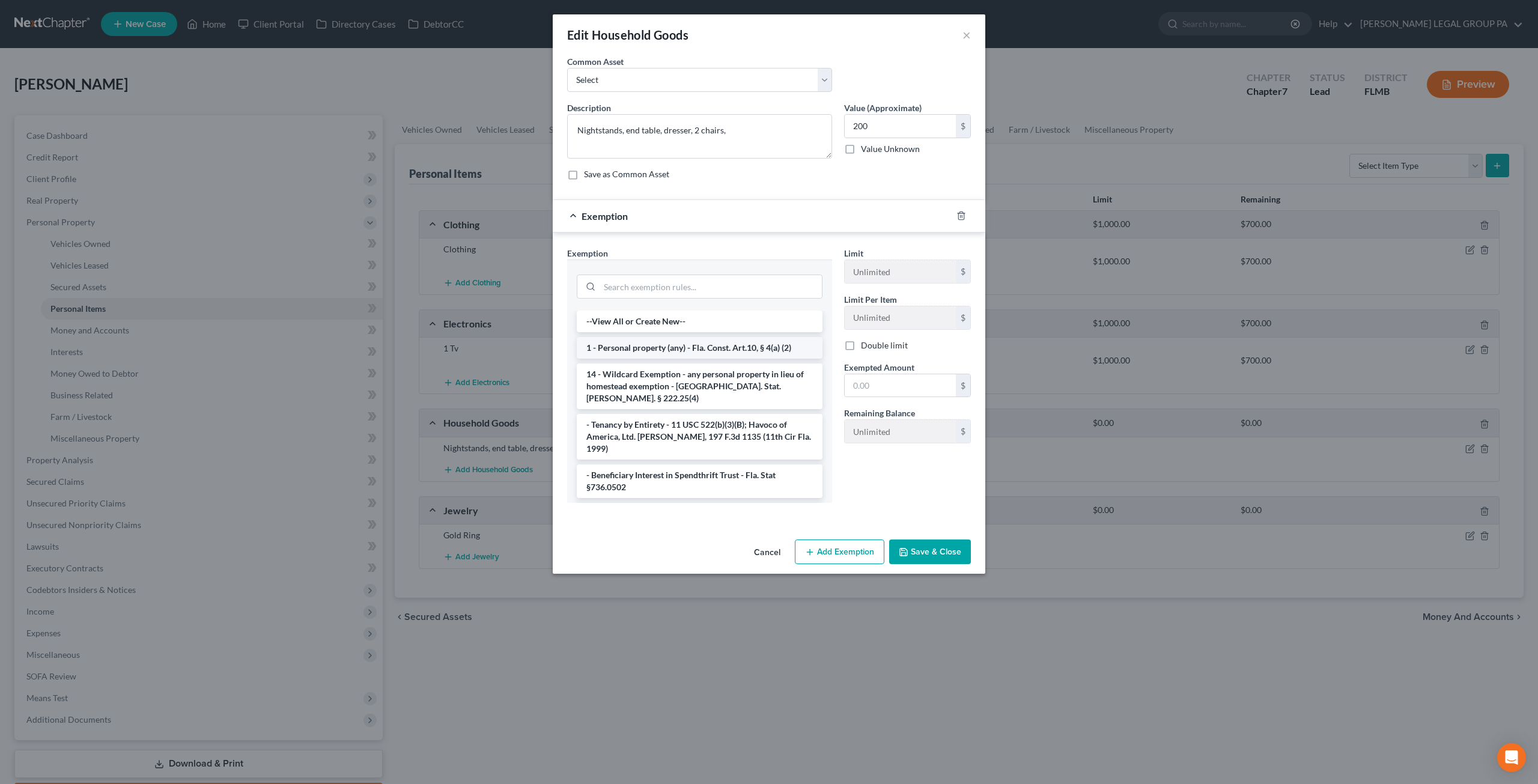
click at [669, 337] on li "1 - Personal property (any) - Fla. Const. Art.10, § 4(a) (2)" at bounding box center [700, 348] width 246 height 22
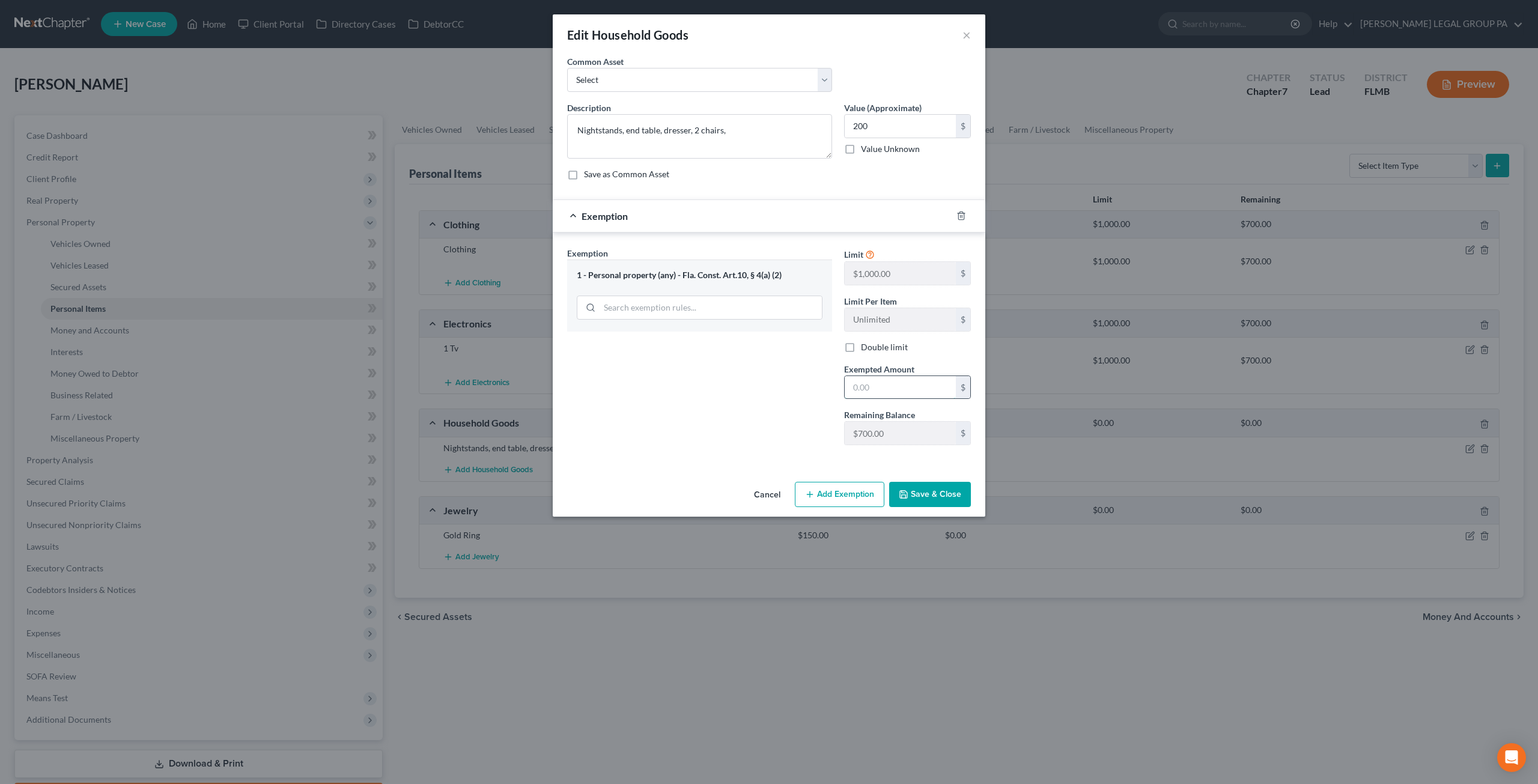
click at [894, 388] on input "text" at bounding box center [901, 387] width 111 height 23
type input "200"
click at [927, 490] on button "Save & Close" at bounding box center [930, 495] width 82 height 25
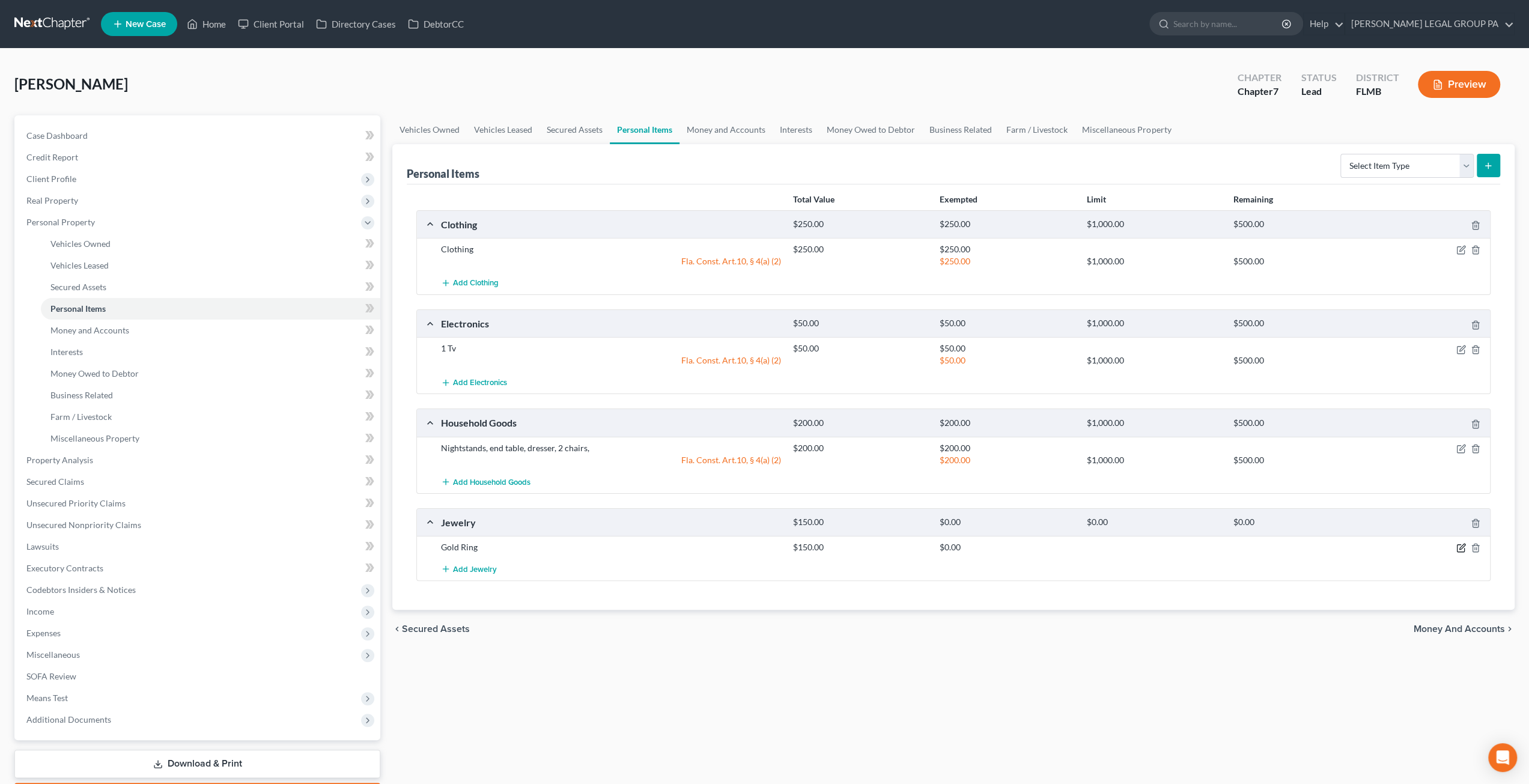
click at [1460, 545] on icon "button" at bounding box center [1462, 547] width 5 height 5
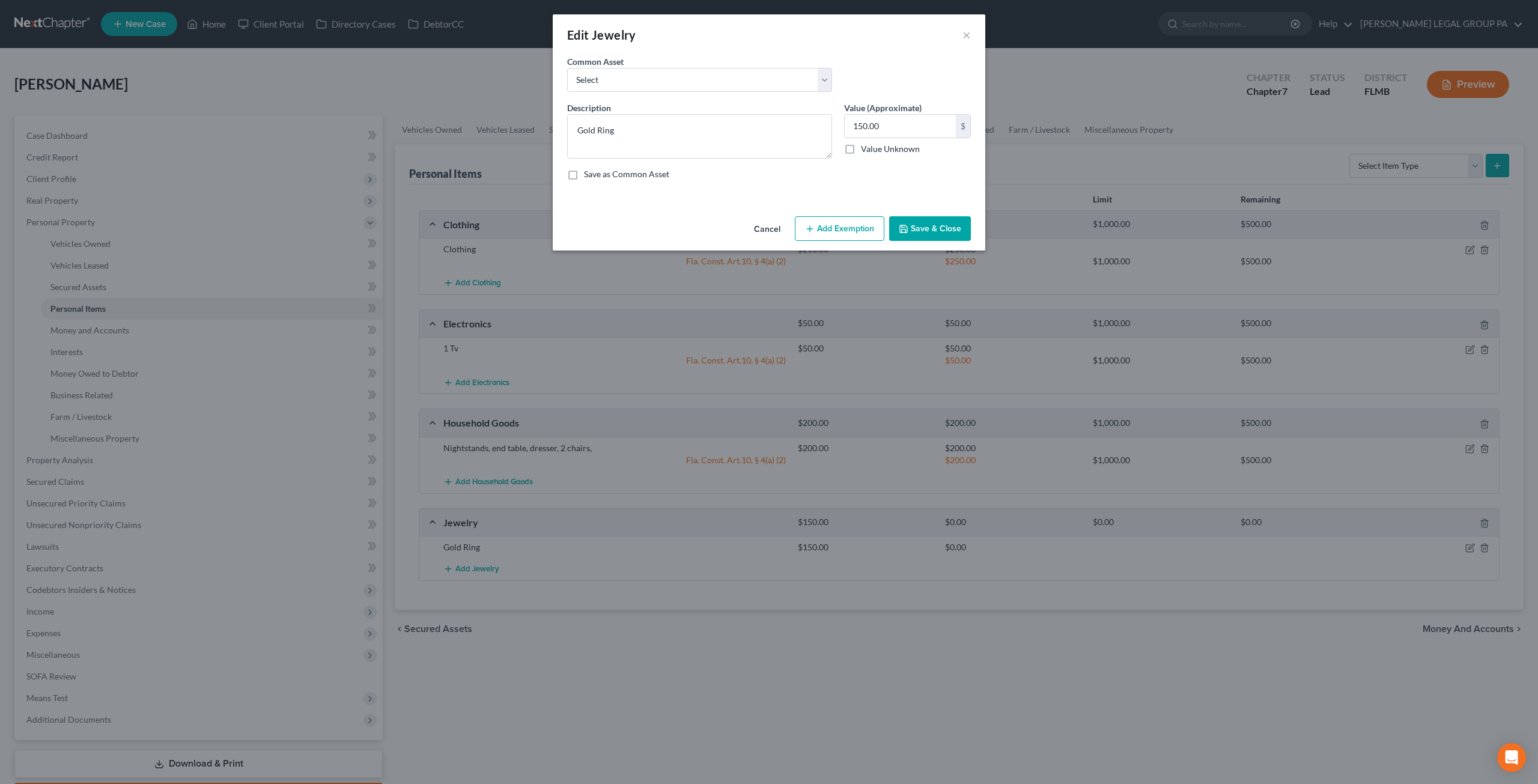
click at [816, 232] on button "Add Exemption" at bounding box center [840, 229] width 90 height 25
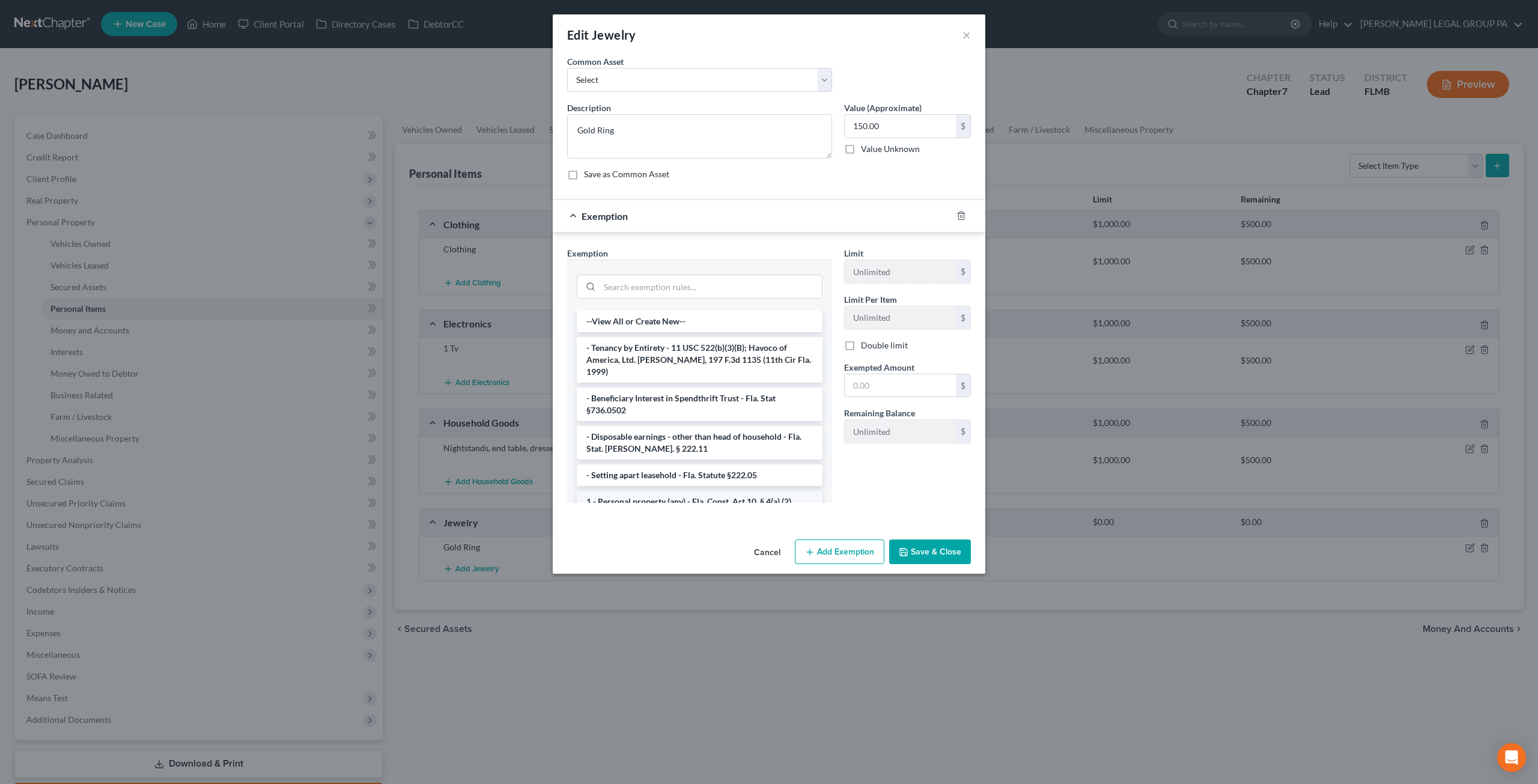
click at [668, 490] on li "1 - Personal property (any) - Fla. Const. Art.10, § 4(a) (2)" at bounding box center [700, 501] width 246 height 22
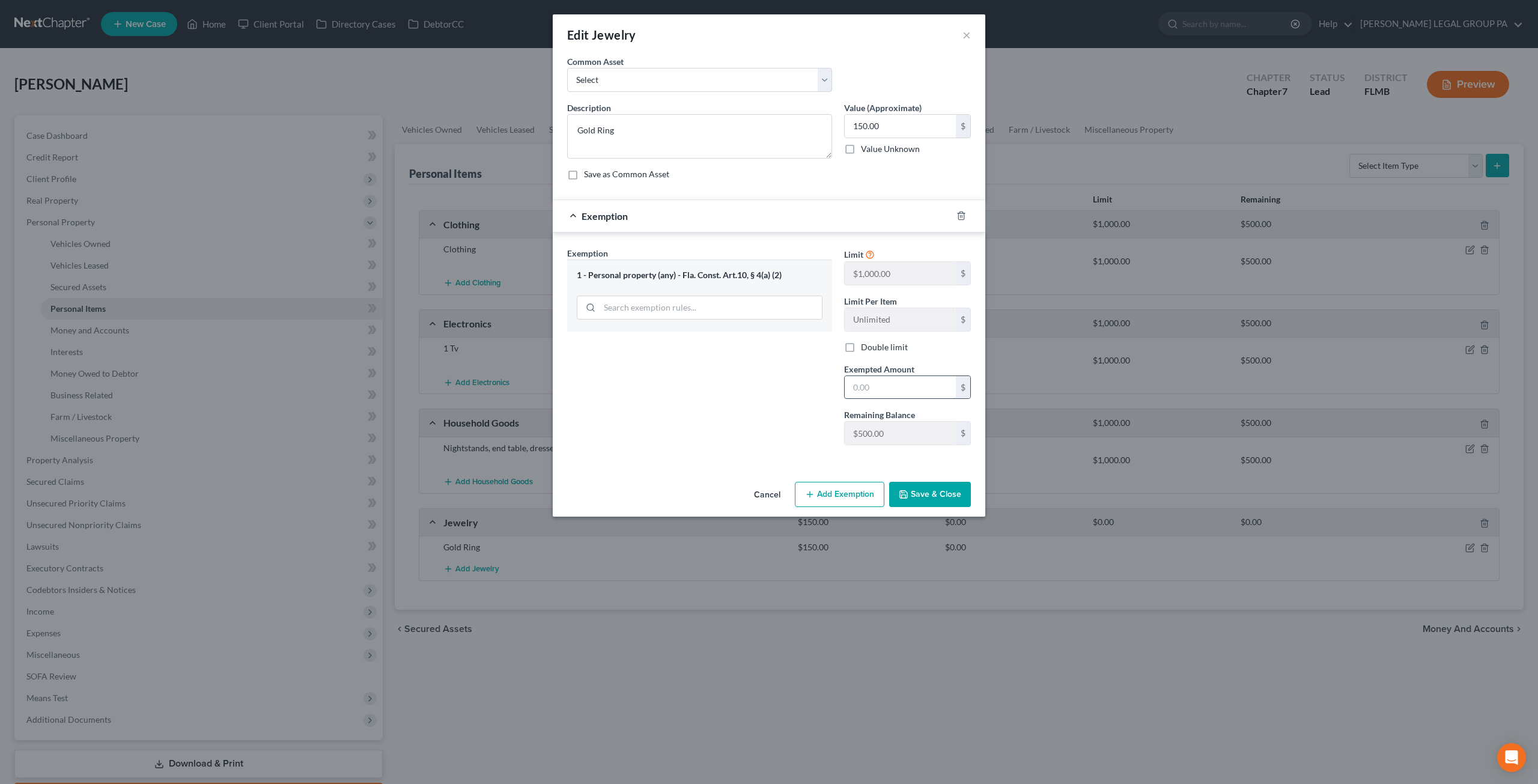
click at [898, 389] on input "text" at bounding box center [901, 387] width 111 height 23
type input "150"
click at [943, 498] on button "Save & Close" at bounding box center [930, 495] width 82 height 25
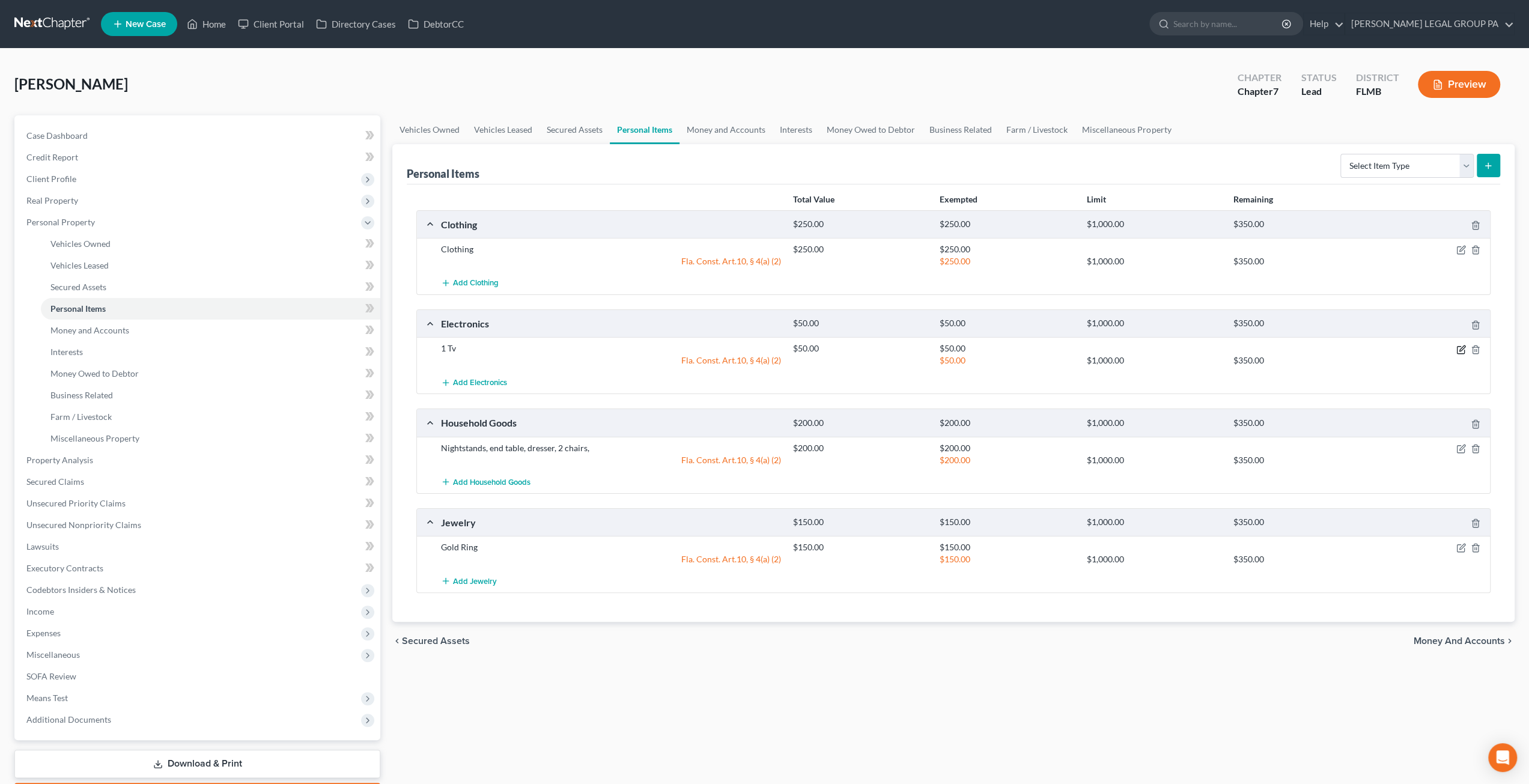
click at [1463, 345] on icon "button" at bounding box center [1462, 348] width 5 height 5
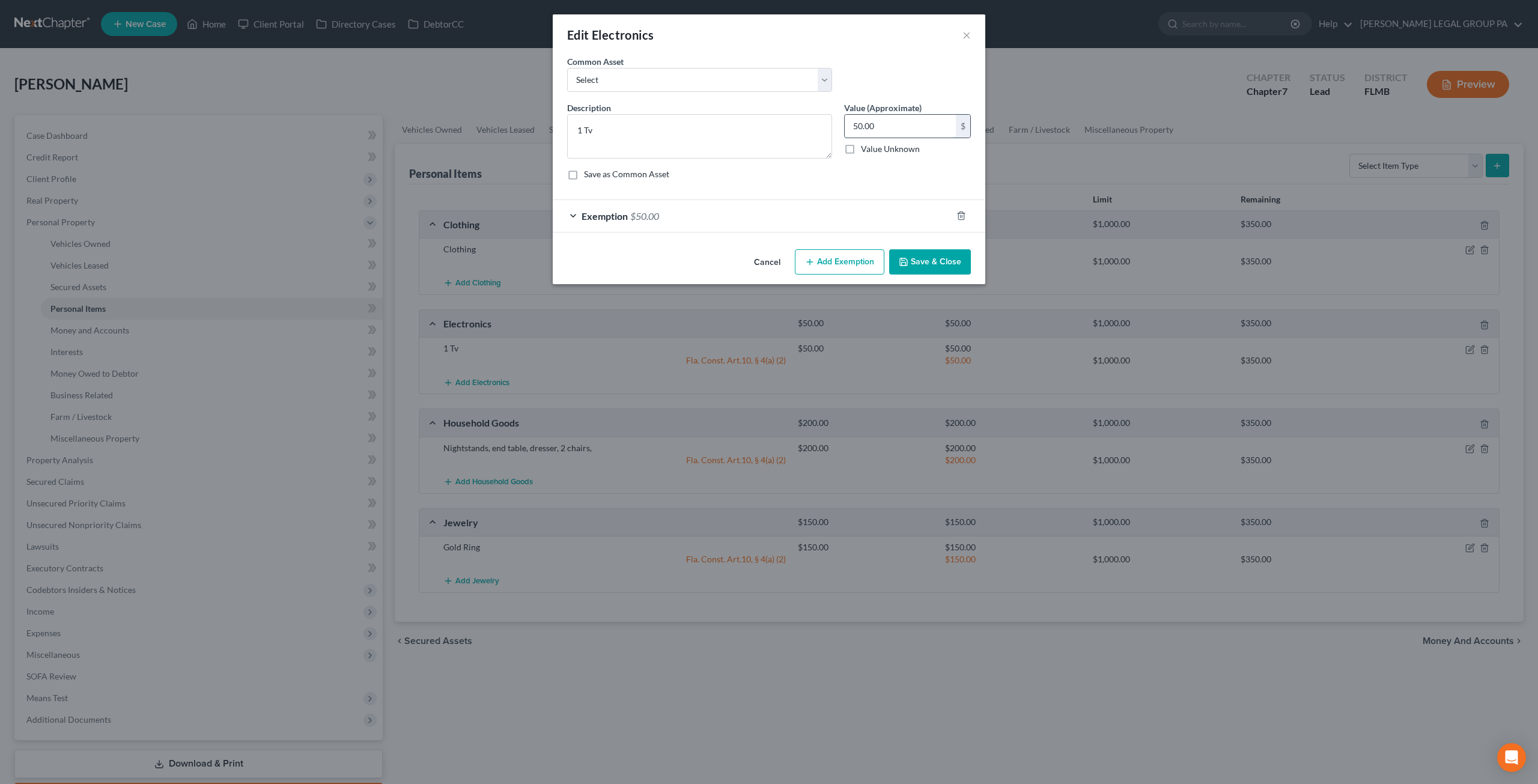
click at [899, 122] on input "50.00" at bounding box center [901, 126] width 111 height 23
type input "100"
click at [788, 221] on div "Exemption $50.00" at bounding box center [752, 216] width 399 height 32
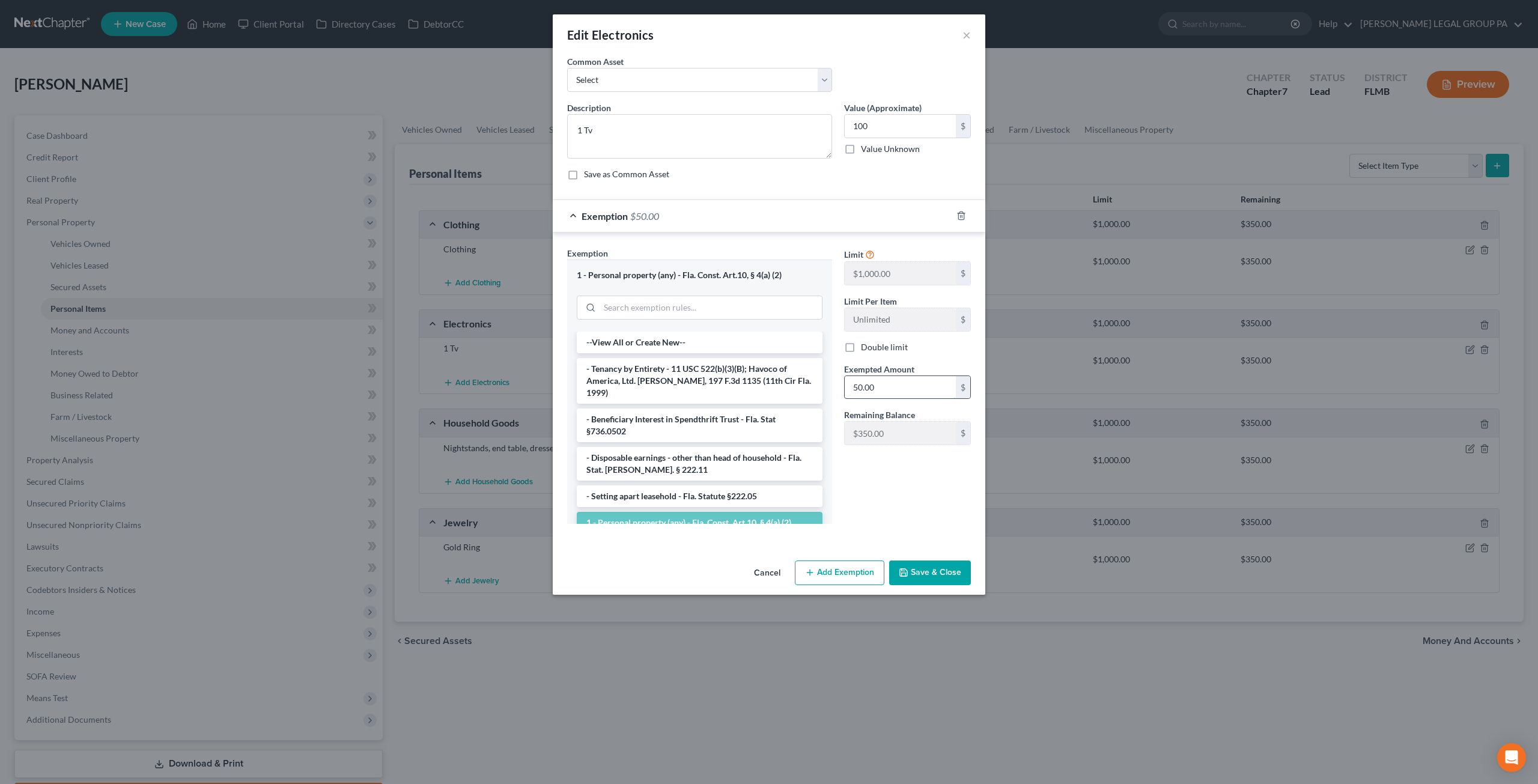
click at [878, 376] on input "50.00" at bounding box center [901, 387] width 111 height 23
type input "100"
click at [918, 568] on button "Save & Close" at bounding box center [930, 573] width 82 height 25
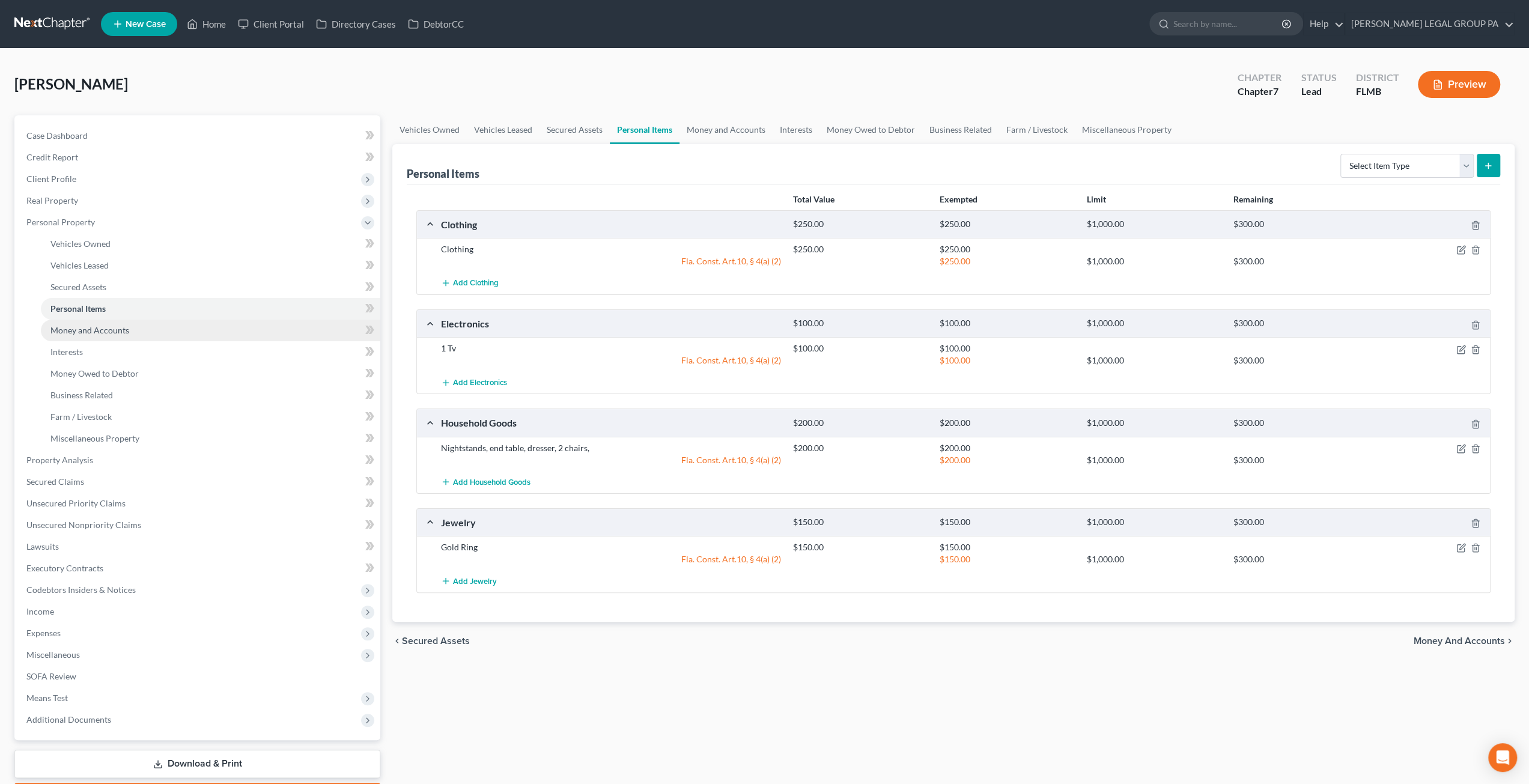
click at [117, 333] on span "Money and Accounts" at bounding box center [90, 330] width 79 height 10
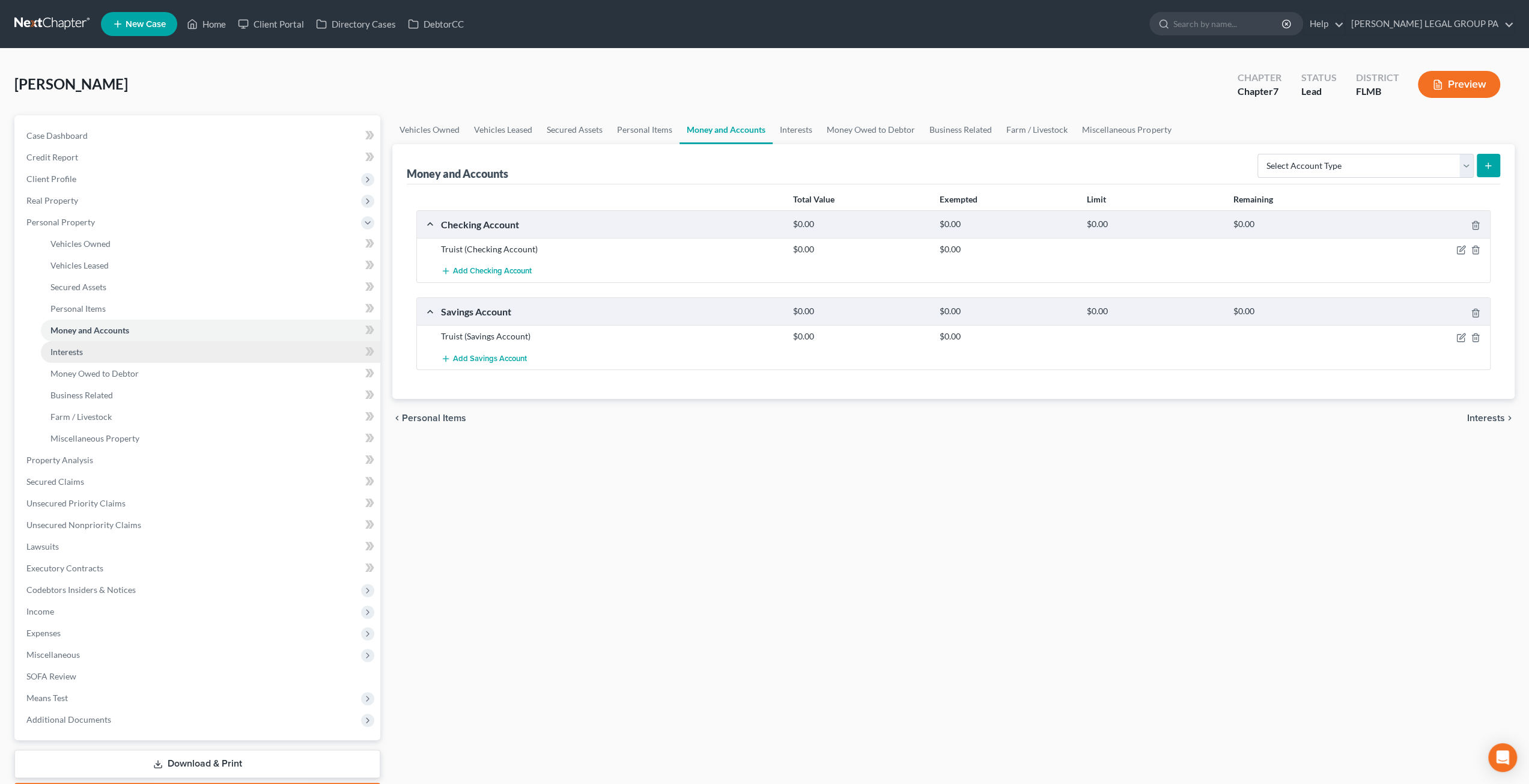
click at [100, 348] on link "Interests" at bounding box center [210, 352] width 339 height 22
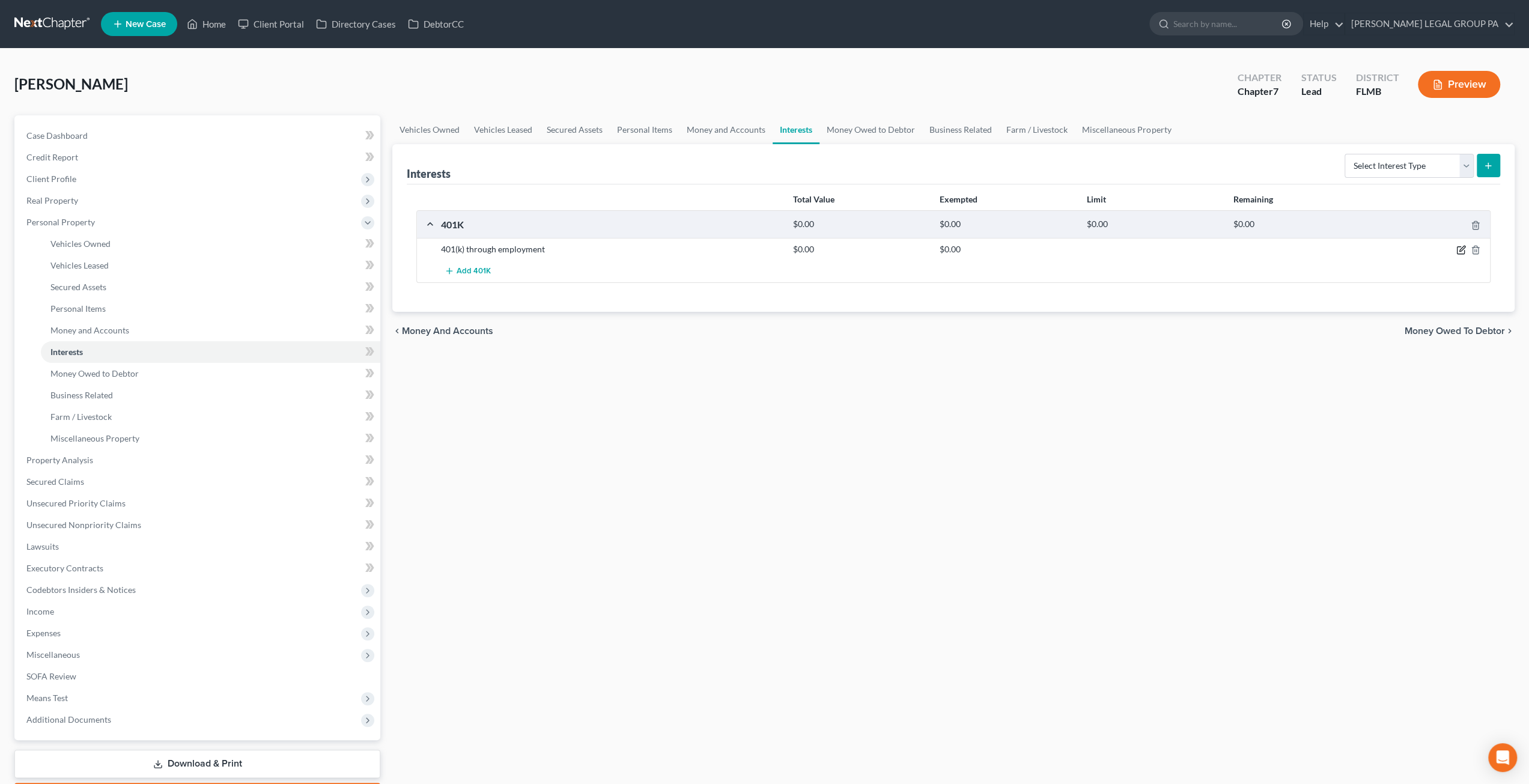
click at [1458, 249] on icon "button" at bounding box center [1461, 250] width 10 height 10
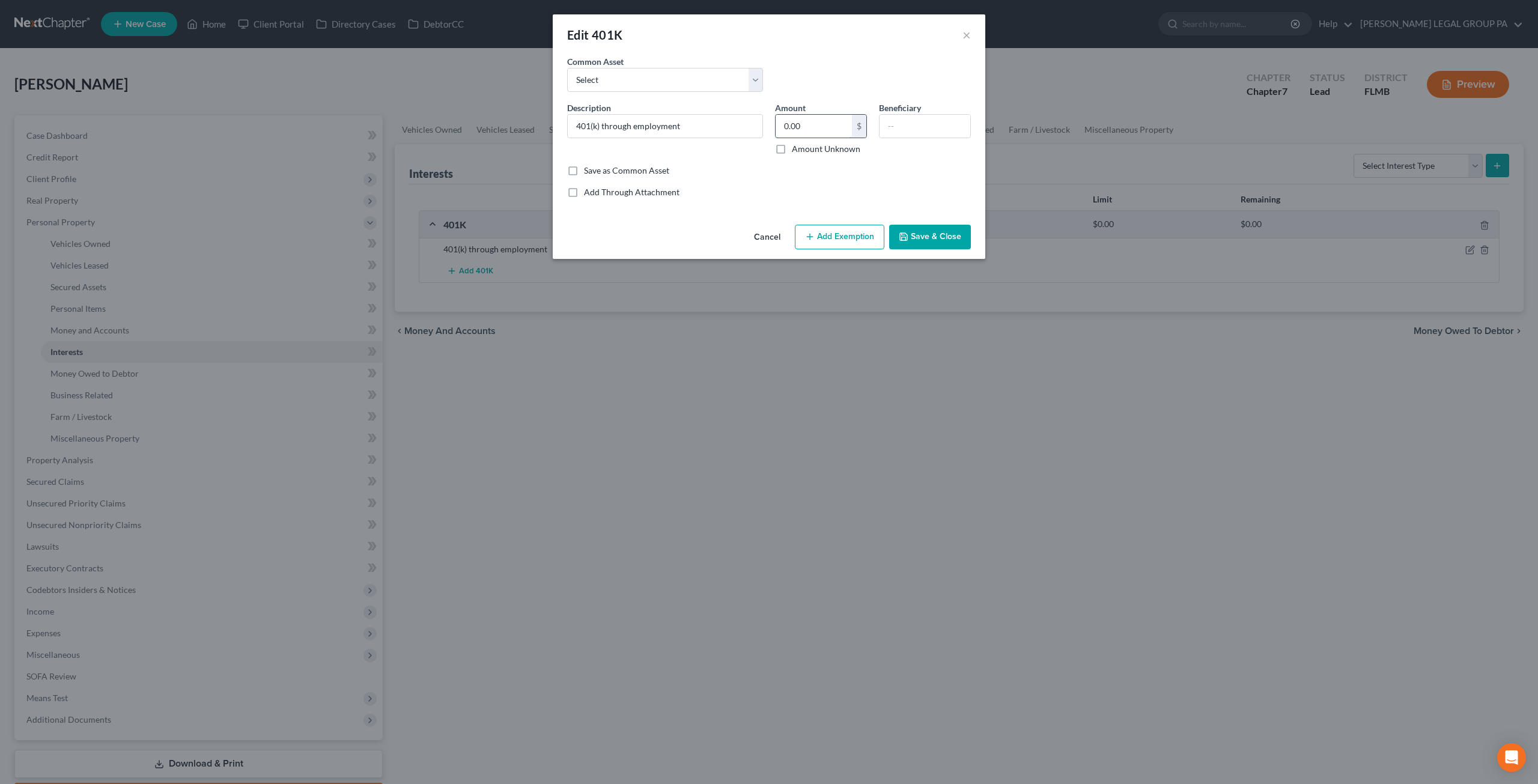
click at [830, 120] on input "0.00" at bounding box center [814, 126] width 76 height 23
type input "5,153.11"
click at [861, 237] on button "Add Exemption" at bounding box center [840, 237] width 90 height 25
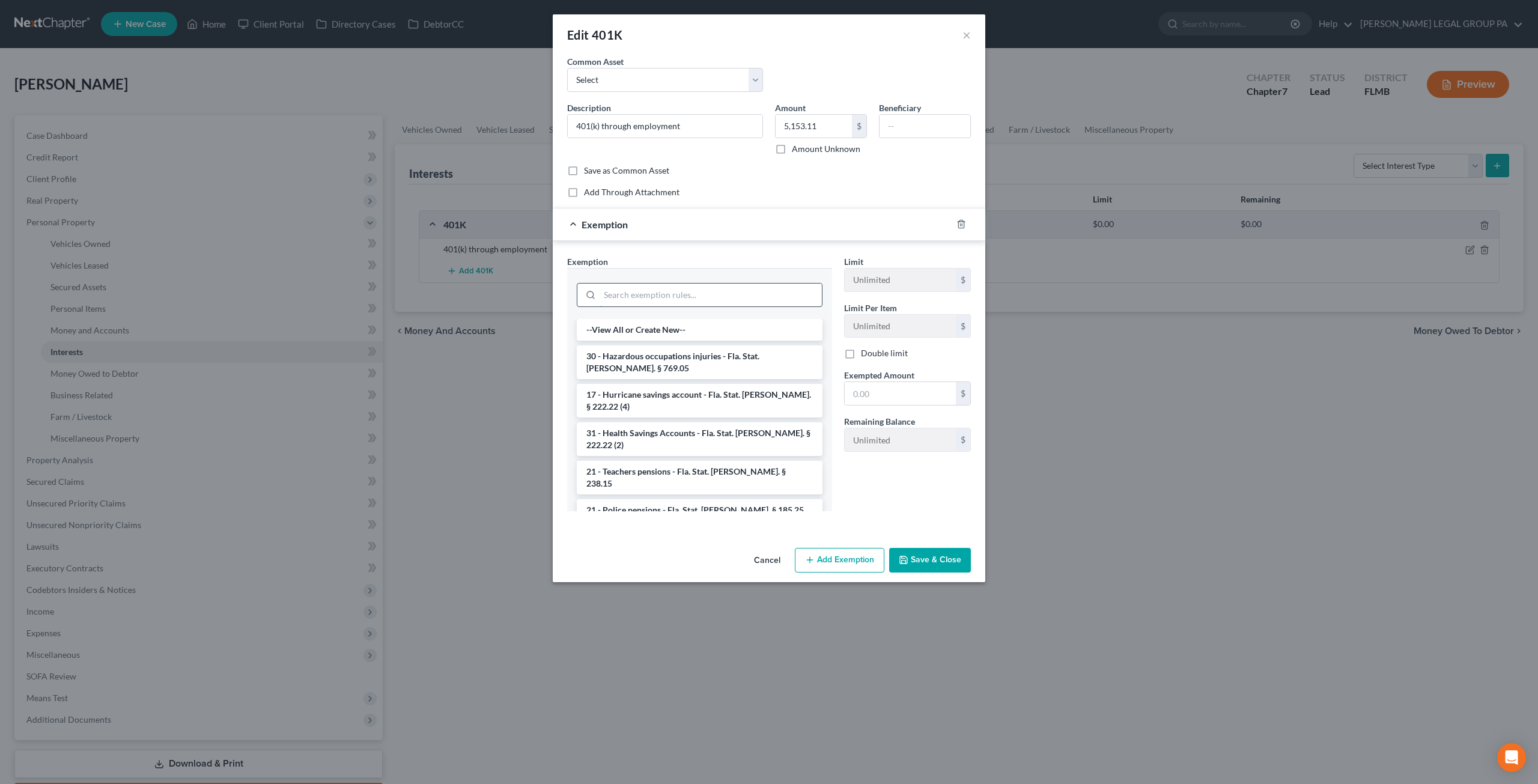
click at [678, 294] on input "search" at bounding box center [711, 295] width 222 height 23
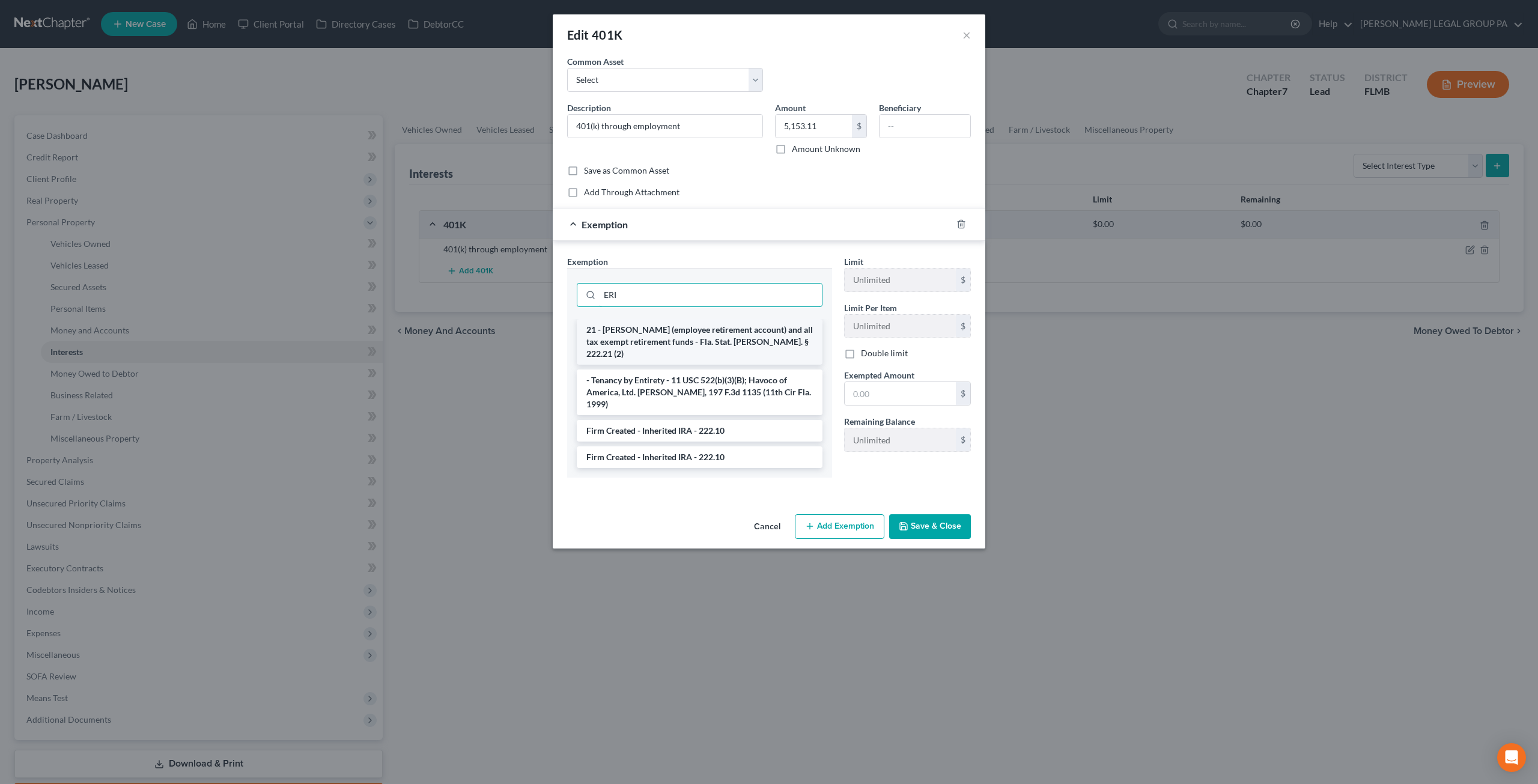
type input "ERI"
click at [680, 330] on li "21 - ERISA (employee retirement account) and all tax exempt retirement funds - …" at bounding box center [700, 341] width 246 height 45
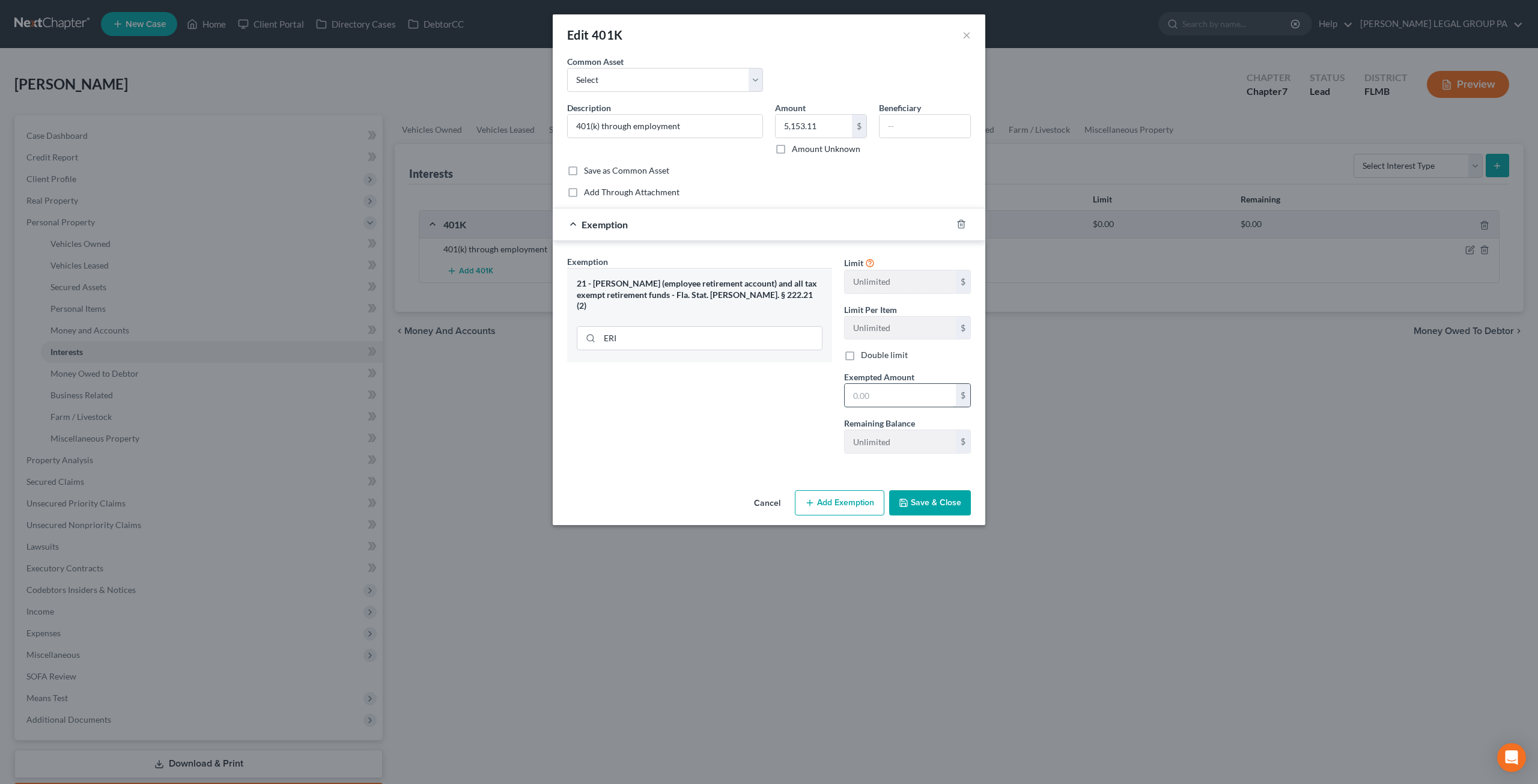
click at [898, 403] on input "text" at bounding box center [901, 395] width 111 height 23
drag, startPoint x: 907, startPoint y: 396, endPoint x: 771, endPoint y: 384, distance: 136.5
click at [771, 384] on div "Exemption Set must be selected for CA. Exemption * 21 - ERISA (employee retirem…" at bounding box center [769, 360] width 416 height 208
type input "5,153.11"
click at [921, 501] on button "Save & Close" at bounding box center [930, 502] width 82 height 25
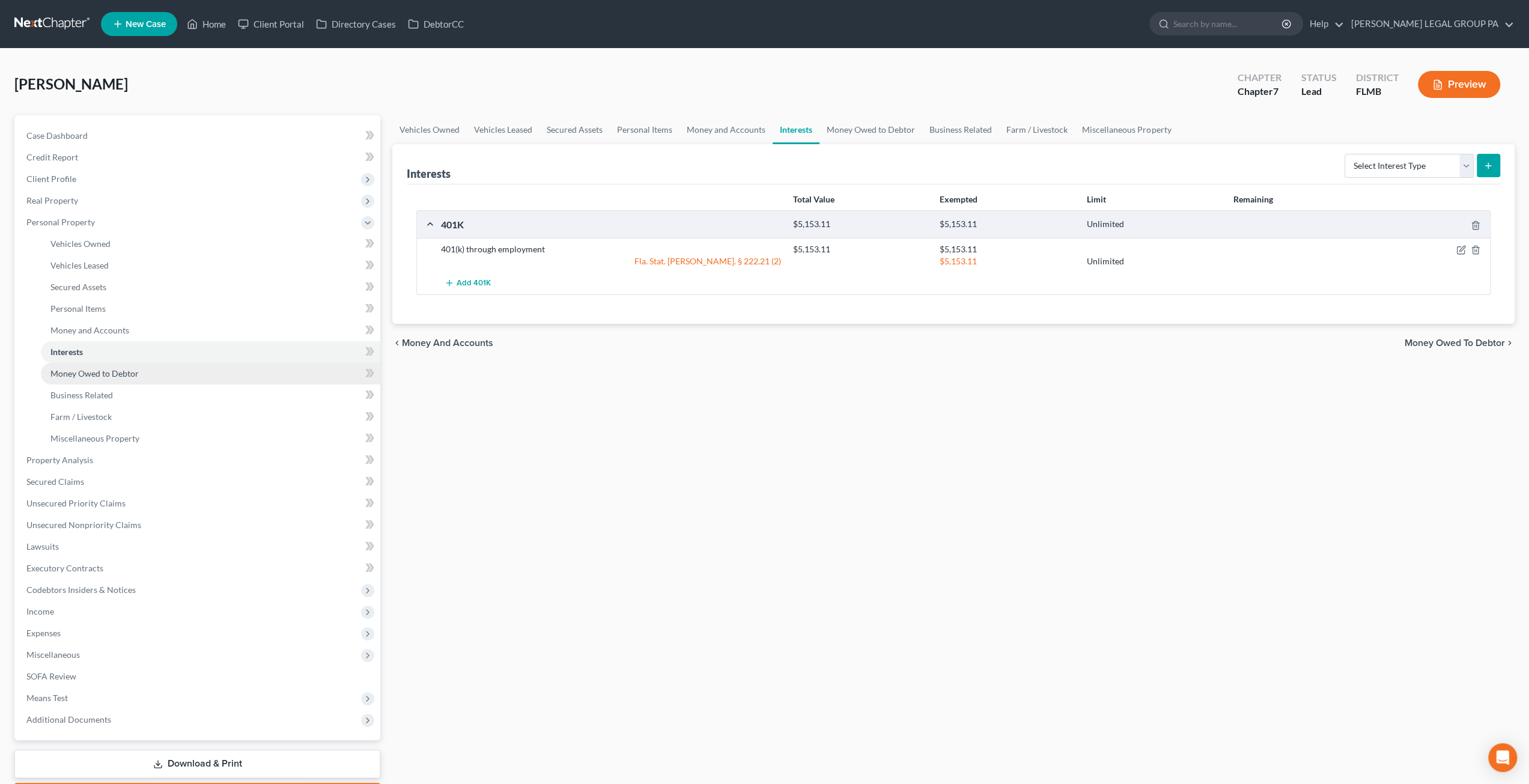
click at [149, 375] on link "Money Owed to Debtor" at bounding box center [210, 374] width 339 height 22
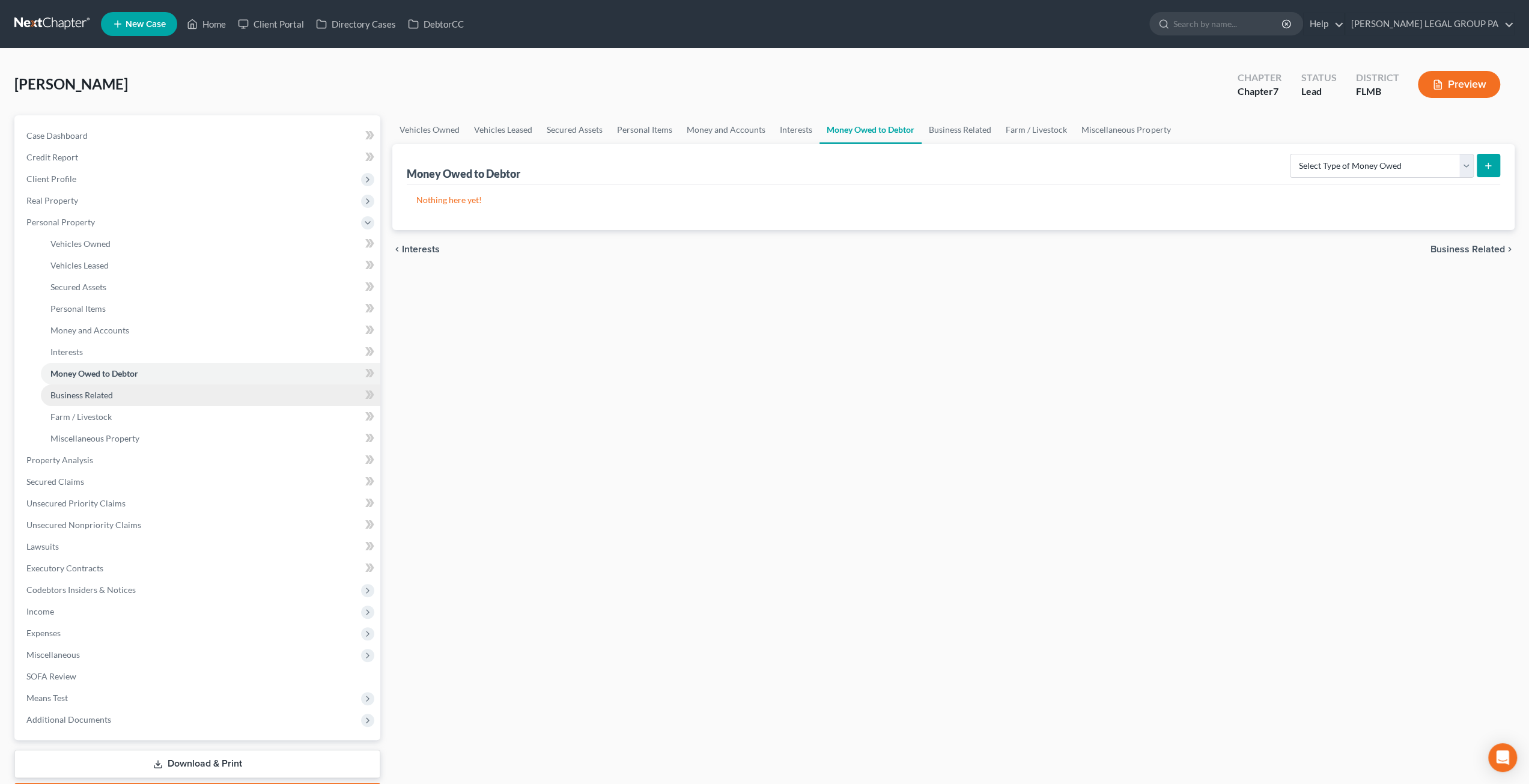
click at [81, 401] on link "Business Related" at bounding box center [210, 395] width 339 height 22
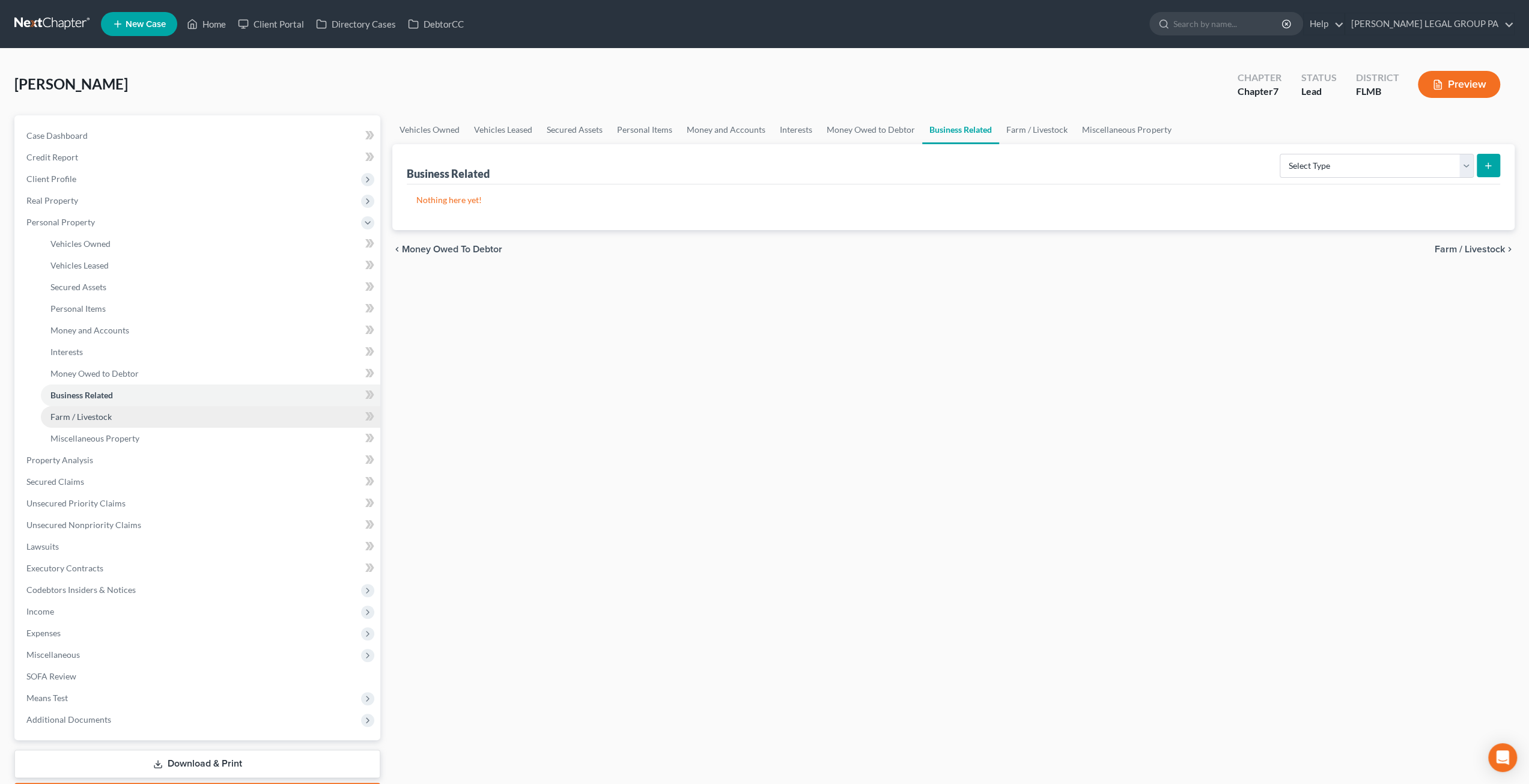
click at [92, 412] on span "Farm / Livestock" at bounding box center [81, 417] width 61 height 10
click at [94, 439] on span "Miscellaneous Property" at bounding box center [94, 438] width 89 height 10
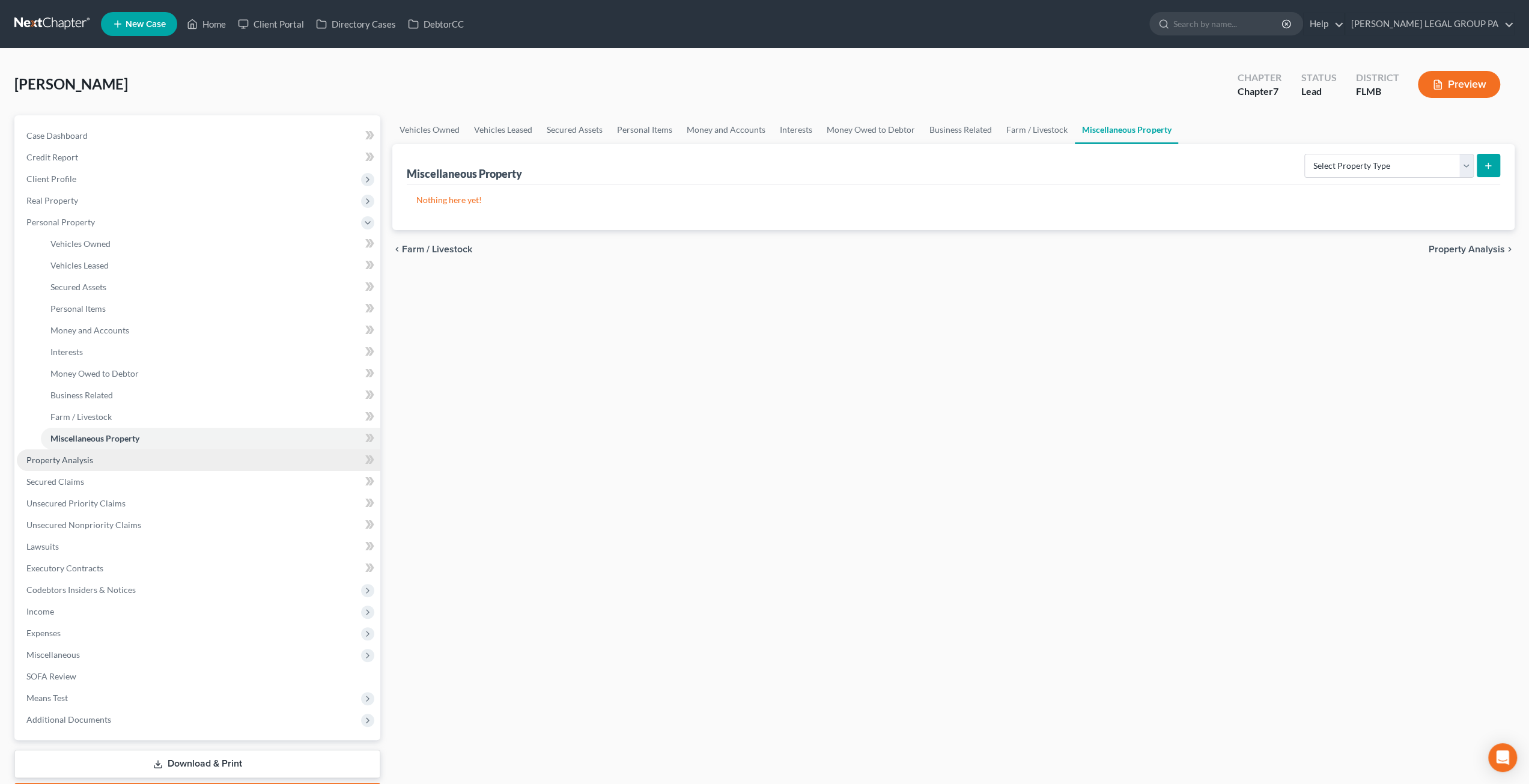
click at [79, 457] on span "Property Analysis" at bounding box center [60, 460] width 67 height 10
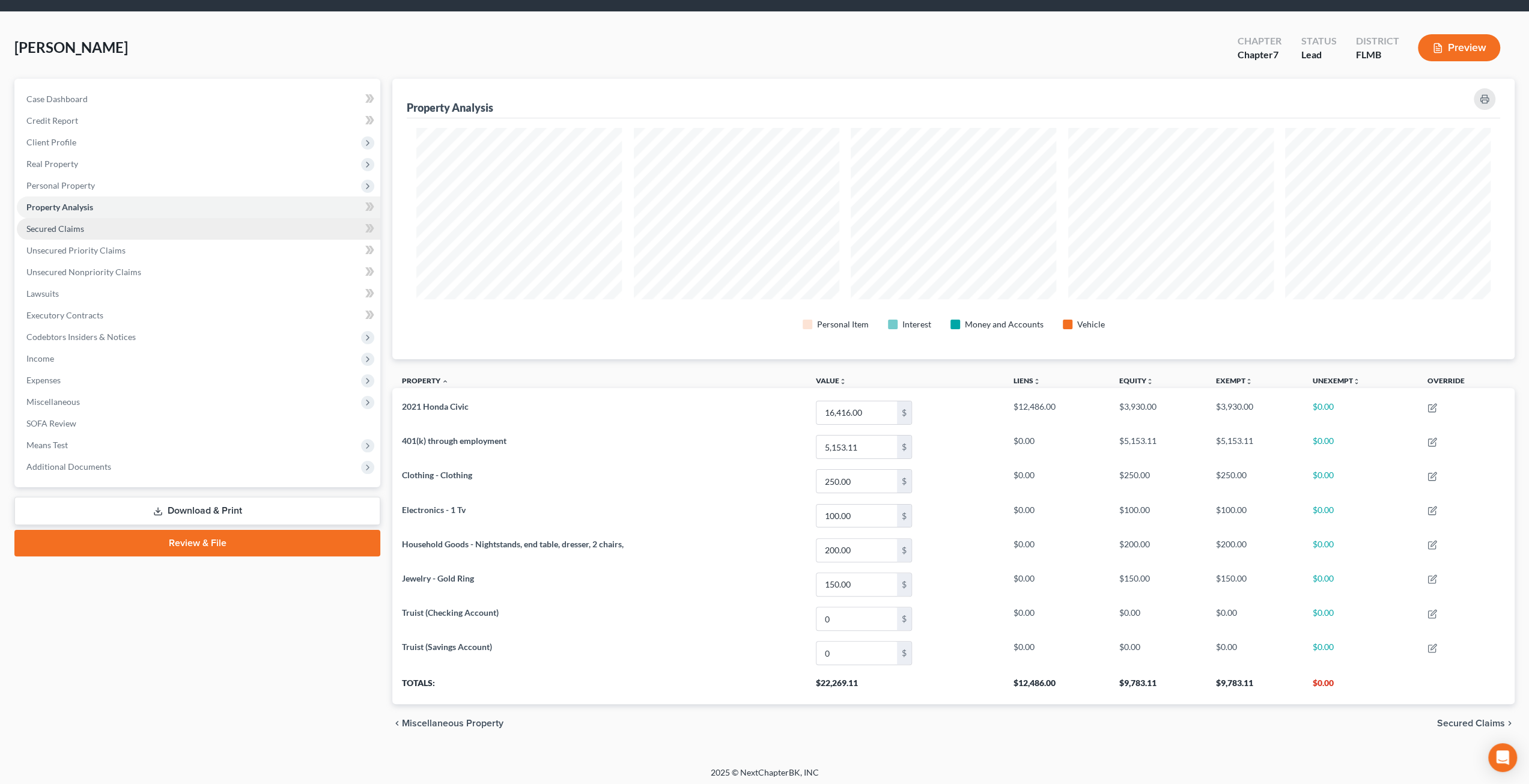
click at [68, 228] on span "Secured Claims" at bounding box center [55, 228] width 58 height 10
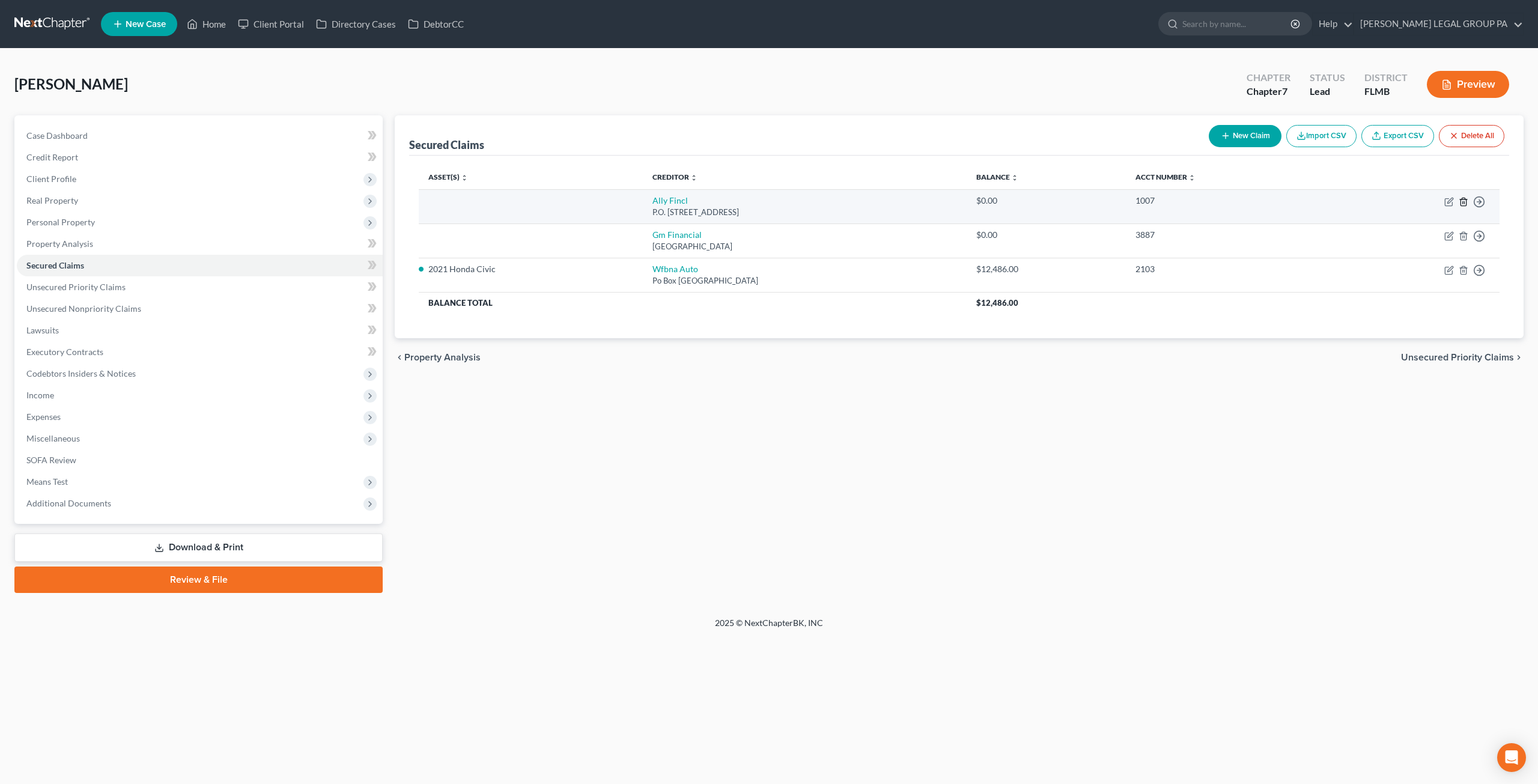
click at [1464, 201] on line "button" at bounding box center [1464, 202] width 0 height 2
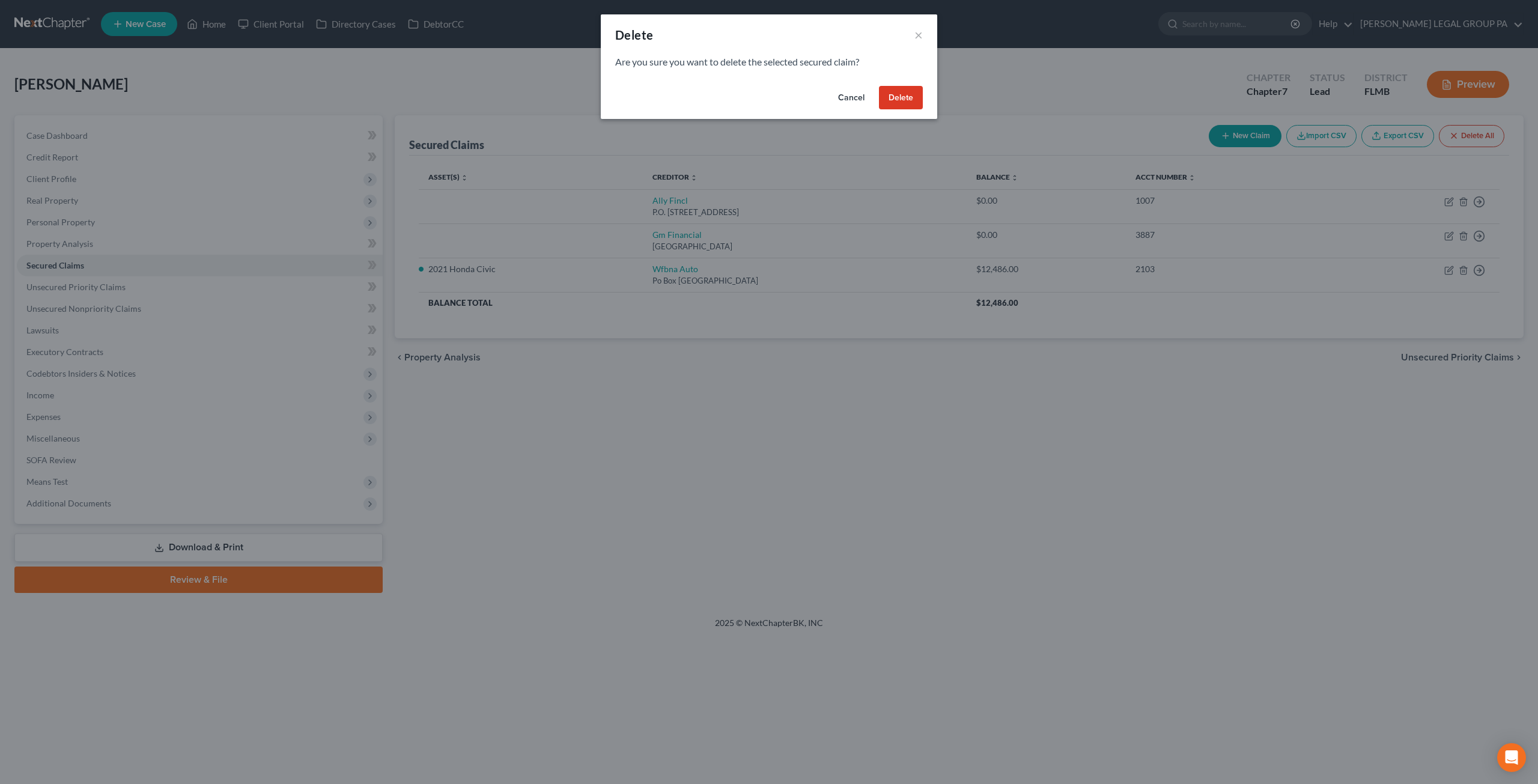
click at [900, 98] on button "Delete" at bounding box center [901, 98] width 44 height 24
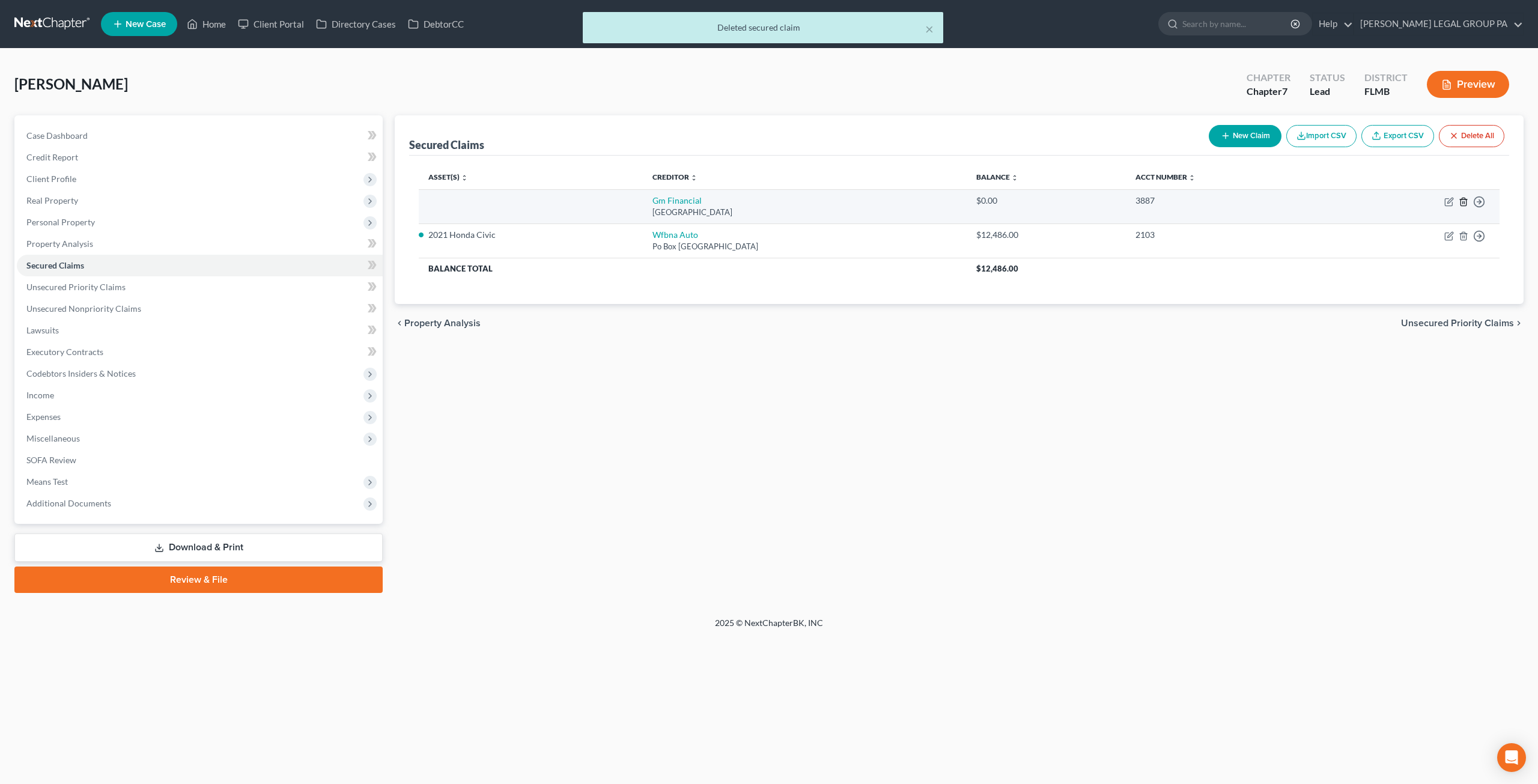
click at [1464, 201] on line "button" at bounding box center [1464, 202] width 0 height 2
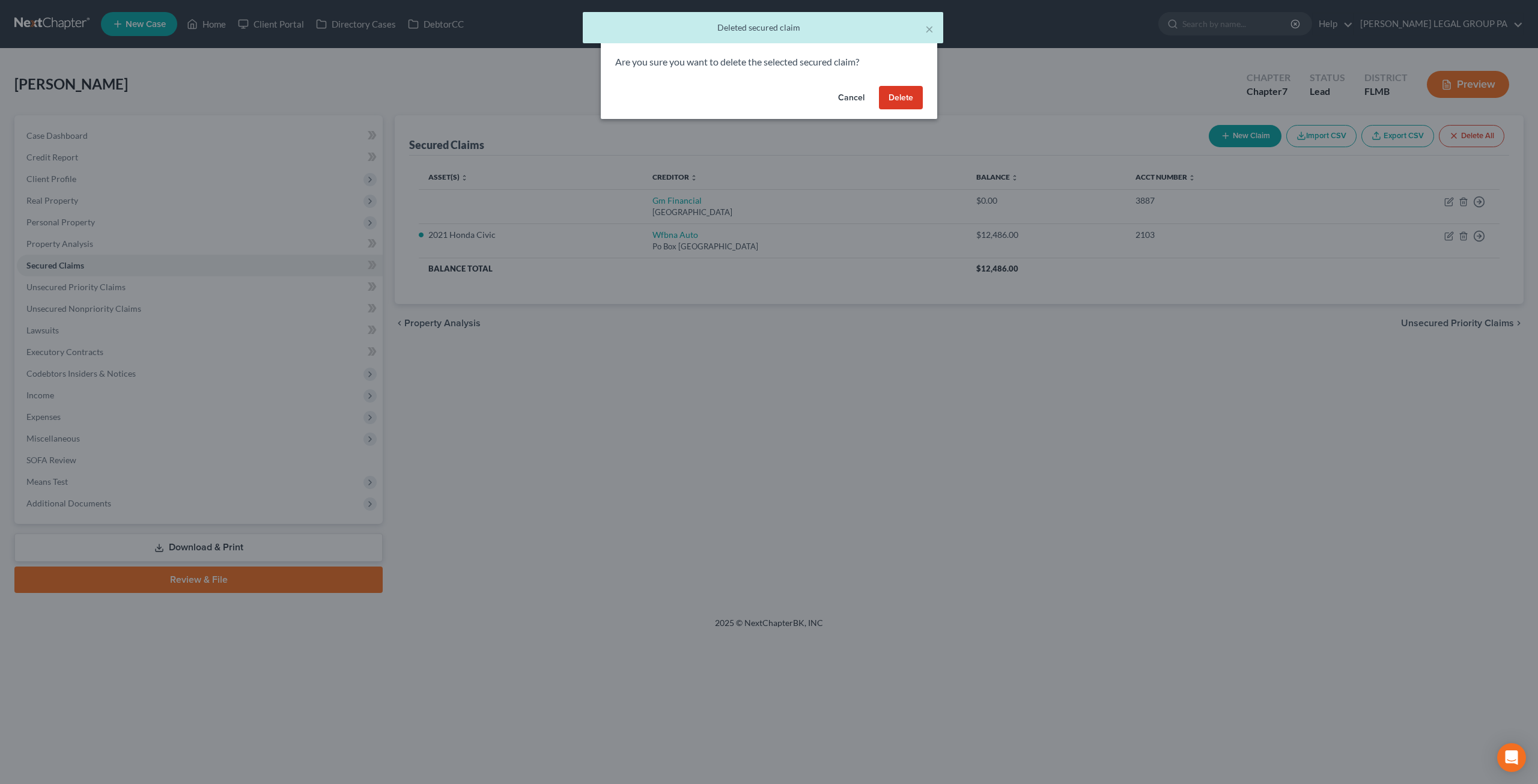
click at [910, 96] on button "Delete" at bounding box center [901, 98] width 44 height 24
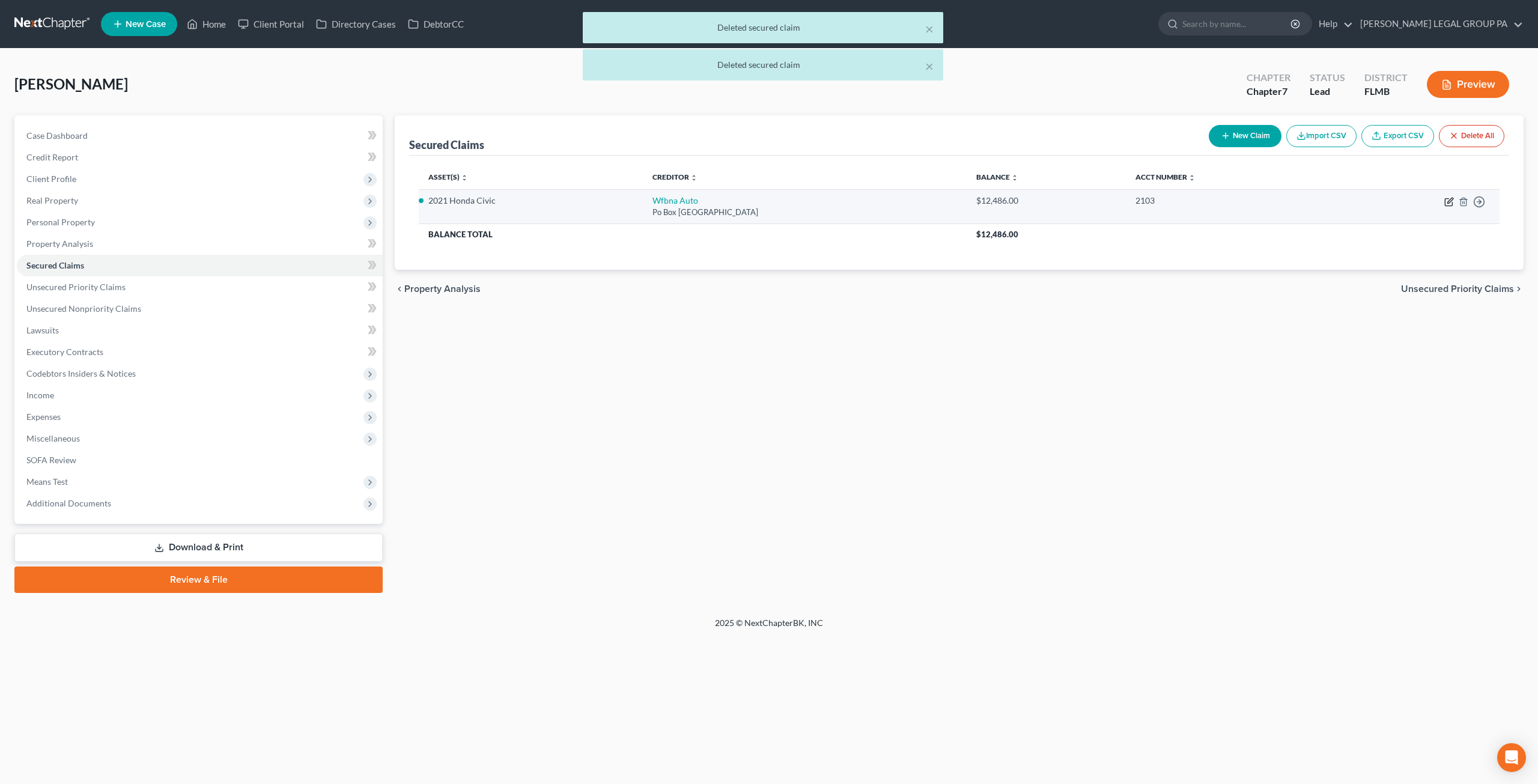
click at [1446, 198] on icon "button" at bounding box center [1450, 202] width 10 height 10
select select "28"
select select "6"
select select "0"
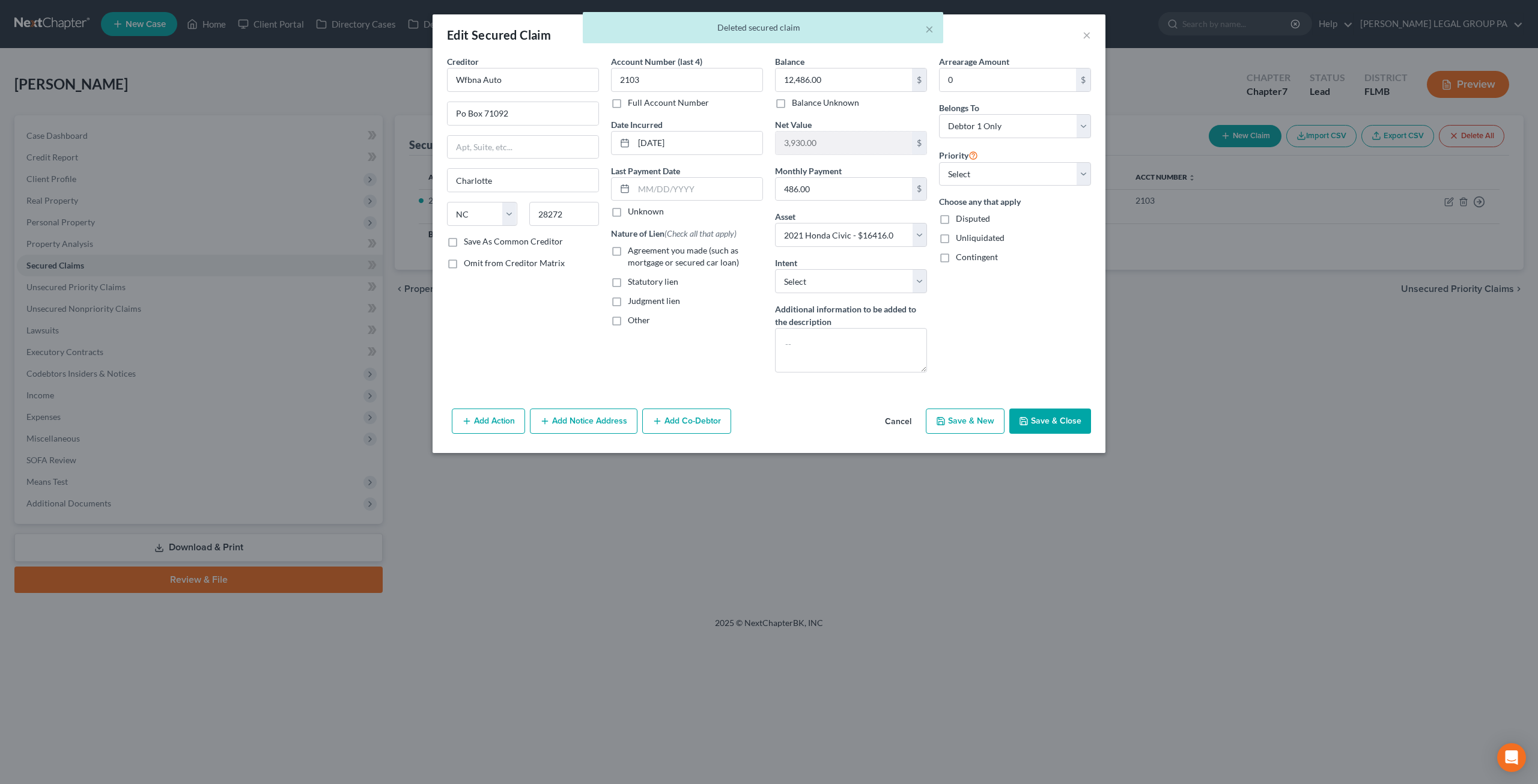
click at [1059, 418] on button "Save & Close" at bounding box center [1050, 421] width 82 height 25
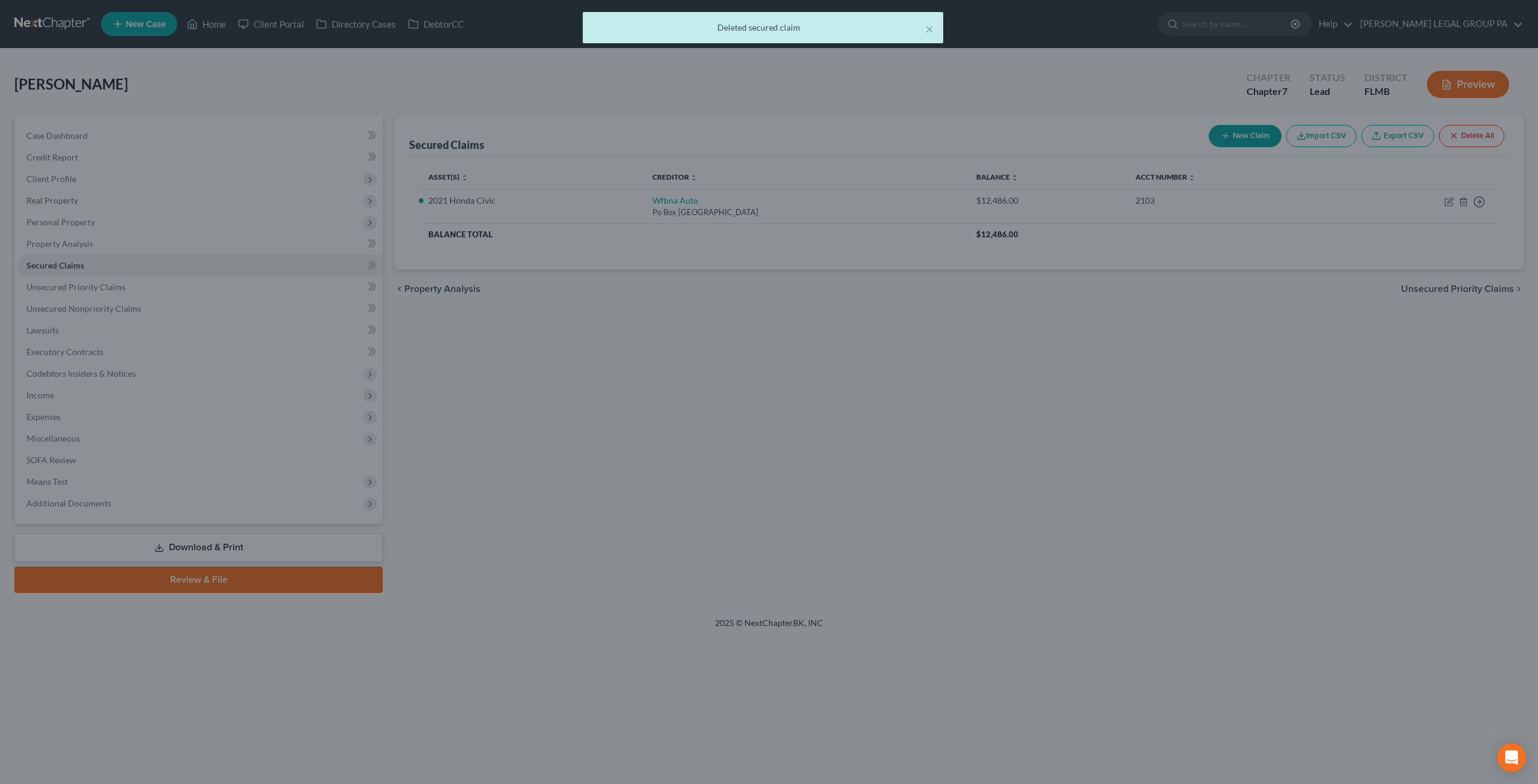
select select "6"
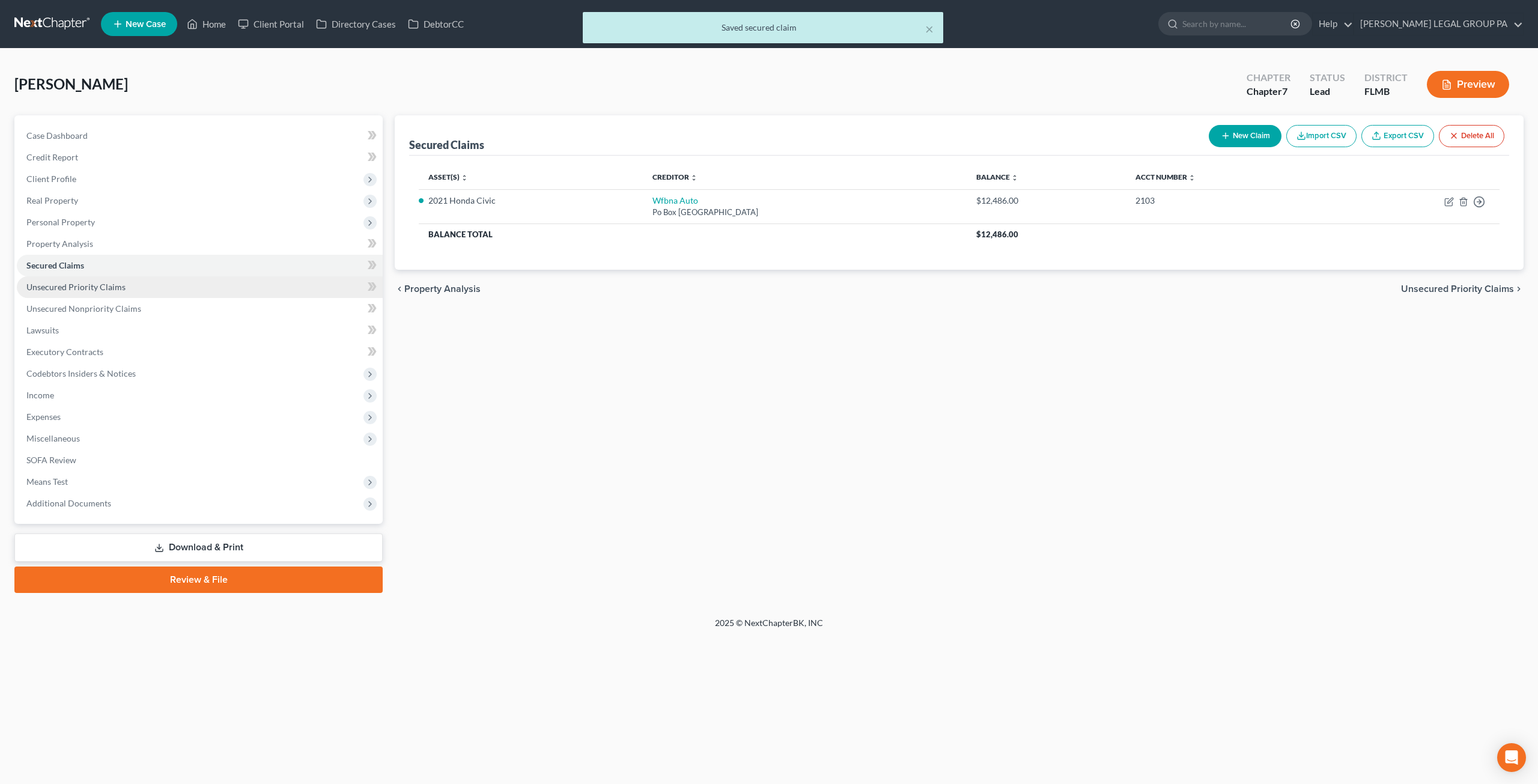
click at [94, 282] on span "Unsecured Priority Claims" at bounding box center [76, 286] width 99 height 10
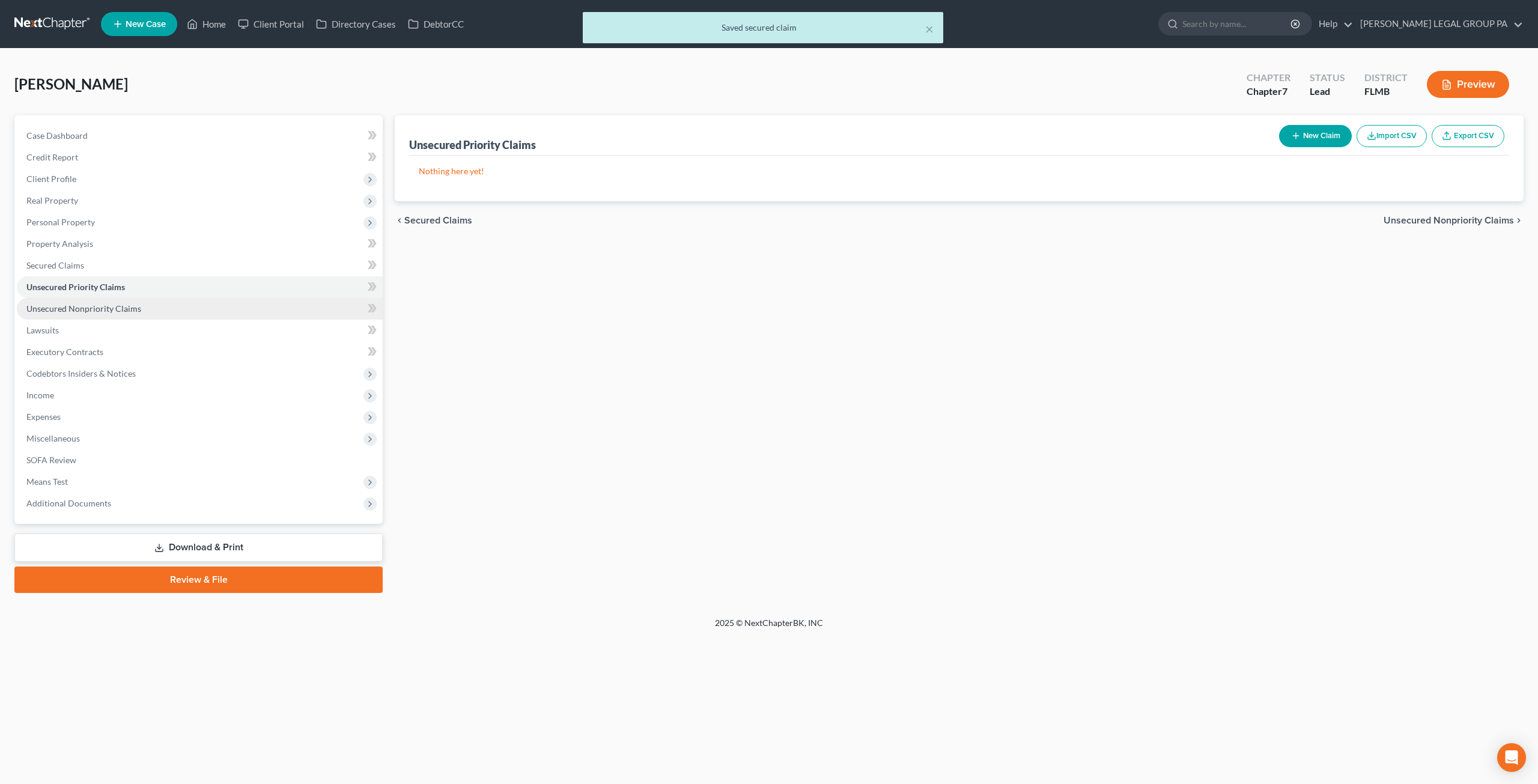
click at [107, 314] on link "Unsecured Nonpriority Claims" at bounding box center [200, 309] width 366 height 22
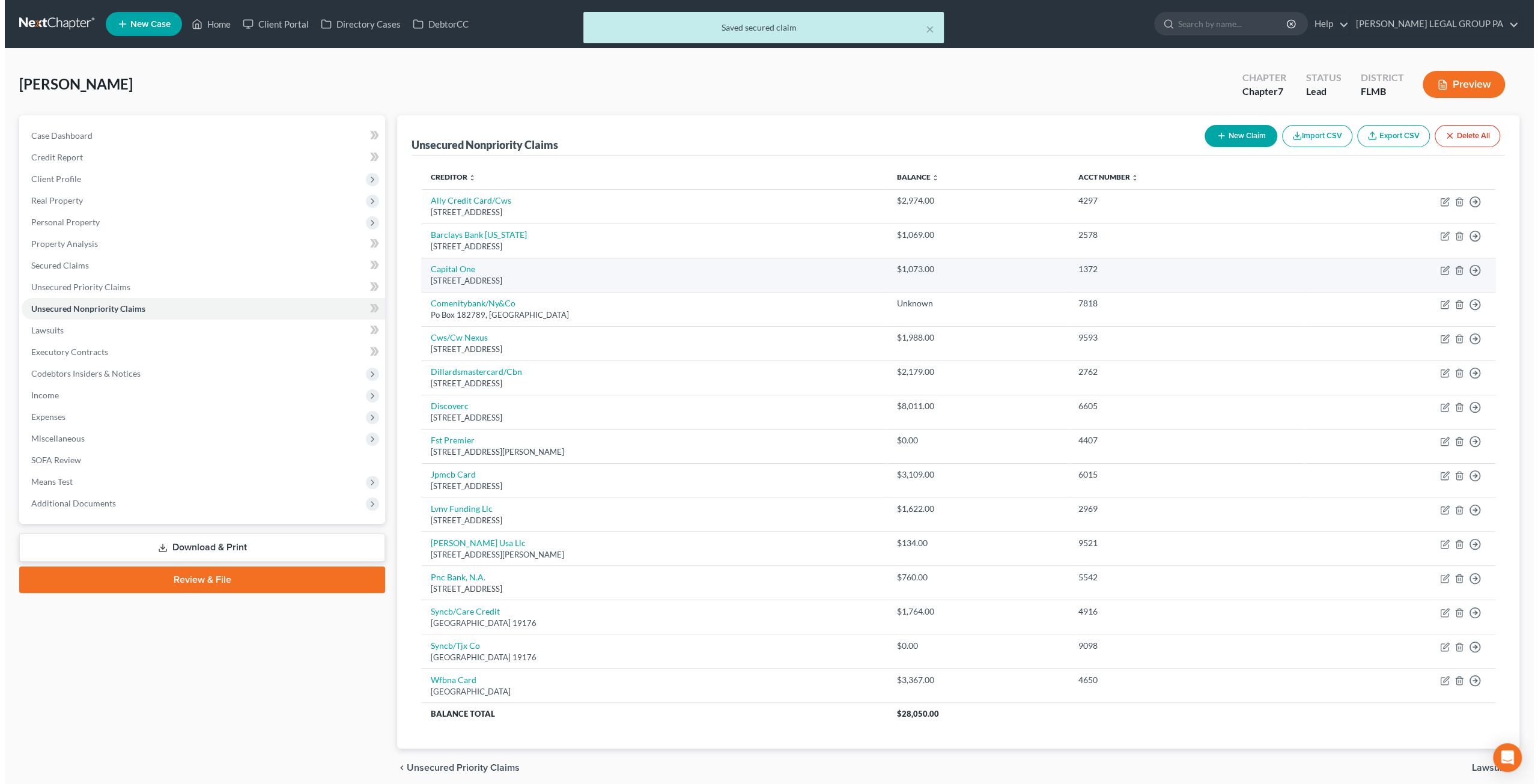
scroll to position [44, 0]
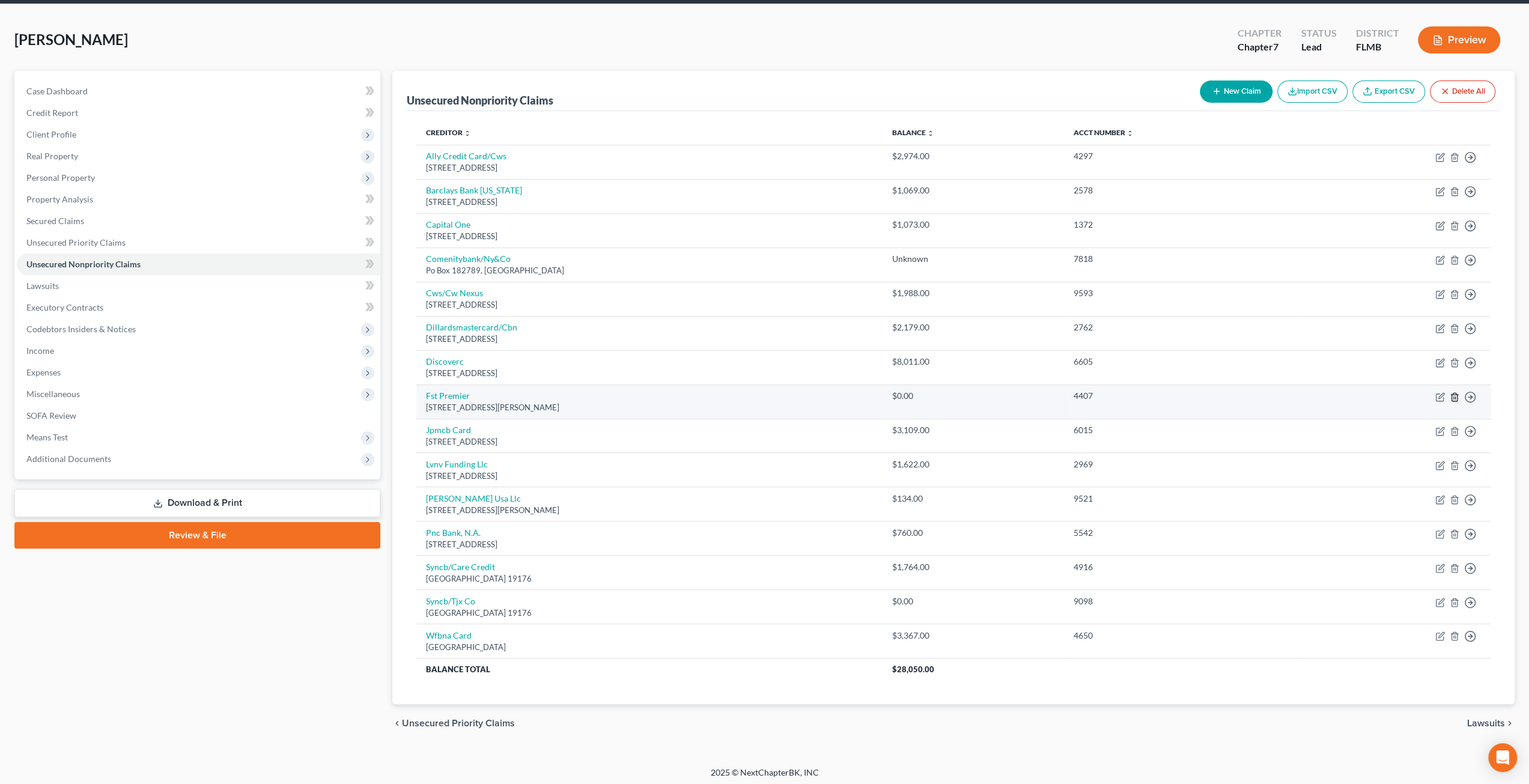
click at [1456, 393] on icon "button" at bounding box center [1454, 397] width 5 height 8
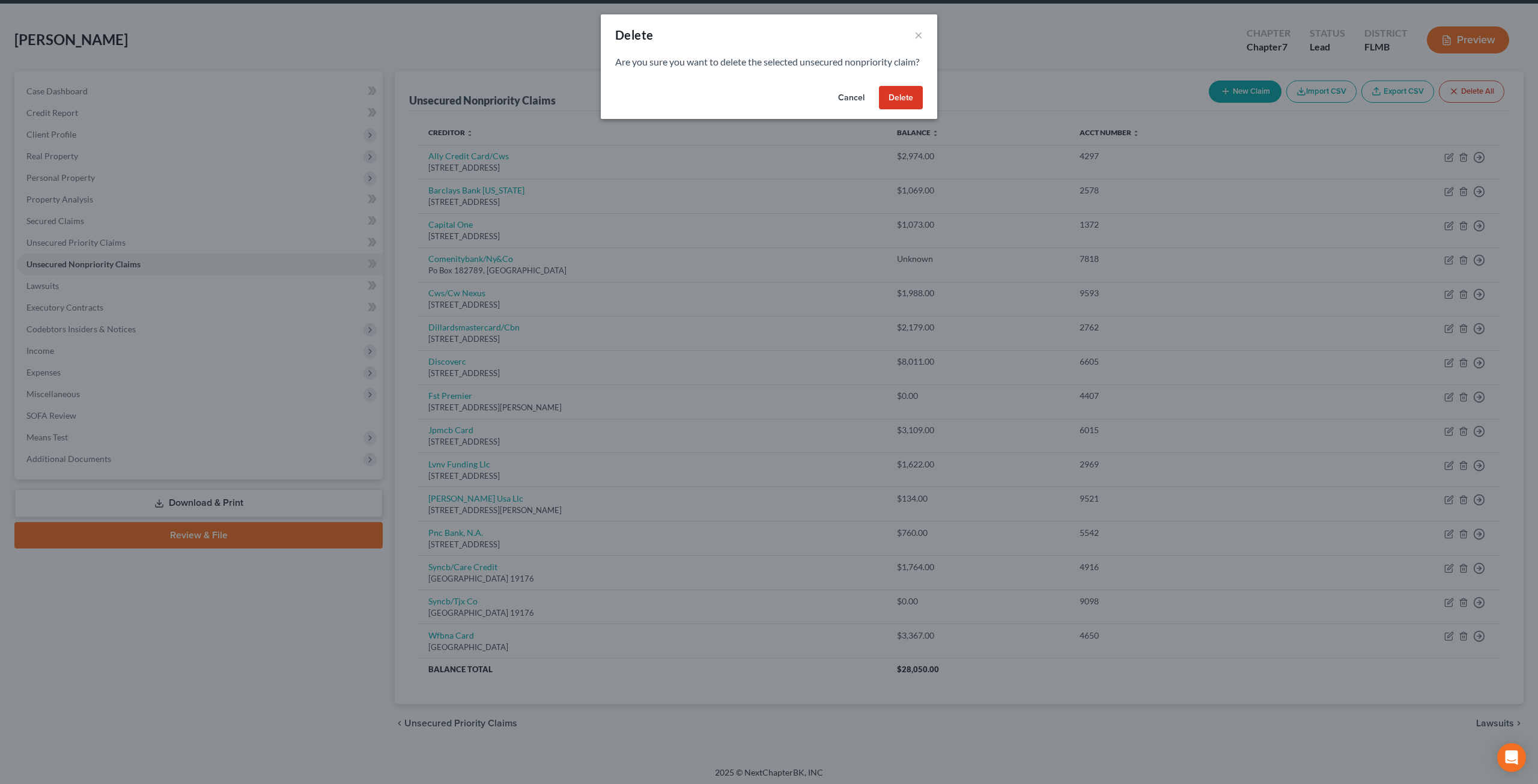
click at [900, 107] on button "Delete" at bounding box center [901, 98] width 44 height 24
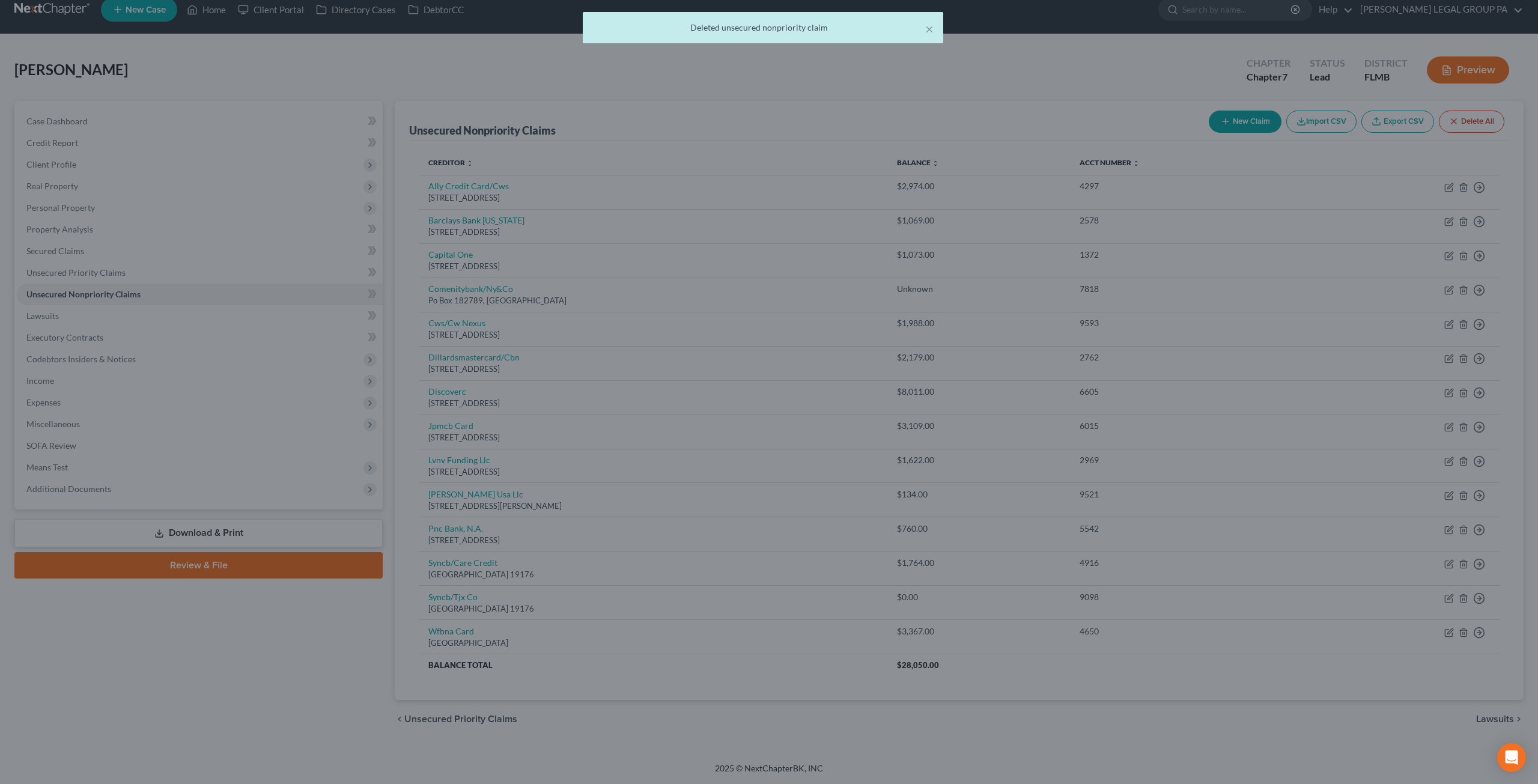
scroll to position [11, 0]
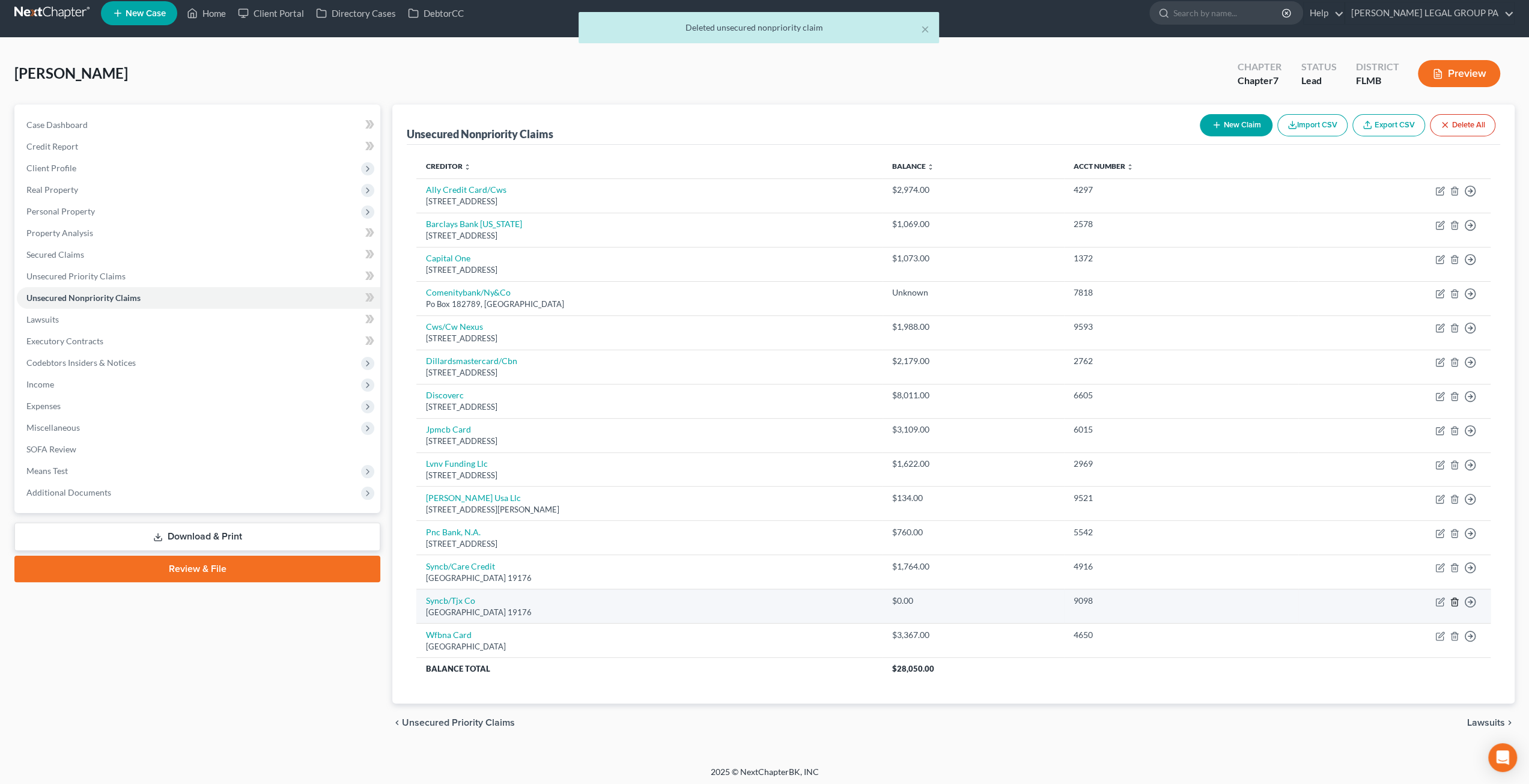
click at [1454, 598] on icon "button" at bounding box center [1455, 602] width 10 height 10
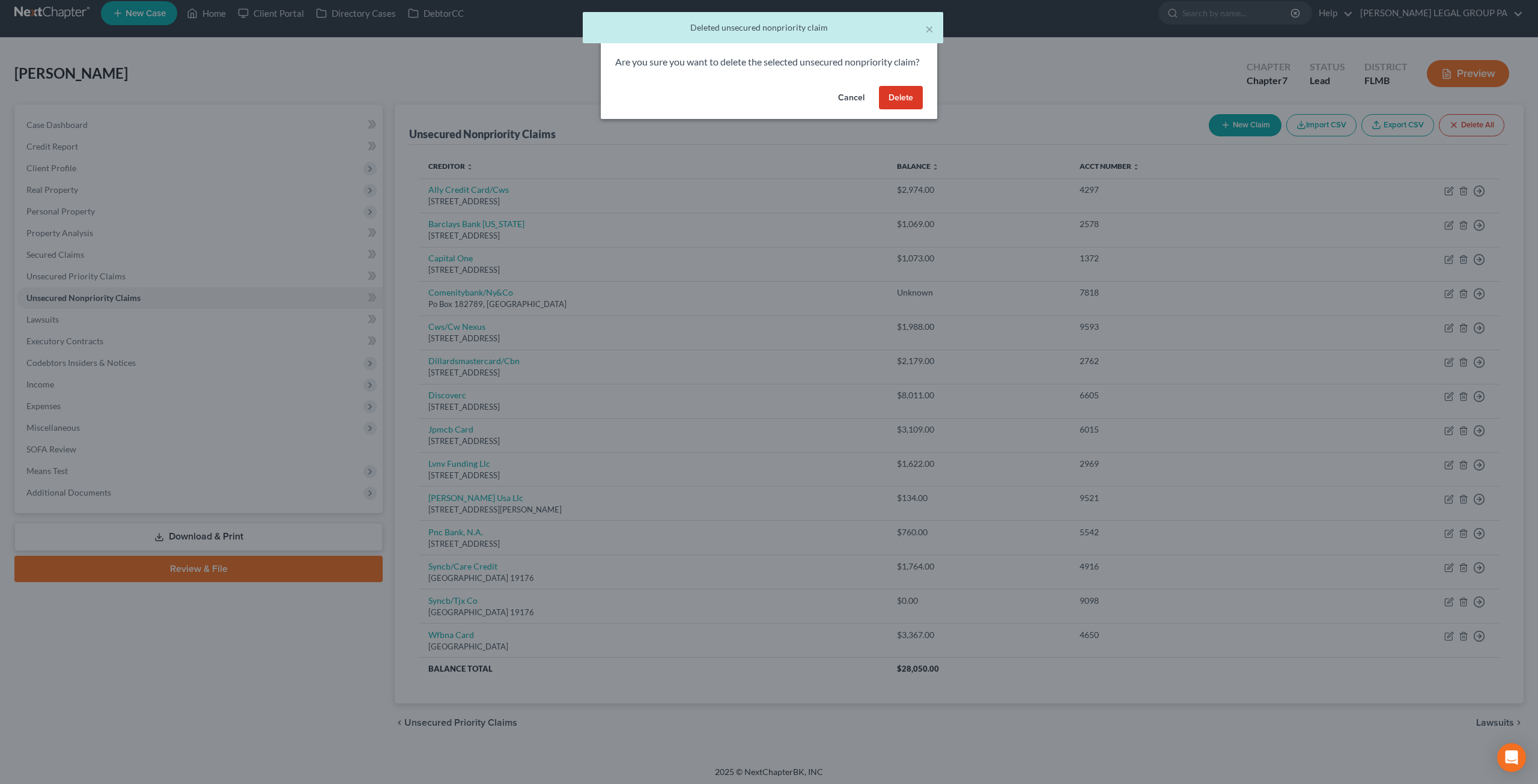
click at [910, 110] on button "Delete" at bounding box center [901, 98] width 44 height 24
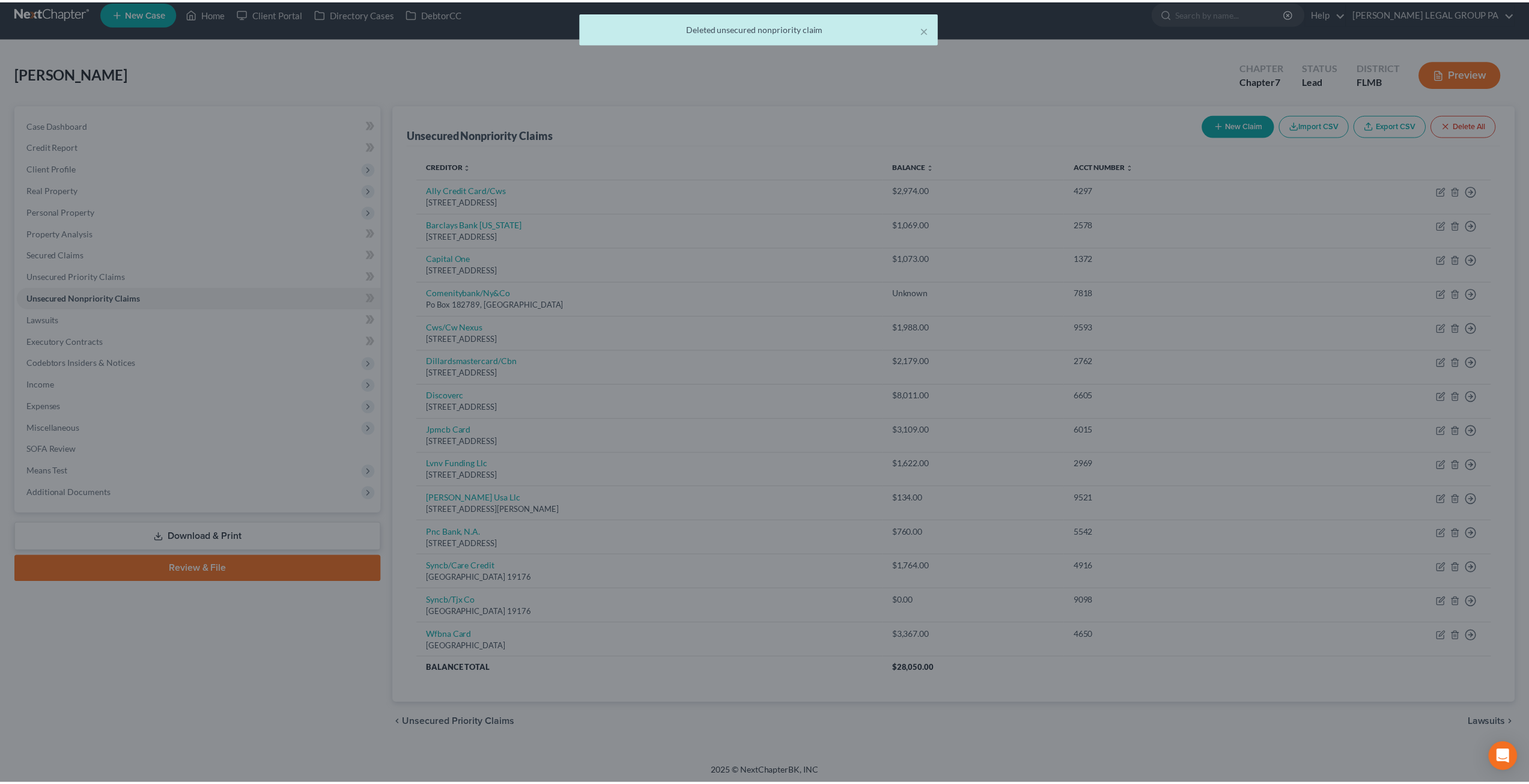
scroll to position [0, 0]
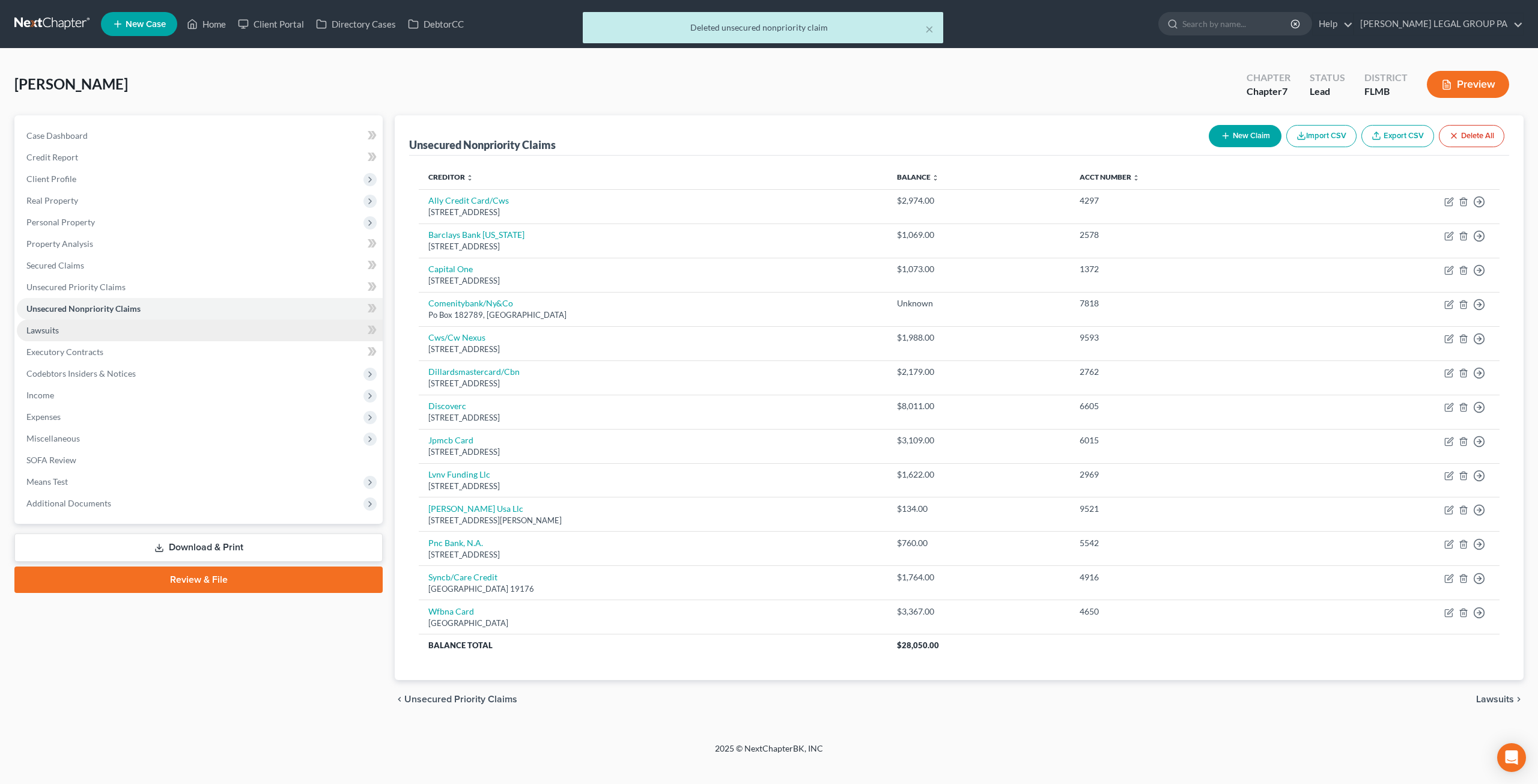
click at [58, 327] on span "Lawsuits" at bounding box center [43, 330] width 33 height 10
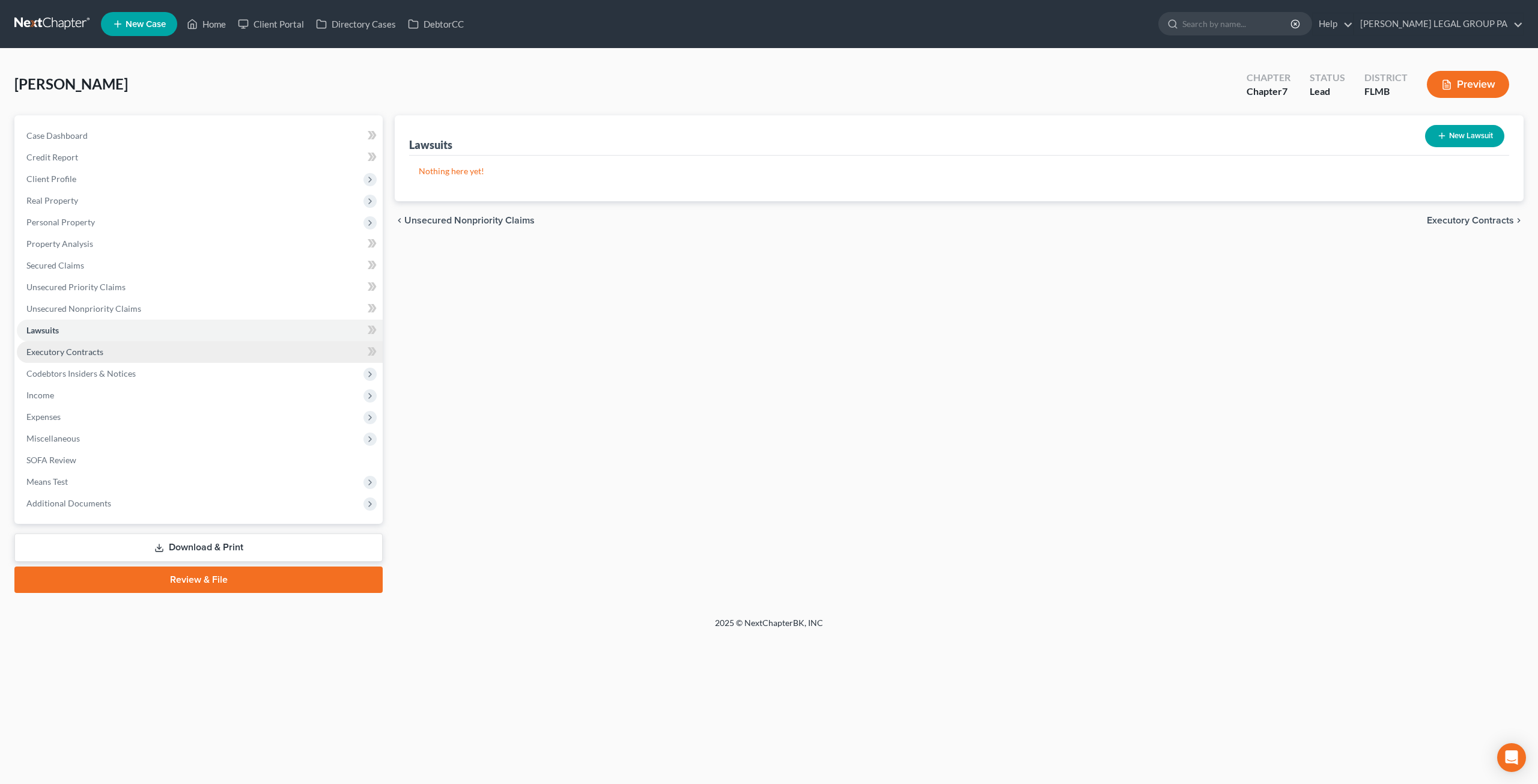
click at [99, 354] on span "Executory Contracts" at bounding box center [65, 351] width 77 height 10
click at [102, 366] on span "Codebtors Insiders & Notices" at bounding box center [200, 374] width 366 height 22
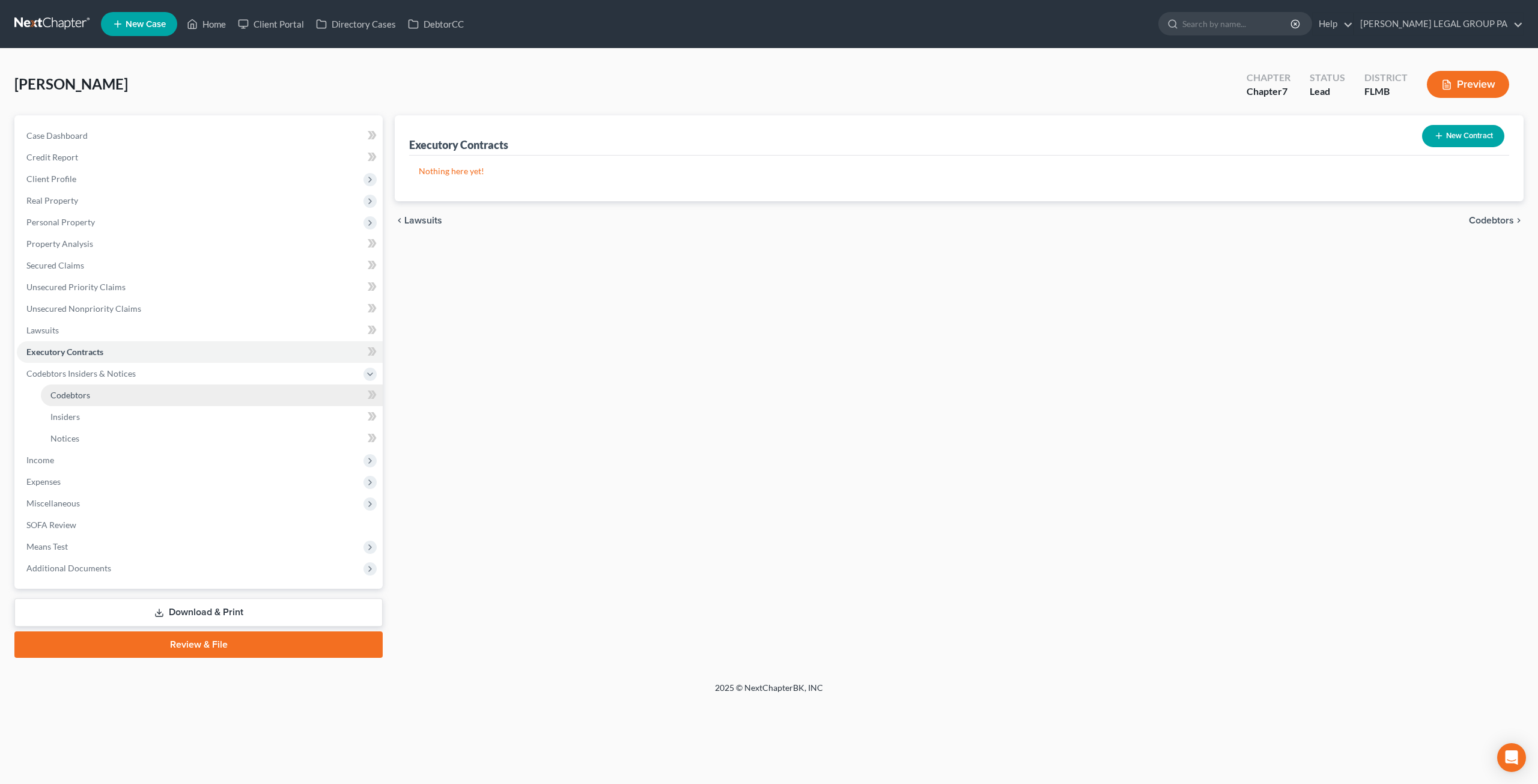
click at [107, 391] on link "Codebtors" at bounding box center [211, 395] width 342 height 22
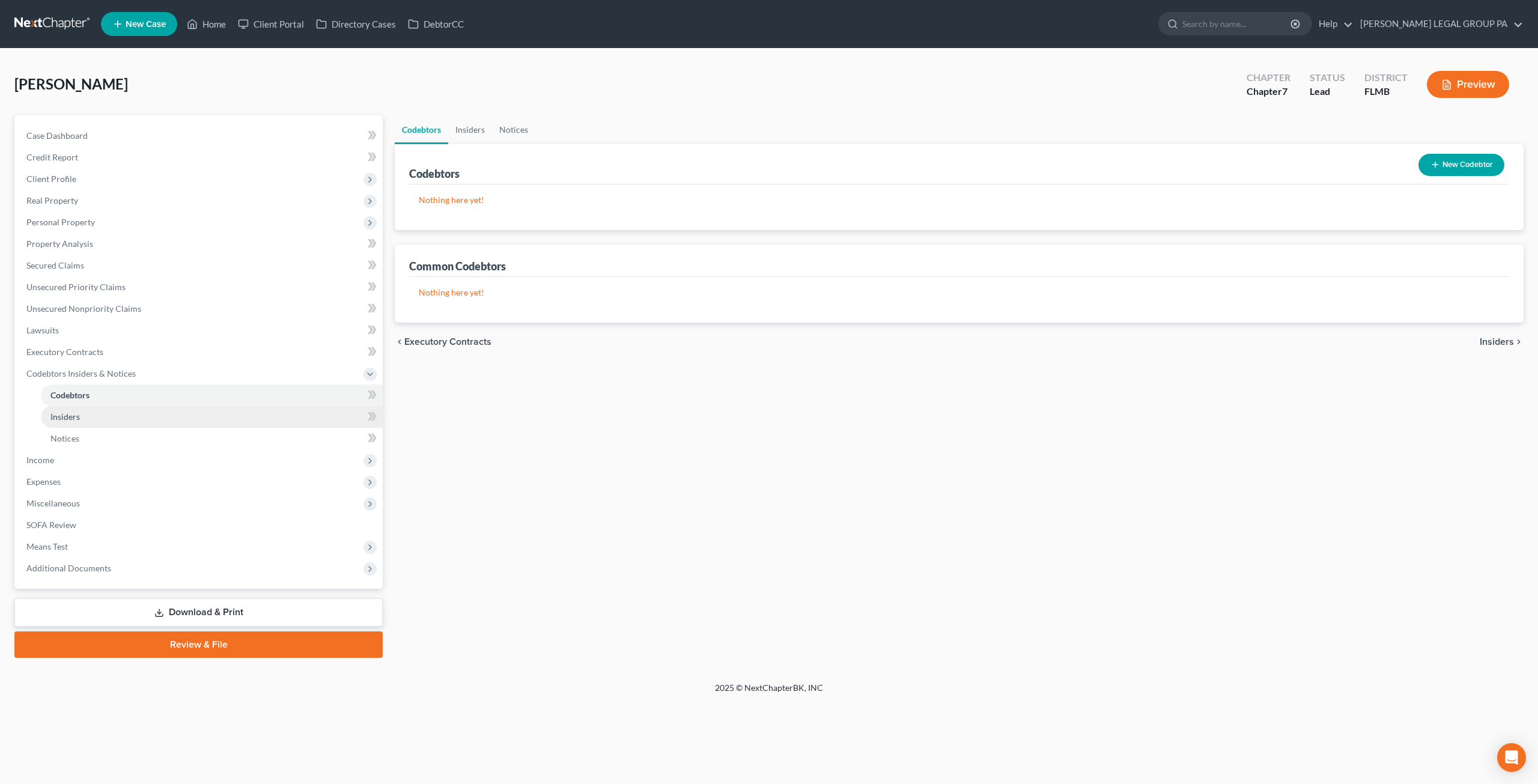
click at [99, 414] on link "Insiders" at bounding box center [211, 417] width 342 height 22
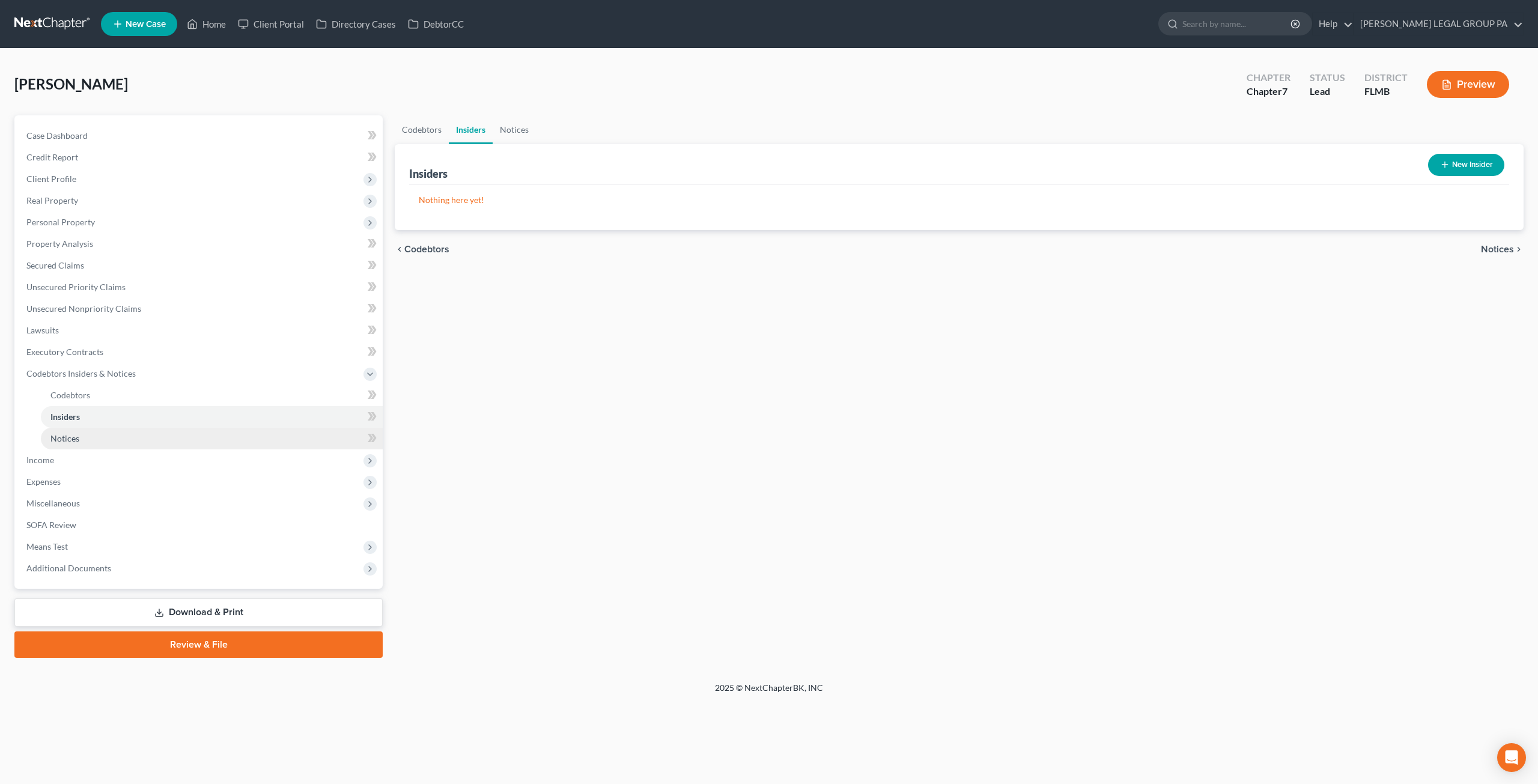
click at [96, 440] on link "Notices" at bounding box center [211, 438] width 342 height 22
click at [79, 461] on span "Income" at bounding box center [200, 460] width 366 height 22
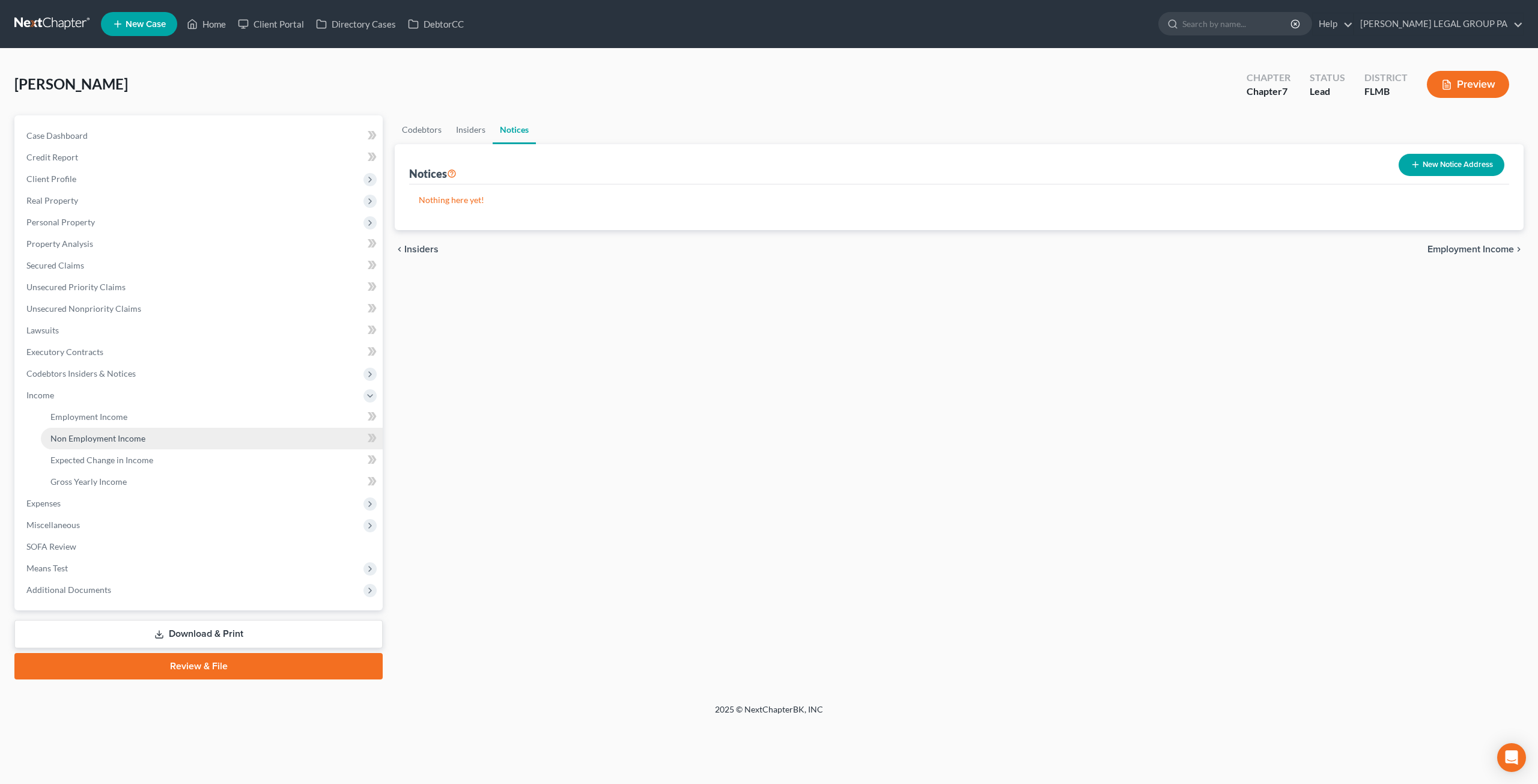
click at [95, 440] on span "Non Employment Income" at bounding box center [98, 438] width 95 height 10
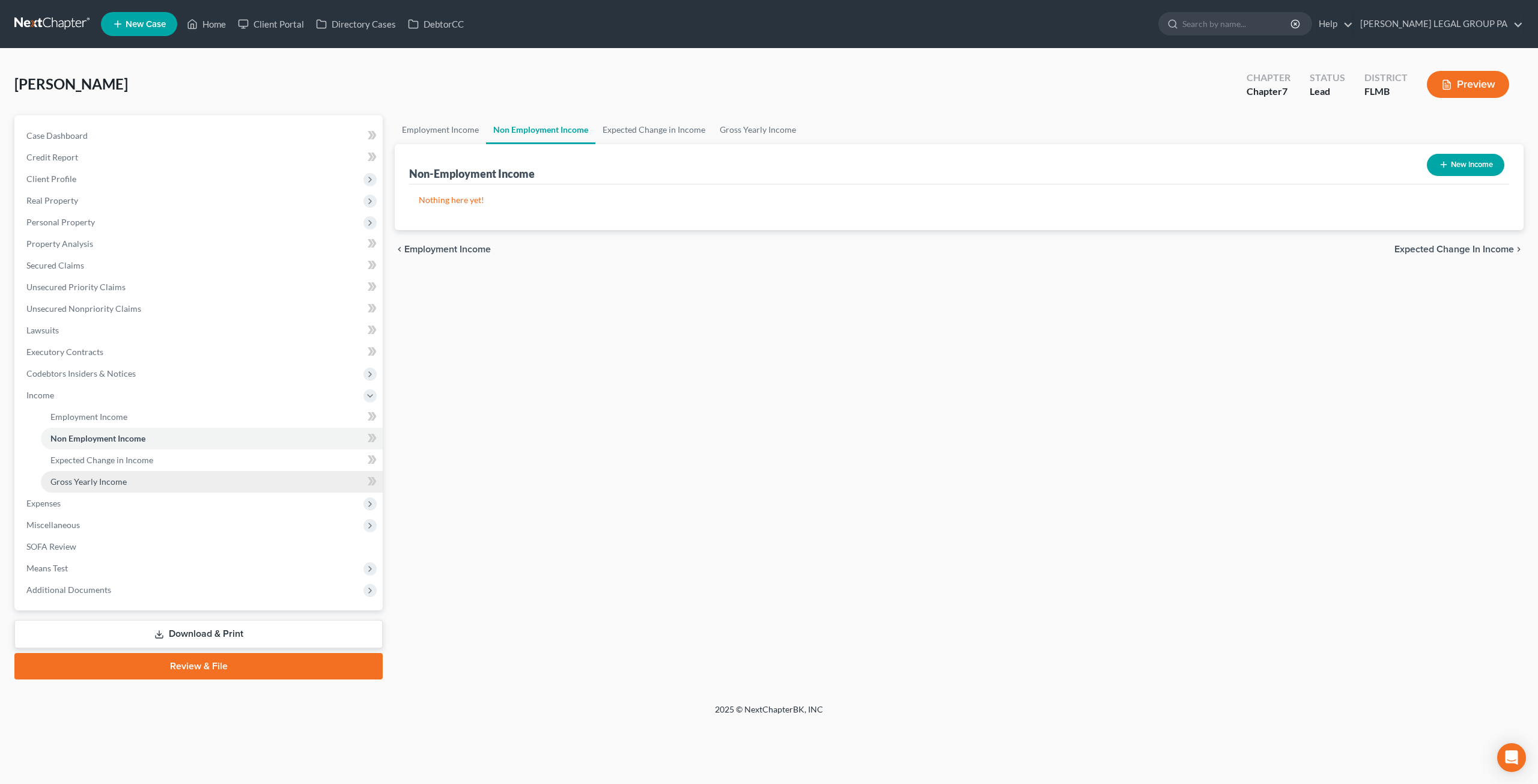
click at [111, 478] on span "Gross Yearly Income" at bounding box center [88, 481] width 76 height 10
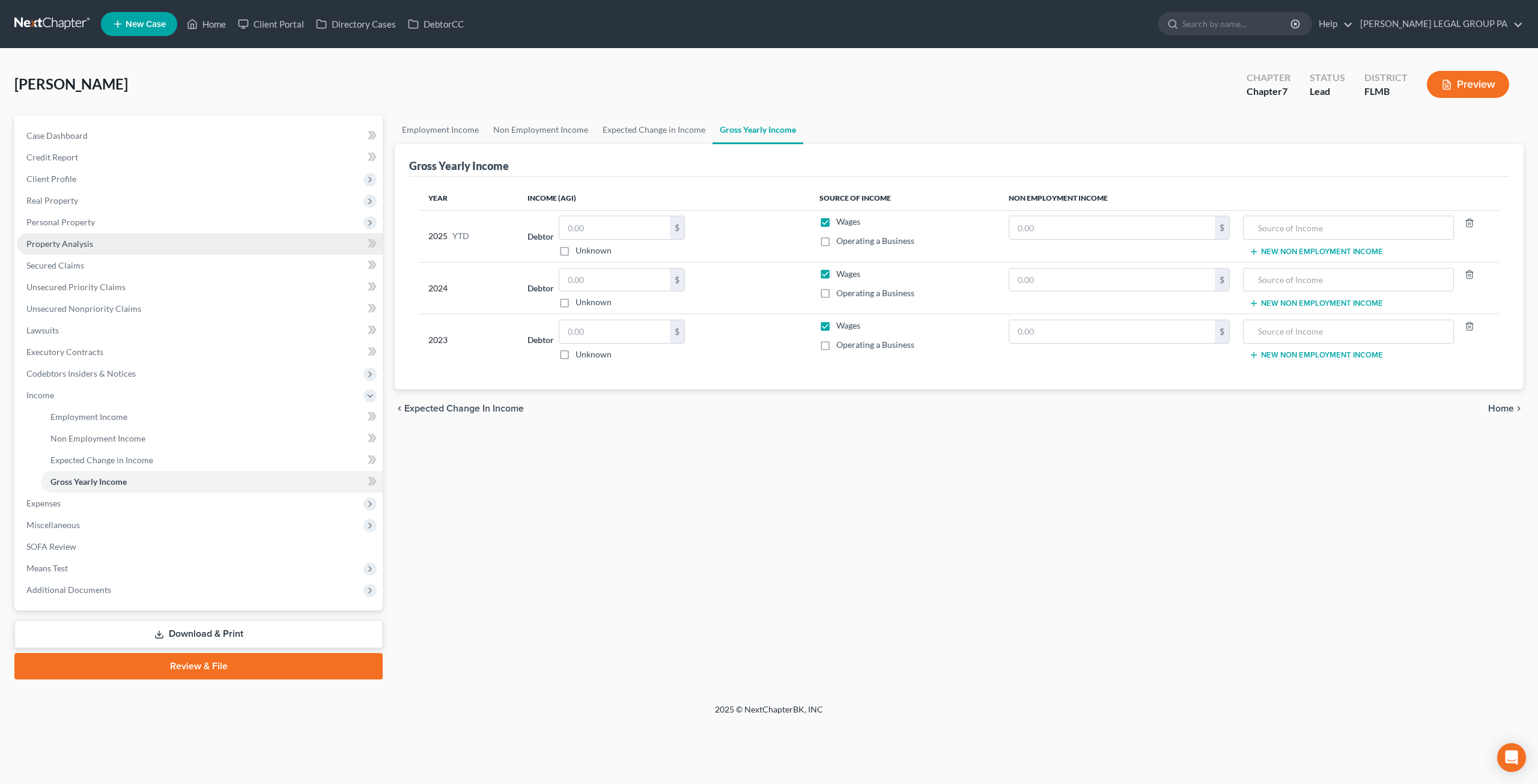
click at [85, 235] on link "Property Analysis" at bounding box center [200, 244] width 366 height 22
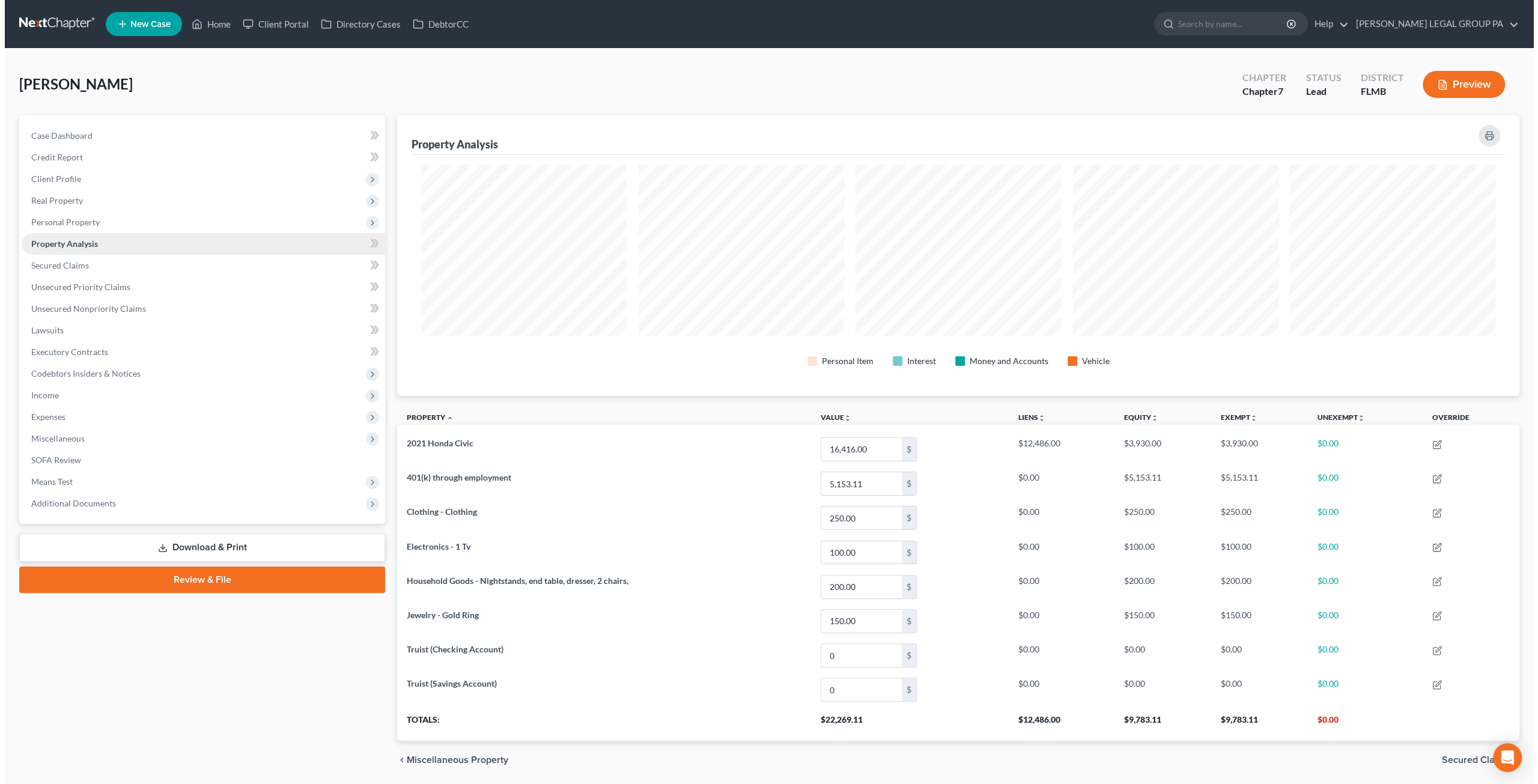
scroll to position [280, 1122]
click at [79, 258] on link "Secured Claims" at bounding box center [199, 266] width 363 height 22
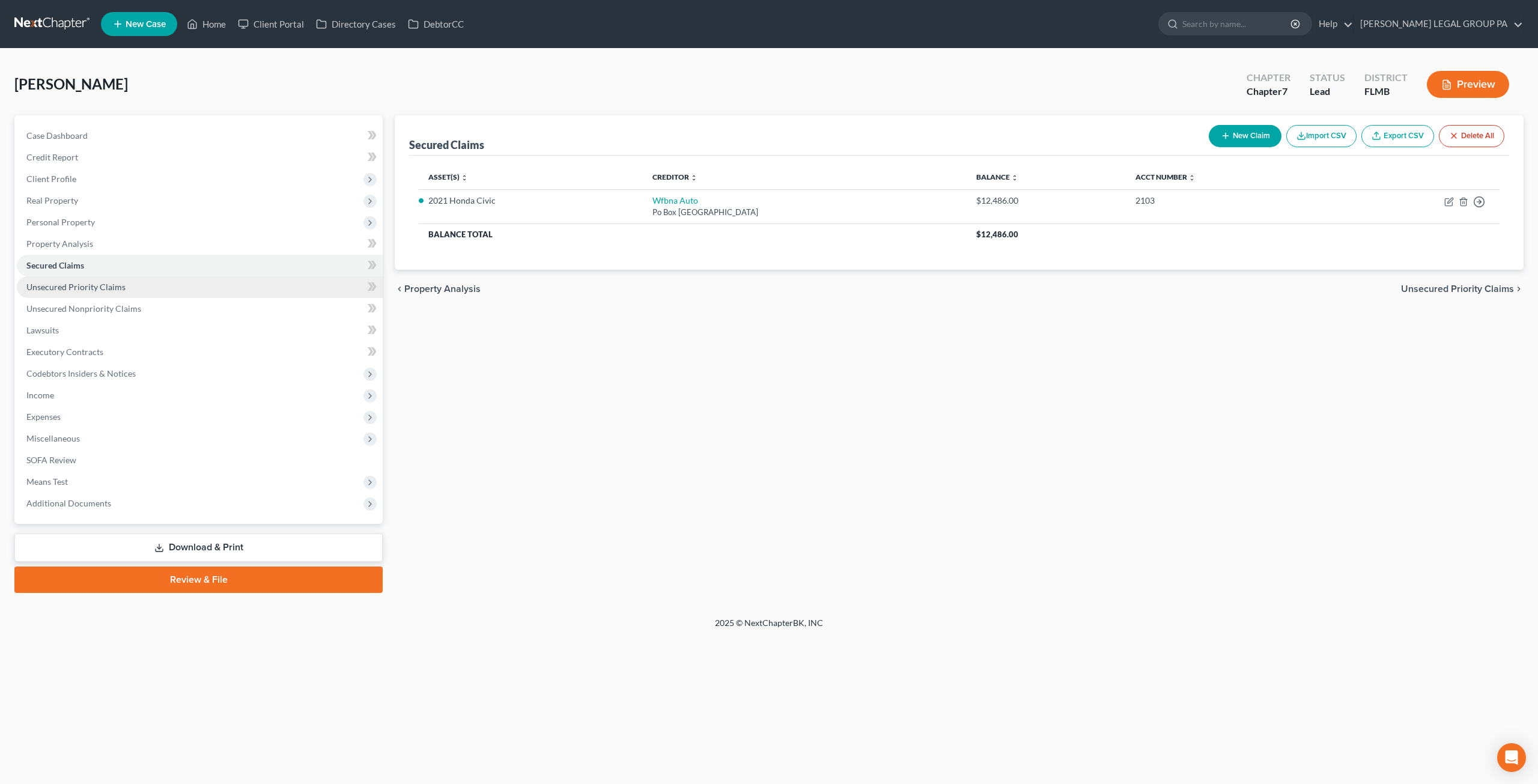
click at [101, 297] on link "Unsecured Priority Claims" at bounding box center [200, 287] width 366 height 22
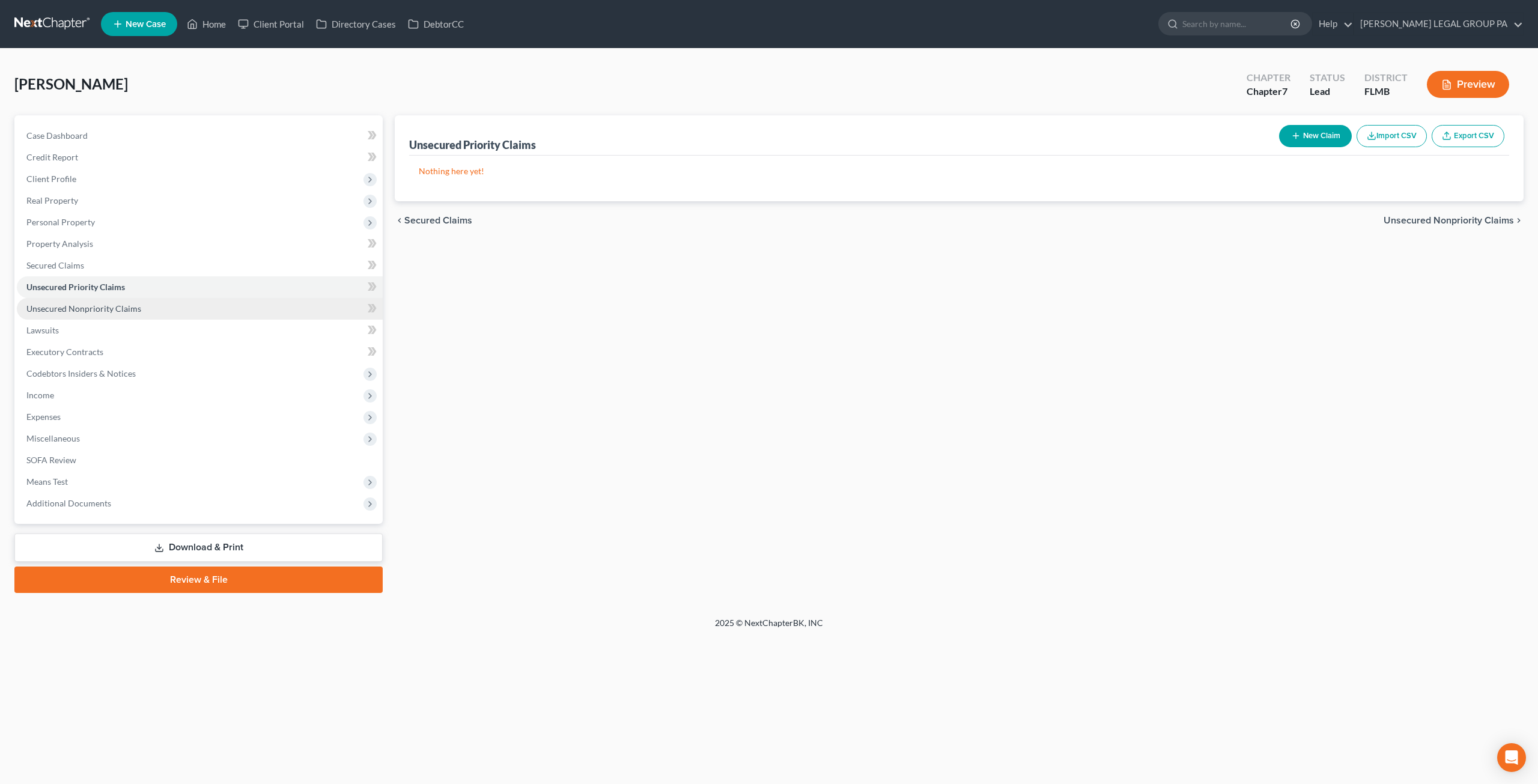
click at [113, 314] on link "Unsecured Nonpriority Claims" at bounding box center [200, 309] width 366 height 22
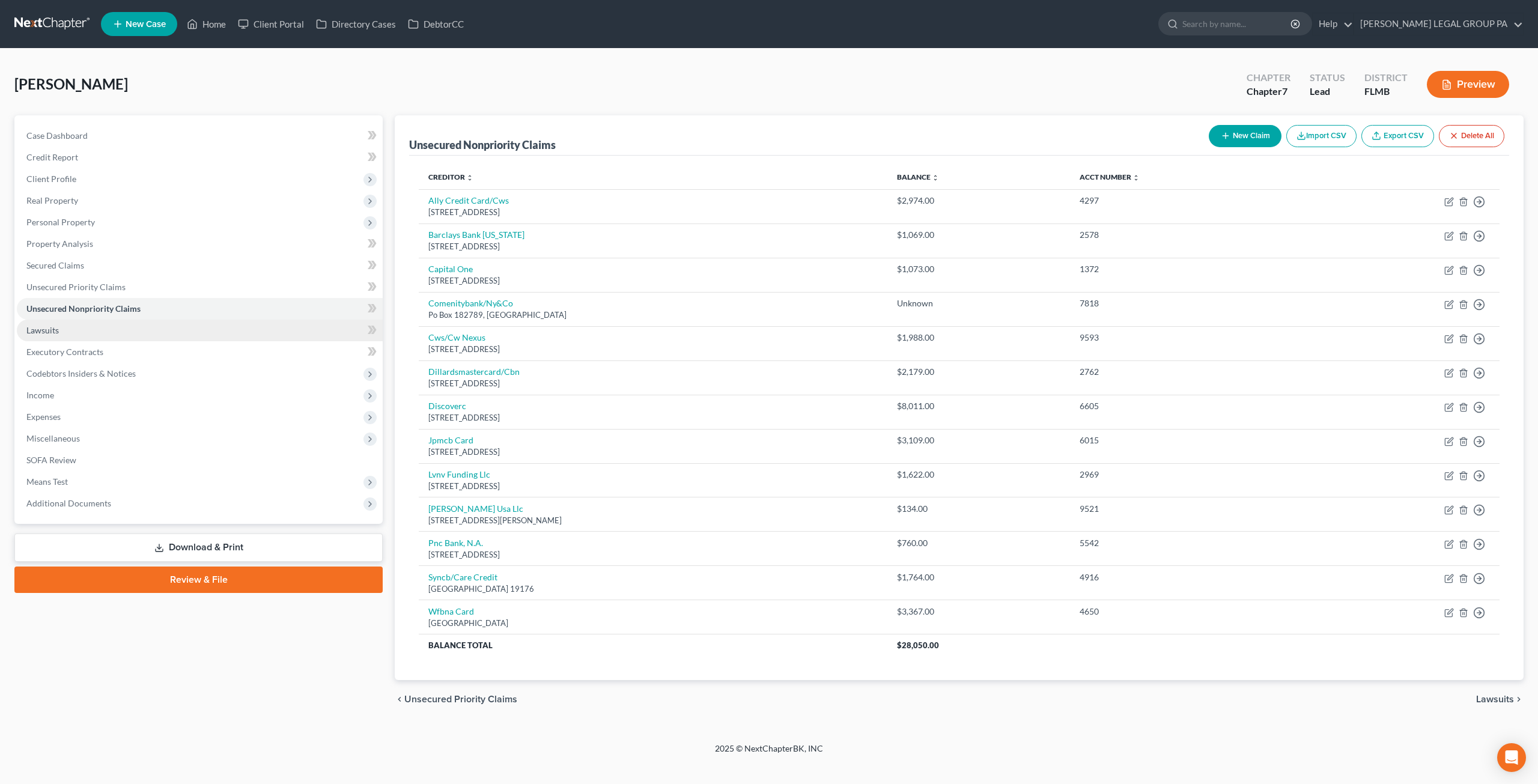
click at [103, 330] on link "Lawsuits" at bounding box center [200, 331] width 366 height 22
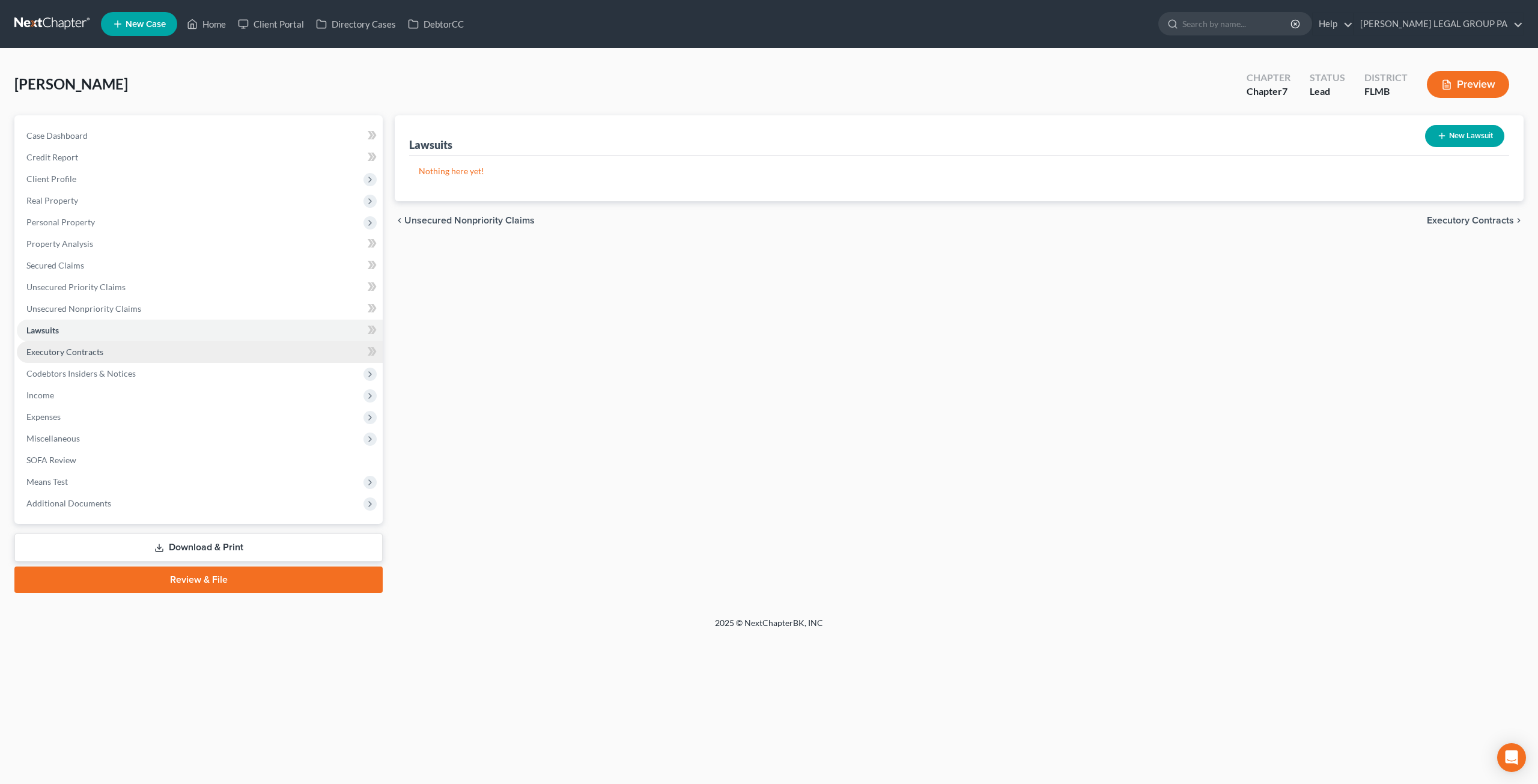
click at [102, 349] on span "Executory Contracts" at bounding box center [65, 351] width 77 height 10
click at [107, 369] on span "Codebtors Insiders & Notices" at bounding box center [81, 373] width 110 height 10
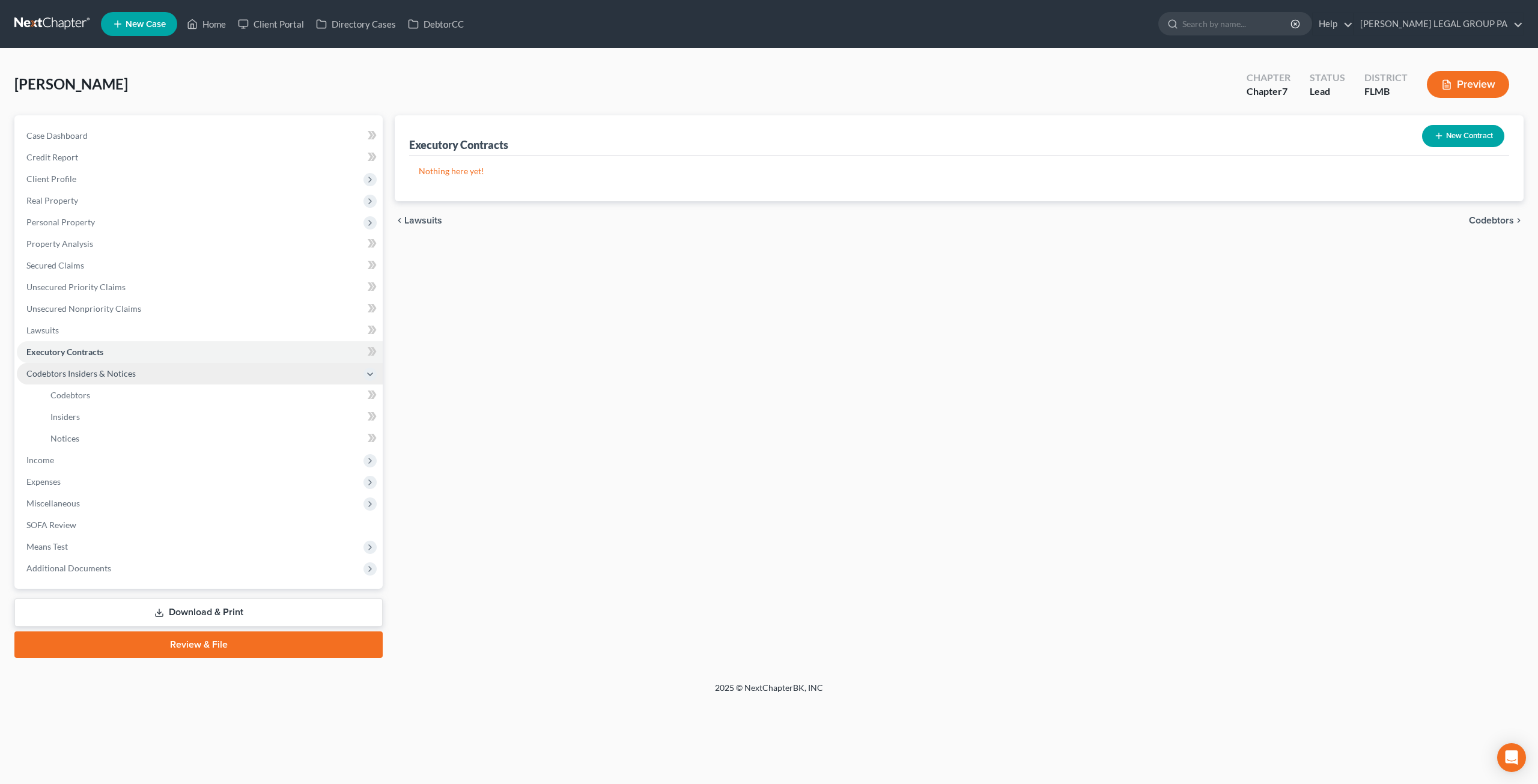
click at [111, 383] on span "Codebtors Insiders & Notices" at bounding box center [200, 374] width 366 height 22
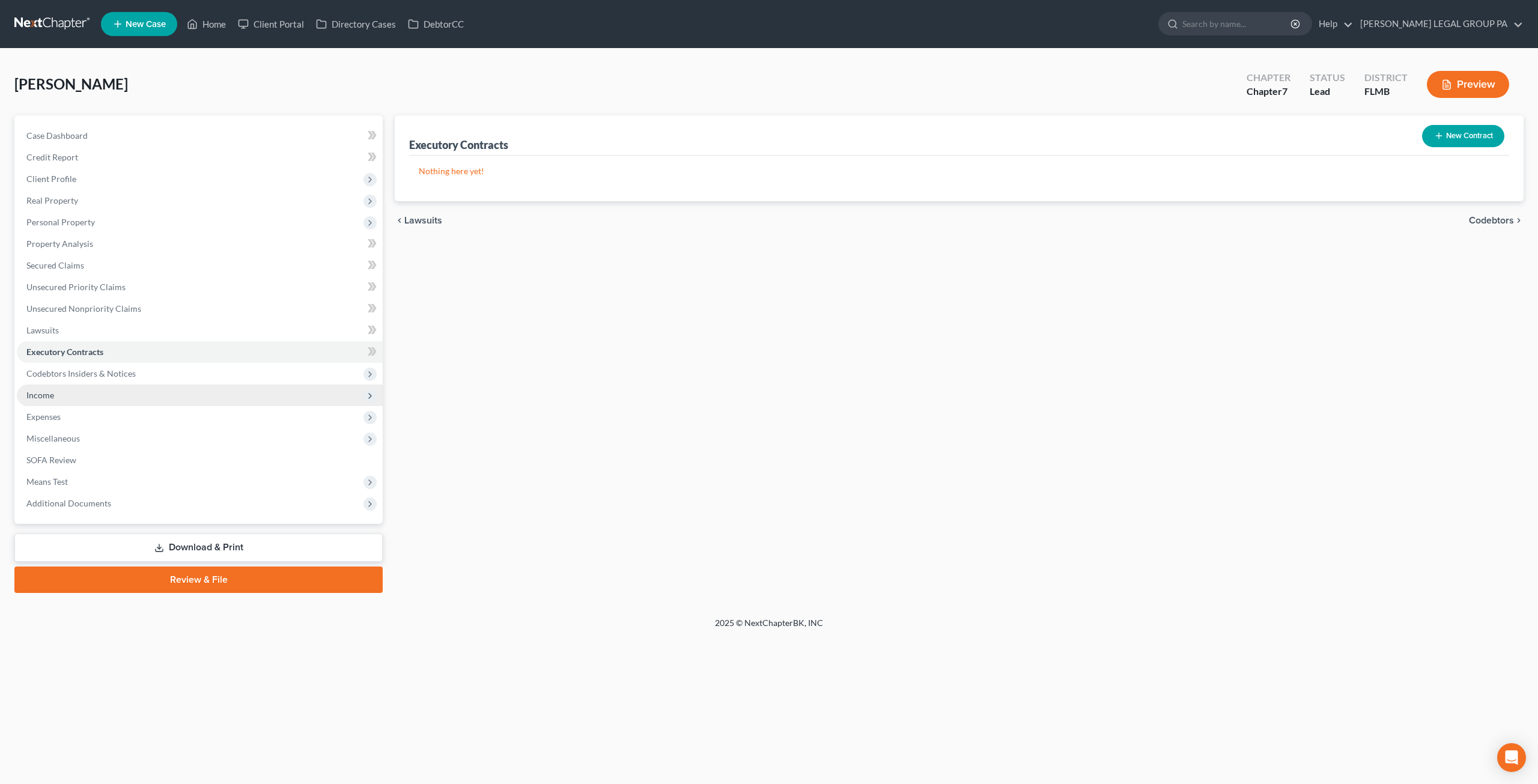
click at [108, 397] on span "Income" at bounding box center [200, 395] width 366 height 22
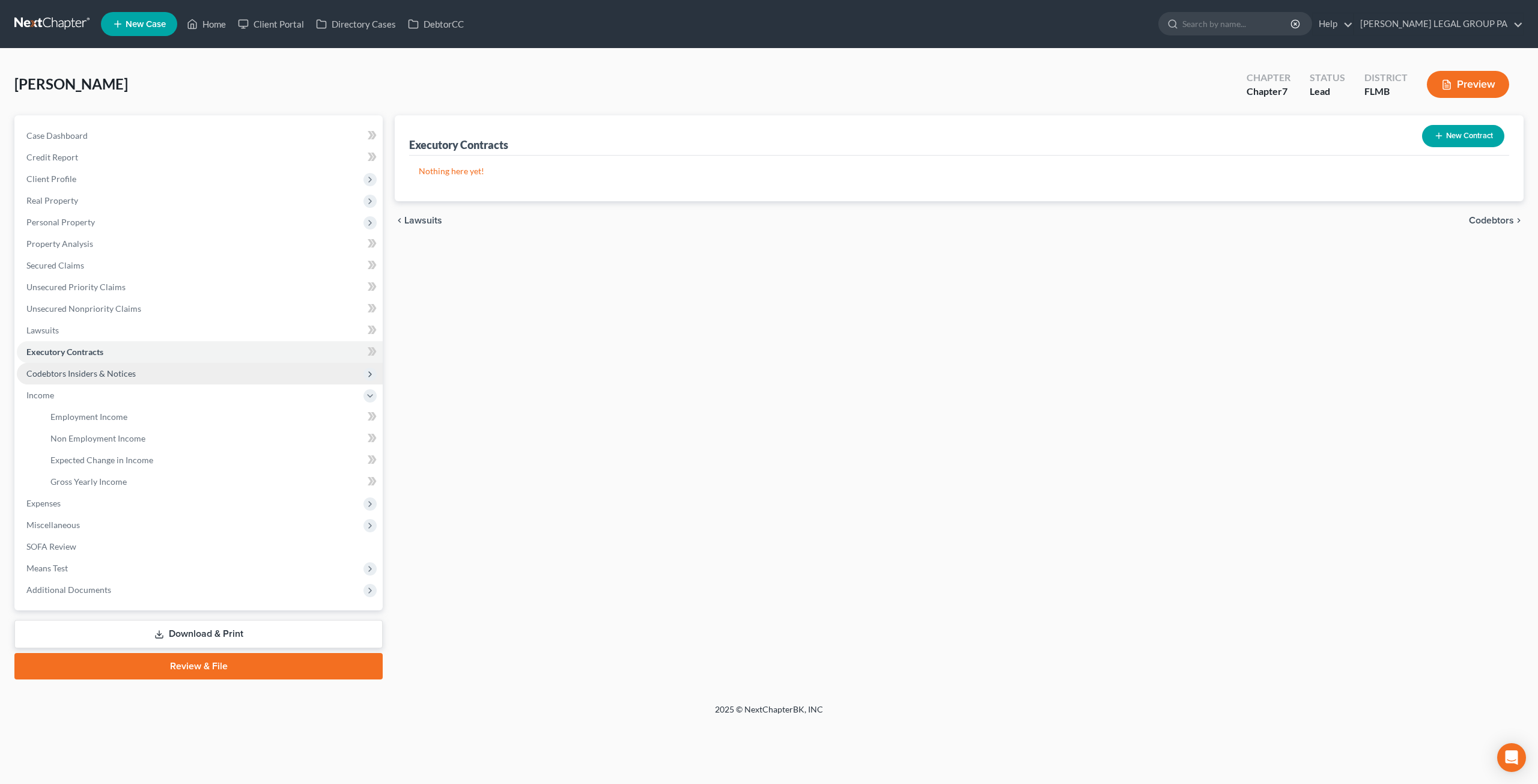
click at [88, 373] on span "Codebtors Insiders & Notices" at bounding box center [81, 373] width 110 height 10
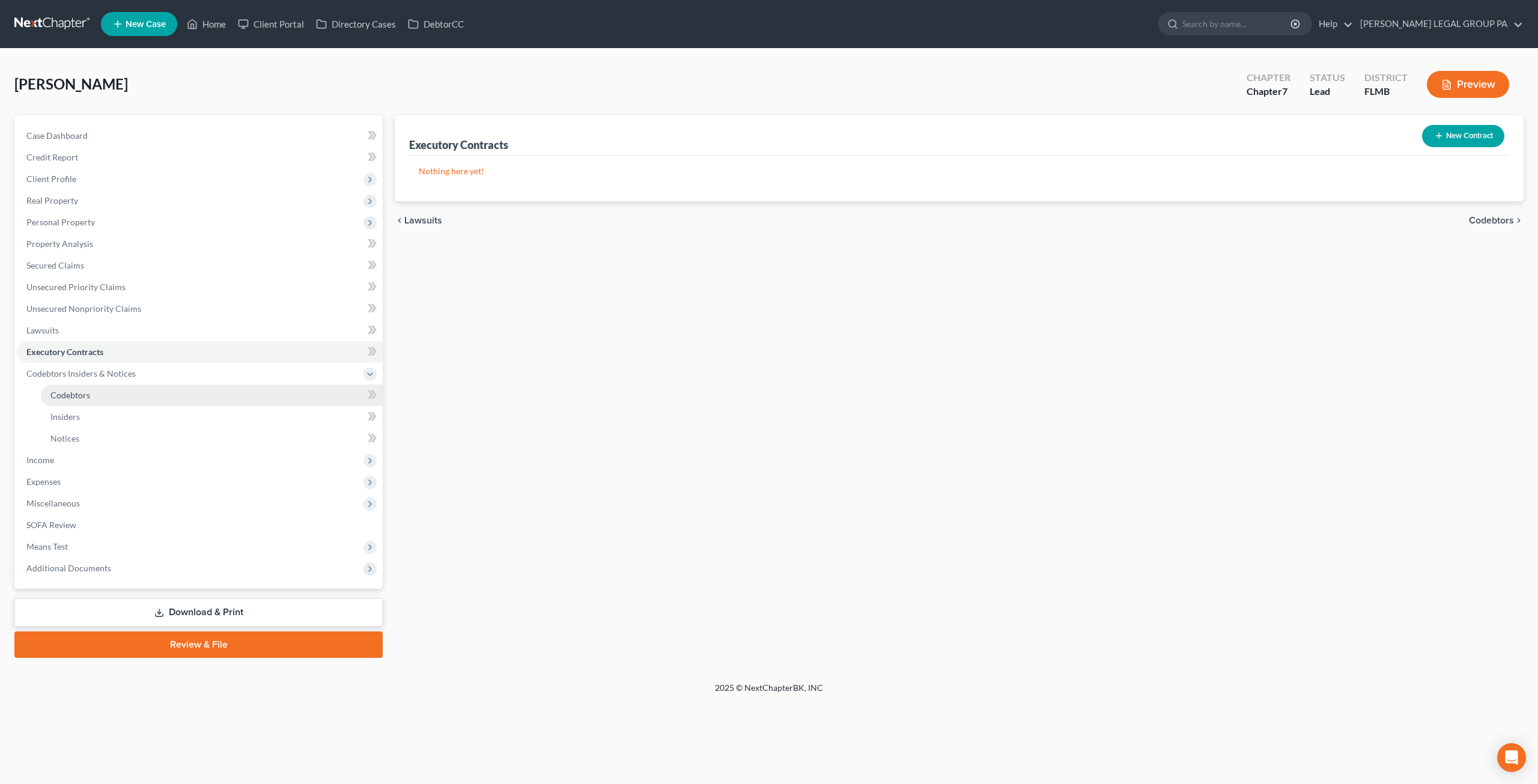
click at [96, 387] on link "Codebtors" at bounding box center [211, 395] width 342 height 22
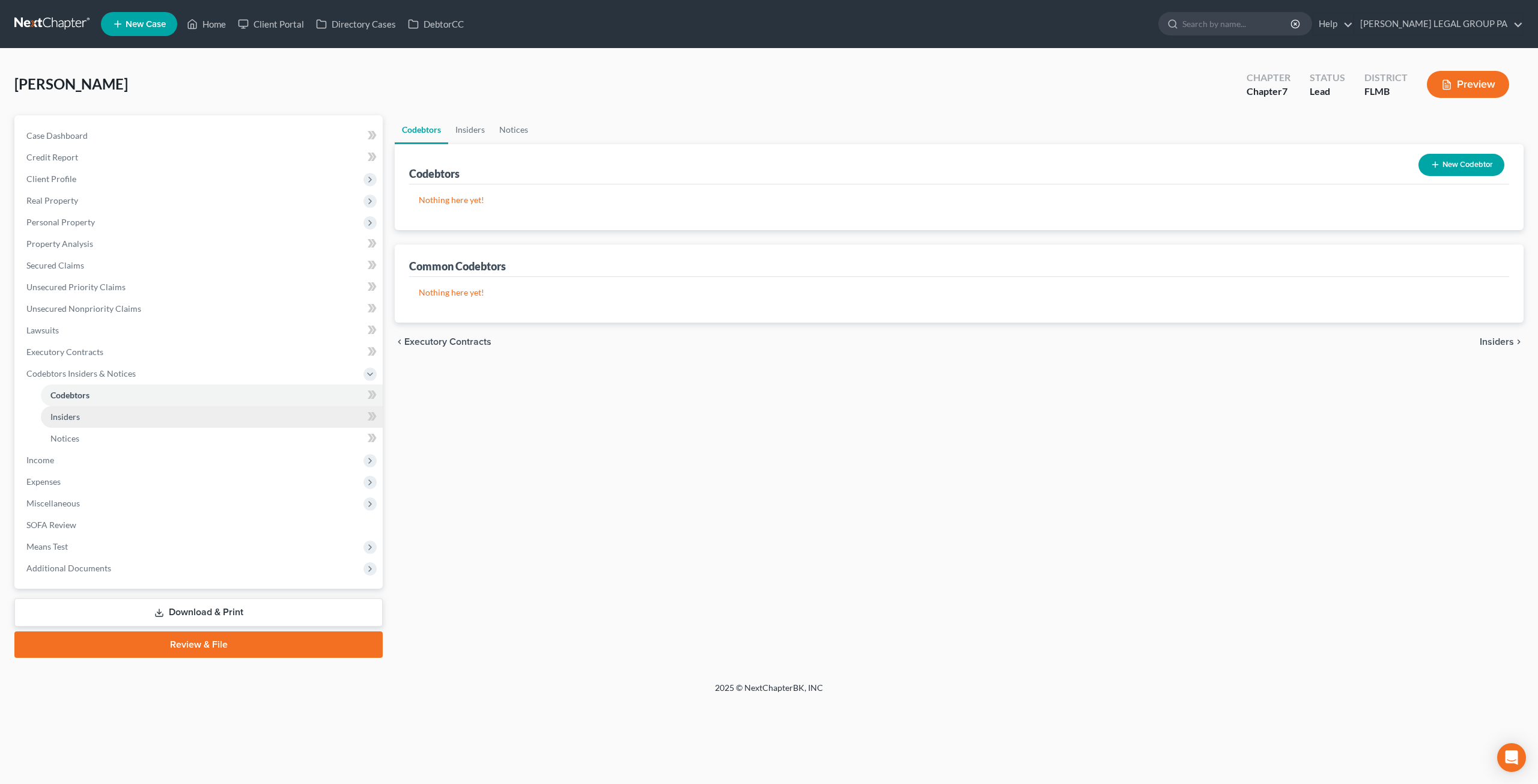
click at [88, 414] on link "Insiders" at bounding box center [211, 417] width 342 height 22
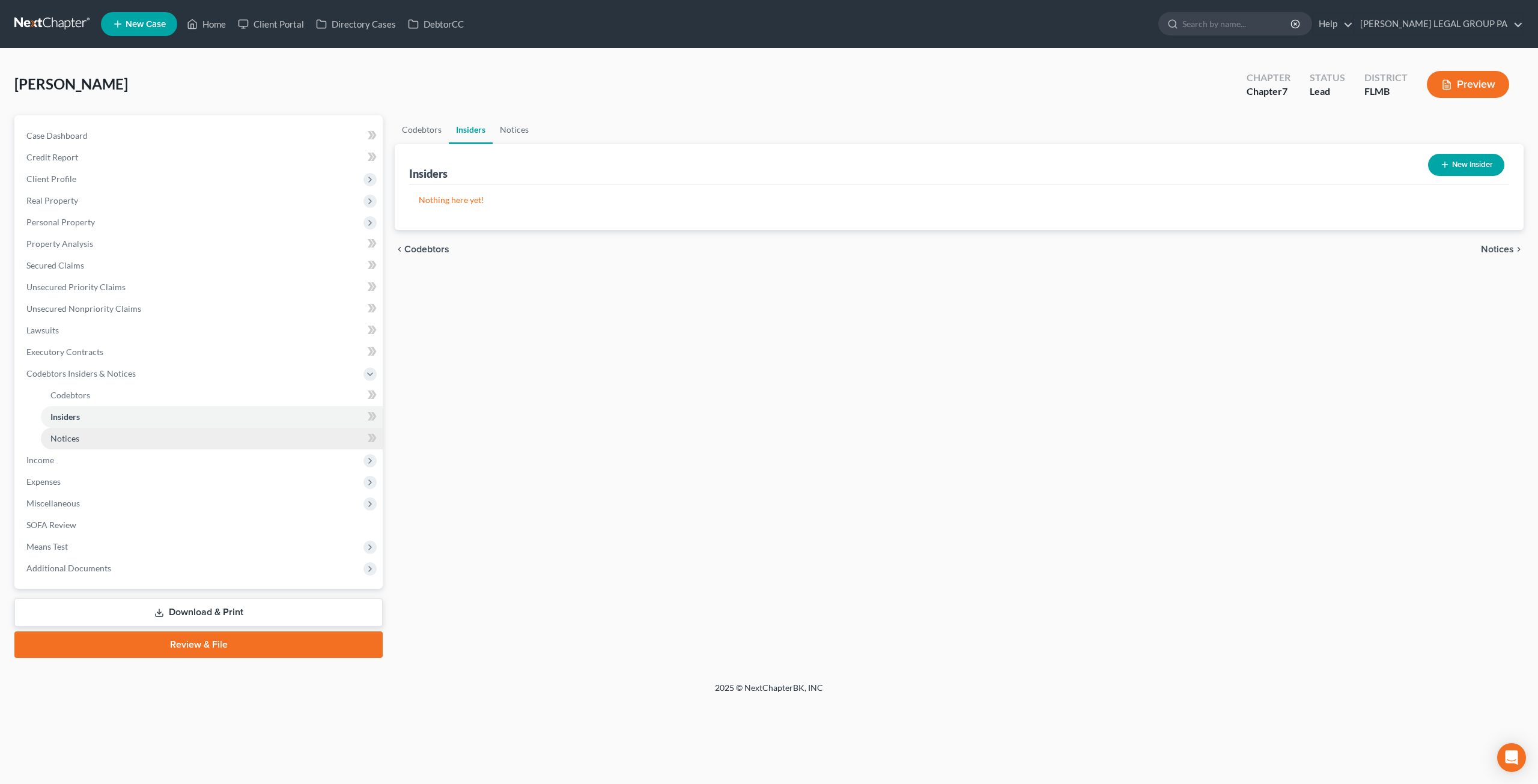
click at [94, 441] on link "Notices" at bounding box center [211, 438] width 342 height 22
click at [47, 461] on span "Income" at bounding box center [41, 460] width 28 height 10
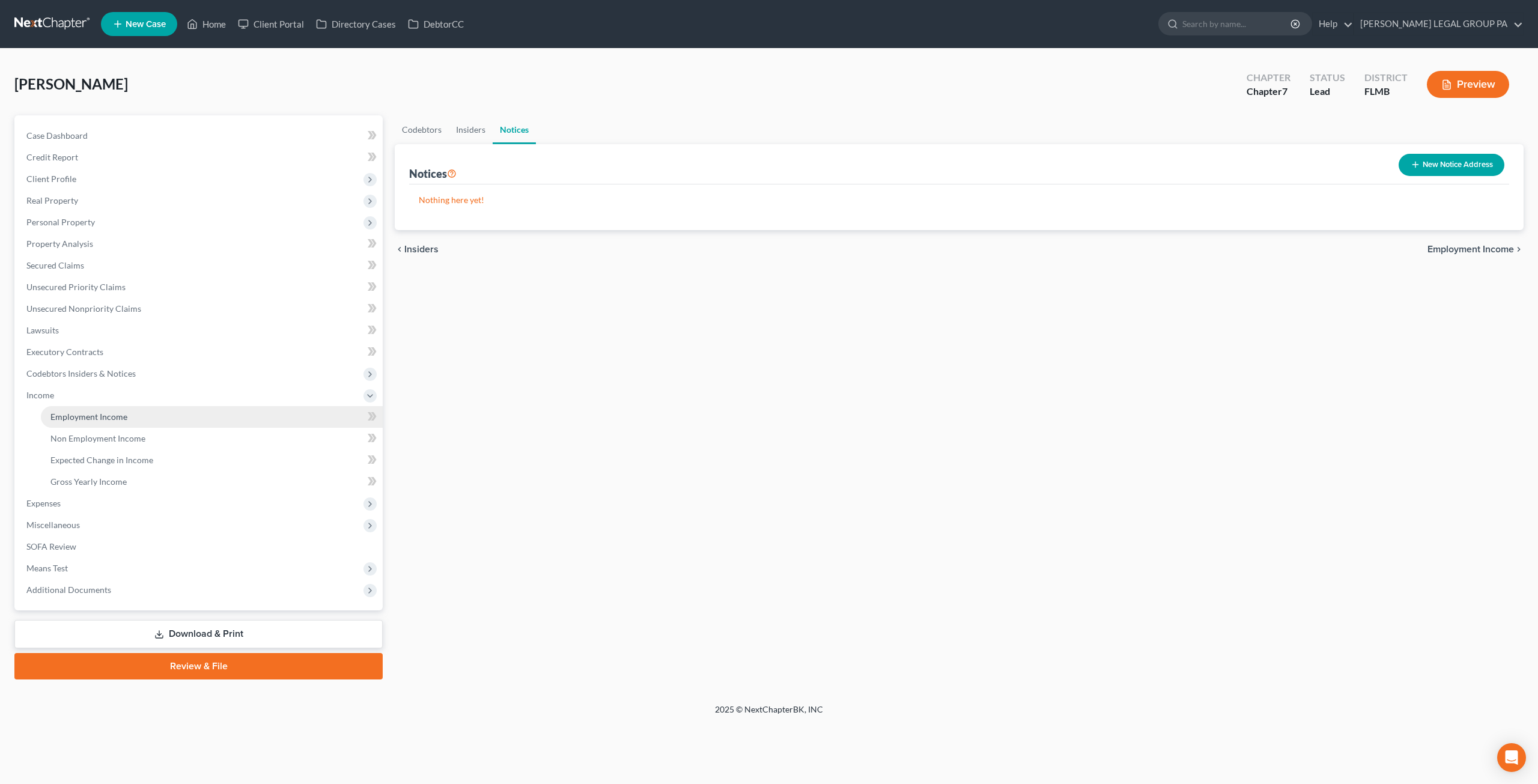
click at [81, 423] on link "Employment Income" at bounding box center [211, 417] width 342 height 22
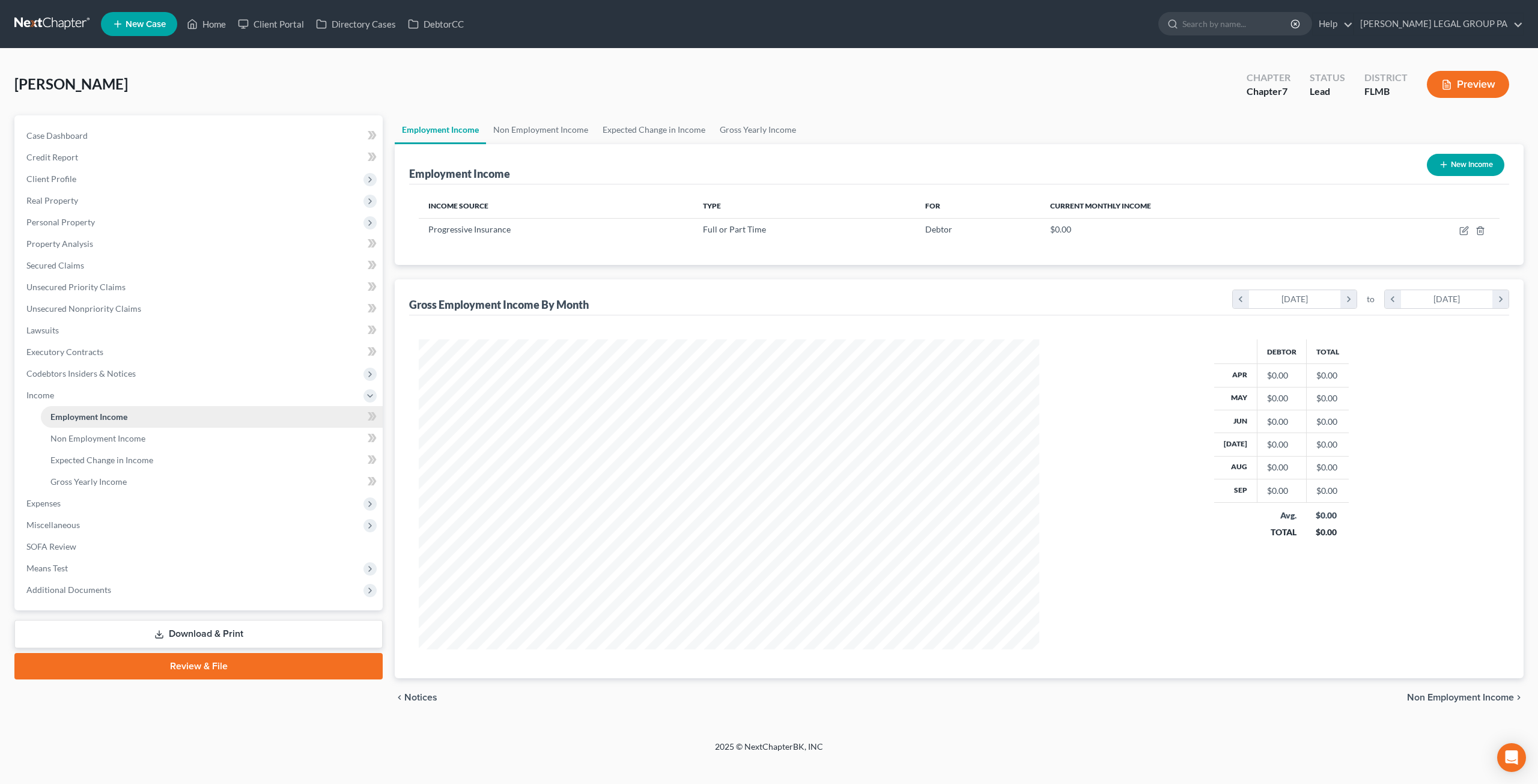
scroll to position [310, 644]
click at [133, 433] on span "Non Employment Income" at bounding box center [98, 438] width 95 height 10
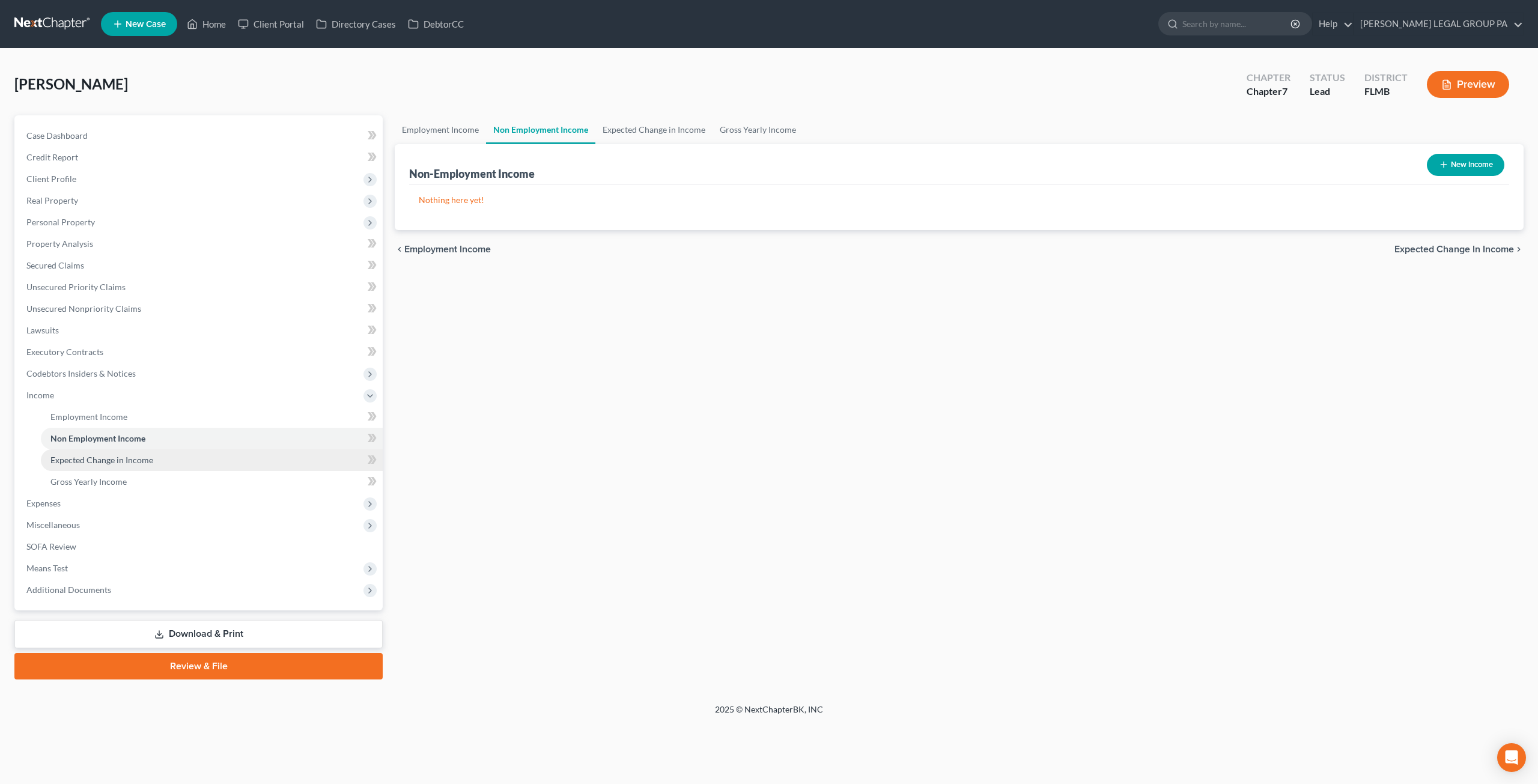
click at [131, 458] on span "Expected Change in Income" at bounding box center [102, 460] width 103 height 10
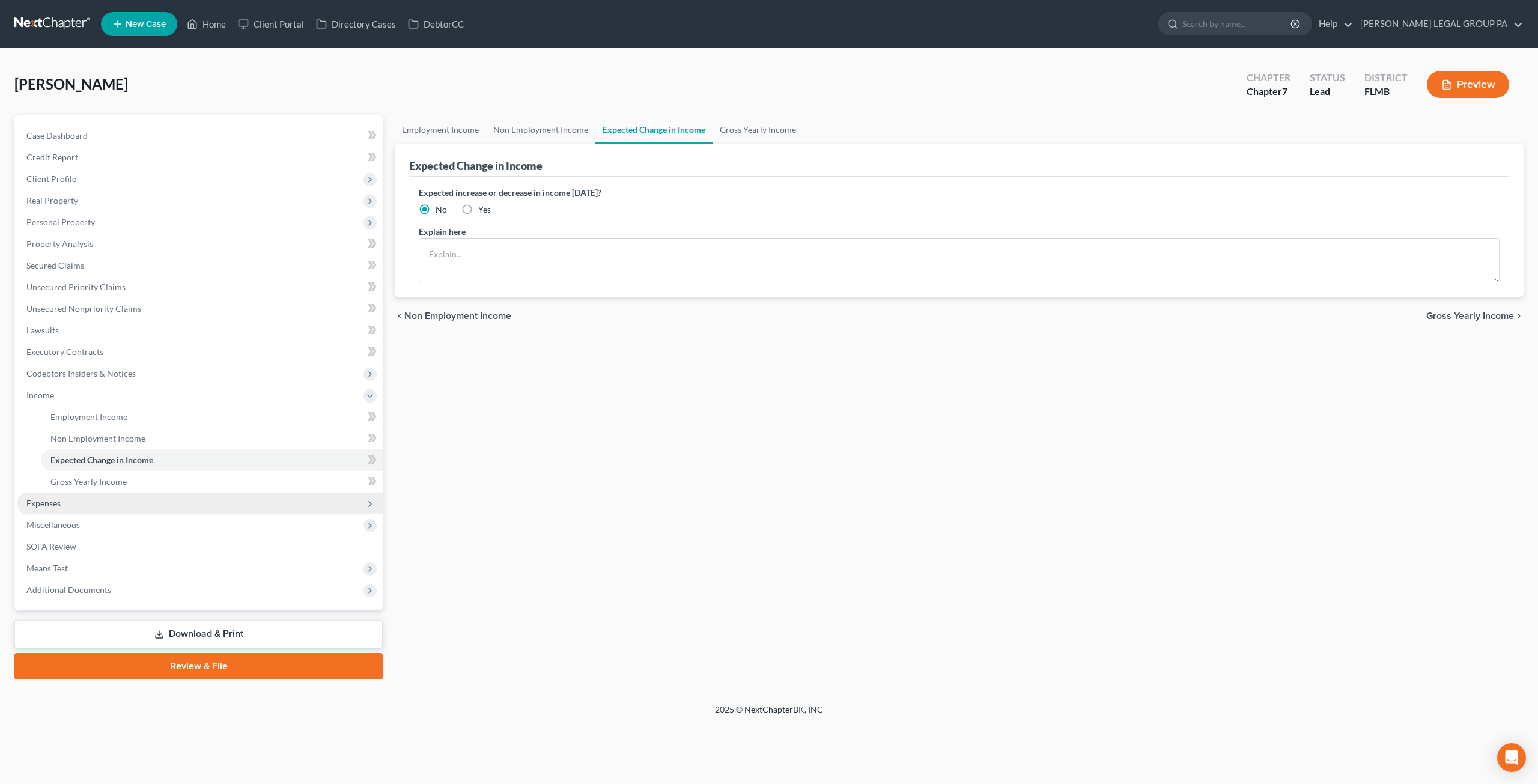
click at [64, 496] on span "Expenses" at bounding box center [200, 503] width 366 height 22
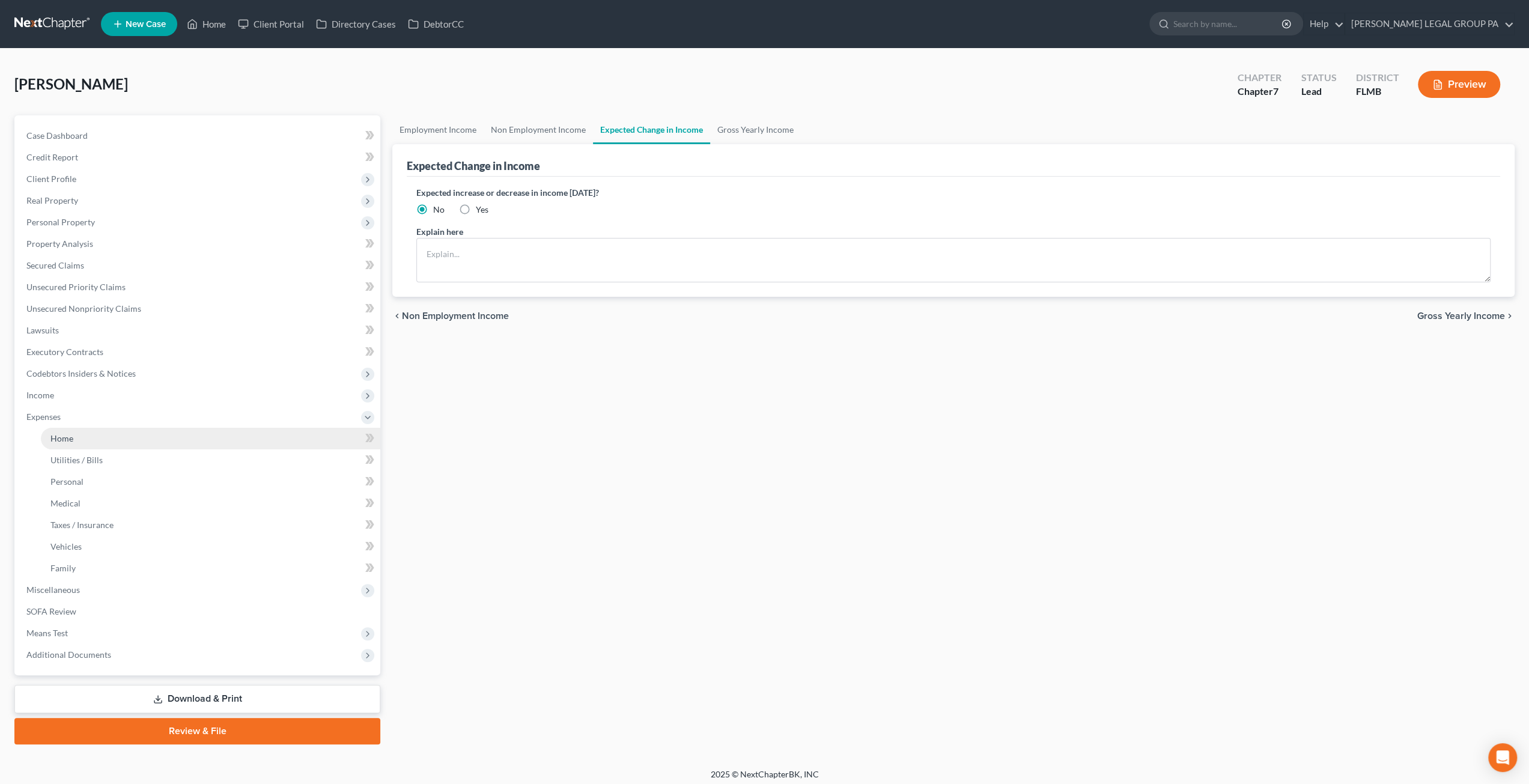
click at [76, 435] on link "Home" at bounding box center [210, 438] width 339 height 22
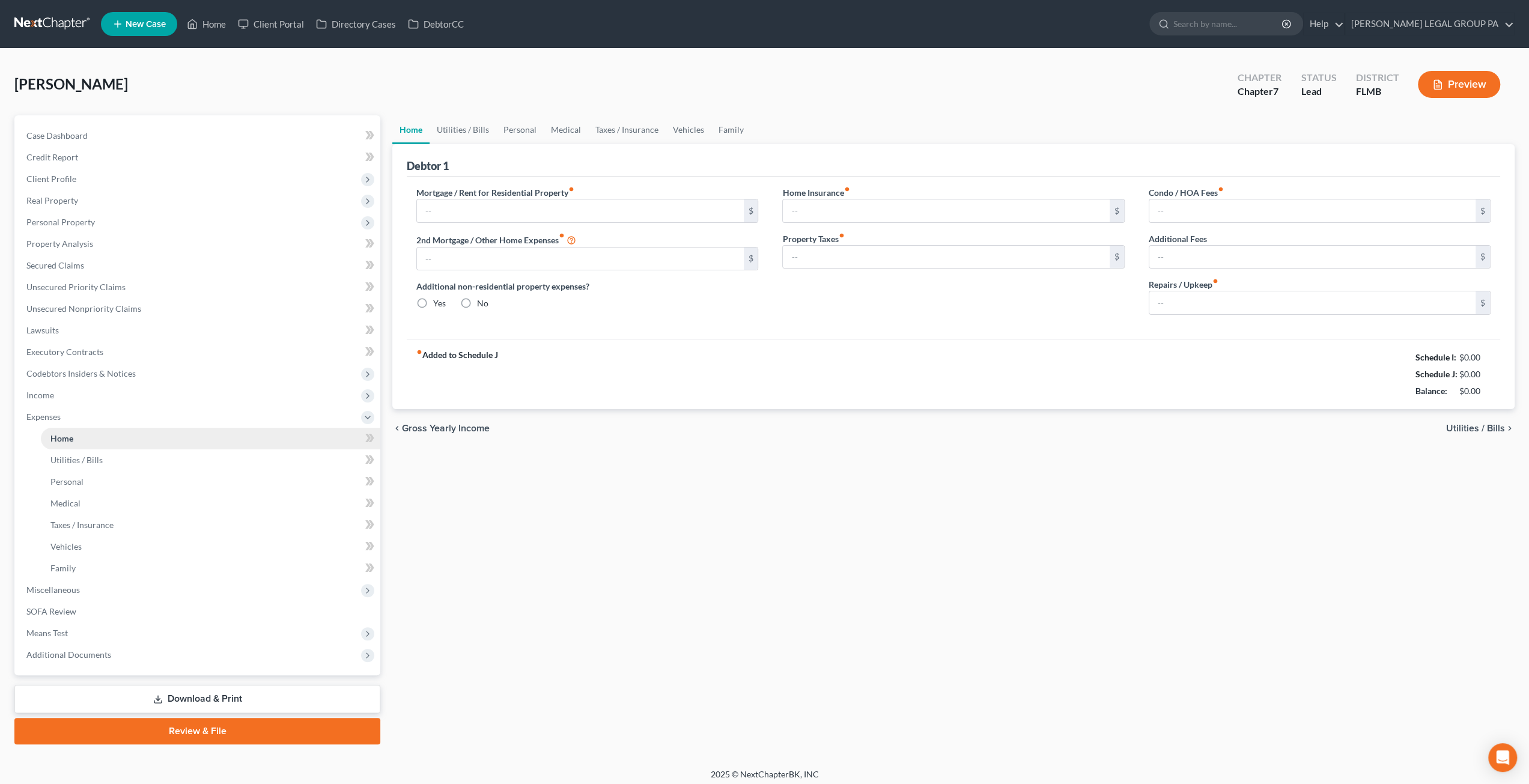
type input "1,100.00"
type input "0.00"
radio input "true"
type input "0.00"
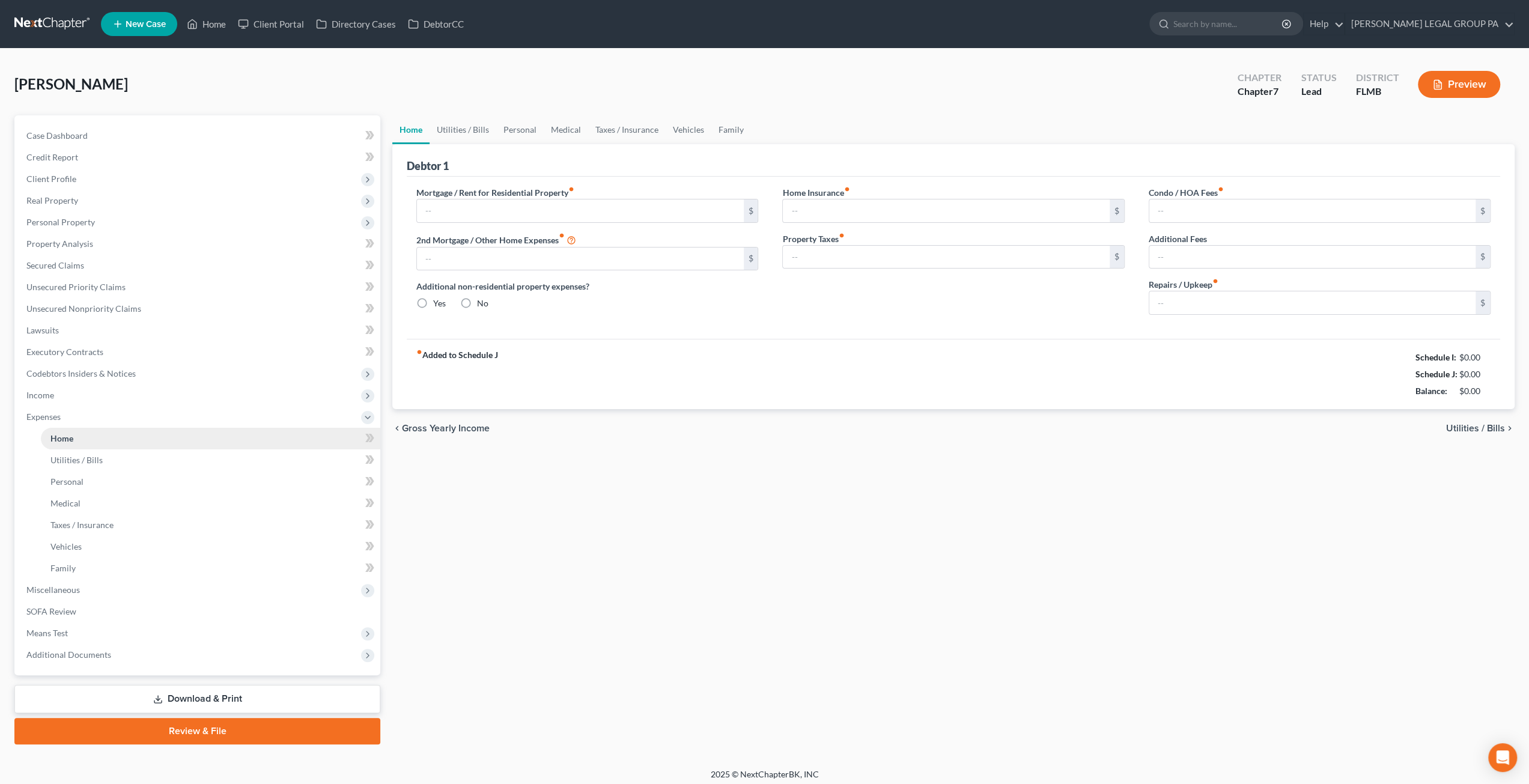
type input "0.00"
type input "10.00"
click at [70, 585] on span "Miscellaneous" at bounding box center [53, 589] width 53 height 10
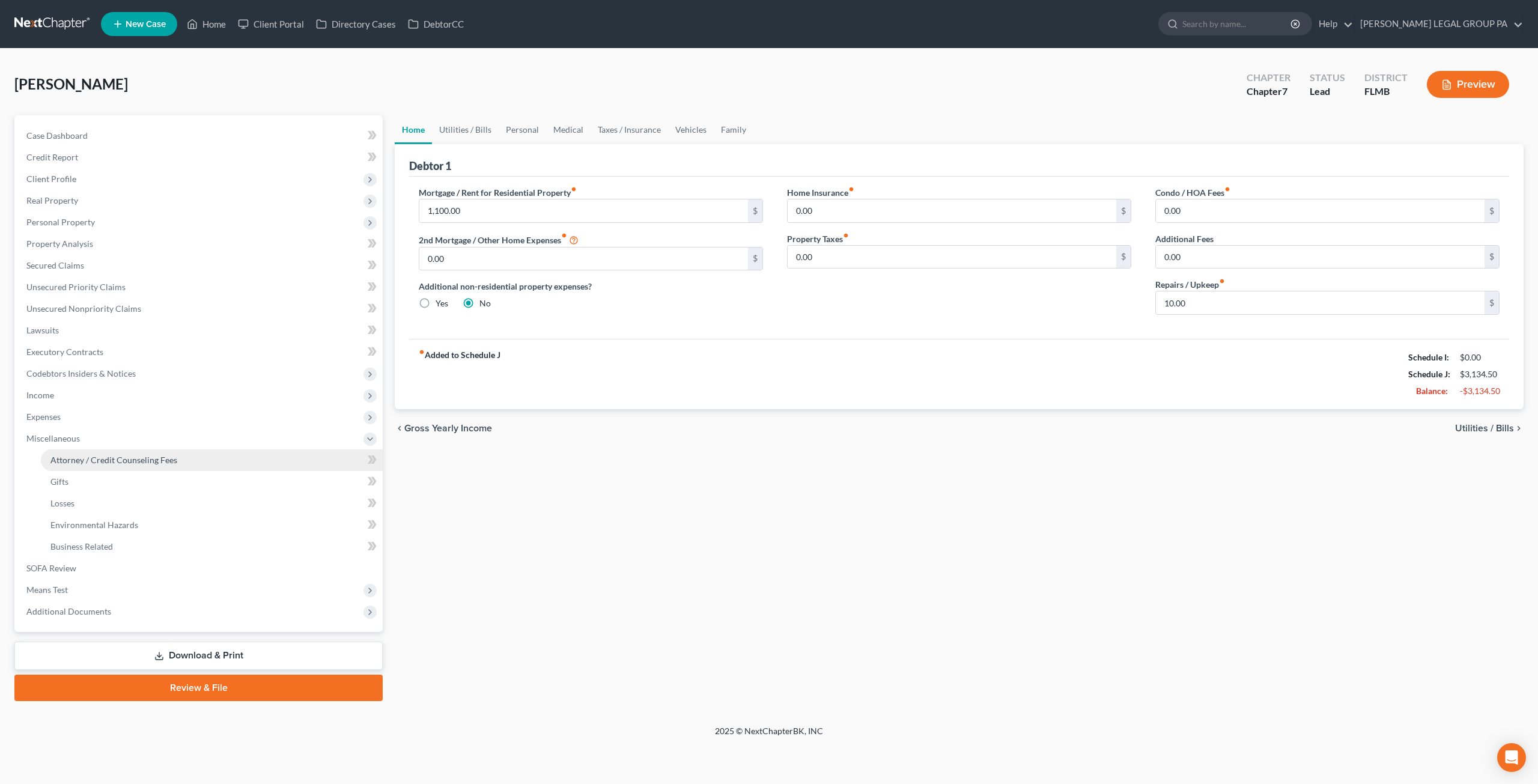
click at [93, 457] on span "Attorney / Credit Counseling Fees" at bounding box center [113, 460] width 127 height 10
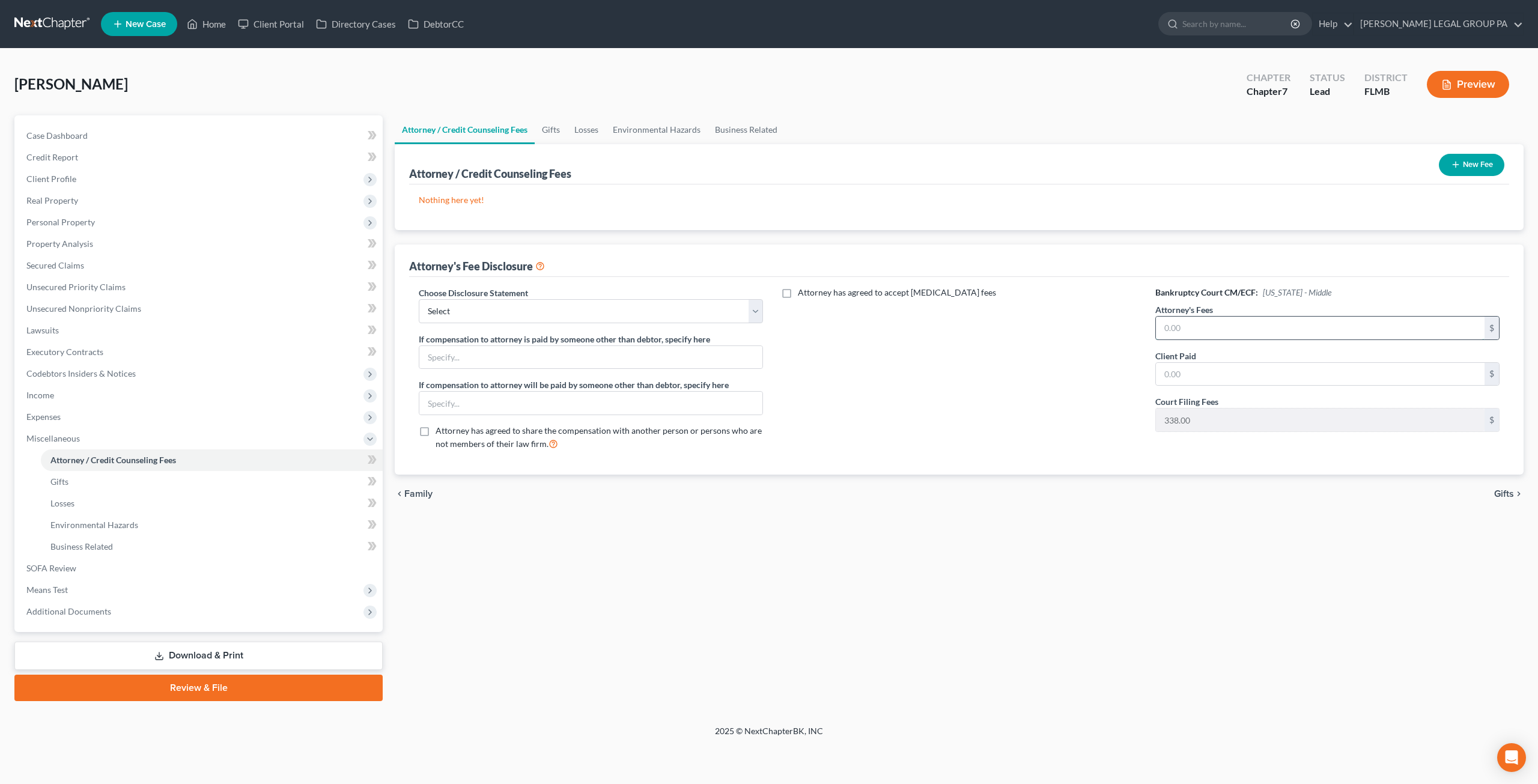
click at [1267, 324] on input "text" at bounding box center [1321, 328] width 329 height 23
click at [1480, 165] on button "New Fee" at bounding box center [1472, 165] width 65 height 22
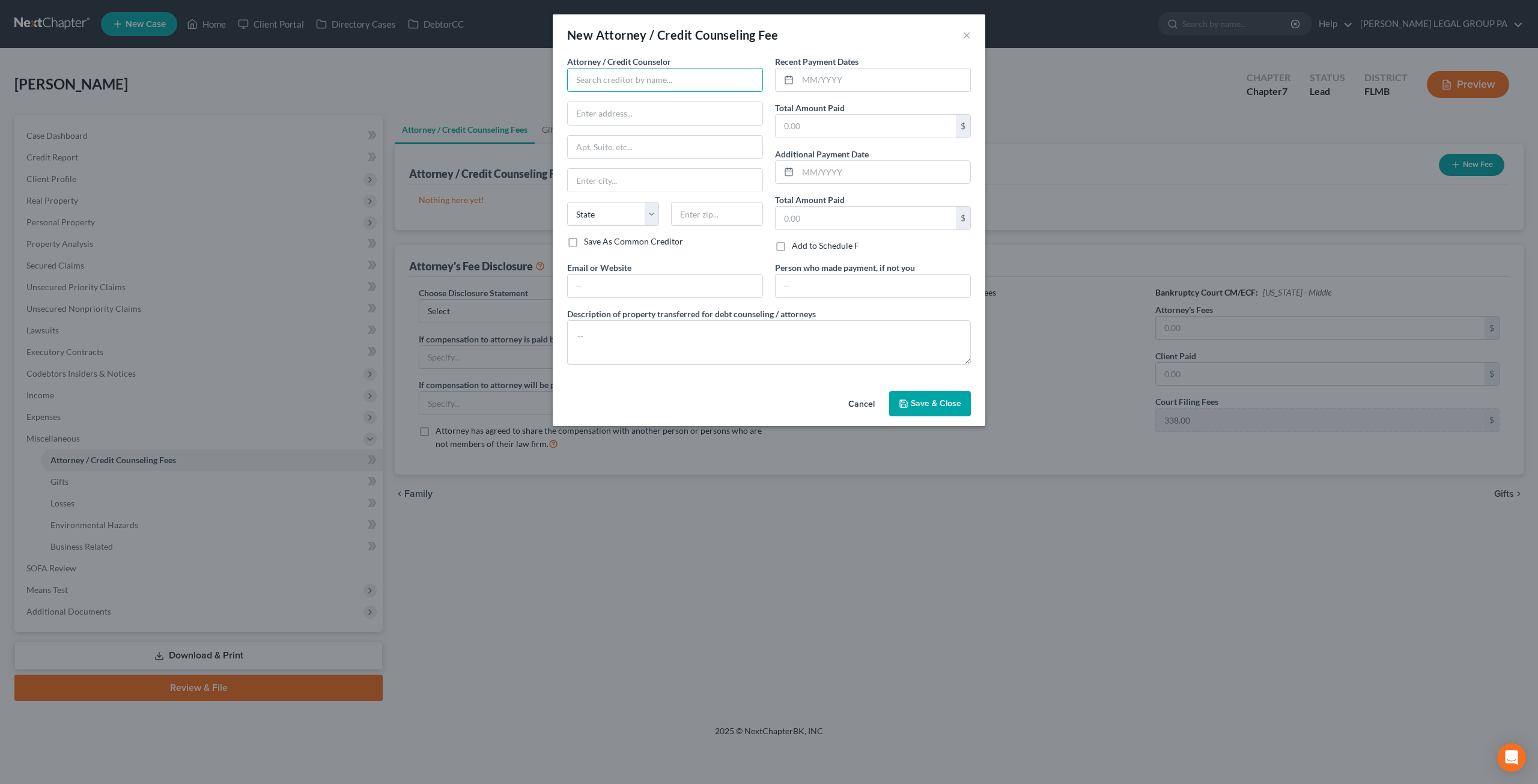
click at [718, 82] on input "text" at bounding box center [665, 80] width 196 height 24
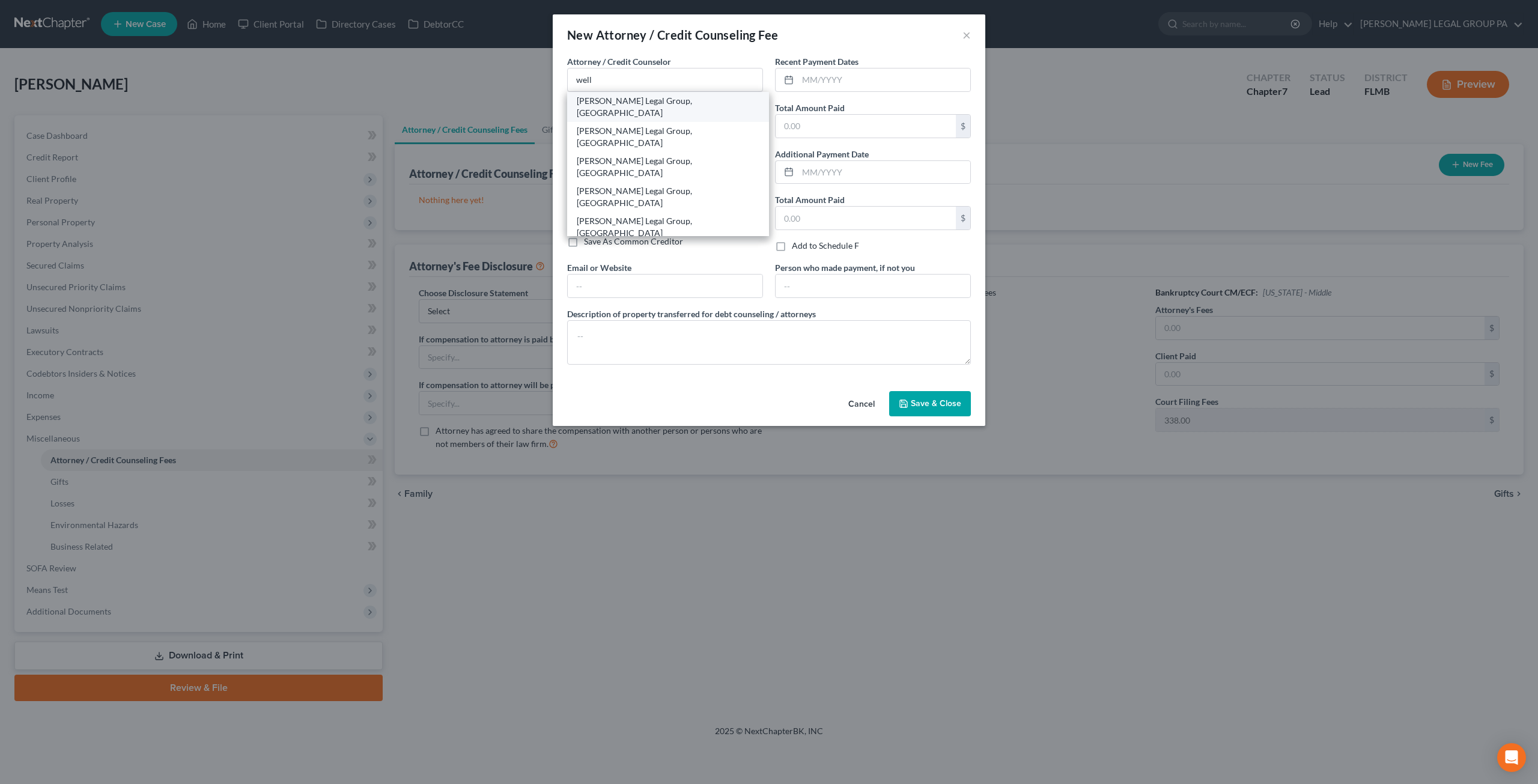
click at [645, 97] on div "Weller Legal Group, PA" at bounding box center [668, 107] width 183 height 24
type input "Weller Legal Group, PA"
type input "25400 US Highway 19 North, Ste. 150"
type input "Clearwater"
select select "9"
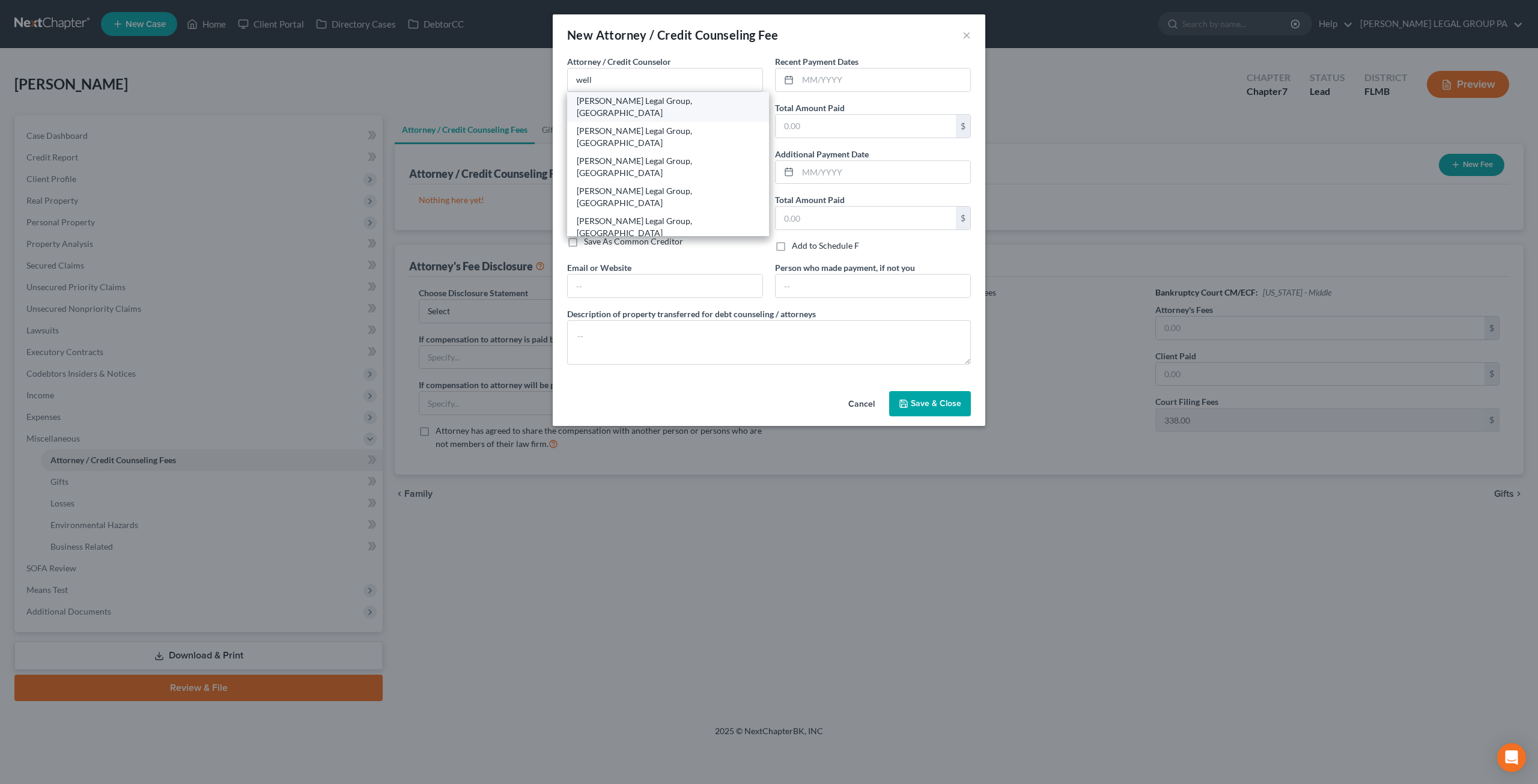
type input "33763"
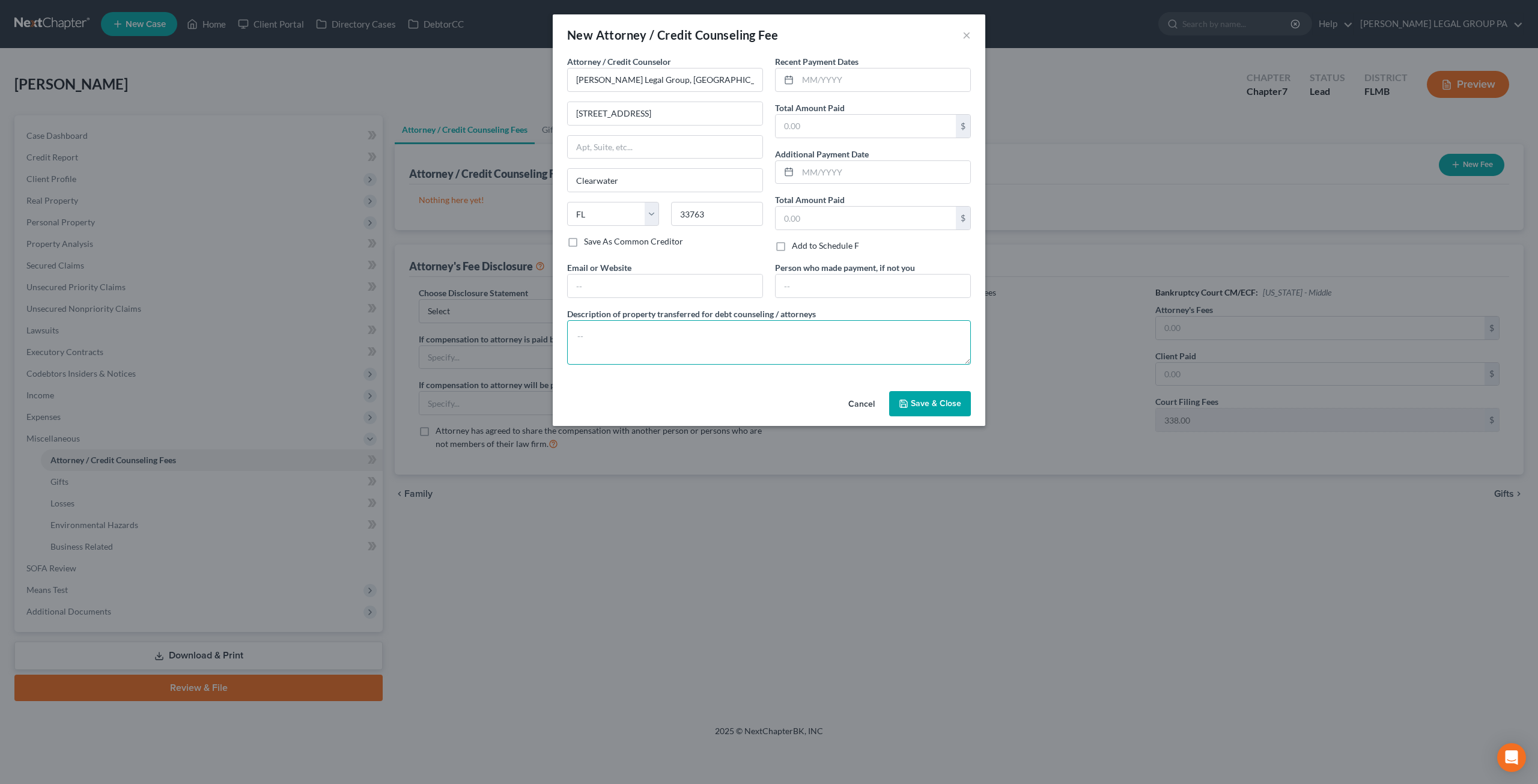
click at [614, 331] on textarea at bounding box center [769, 342] width 404 height 44
drag, startPoint x: 631, startPoint y: 336, endPoint x: 566, endPoint y: 329, distance: 65.4
click at [566, 329] on div "Description of property transferred for debt counseling / attorneys Chapter 7" at bounding box center [769, 336] width 416 height 57
paste textarea "Bankruptcy Chapter 13 Attorney's Fees"
click at [665, 335] on textarea "Bankruptcy Chapter 13 Attorney's Fees" at bounding box center [769, 342] width 404 height 44
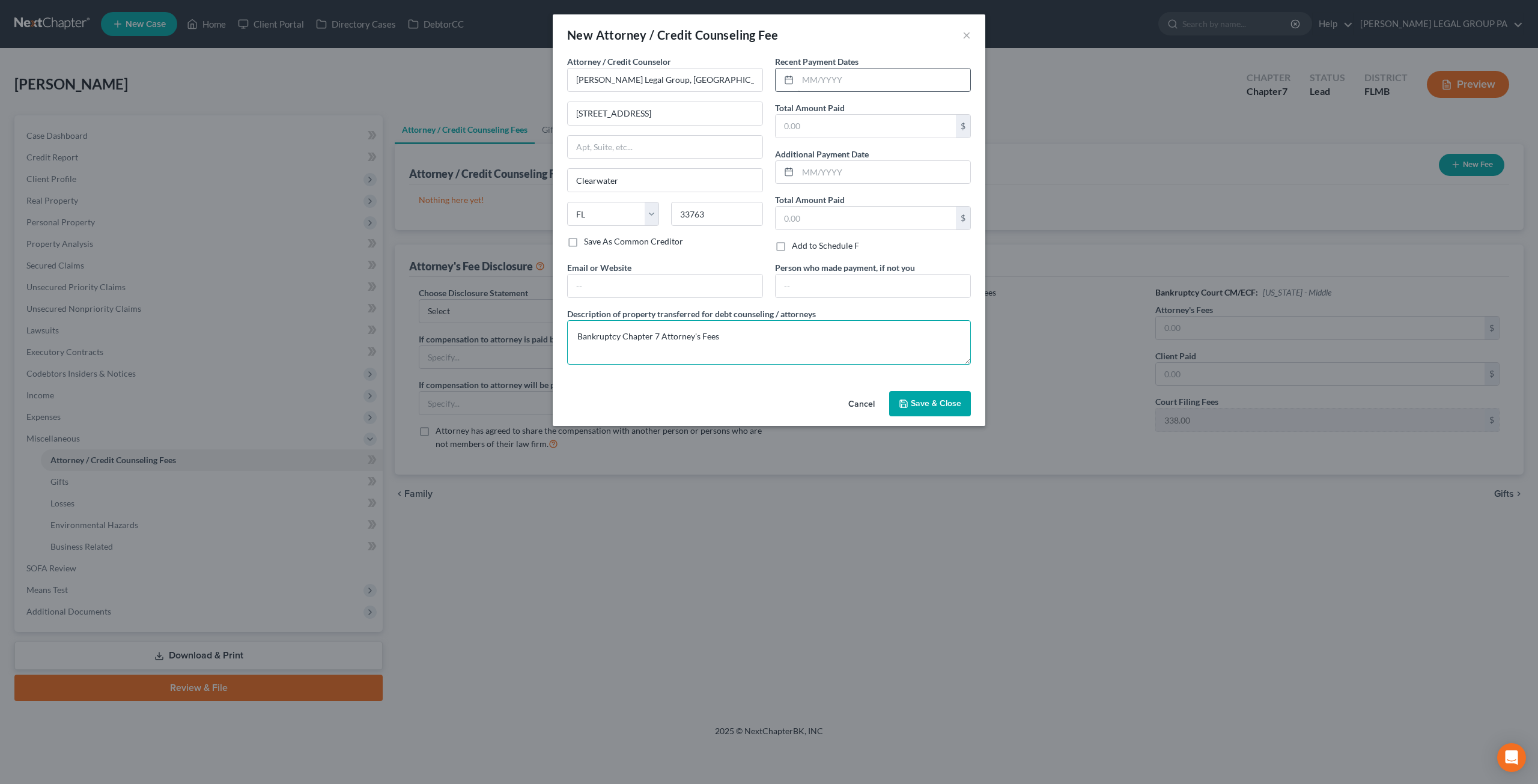
type textarea "Bankruptcy Chapter 7 Attorney's Fees"
click at [838, 88] on input "text" at bounding box center [884, 80] width 173 height 23
click at [833, 119] on input "text" at bounding box center [866, 126] width 181 height 23
type input "2,500"
click at [826, 228] on input "text" at bounding box center [866, 218] width 181 height 23
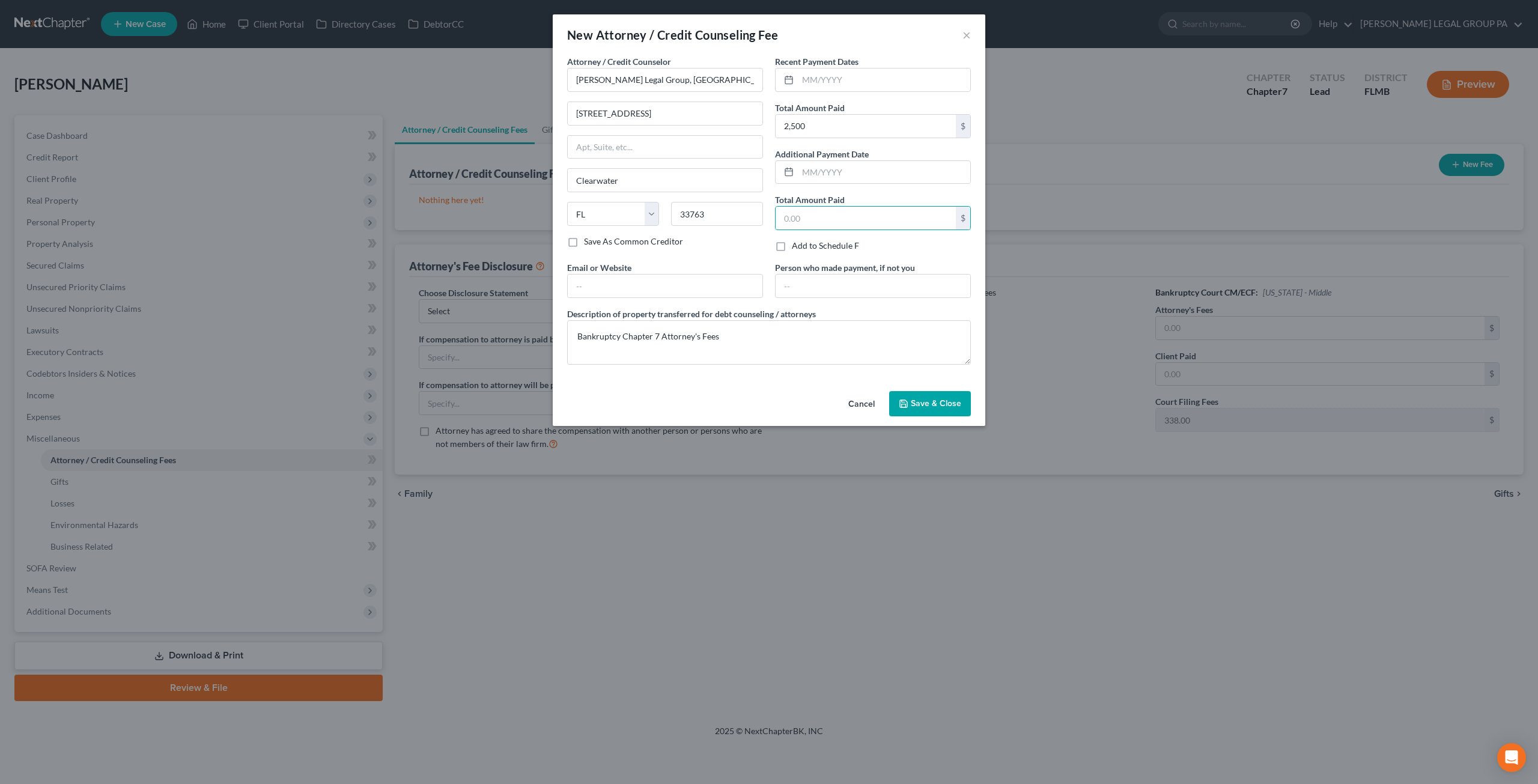
click at [938, 404] on span "Save & Close" at bounding box center [936, 403] width 50 height 10
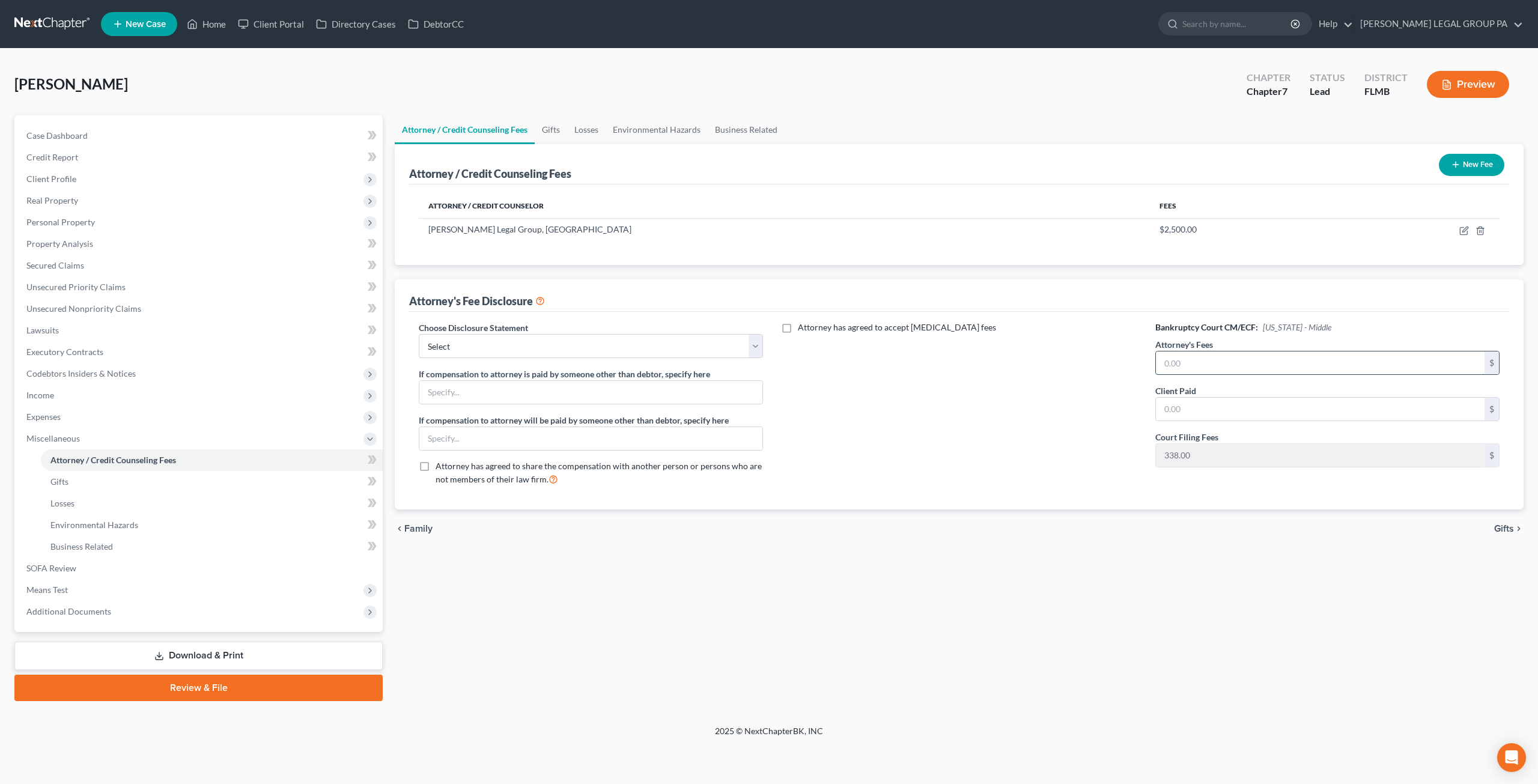
click at [1222, 361] on input "text" at bounding box center [1321, 363] width 329 height 23
type input "2,500"
click at [1230, 404] on input "text" at bounding box center [1321, 409] width 329 height 23
type input "2,500"
click at [618, 340] on select "Select Attorney Compensation Statement" at bounding box center [591, 346] width 344 height 24
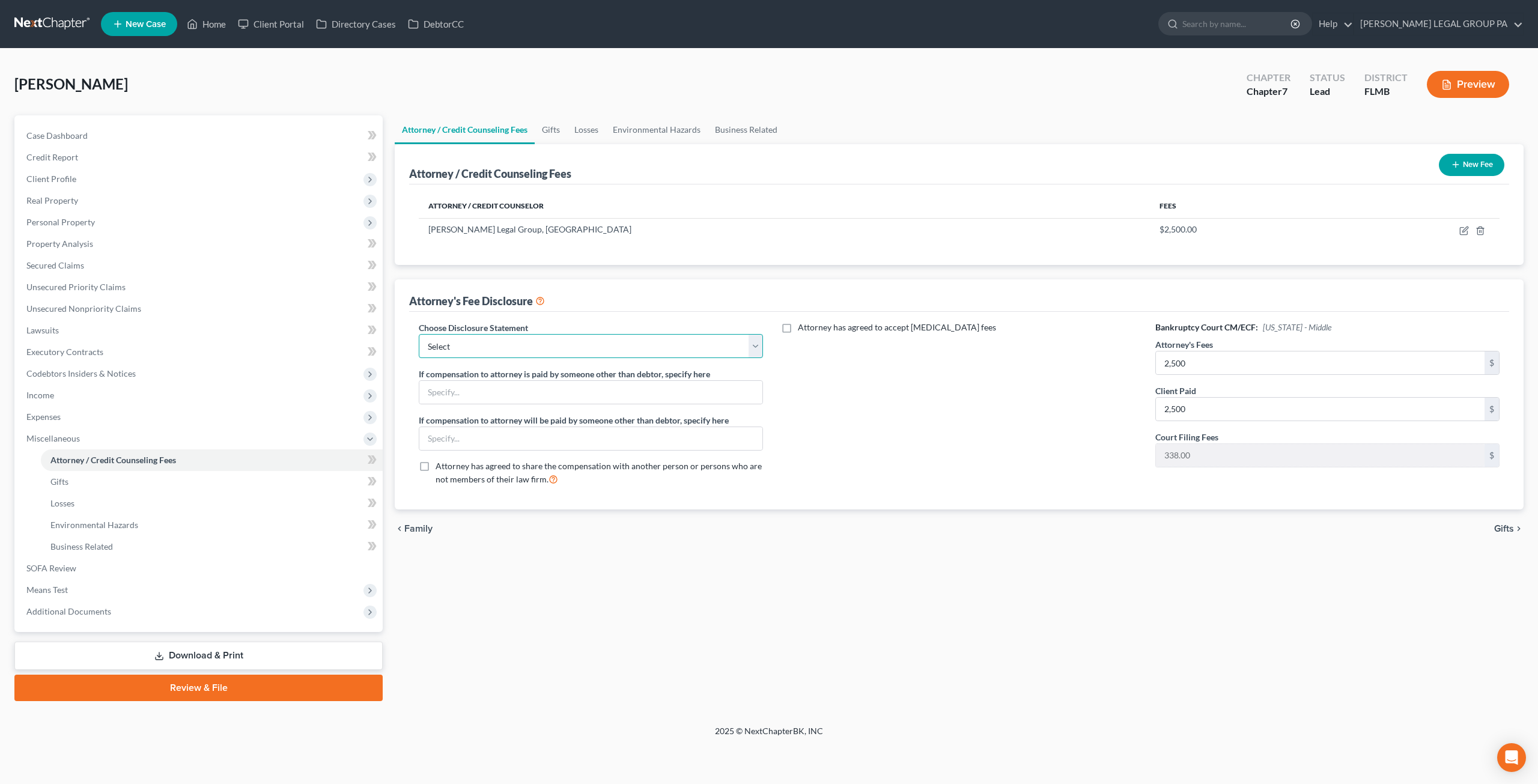
select select "0"
click at [419, 334] on select "Select Attorney Compensation Statement" at bounding box center [591, 346] width 344 height 24
click at [834, 379] on div "Attorney has agreed to accept retainer fees" at bounding box center [960, 408] width 368 height 174
click at [83, 430] on span "Miscellaneous" at bounding box center [200, 438] width 366 height 22
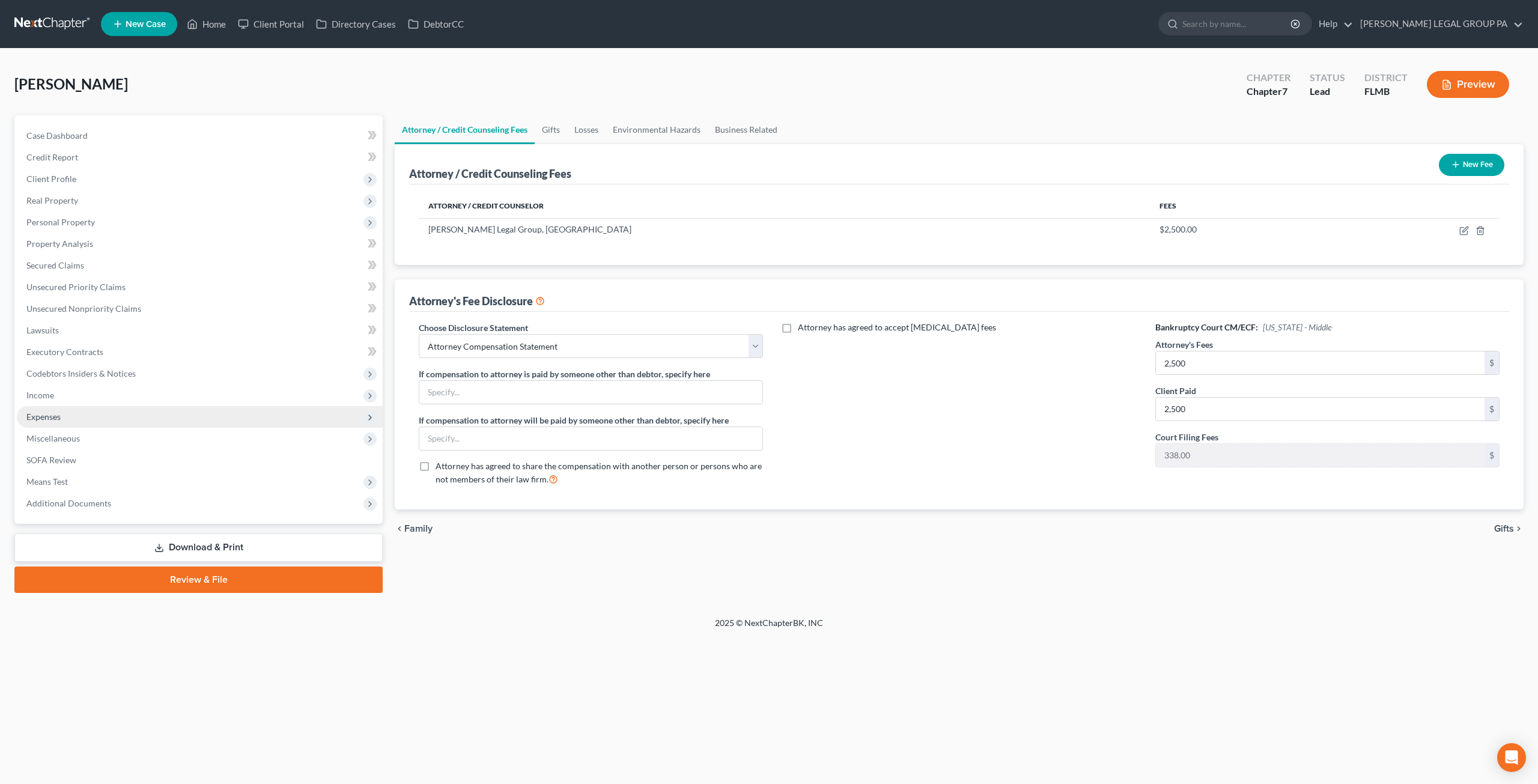
click at [78, 415] on span "Expenses" at bounding box center [200, 417] width 366 height 22
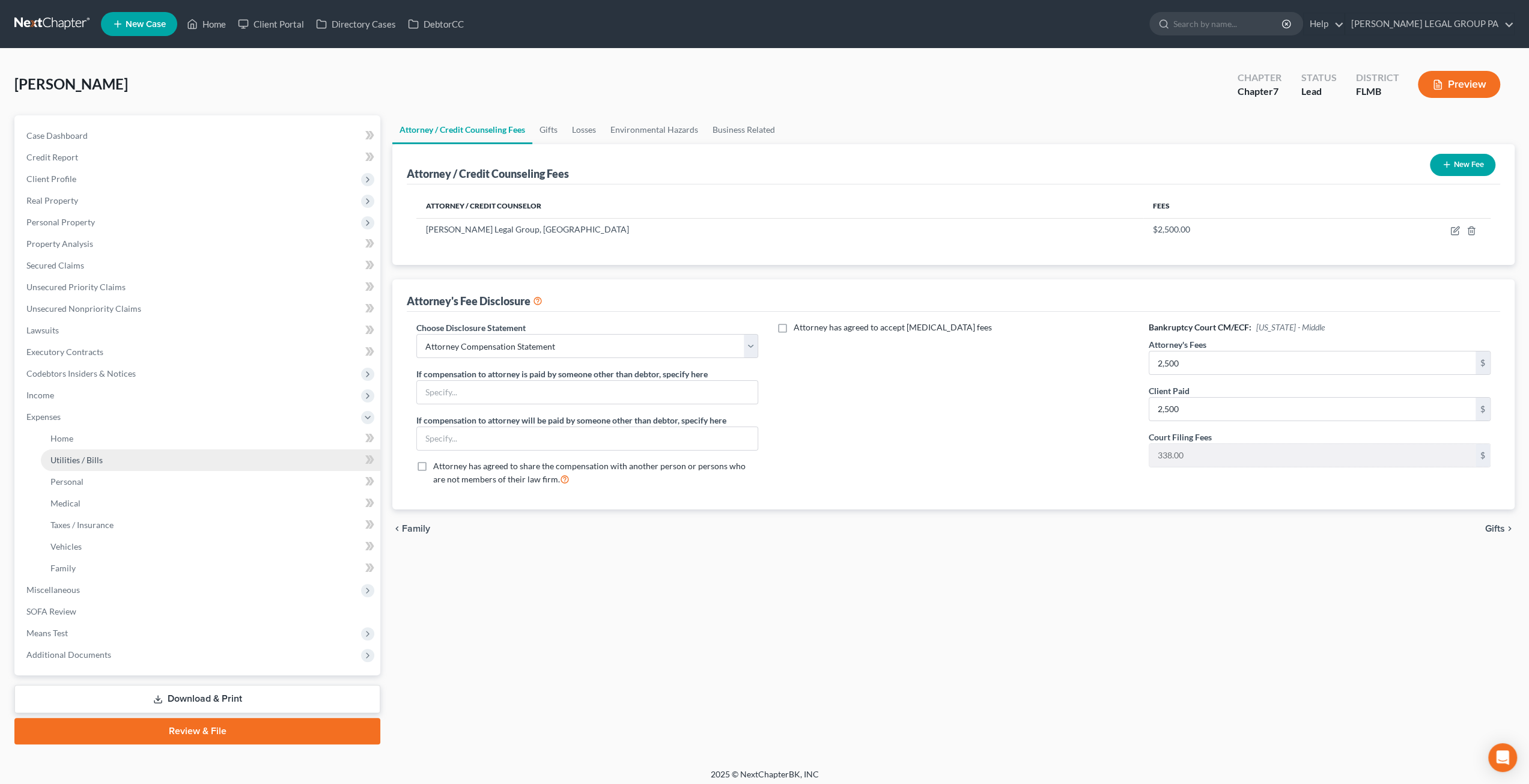
click at [67, 457] on span "Utilities / Bills" at bounding box center [76, 460] width 52 height 10
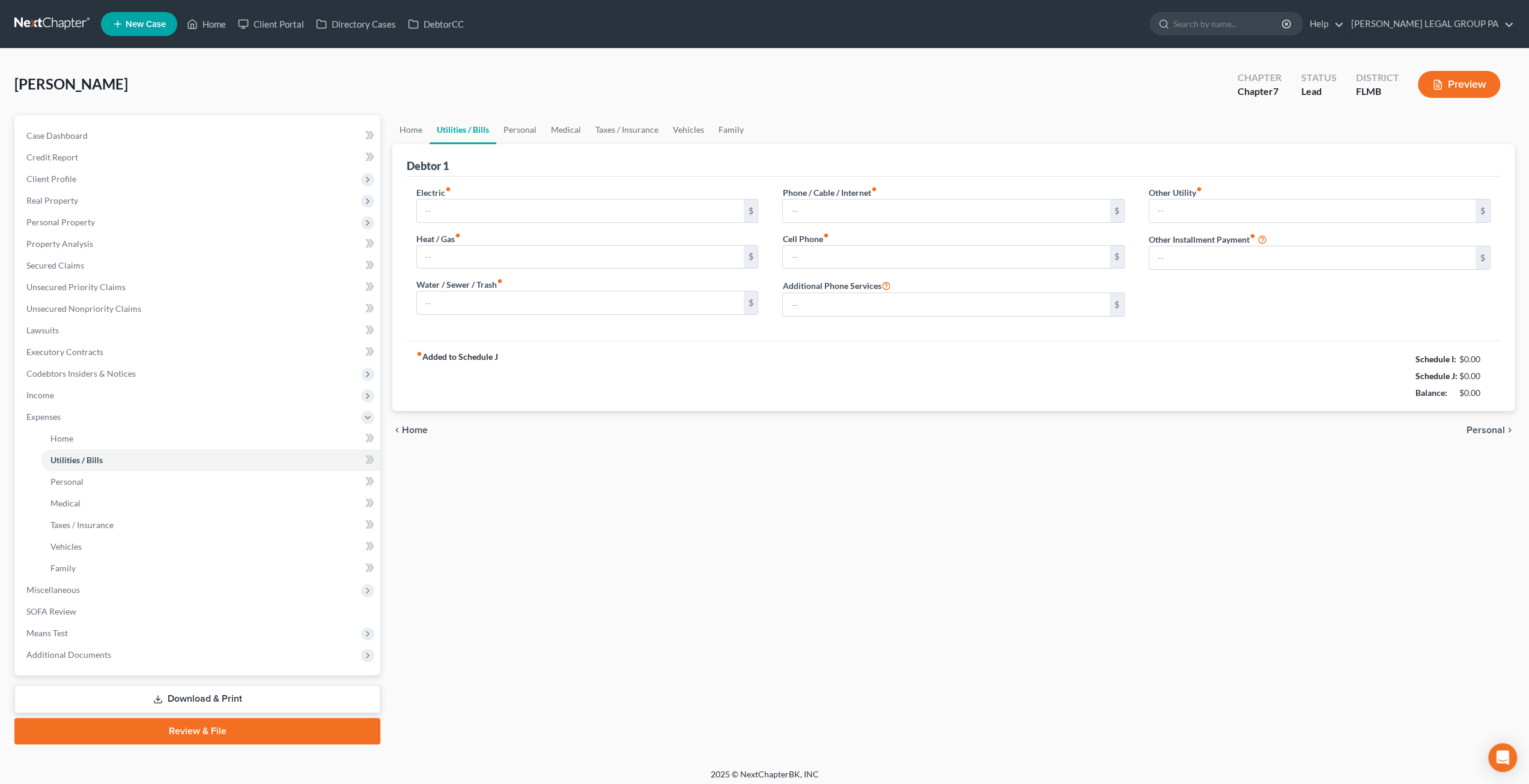
type input "150.00"
type input "0.00"
type input "80.00"
type input "75.00"
type input "150.00"
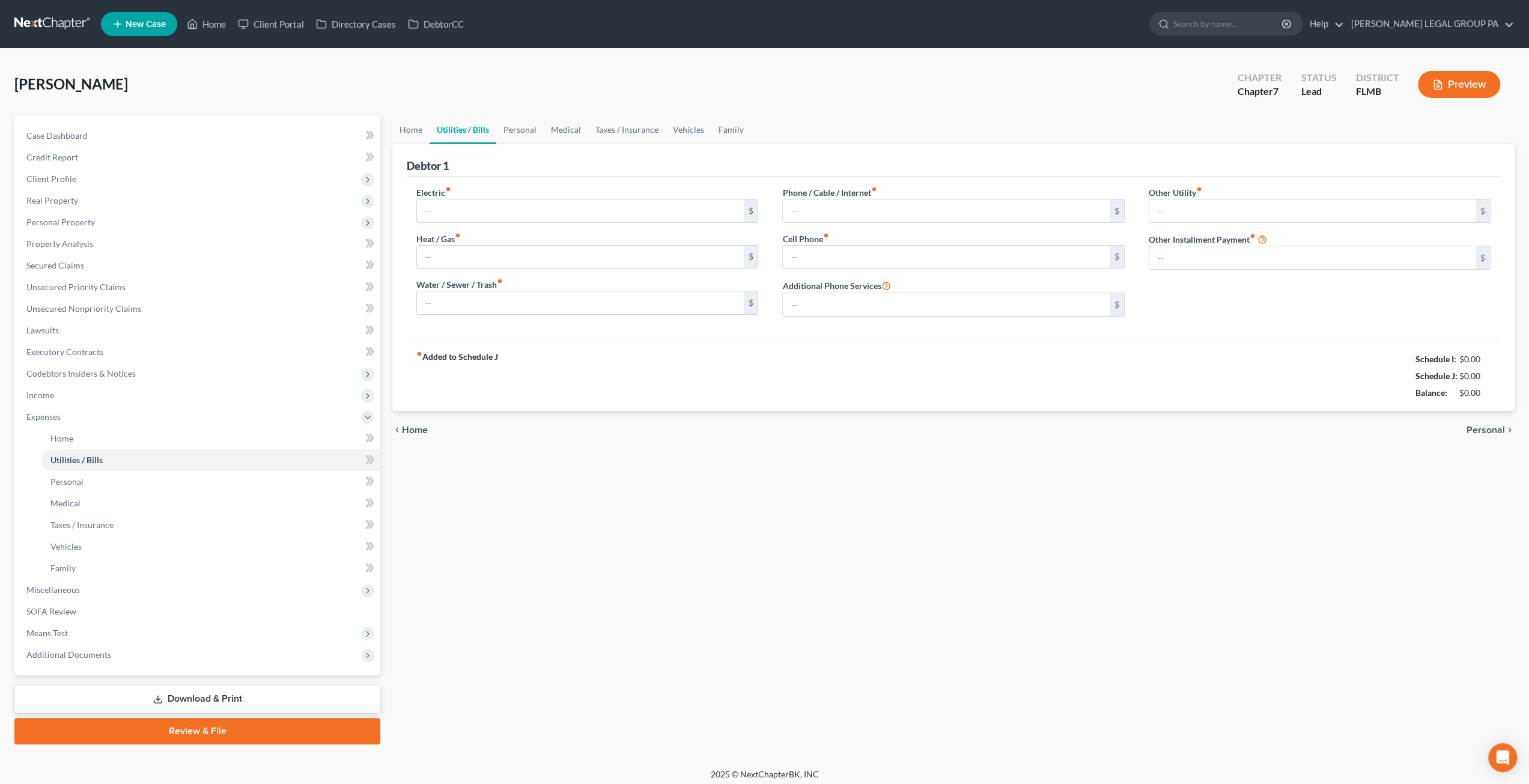
type input "0.00"
click at [85, 588] on span "Miscellaneous" at bounding box center [199, 590] width 363 height 22
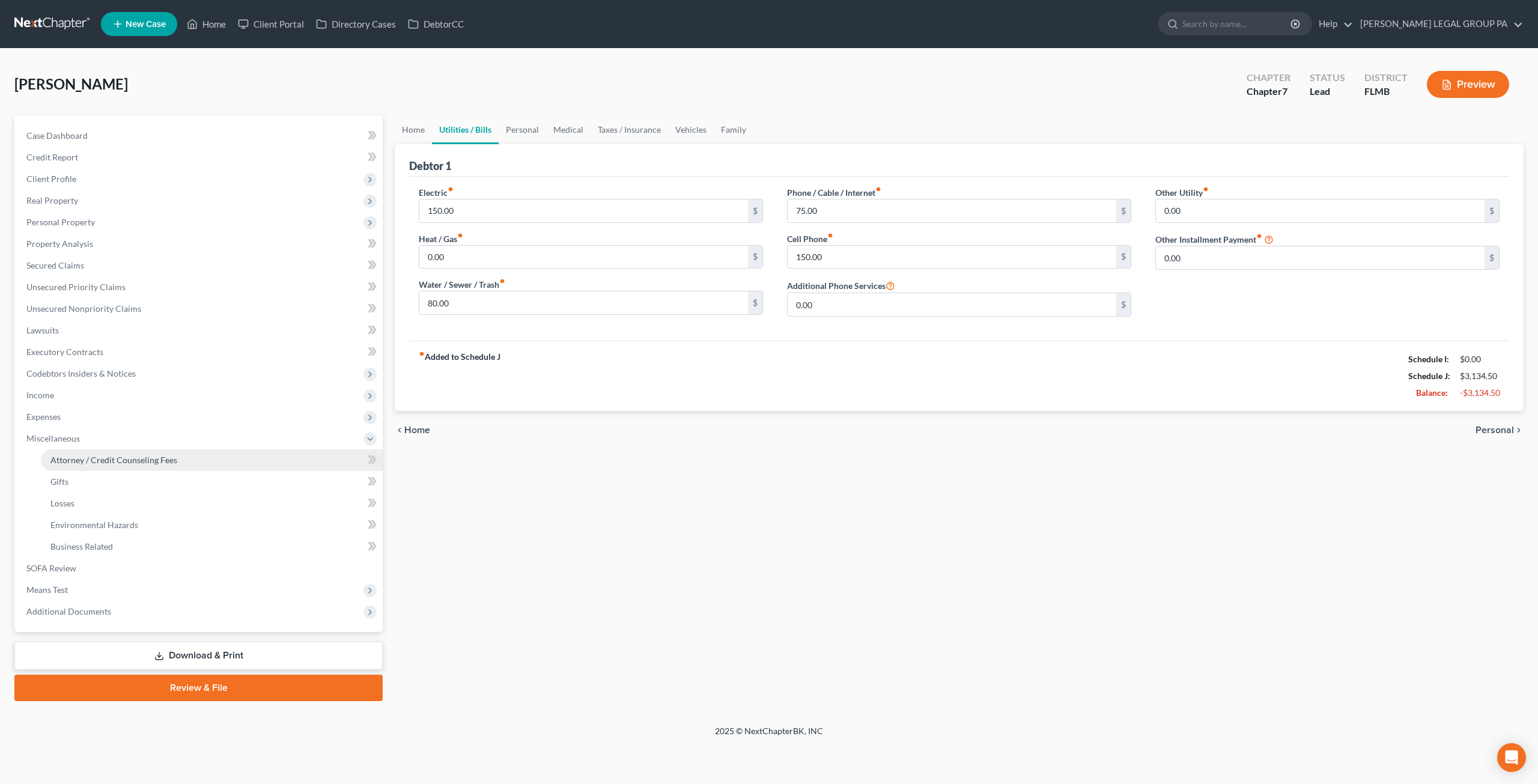
click at [113, 453] on link "Attorney / Credit Counseling Fees" at bounding box center [211, 460] width 342 height 22
select select "0"
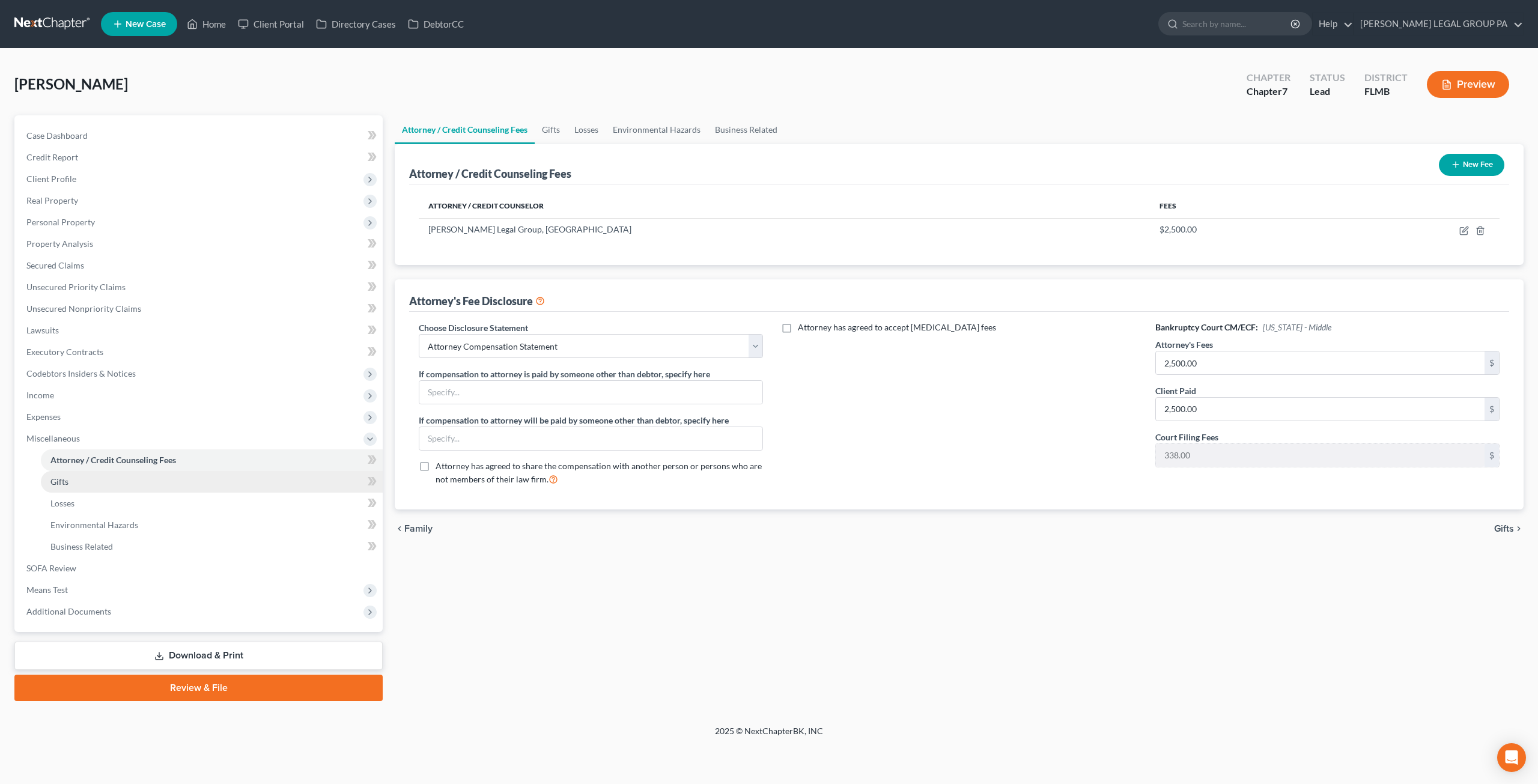
click at [118, 490] on link "Gifts" at bounding box center [211, 482] width 342 height 22
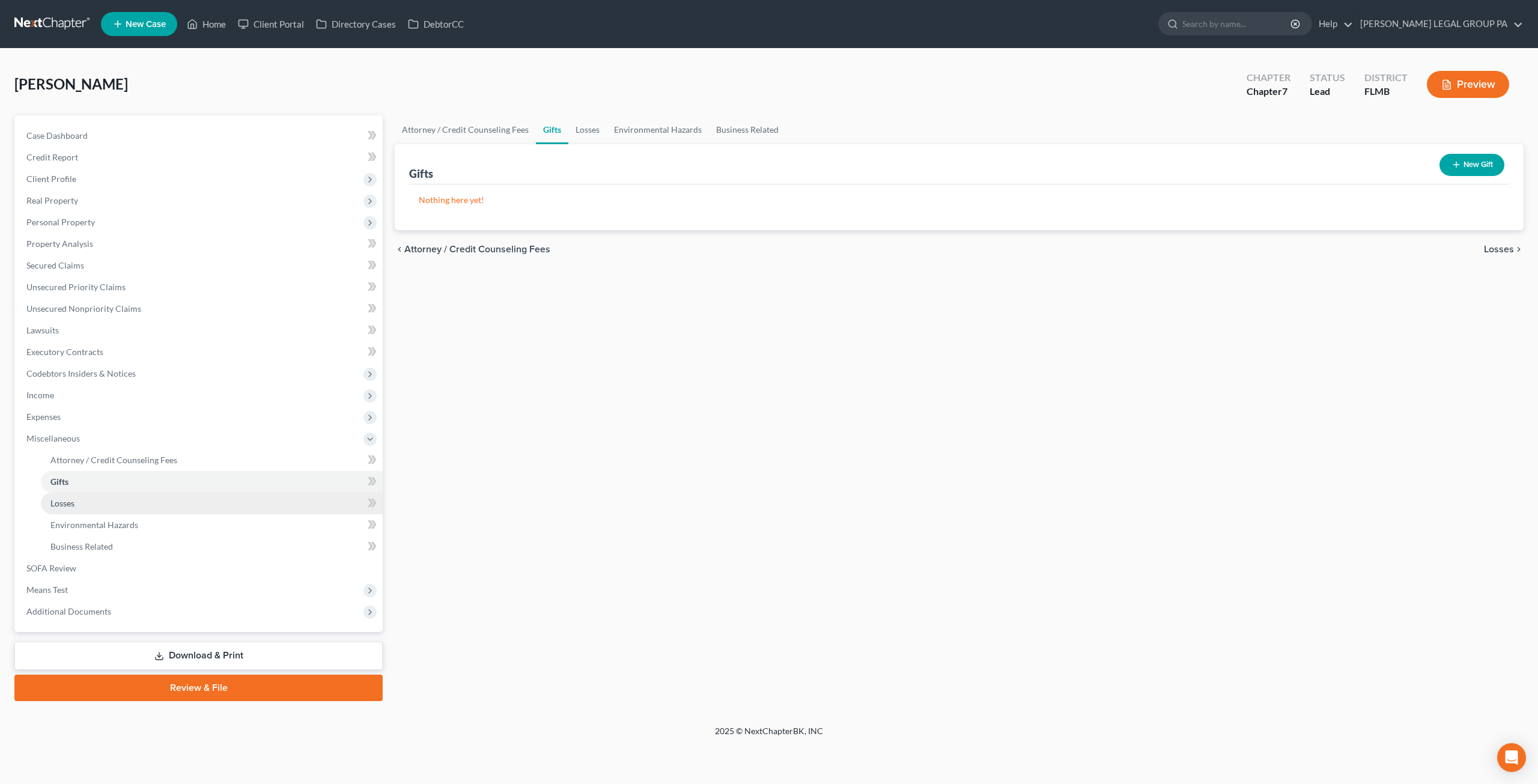
click at [113, 503] on link "Losses" at bounding box center [211, 503] width 342 height 22
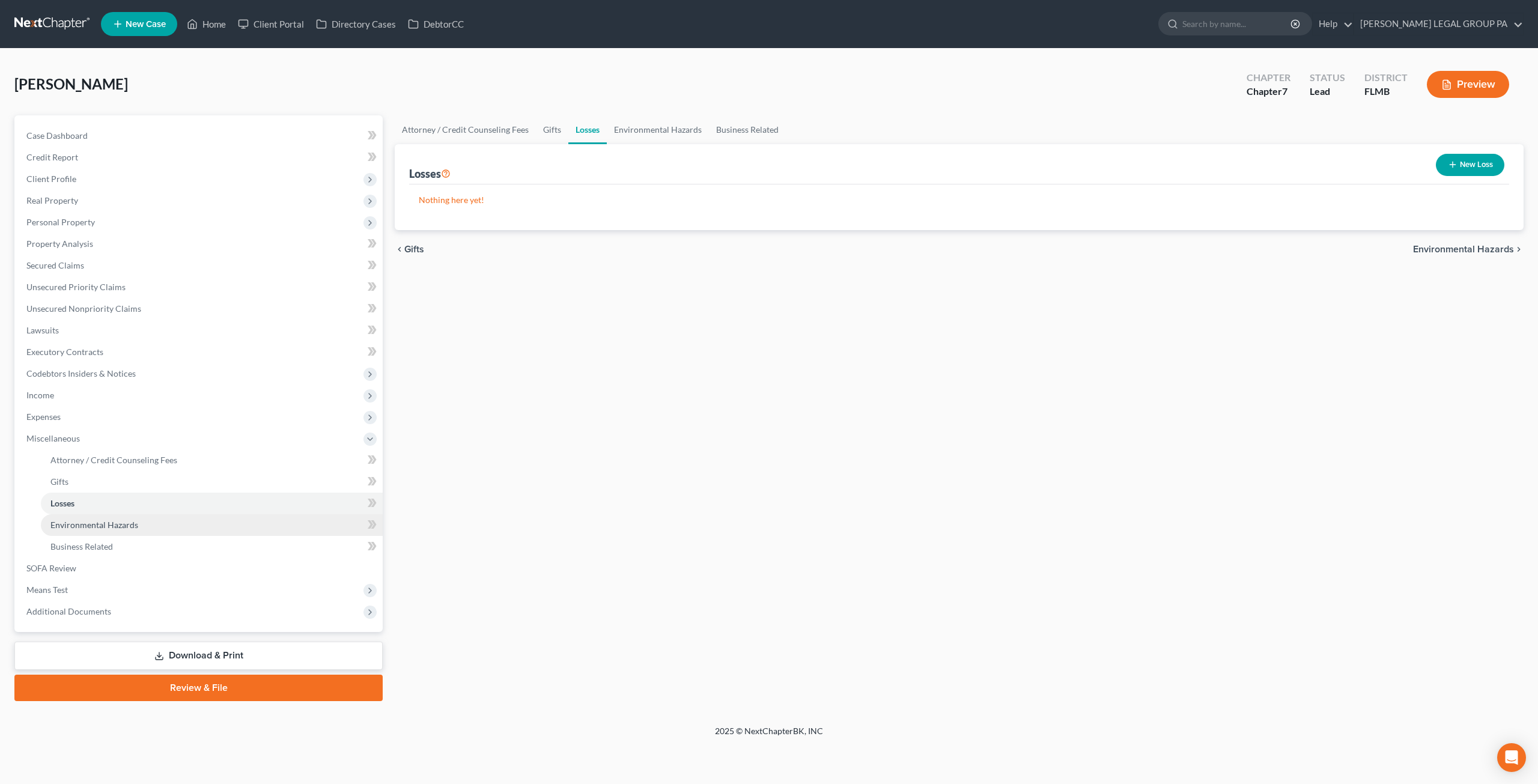
click at [116, 525] on span "Environmental Hazards" at bounding box center [94, 524] width 88 height 10
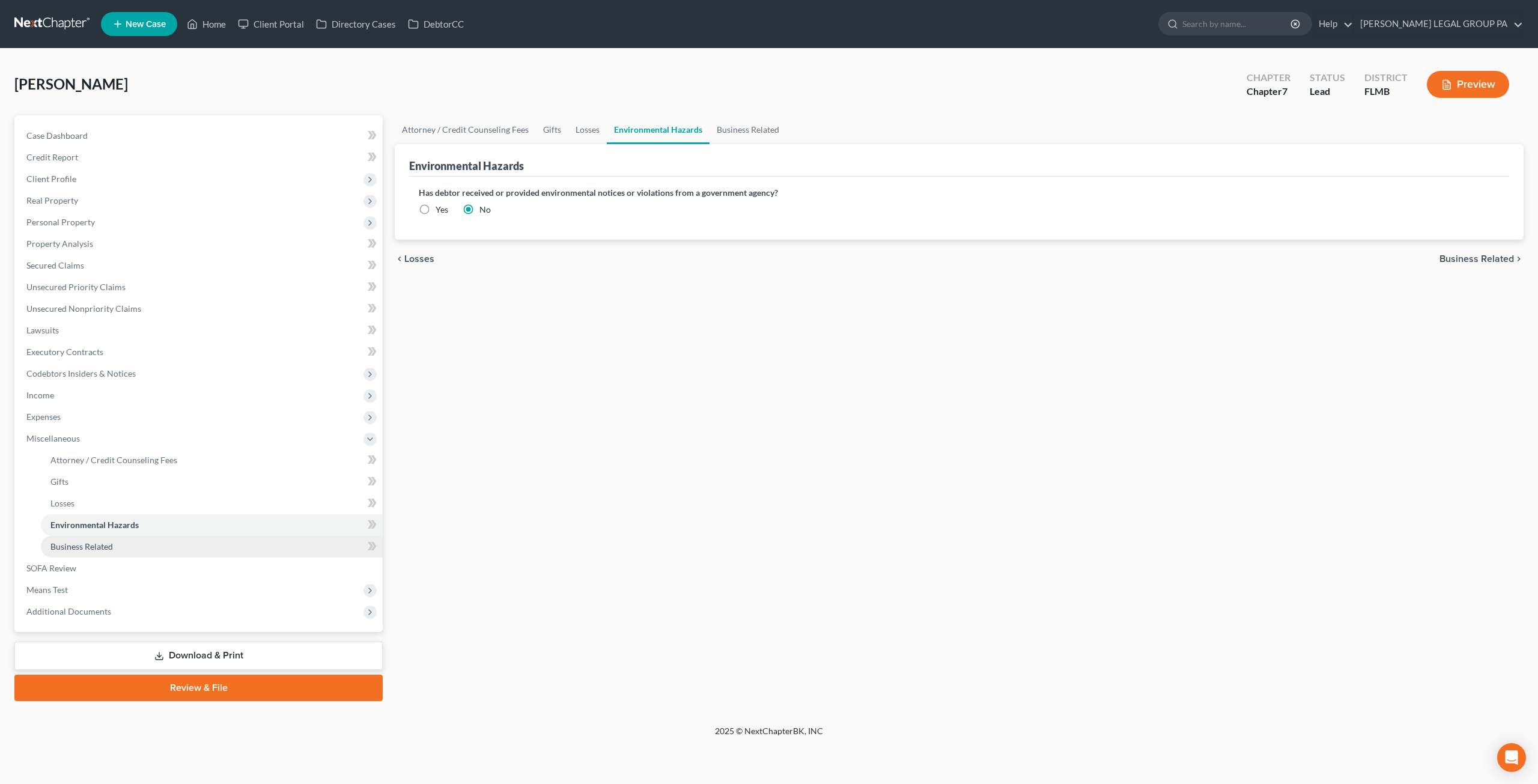
click at [124, 551] on link "Business Related" at bounding box center [211, 547] width 342 height 22
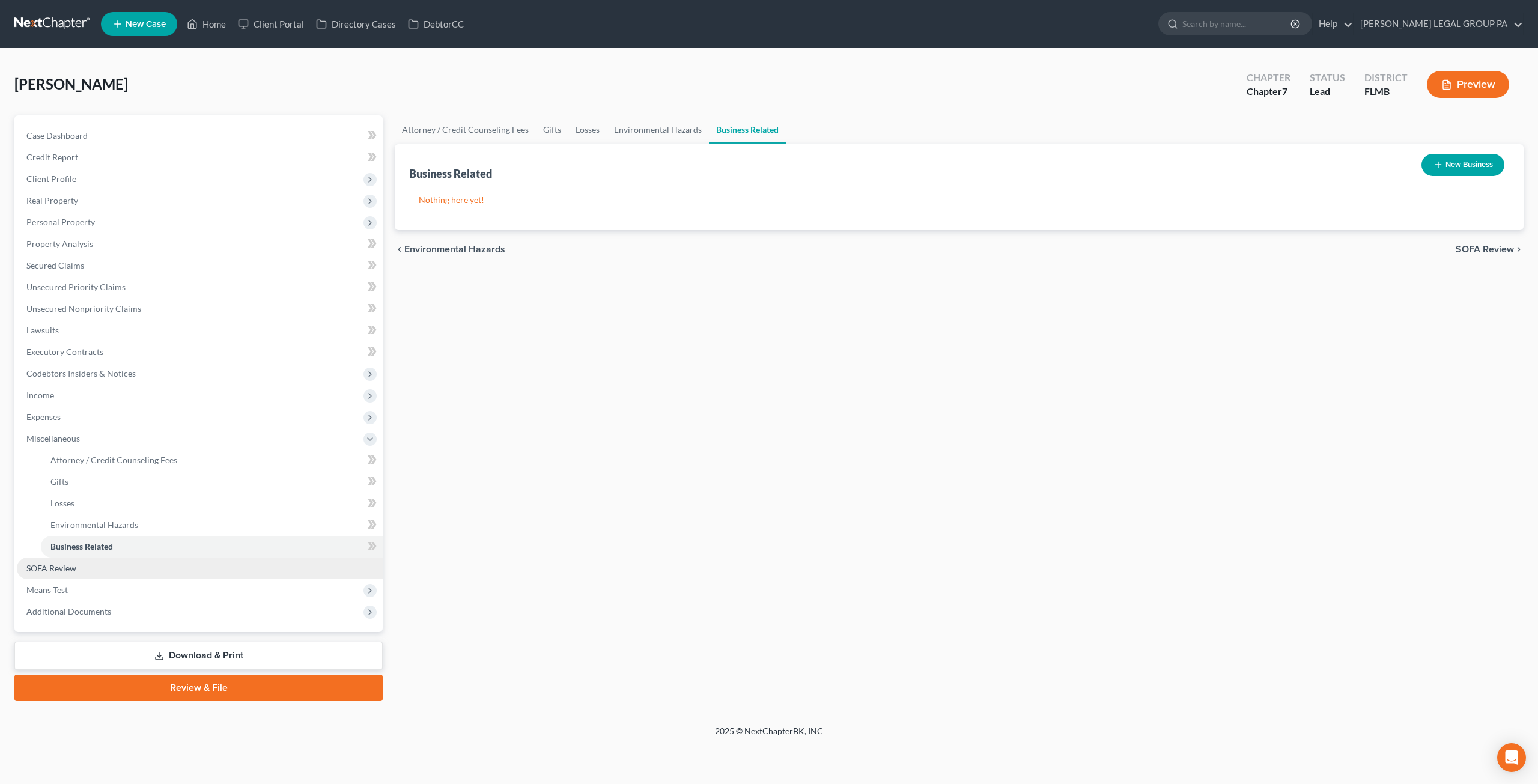
click at [73, 562] on span "SOFA Review" at bounding box center [51, 567] width 50 height 10
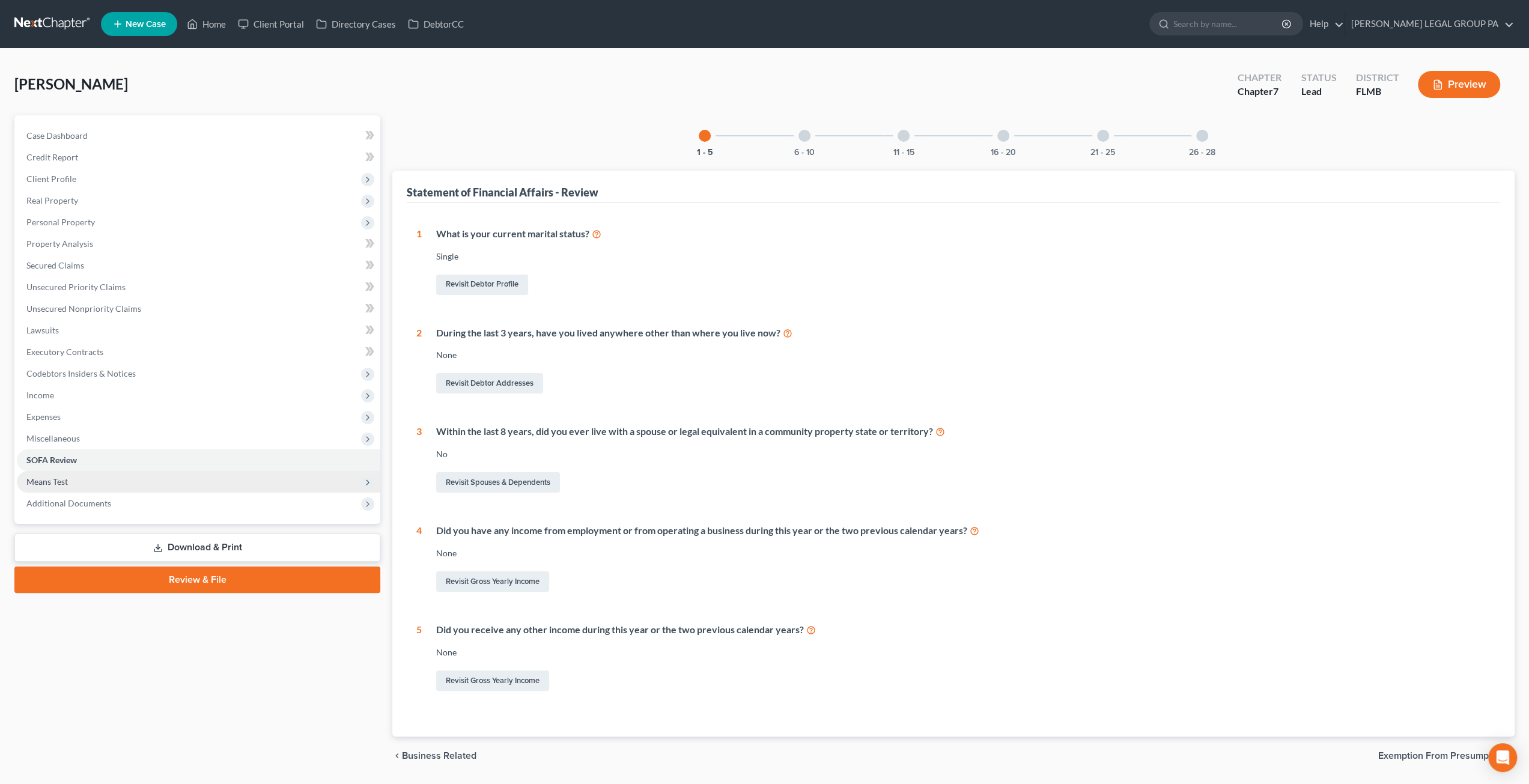
click at [44, 486] on span "Means Test" at bounding box center [47, 481] width 41 height 10
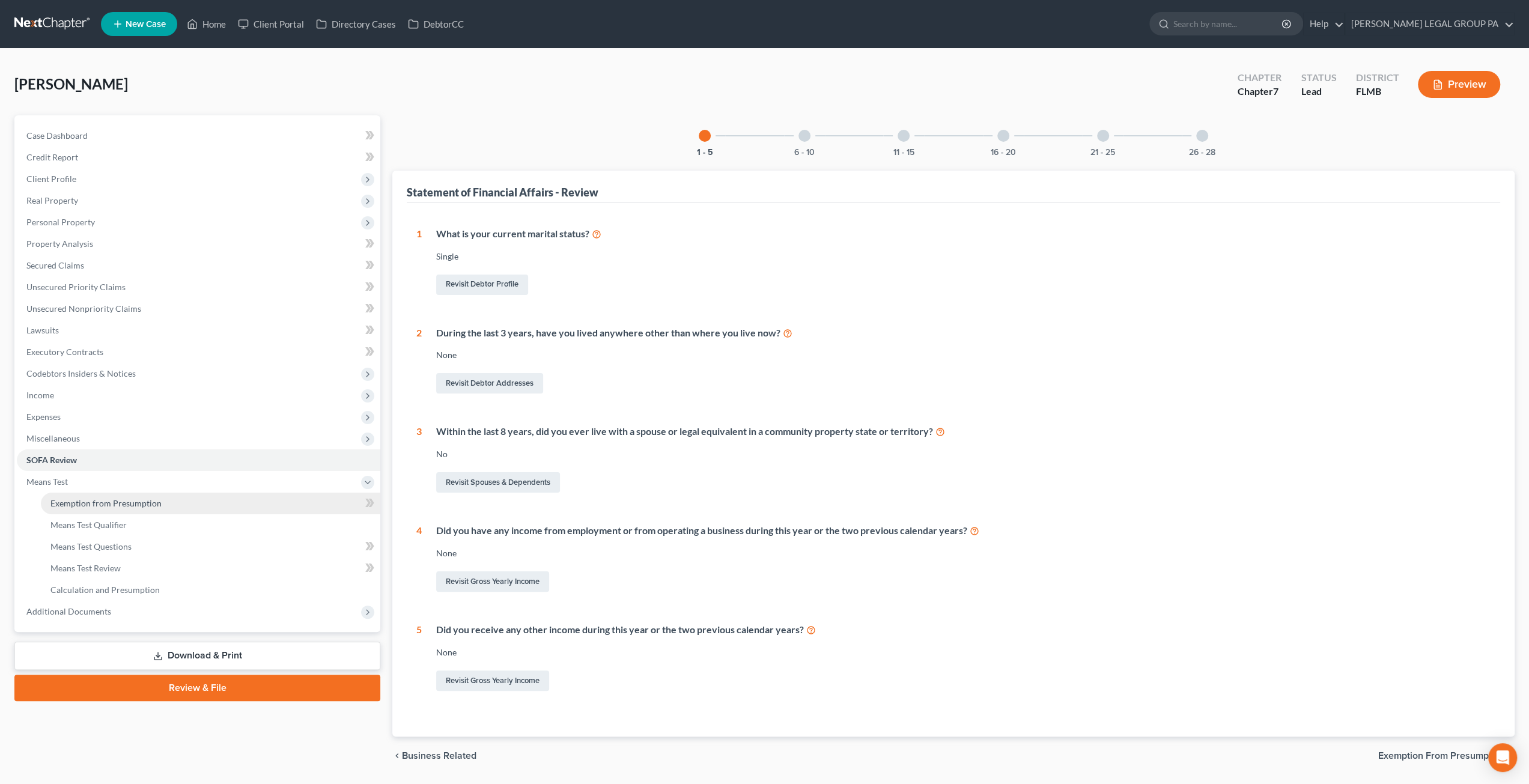
click at [124, 498] on span "Exemption from Presumption" at bounding box center [106, 502] width 111 height 10
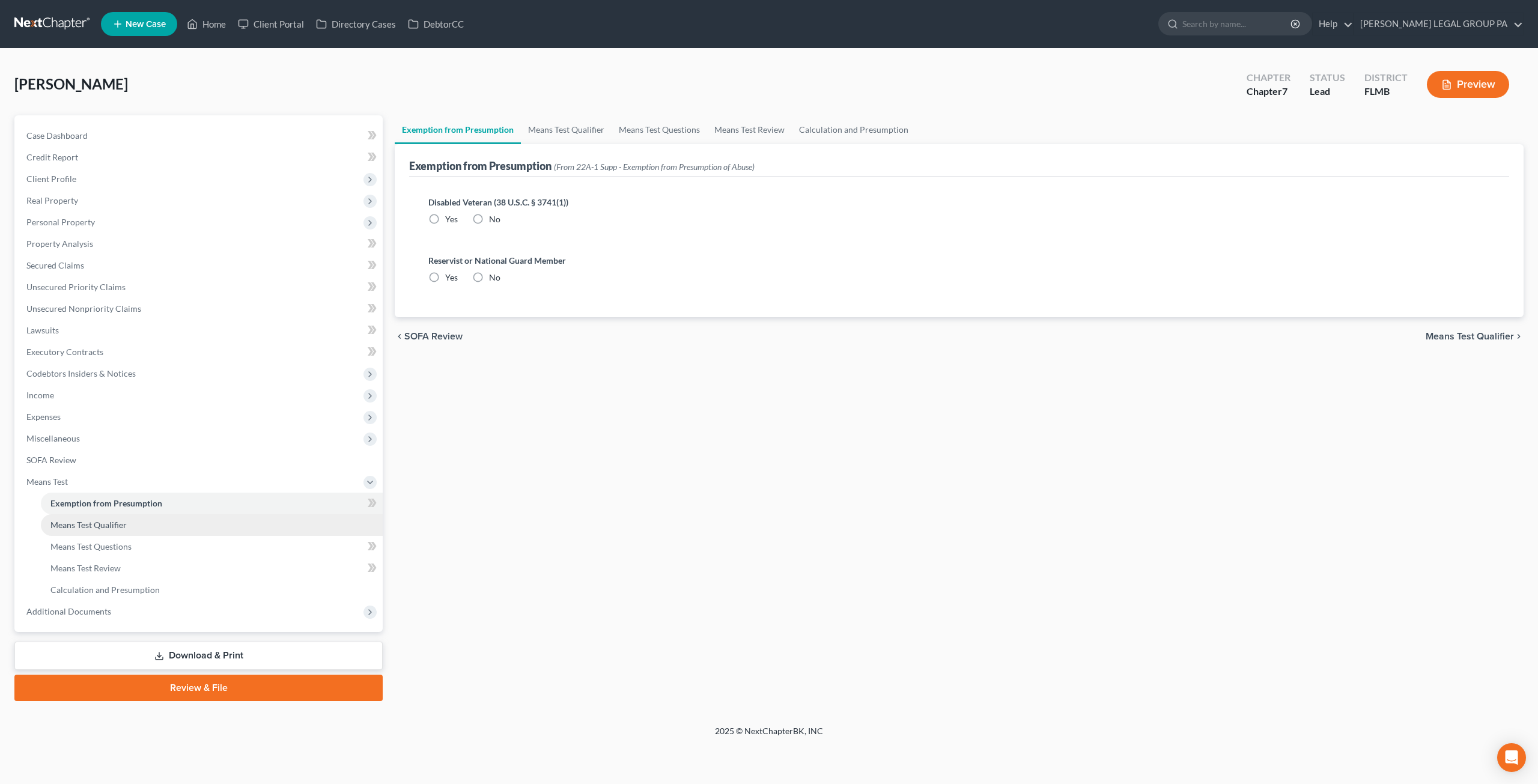
click at [118, 525] on span "Means Test Qualifier" at bounding box center [88, 524] width 76 height 10
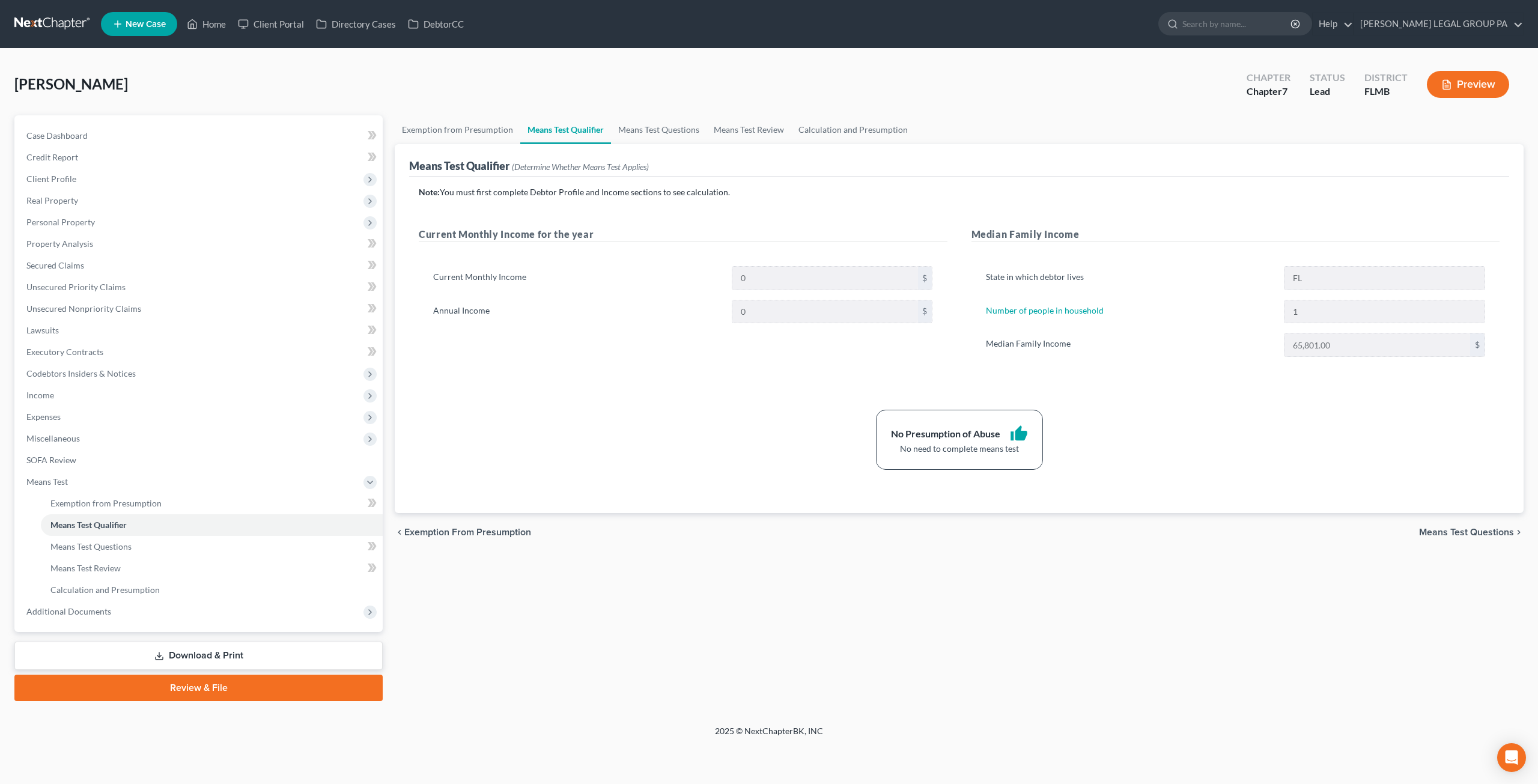
click at [59, 17] on link at bounding box center [53, 24] width 77 height 22
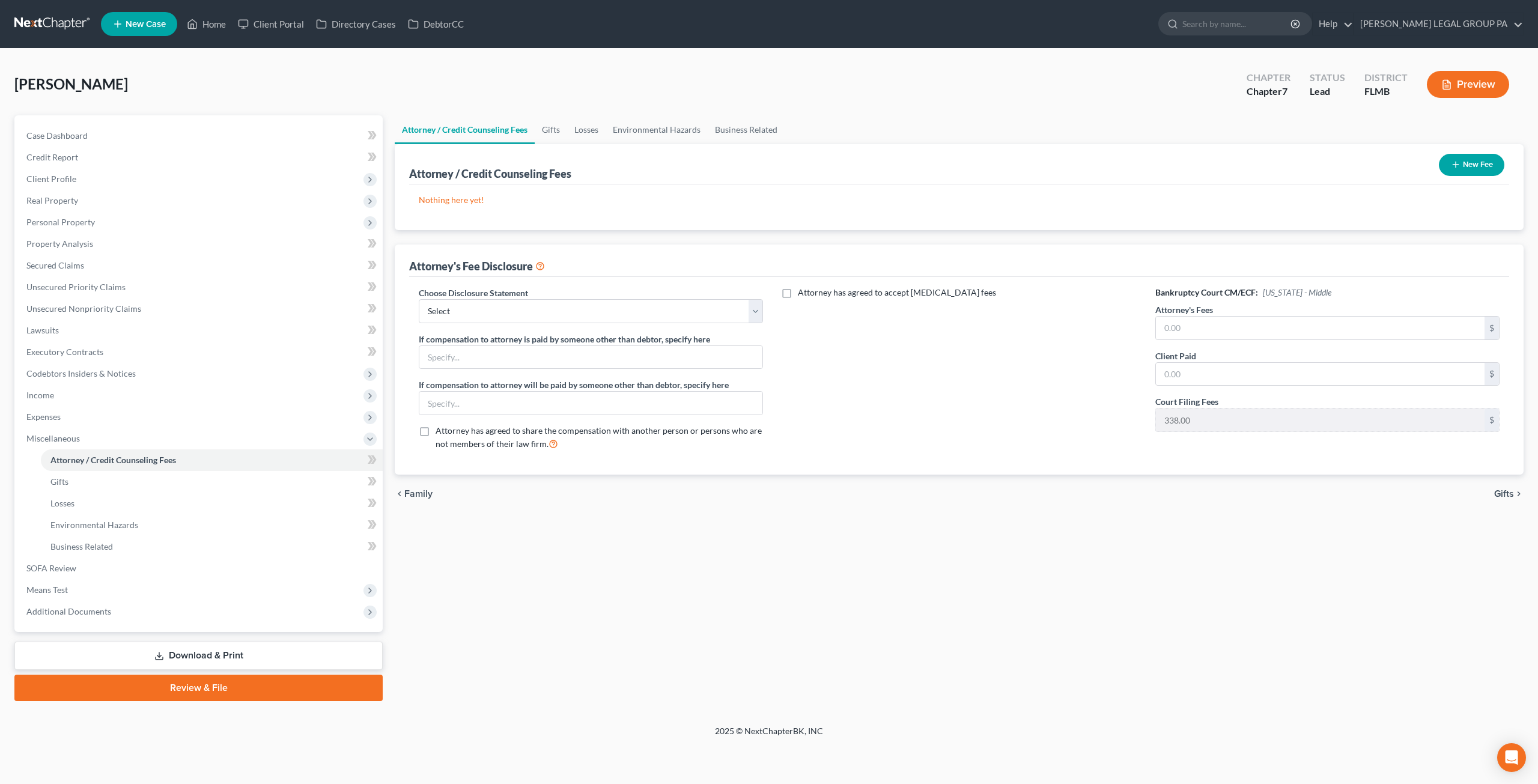
click at [47, 21] on link at bounding box center [53, 24] width 77 height 22
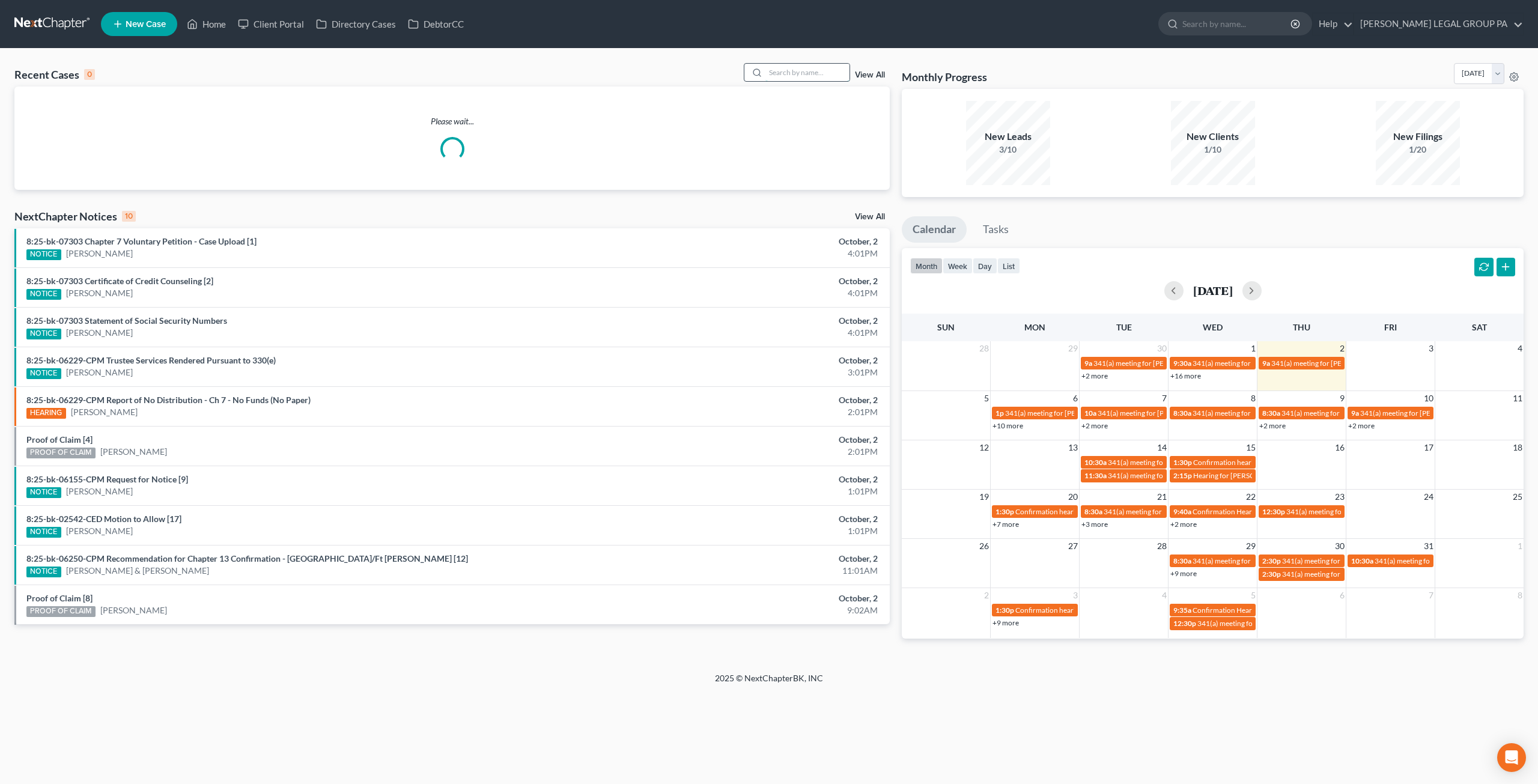
click at [782, 71] on input "search" at bounding box center [807, 72] width 84 height 18
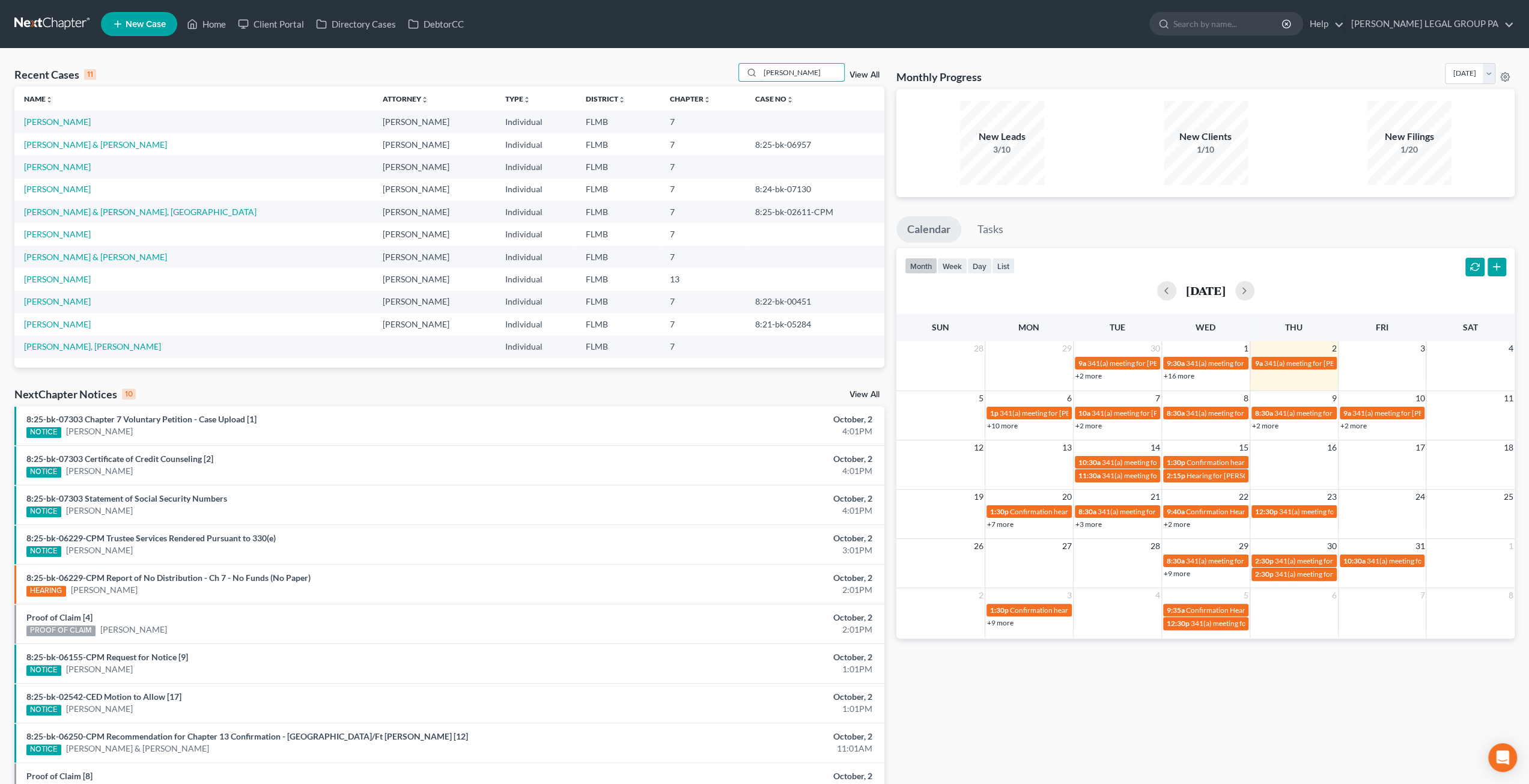
type input "smith"
click at [59, 114] on td "[PERSON_NAME]" at bounding box center [194, 122] width 358 height 22
click at [59, 117] on link "[PERSON_NAME]" at bounding box center [58, 121] width 67 height 10
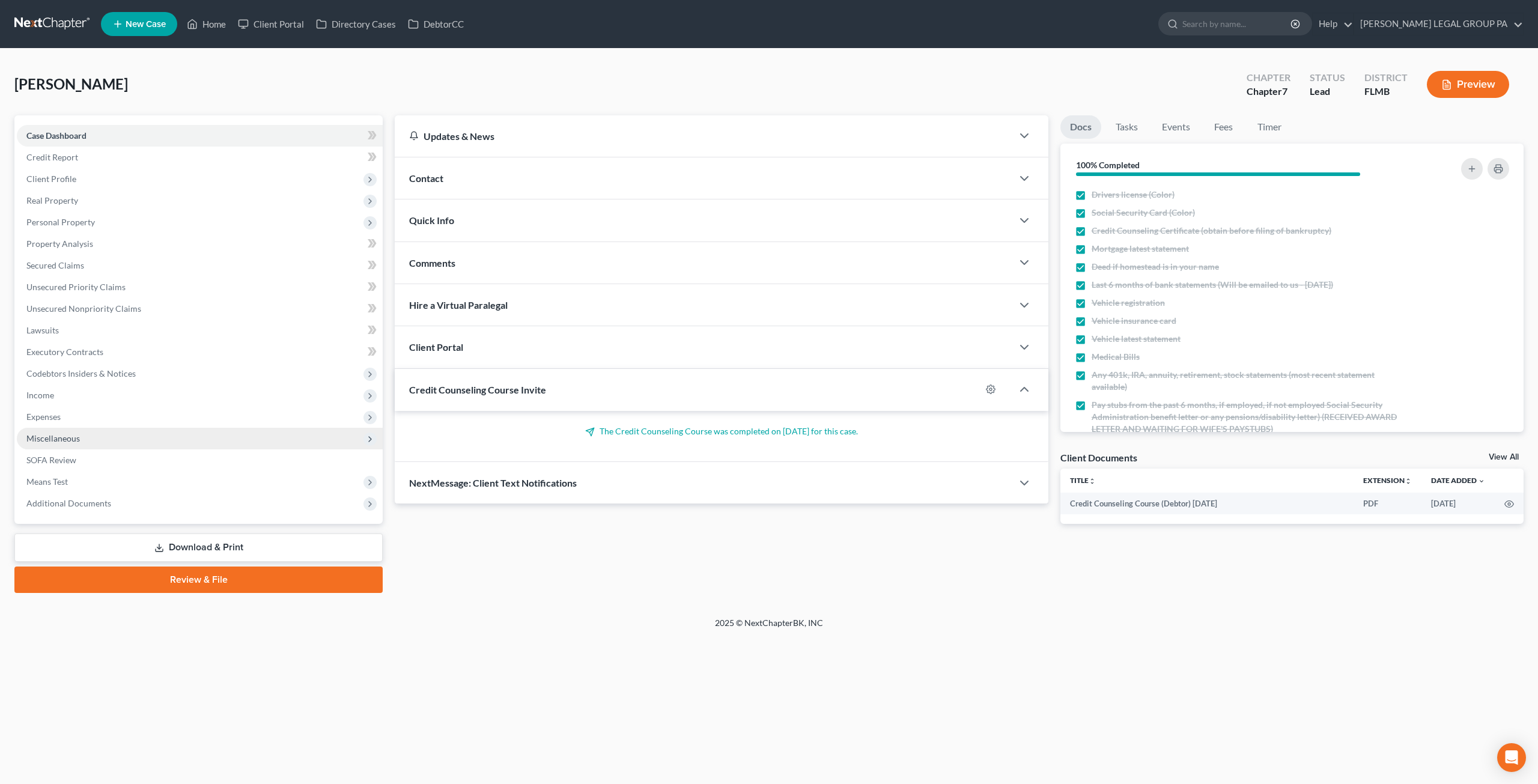
click at [67, 438] on span "Miscellaneous" at bounding box center [53, 438] width 53 height 10
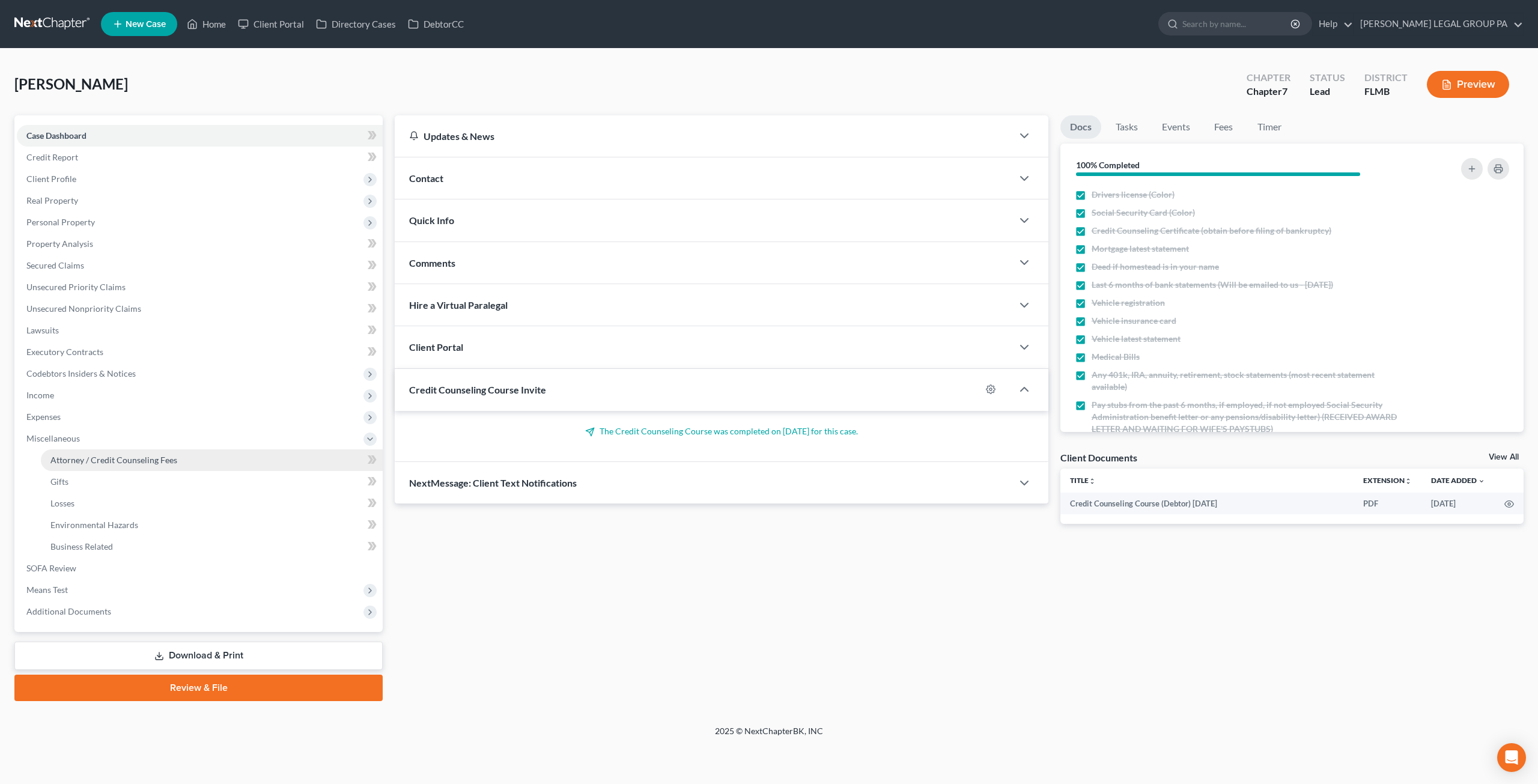
click at [111, 462] on span "Attorney / Credit Counseling Fees" at bounding box center [113, 460] width 127 height 10
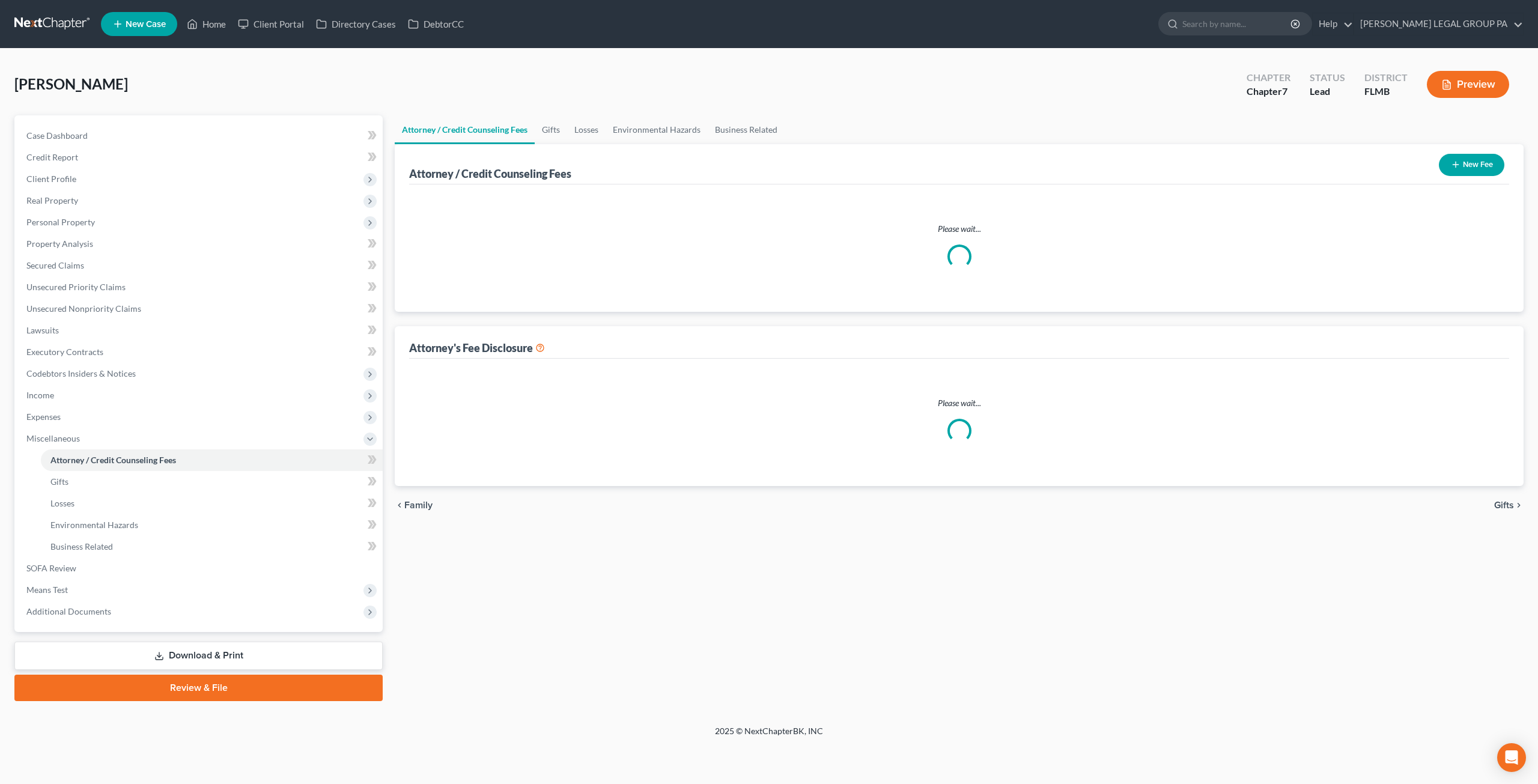
select select "0"
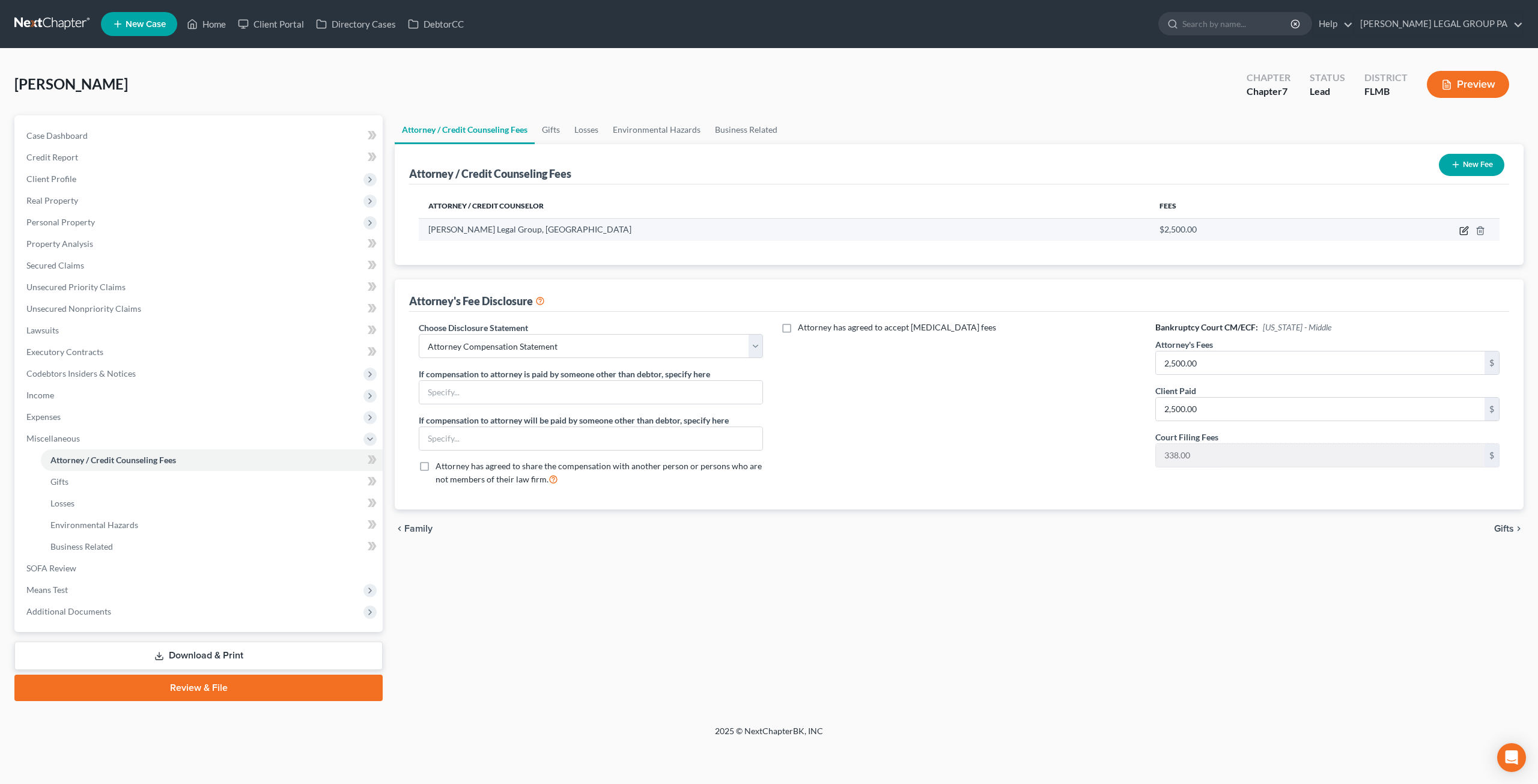
click at [1467, 231] on icon "button" at bounding box center [1464, 231] width 7 height 7
select select "9"
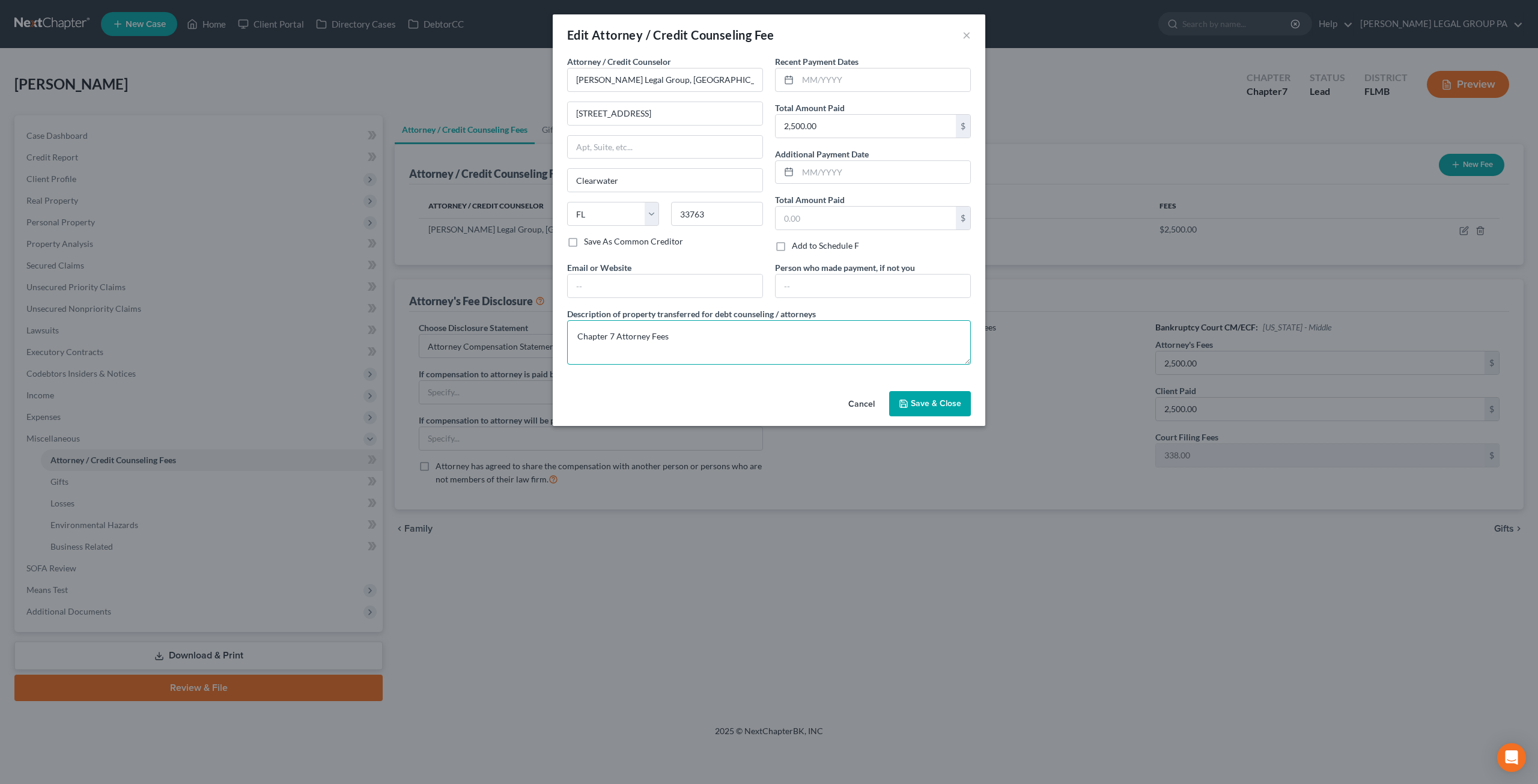
click at [614, 332] on textarea "Chapter 7 Attorney Fees" at bounding box center [769, 342] width 404 height 44
click at [932, 398] on span "Save & Close" at bounding box center [936, 403] width 50 height 10
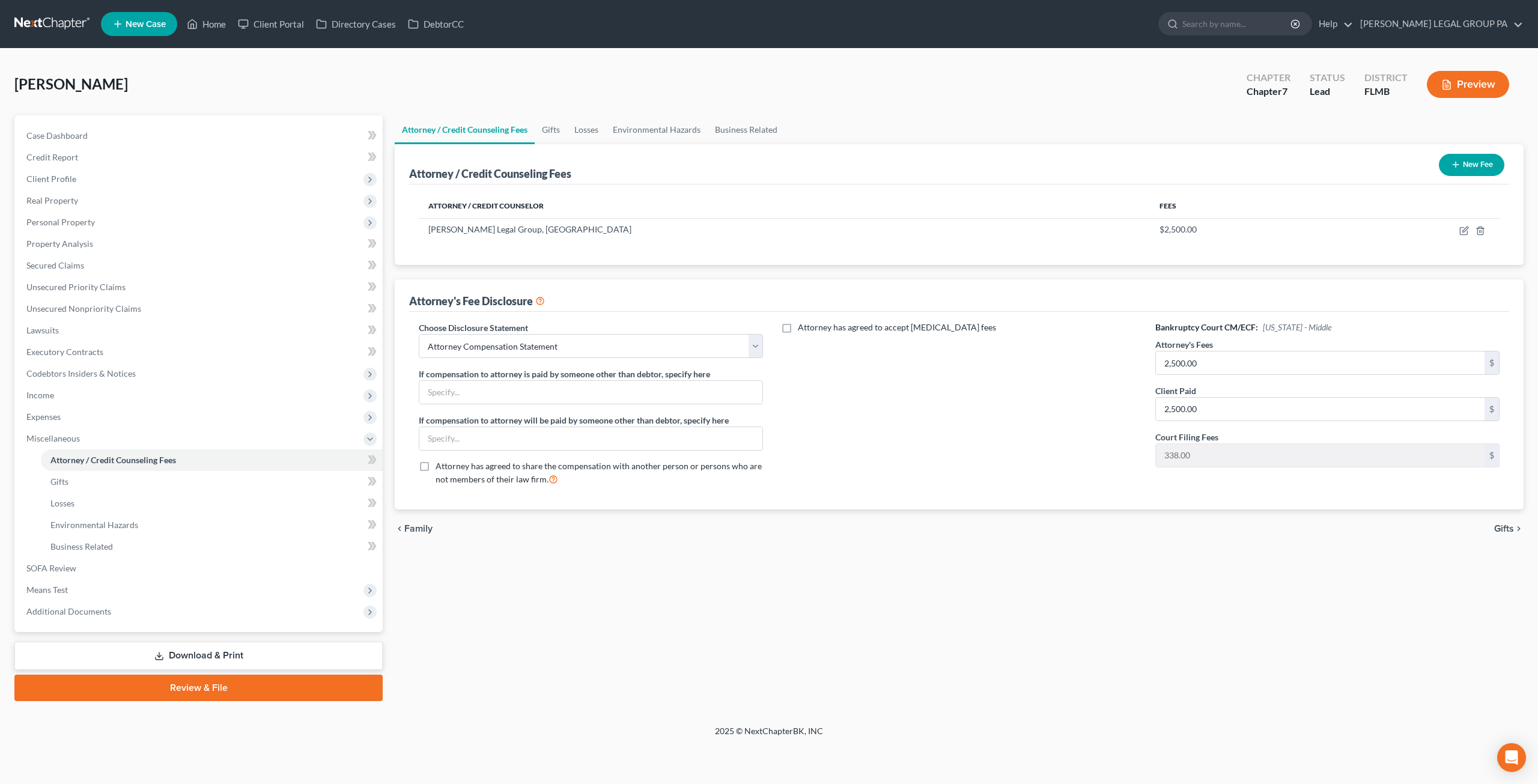
click at [67, 22] on link at bounding box center [53, 24] width 77 height 22
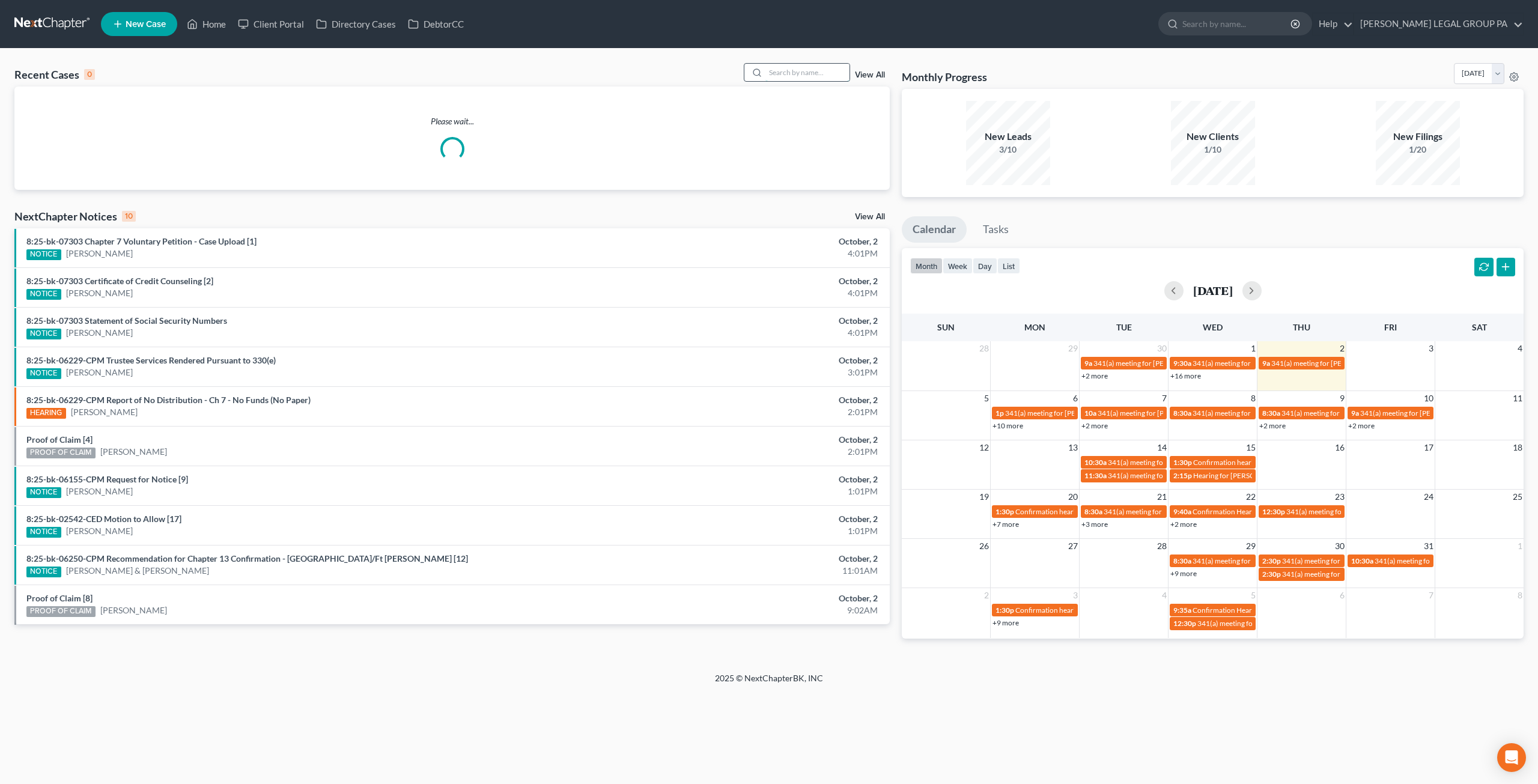
click at [781, 68] on input "search" at bounding box center [807, 72] width 84 height 18
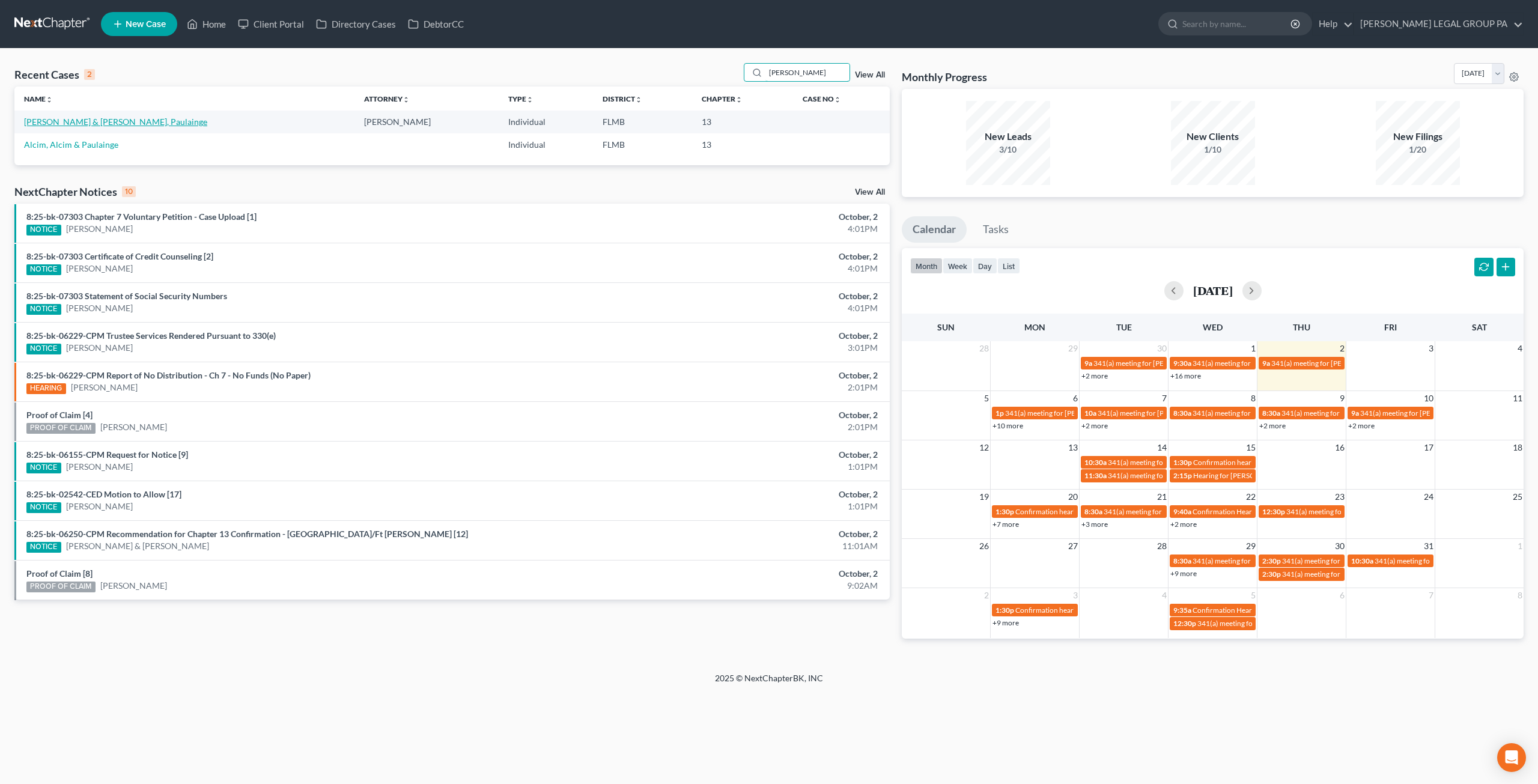
type input "[PERSON_NAME]"
click at [99, 120] on link "[PERSON_NAME] & [PERSON_NAME], Paulainge" at bounding box center [116, 121] width 184 height 10
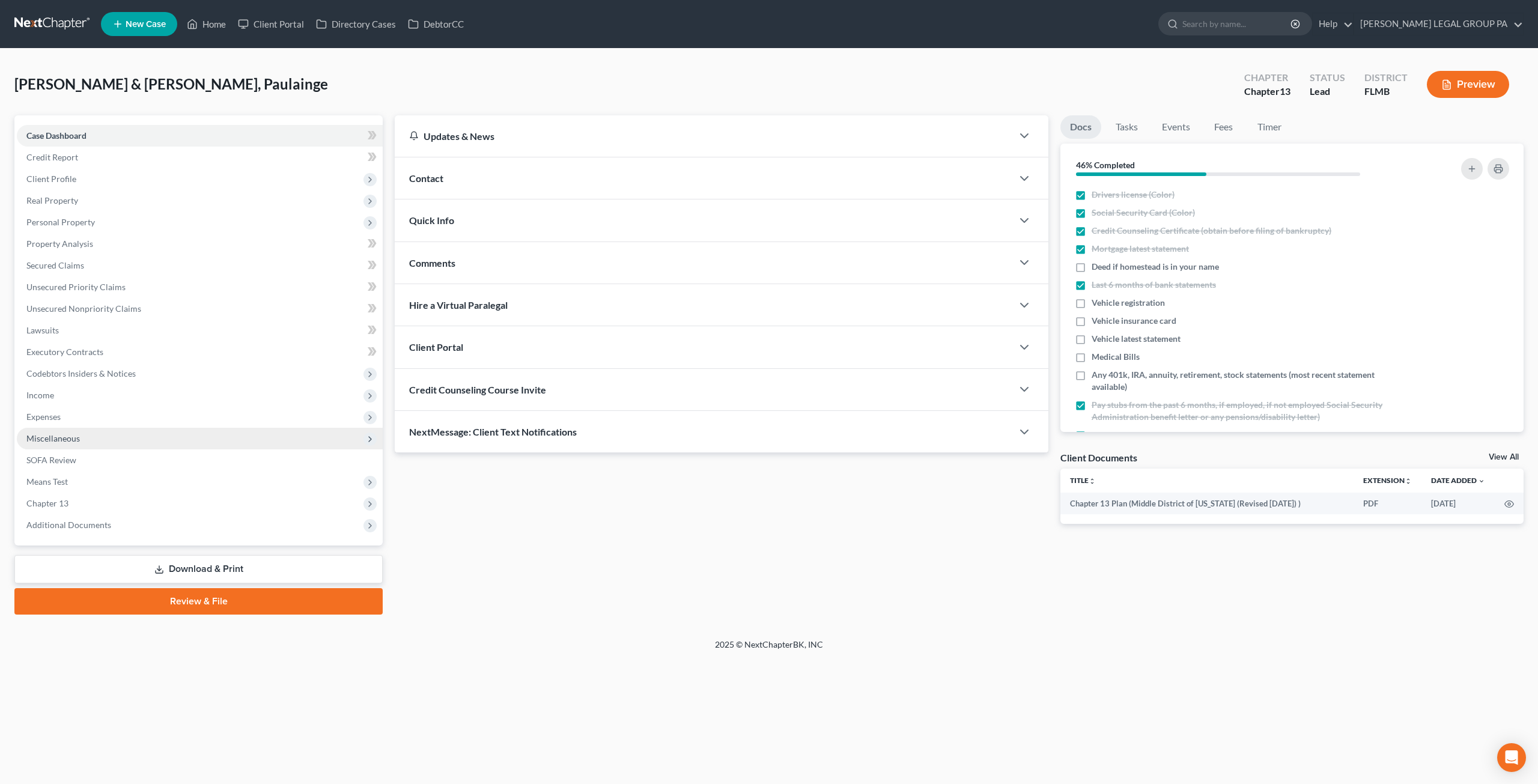
click at [66, 440] on span "Miscellaneous" at bounding box center [53, 438] width 53 height 10
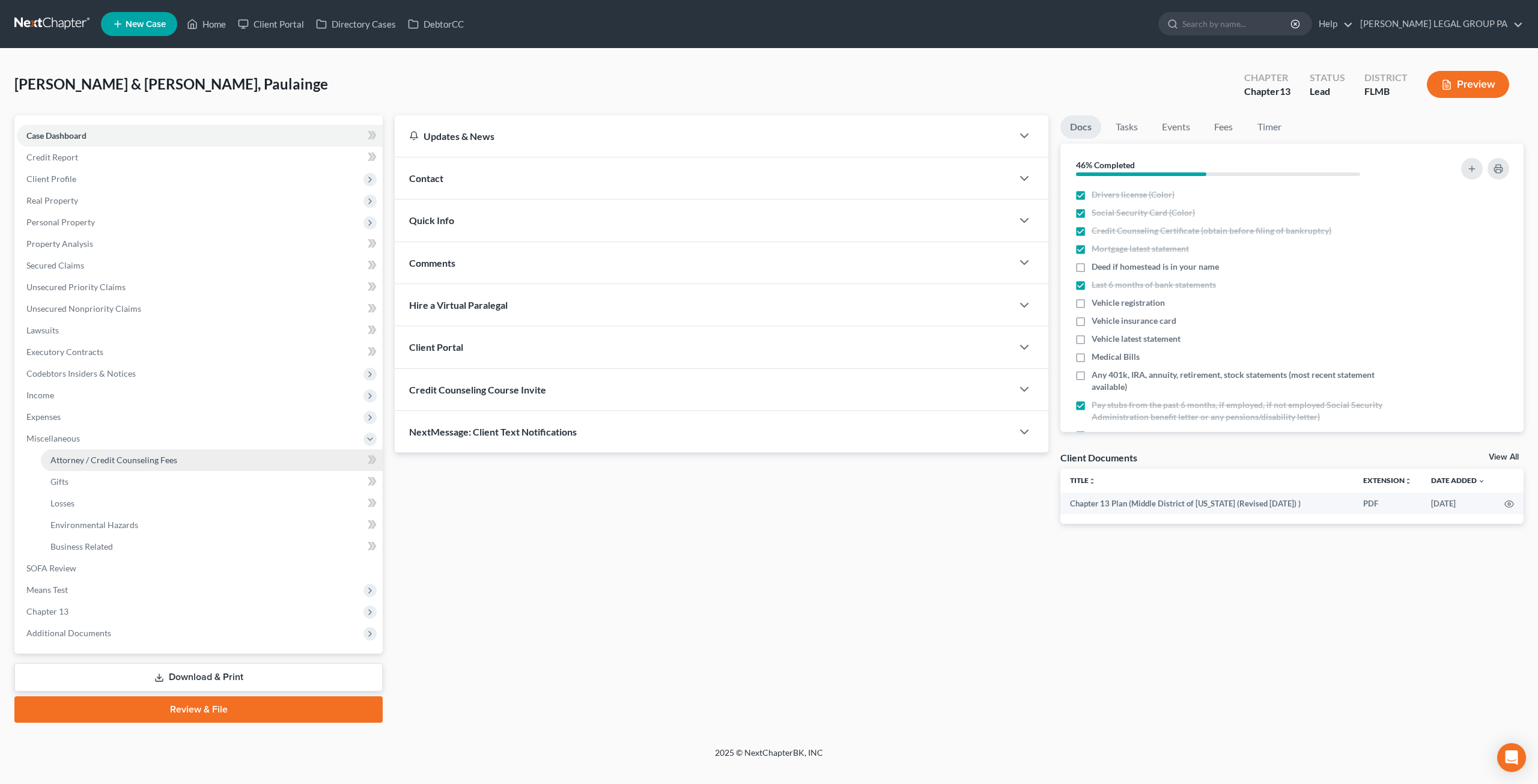
click at [91, 466] on link "Attorney / Credit Counseling Fees" at bounding box center [211, 460] width 342 height 22
select select "0"
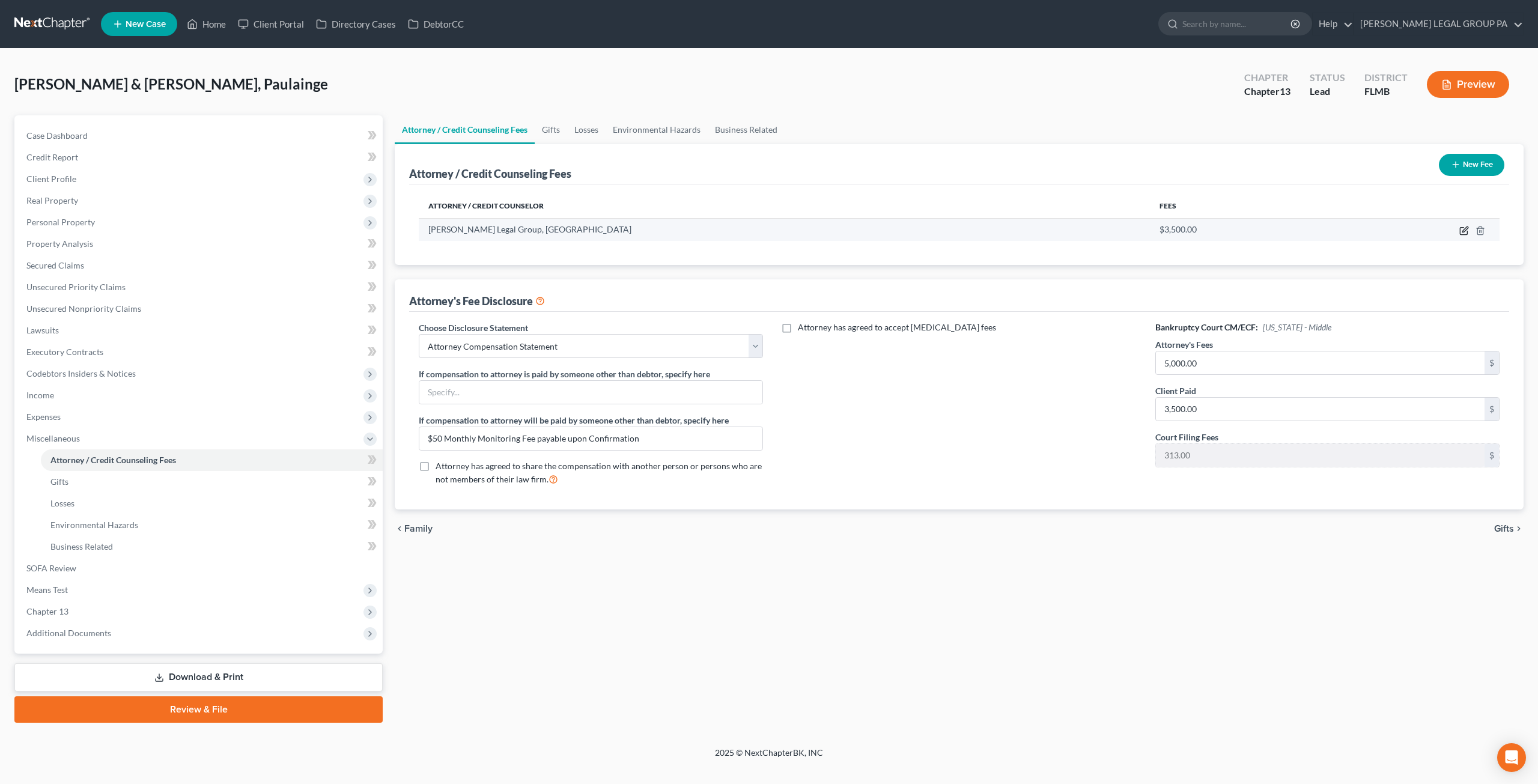
click at [1460, 228] on icon "button" at bounding box center [1465, 231] width 10 height 10
select select "9"
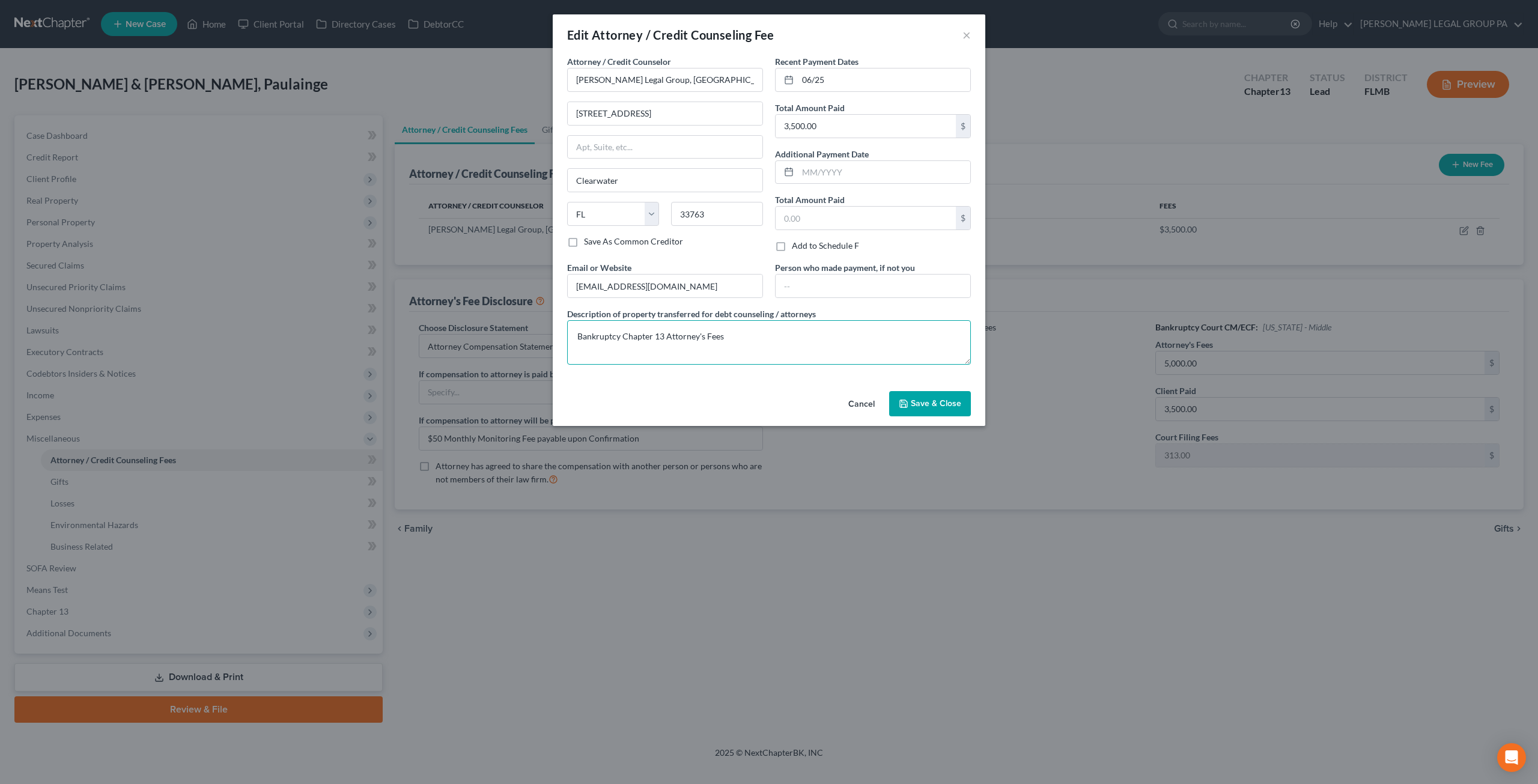
drag, startPoint x: 747, startPoint y: 337, endPoint x: 554, endPoint y: 334, distance: 193.0
click at [554, 334] on div "Attorney / Credit Counselor * [PERSON_NAME] Legal Group[GEOGRAPHIC_DATA] [US_ST…" at bounding box center [769, 220] width 433 height 331
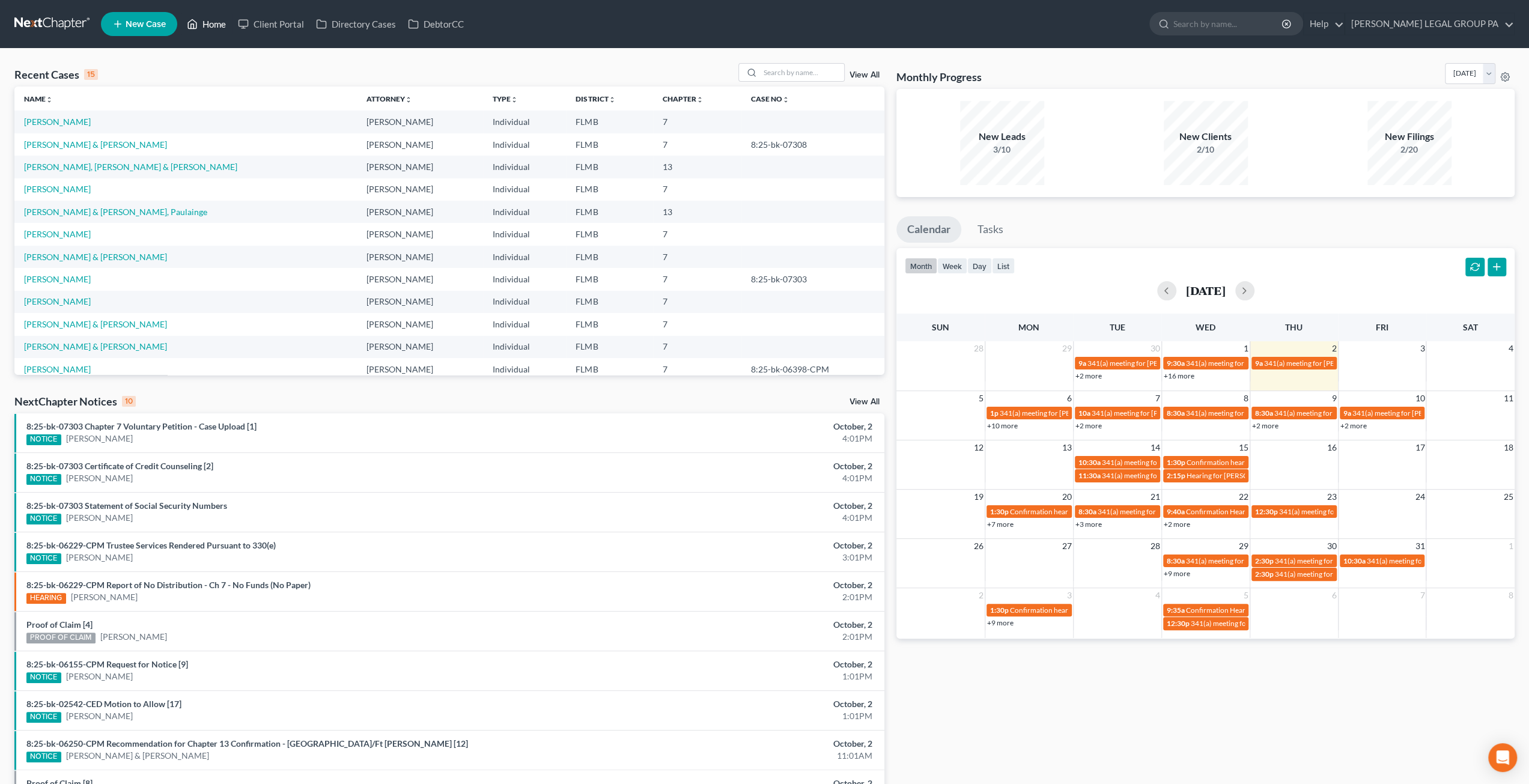
drag, startPoint x: 210, startPoint y: 25, endPoint x: 203, endPoint y: 44, distance: 20.2
click at [210, 25] on link "Home" at bounding box center [206, 24] width 51 height 22
